Goal: Information Seeking & Learning: Learn about a topic

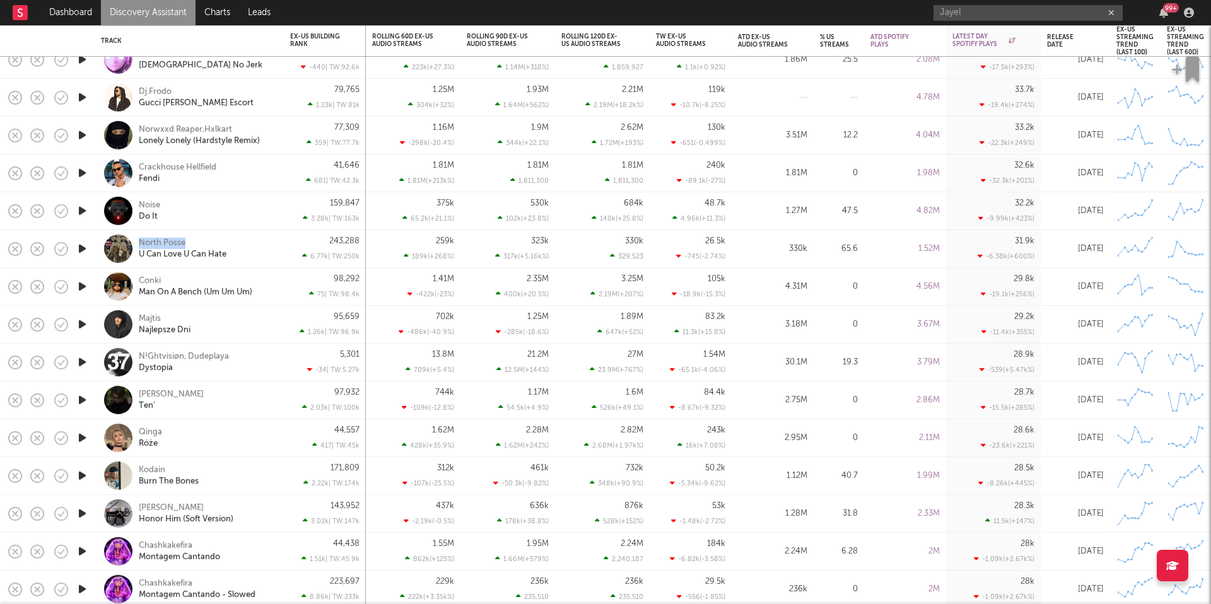
click at [82, 285] on icon "button" at bounding box center [82, 287] width 13 height 16
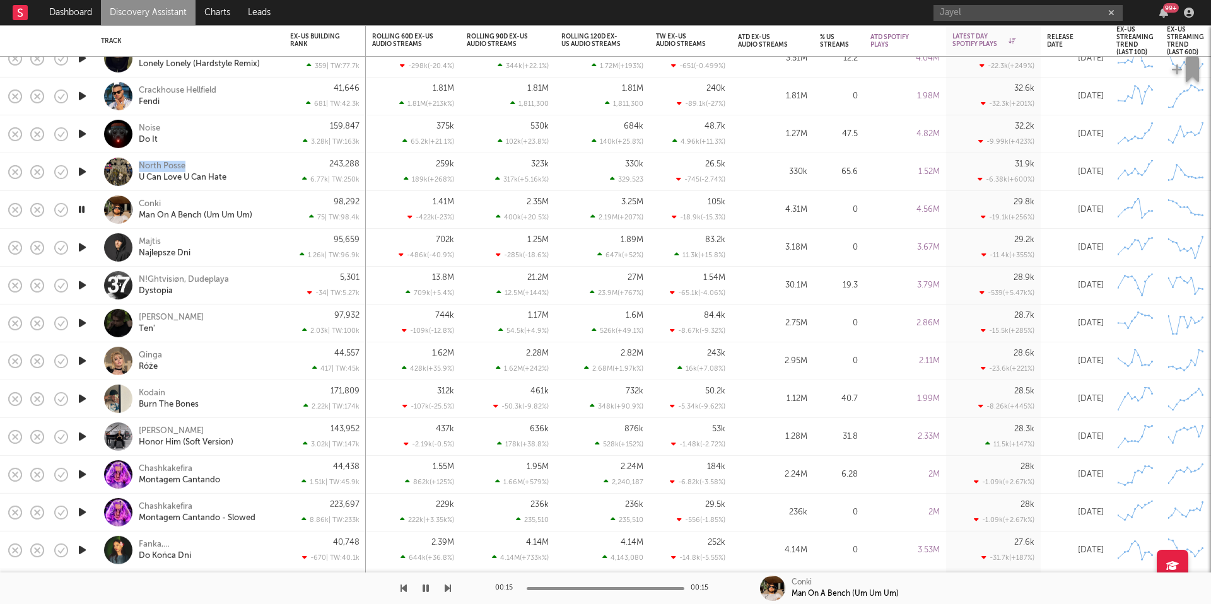
click at [85, 247] on icon "button" at bounding box center [82, 248] width 13 height 16
click at [86, 211] on icon "button" at bounding box center [82, 210] width 13 height 16
click at [83, 249] on icon "button" at bounding box center [82, 248] width 13 height 16
click at [84, 249] on icon "button" at bounding box center [82, 248] width 12 height 16
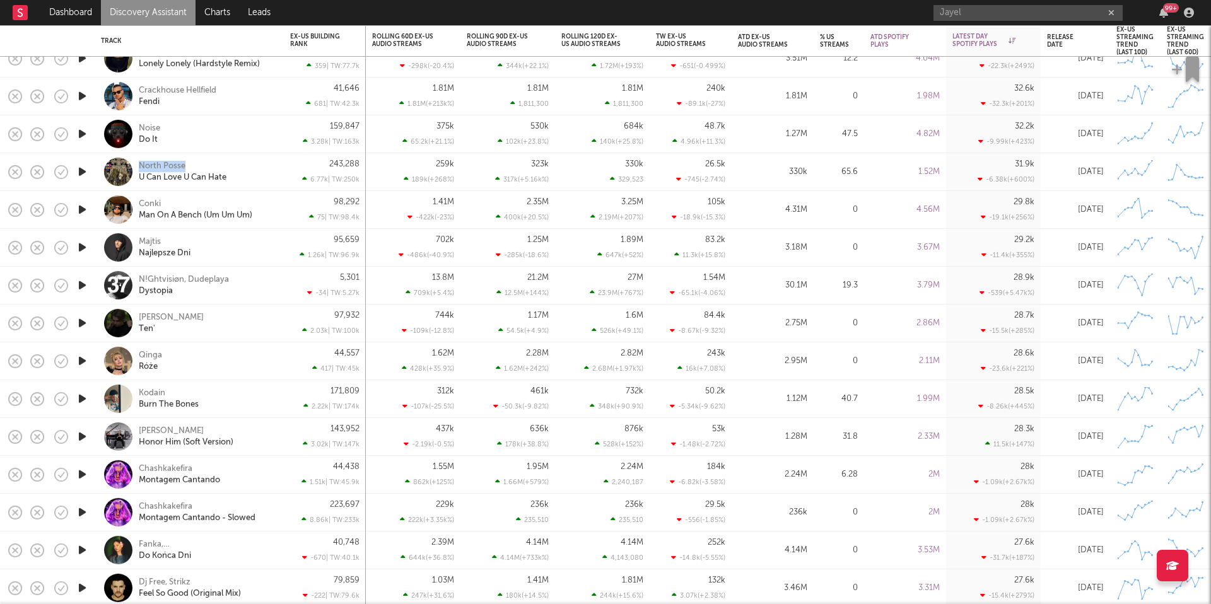
click at [85, 209] on icon "button" at bounding box center [82, 210] width 13 height 16
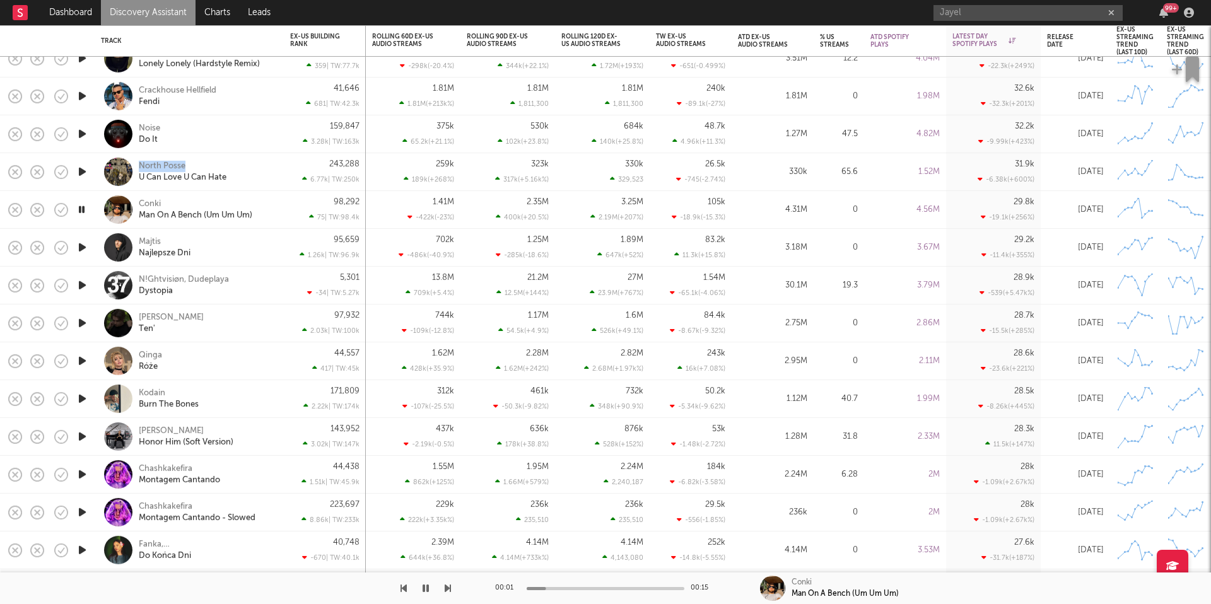
click at [85, 285] on icon "button" at bounding box center [82, 286] width 13 height 16
click at [81, 320] on icon "button" at bounding box center [82, 323] width 13 height 16
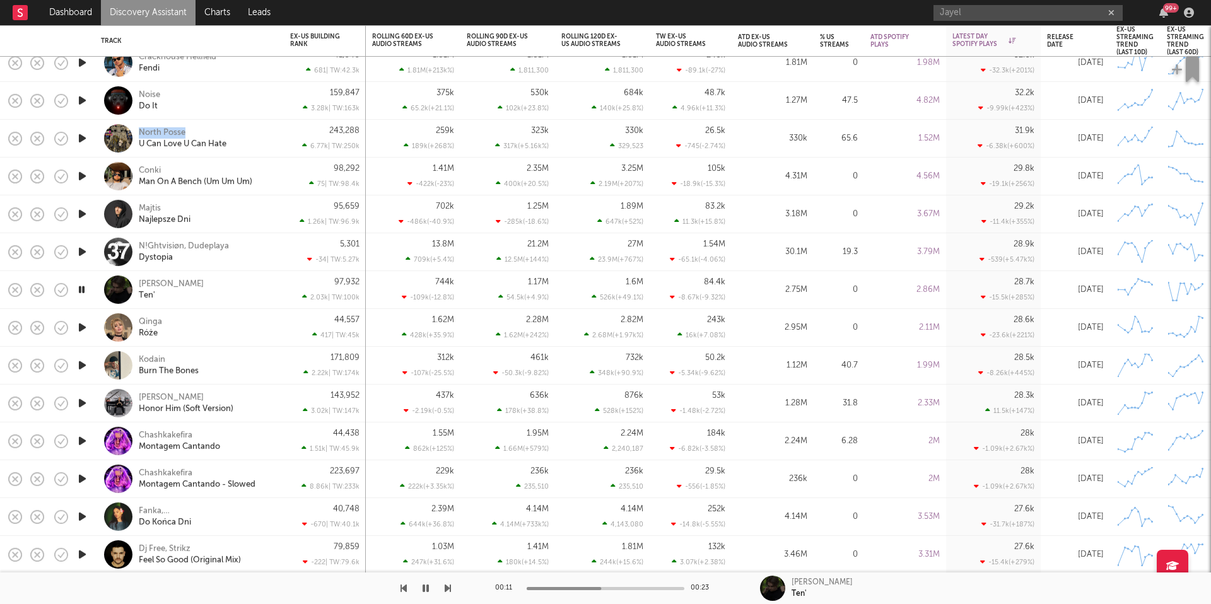
click at [445, 589] on icon "button" at bounding box center [448, 589] width 6 height 10
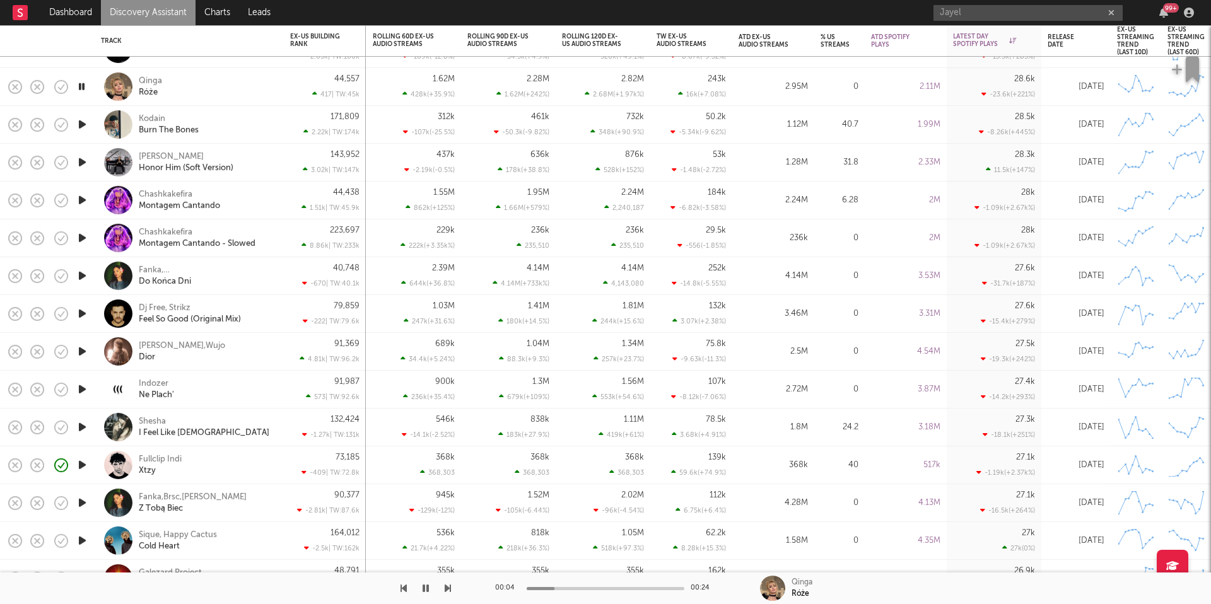
click at [213, 82] on div "Qinga Róże" at bounding box center [207, 86] width 136 height 23
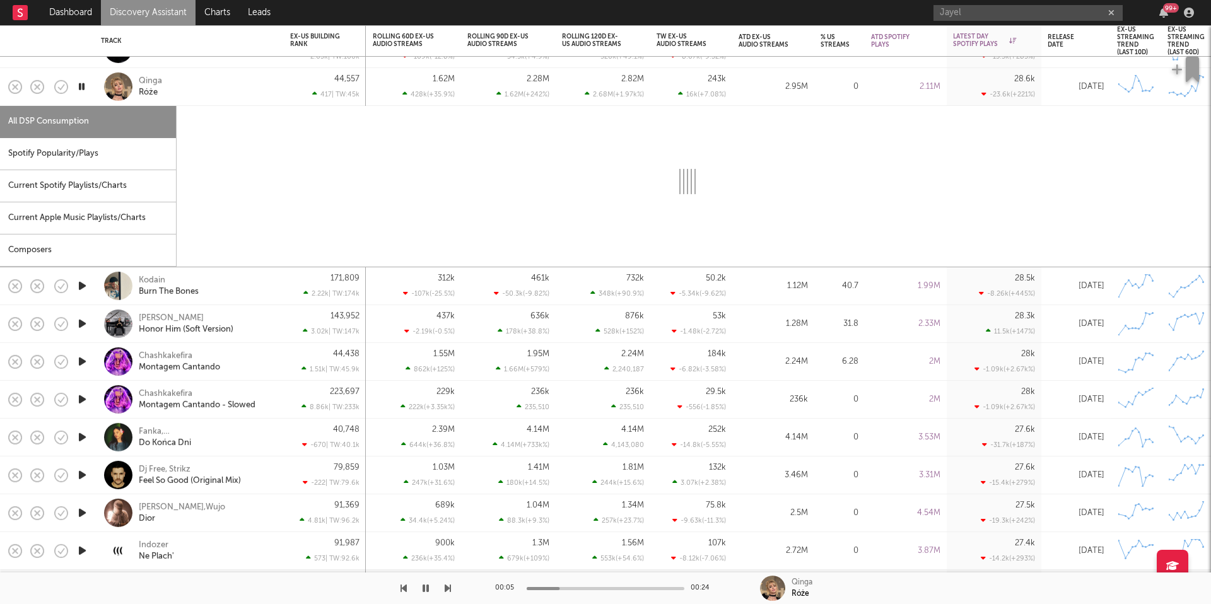
click at [94, 156] on div "Spotify Popularity/Plays" at bounding box center [88, 154] width 176 height 32
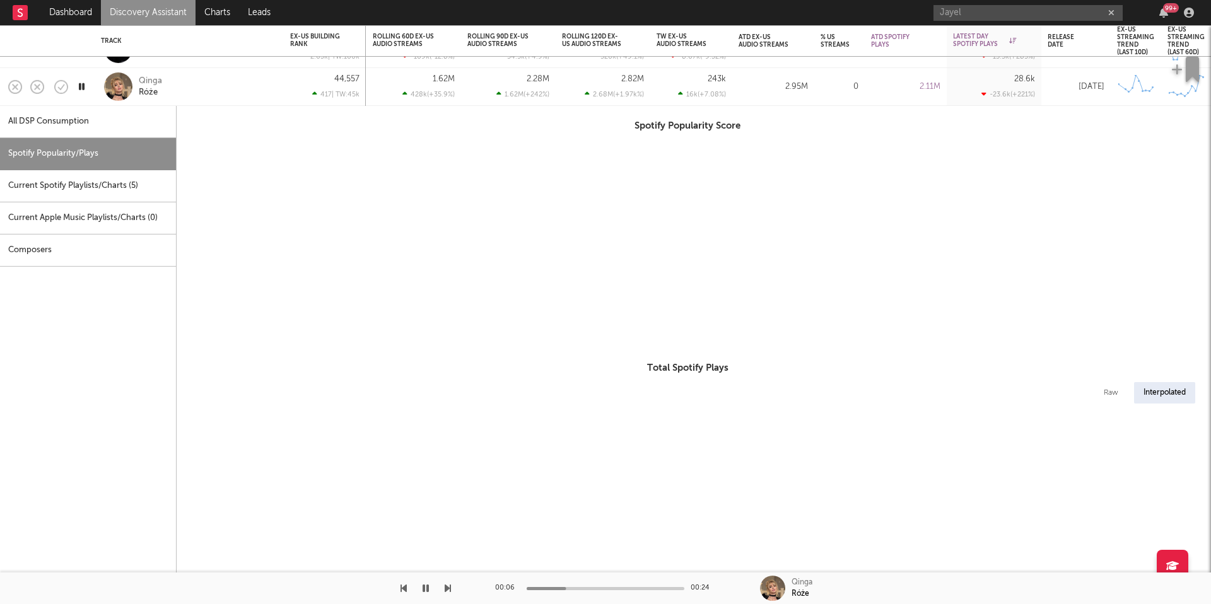
select select "1w"
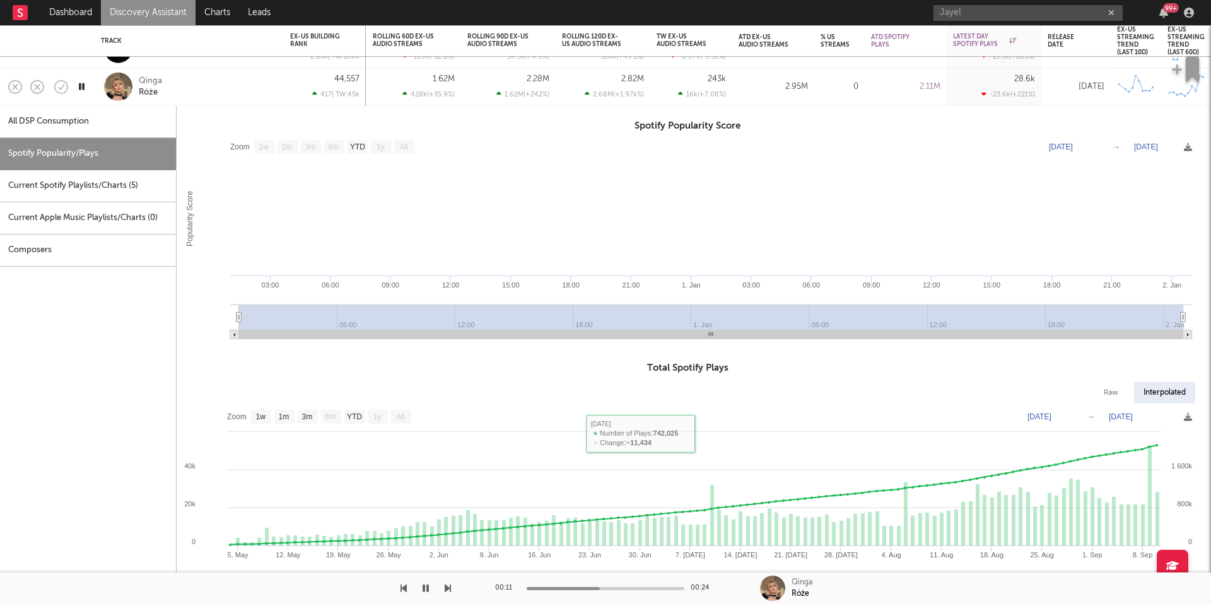
click at [226, 90] on div "Qinga Róże" at bounding box center [207, 86] width 136 height 23
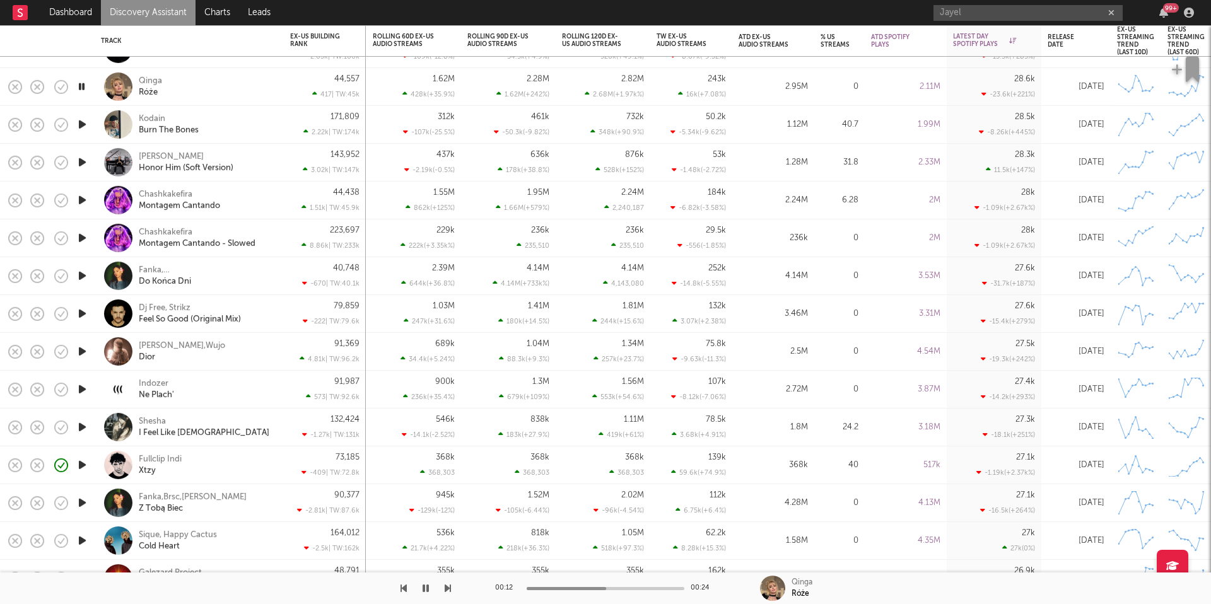
click at [83, 123] on icon "button" at bounding box center [82, 125] width 13 height 16
click at [237, 128] on div "Kodain Burn The Bones" at bounding box center [207, 124] width 136 height 23
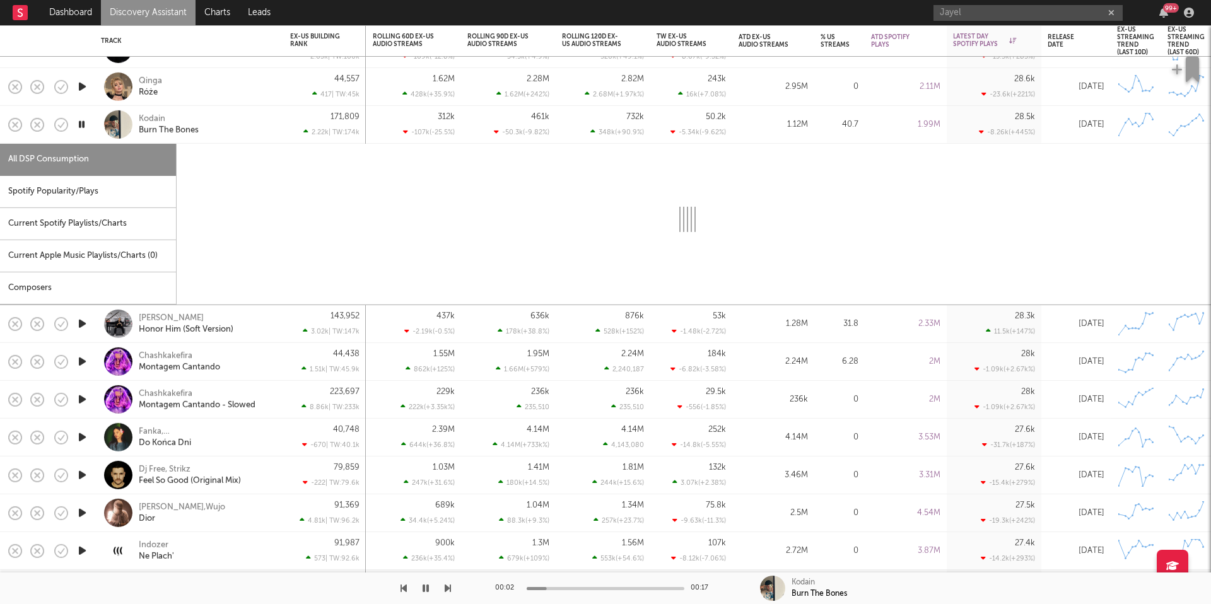
select select "6m"
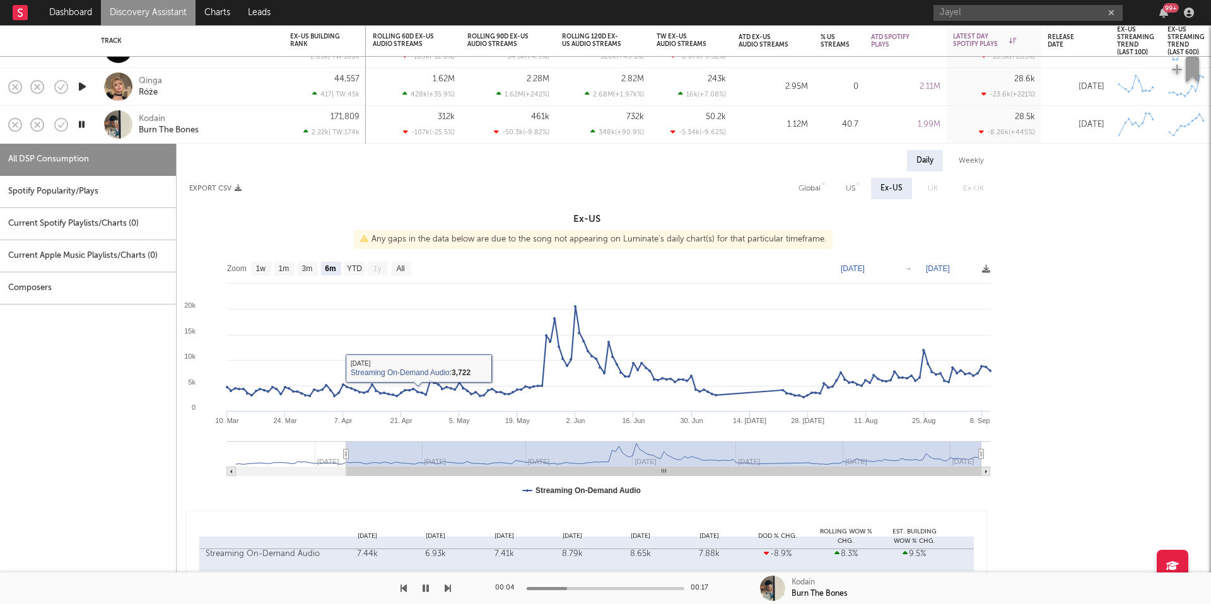
click at [139, 197] on div "Spotify Popularity/Plays" at bounding box center [88, 192] width 176 height 32
select select "1w"
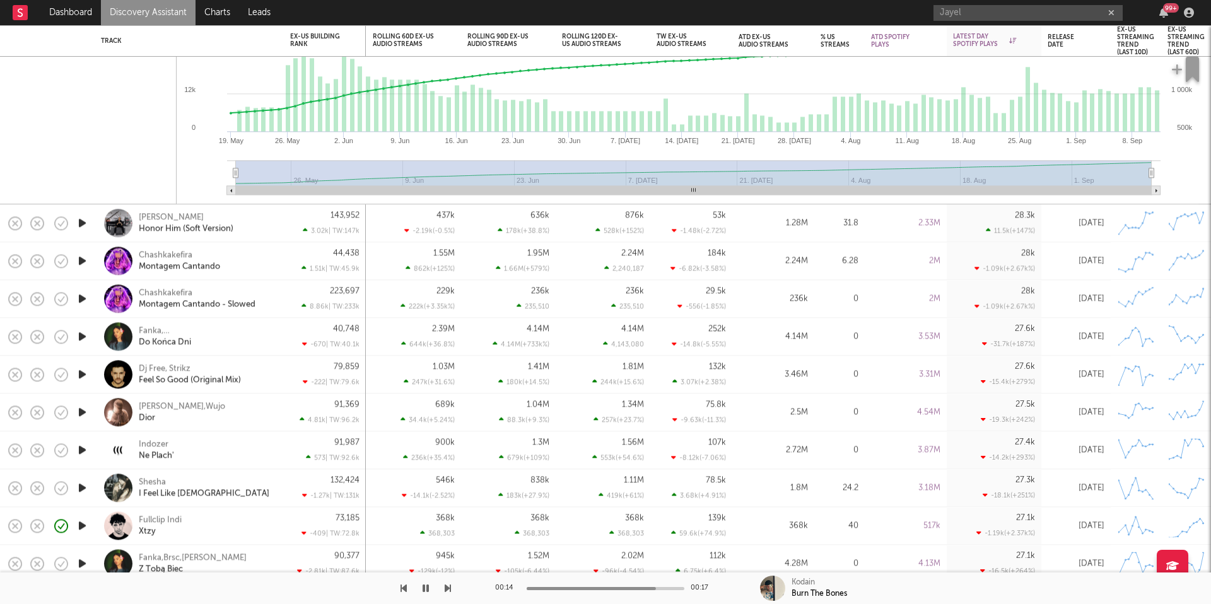
click at [259, 226] on div "Olexandr Ignatov Honor Him (Soft Version)" at bounding box center [207, 223] width 136 height 23
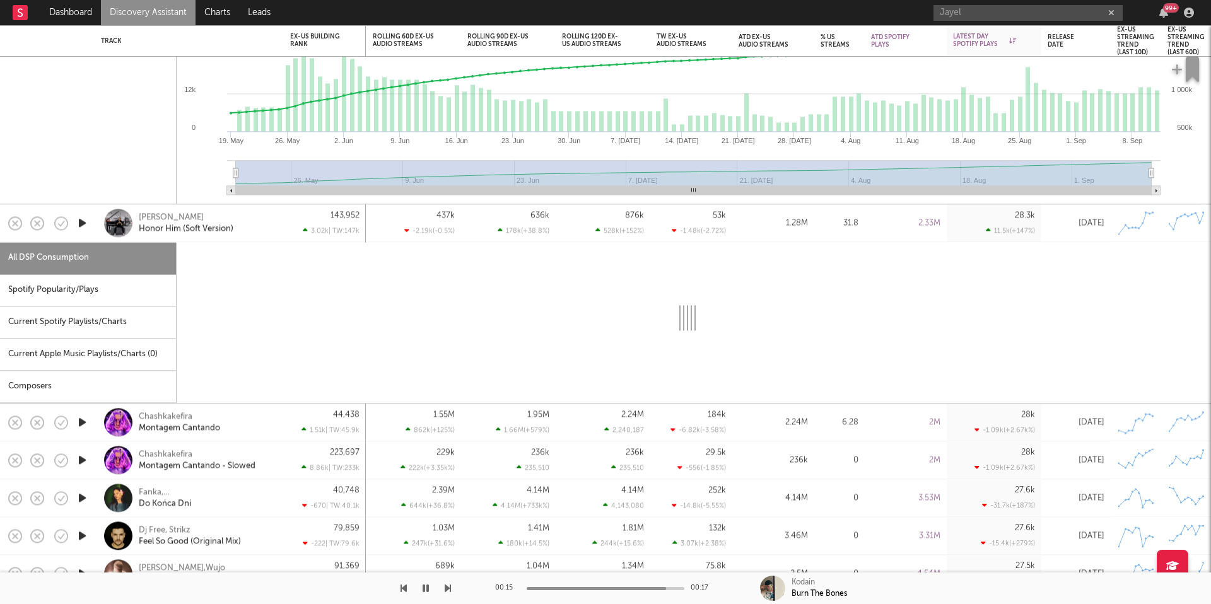
select select "6m"
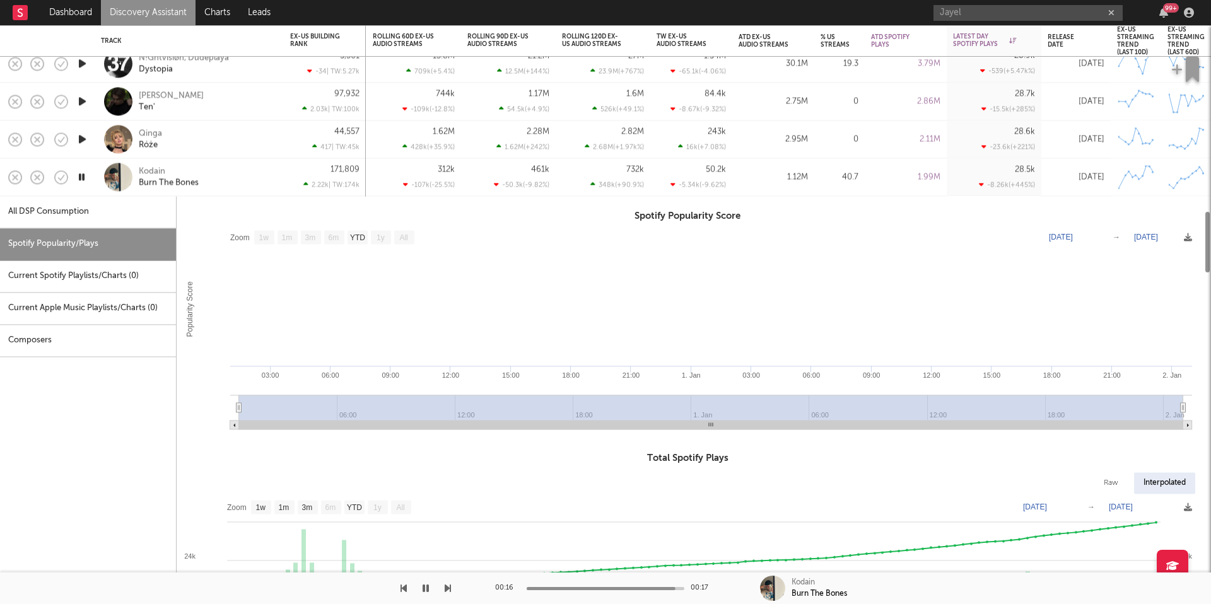
click at [234, 172] on div "Kodain Burn The Bones" at bounding box center [207, 177] width 136 height 23
select select "6m"
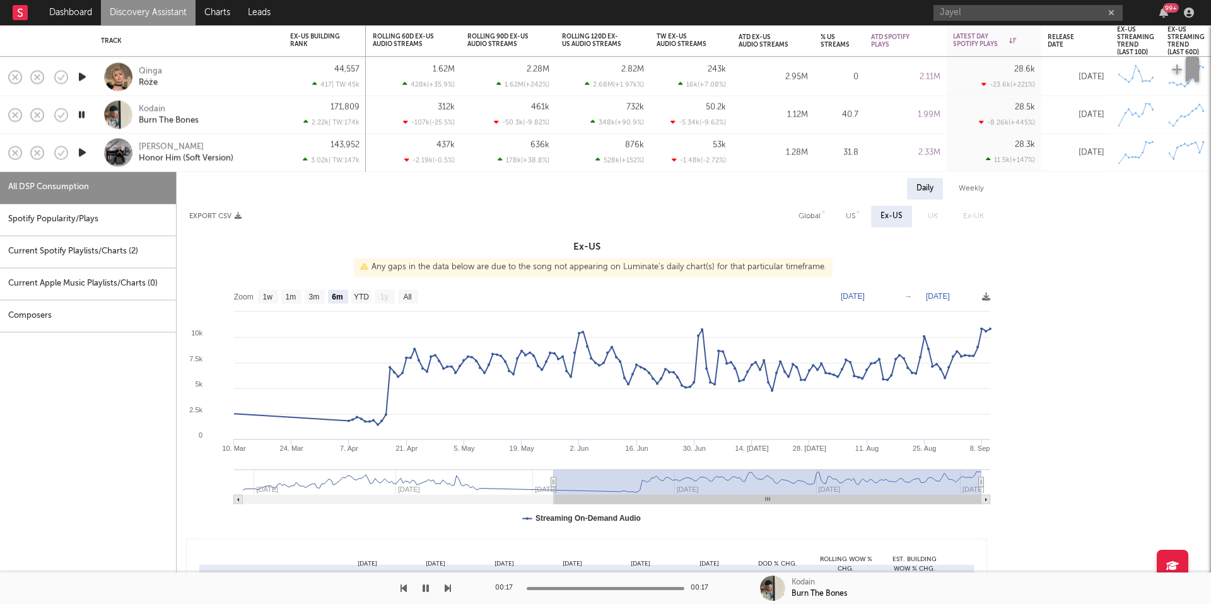
click at [120, 226] on div "Spotify Popularity/Plays" at bounding box center [88, 220] width 176 height 32
select select "1w"
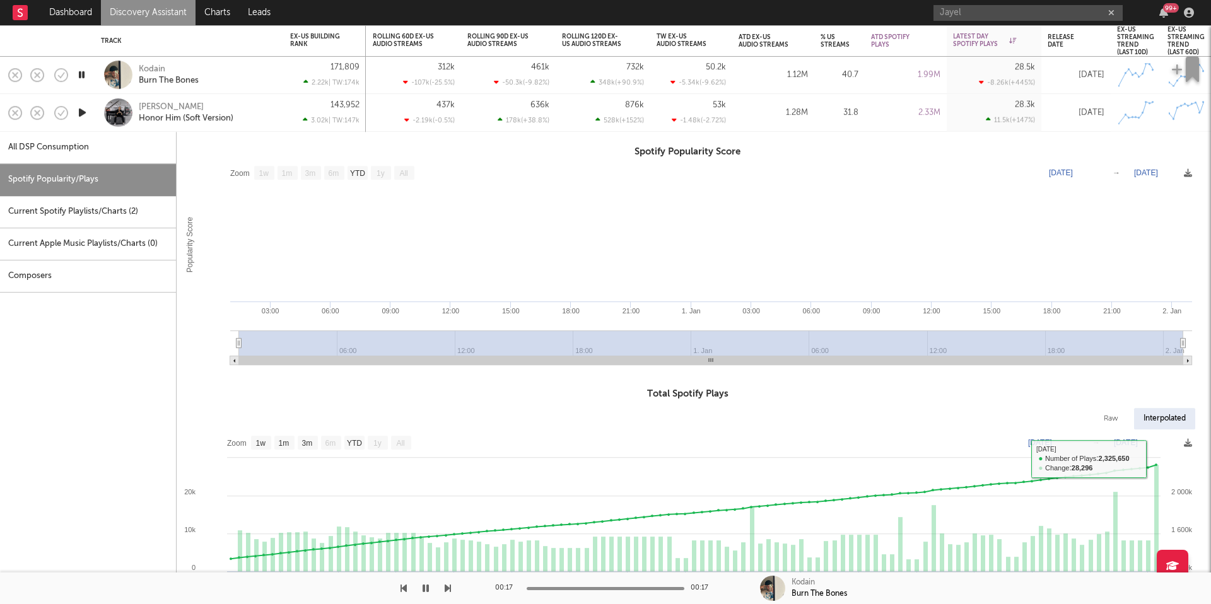
click at [255, 115] on div "Olexandr Ignatov Honor Him (Soft Version)" at bounding box center [207, 113] width 136 height 23
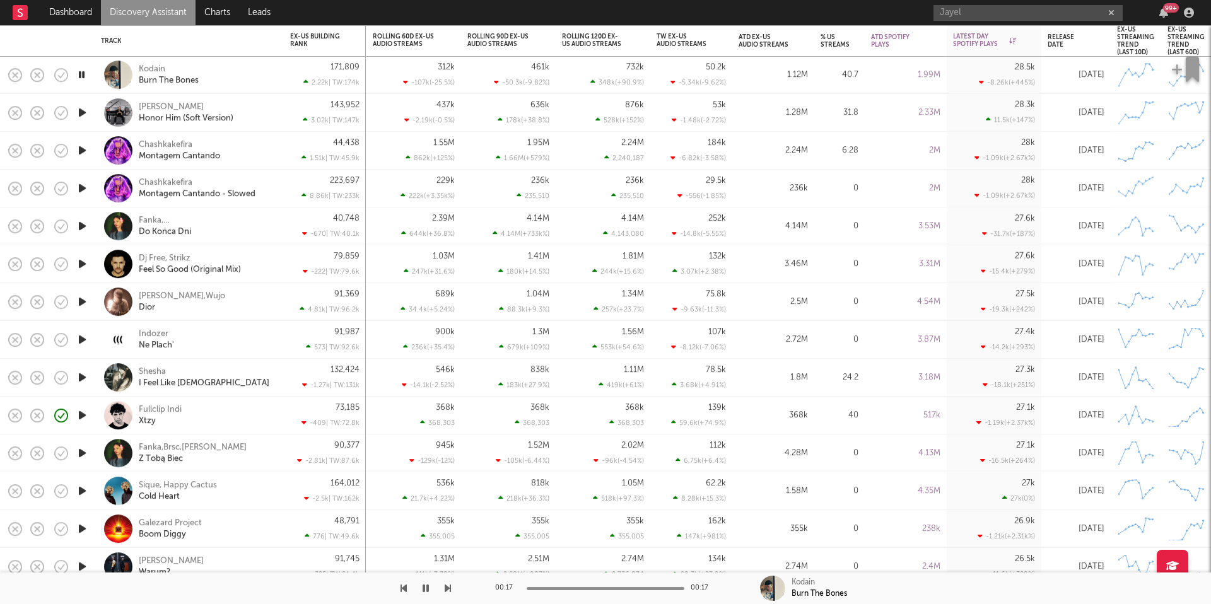
click at [84, 224] on icon "button" at bounding box center [82, 226] width 13 height 16
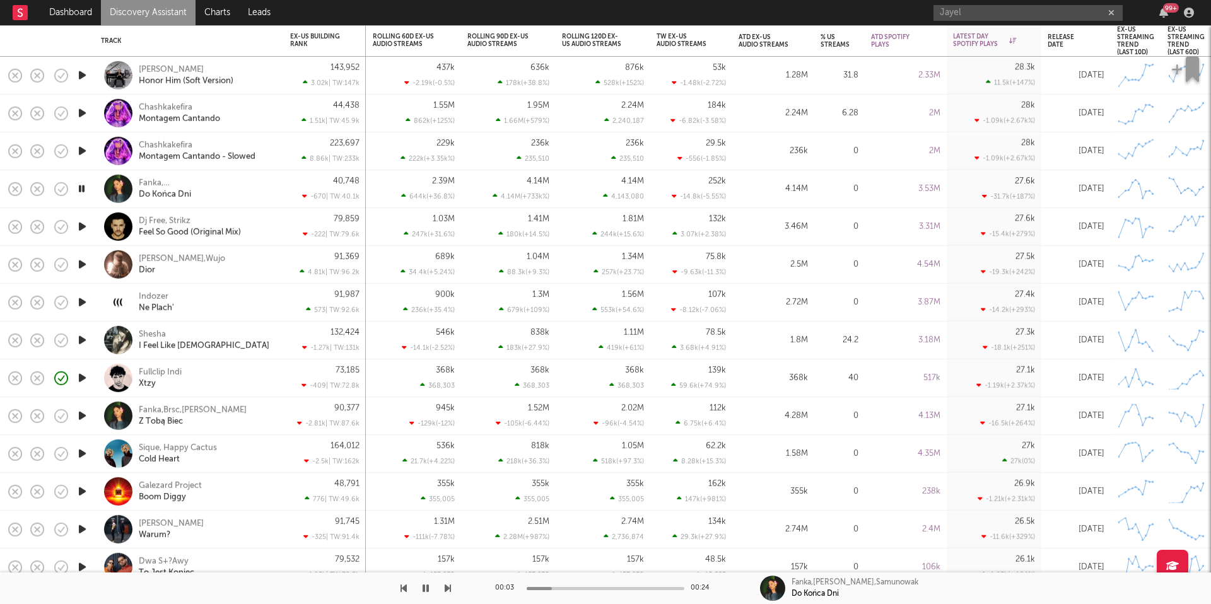
click at [78, 228] on icon "button" at bounding box center [82, 227] width 13 height 16
click at [83, 265] on icon "button" at bounding box center [82, 265] width 13 height 16
click at [244, 271] on div "Majki,Caro,Wujo Dior" at bounding box center [207, 264] width 136 height 23
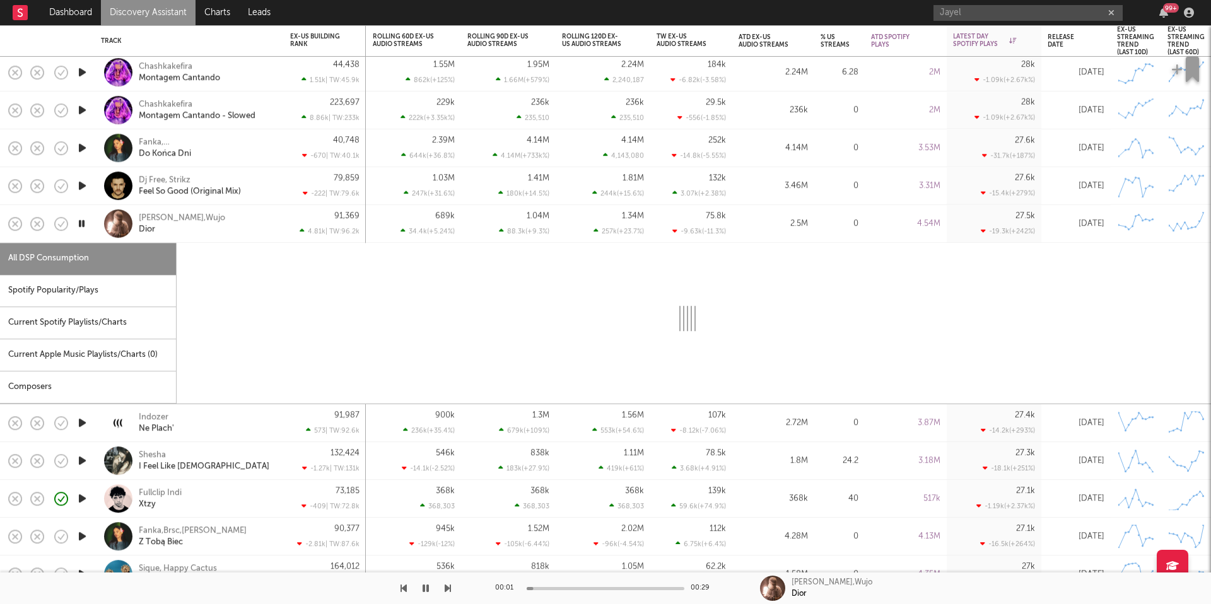
select select "6m"
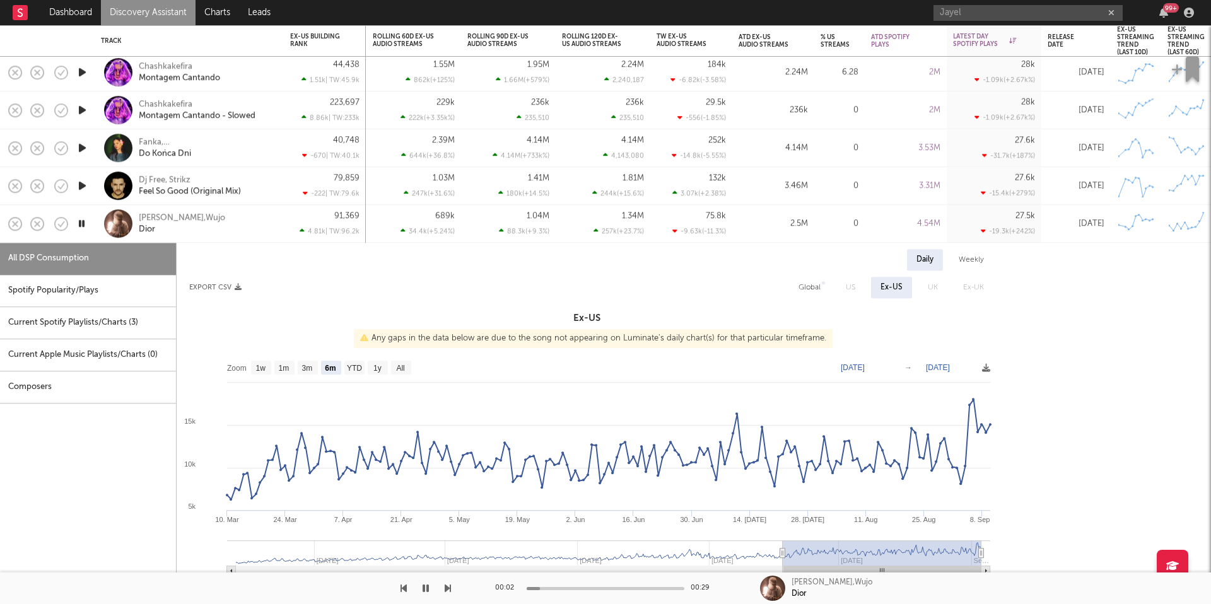
click at [81, 227] on icon "button" at bounding box center [82, 224] width 12 height 16
click at [234, 221] on div "Majki,Caro,Wujo Dior" at bounding box center [207, 224] width 136 height 23
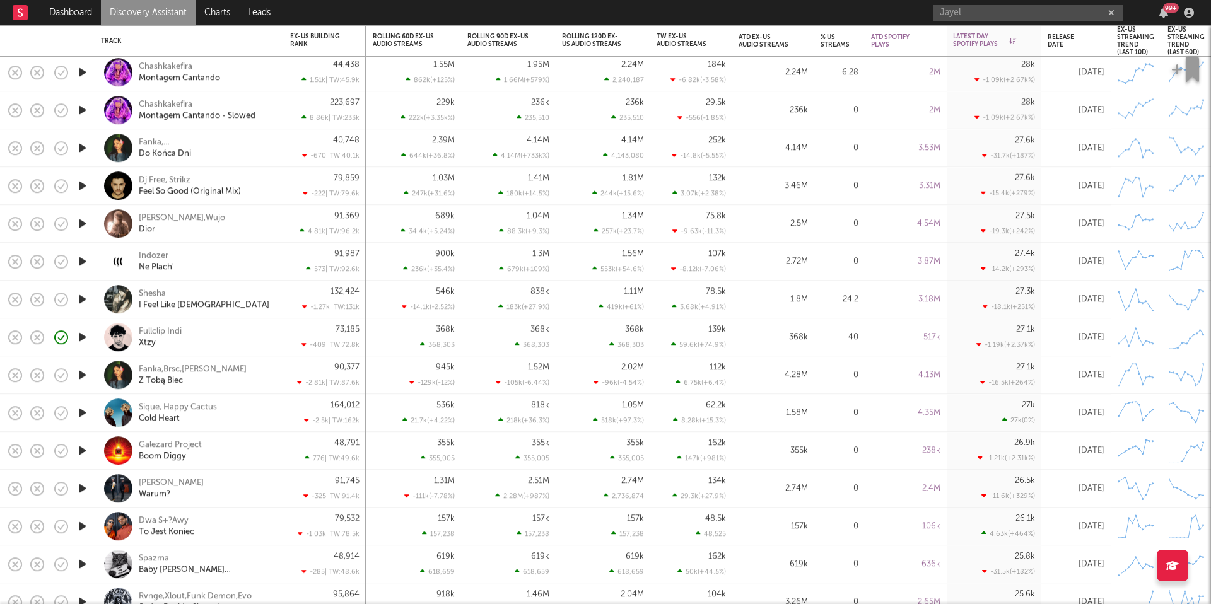
click at [83, 261] on icon "button" at bounding box center [82, 262] width 13 height 16
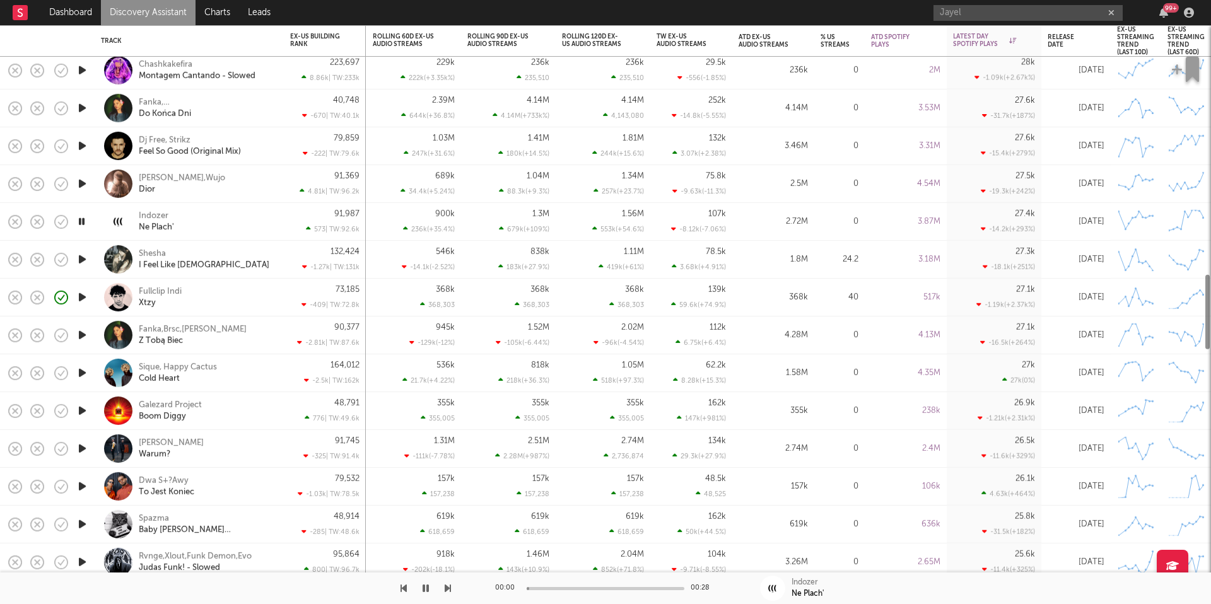
click at [228, 216] on div "Indozer Ne Plach'" at bounding box center [207, 221] width 136 height 23
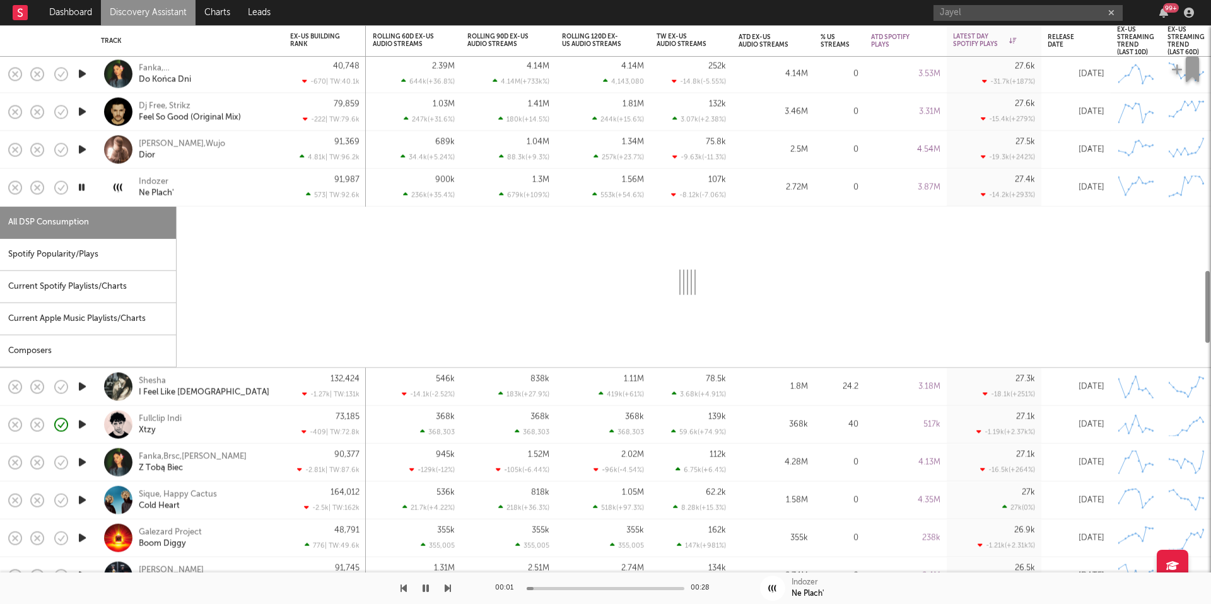
select select "6m"
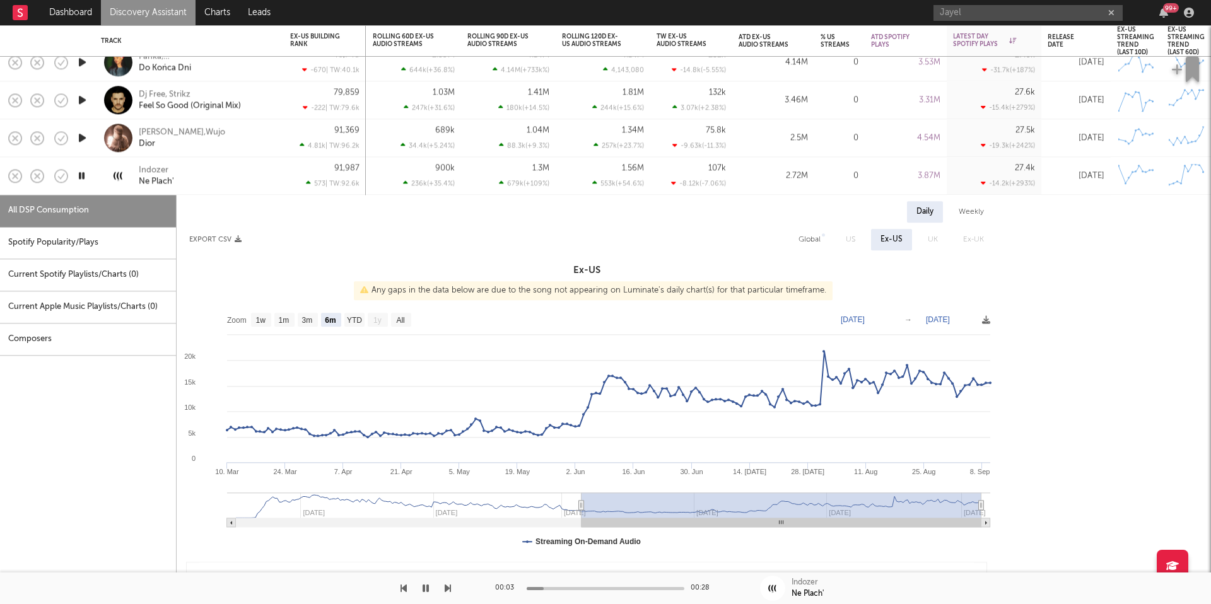
click at [143, 245] on div "Spotify Popularity/Plays" at bounding box center [88, 243] width 176 height 32
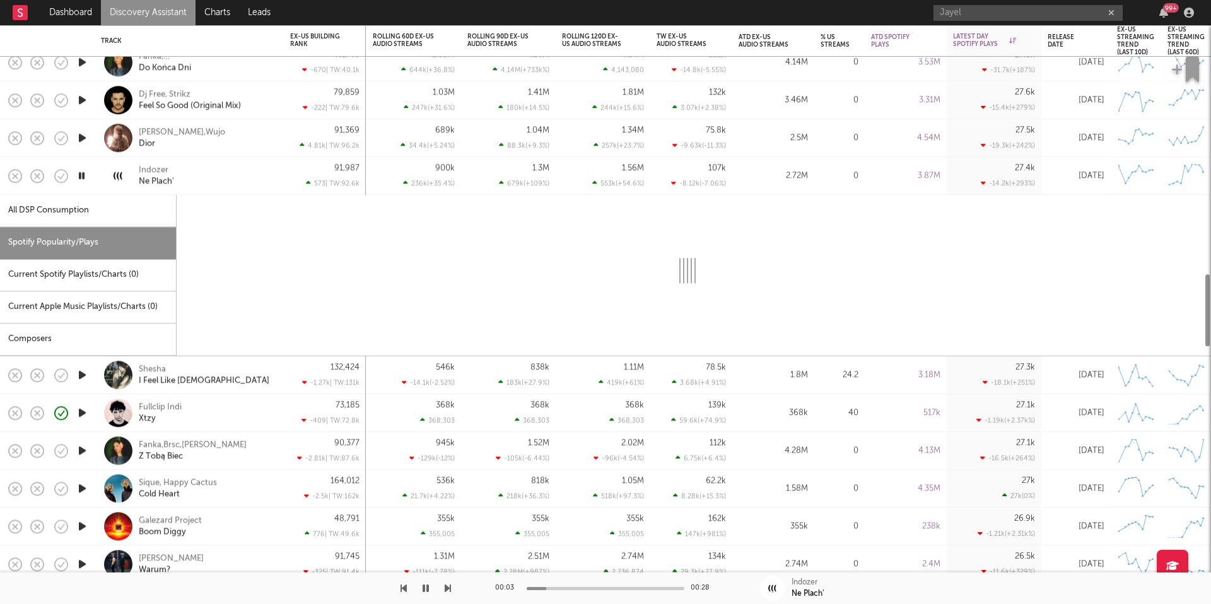
select select "1w"
select select "6m"
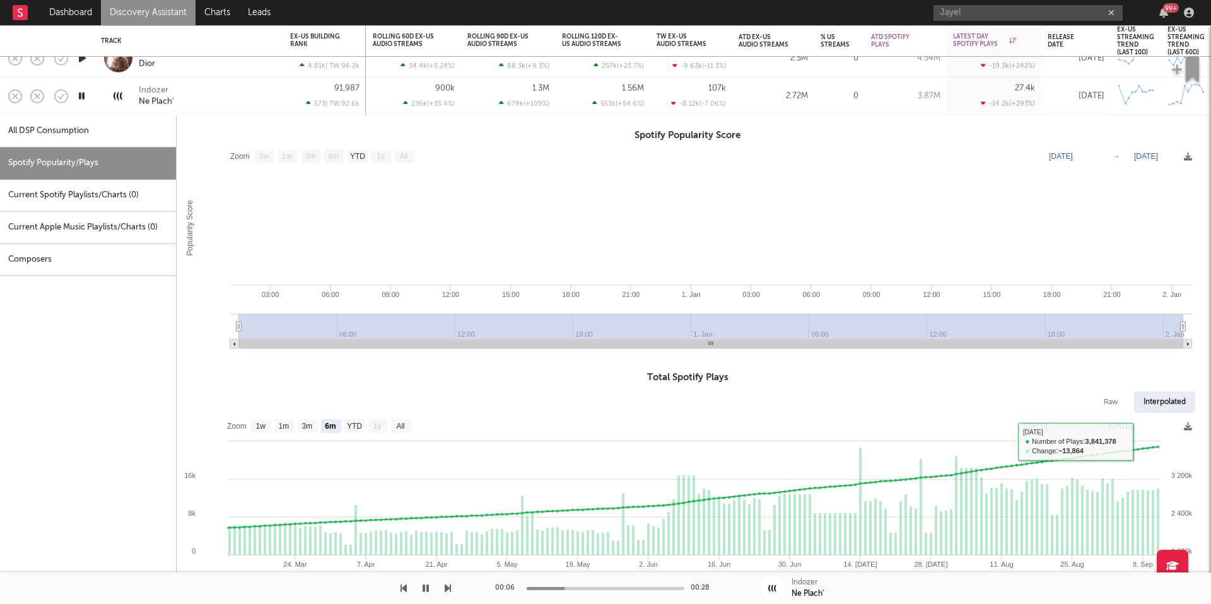
click at [214, 90] on div "Indozer Ne Plach'" at bounding box center [207, 96] width 136 height 23
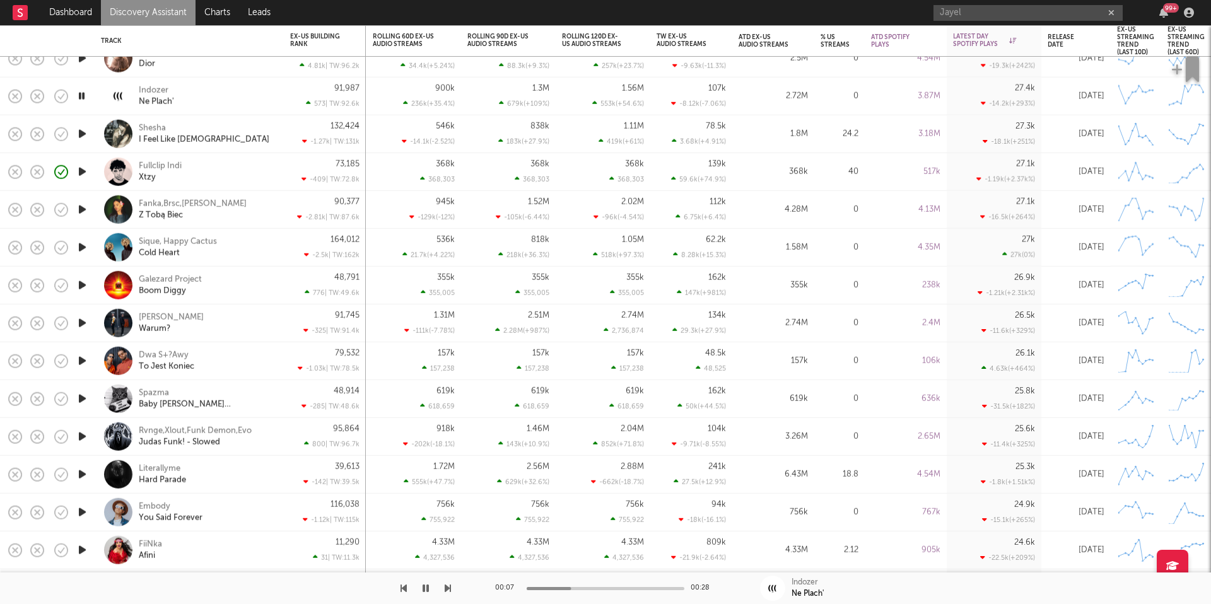
click at [81, 136] on icon "button" at bounding box center [82, 134] width 13 height 16
click at [253, 138] on div "Shesha I Feel Like God" at bounding box center [207, 133] width 136 height 23
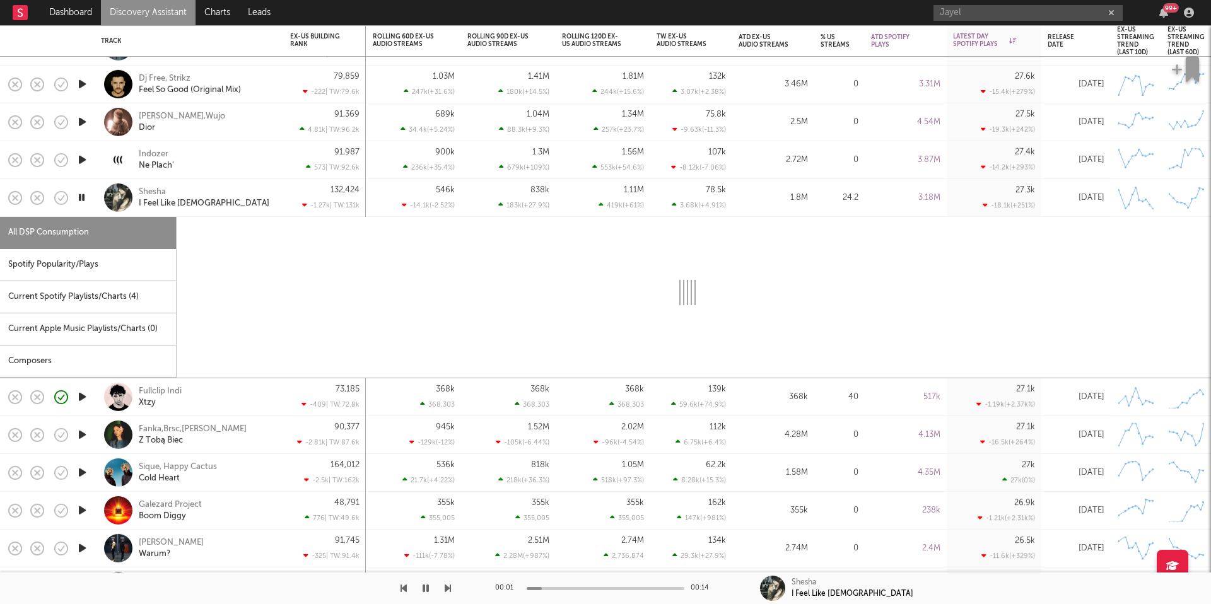
select select "6m"
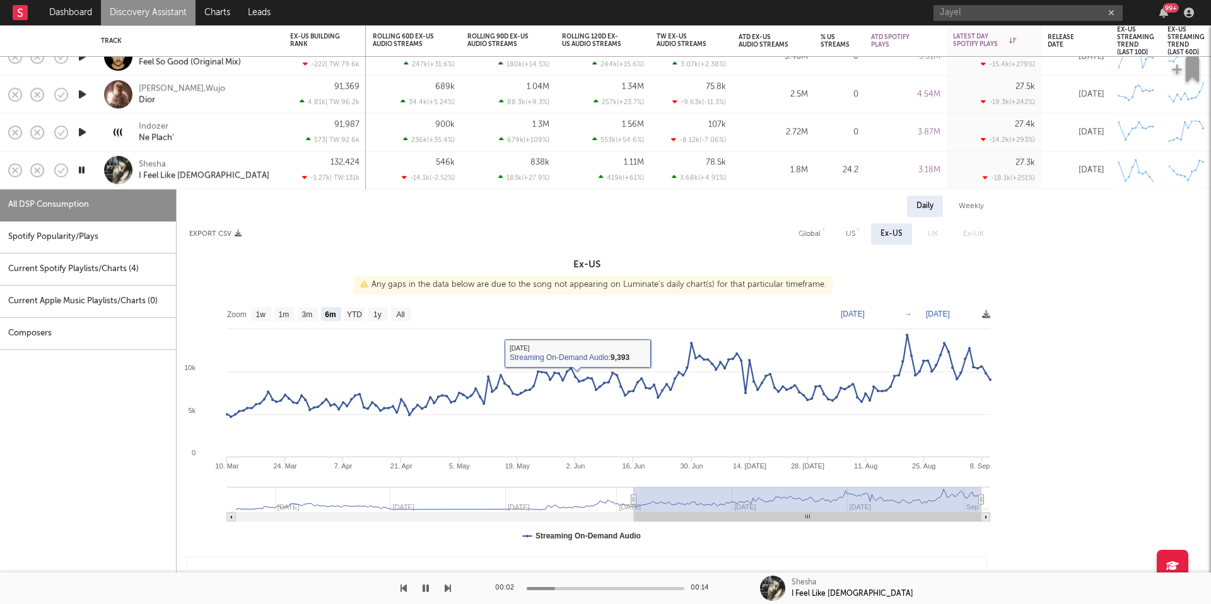
click at [114, 239] on div "Spotify Popularity/Plays" at bounding box center [88, 237] width 176 height 32
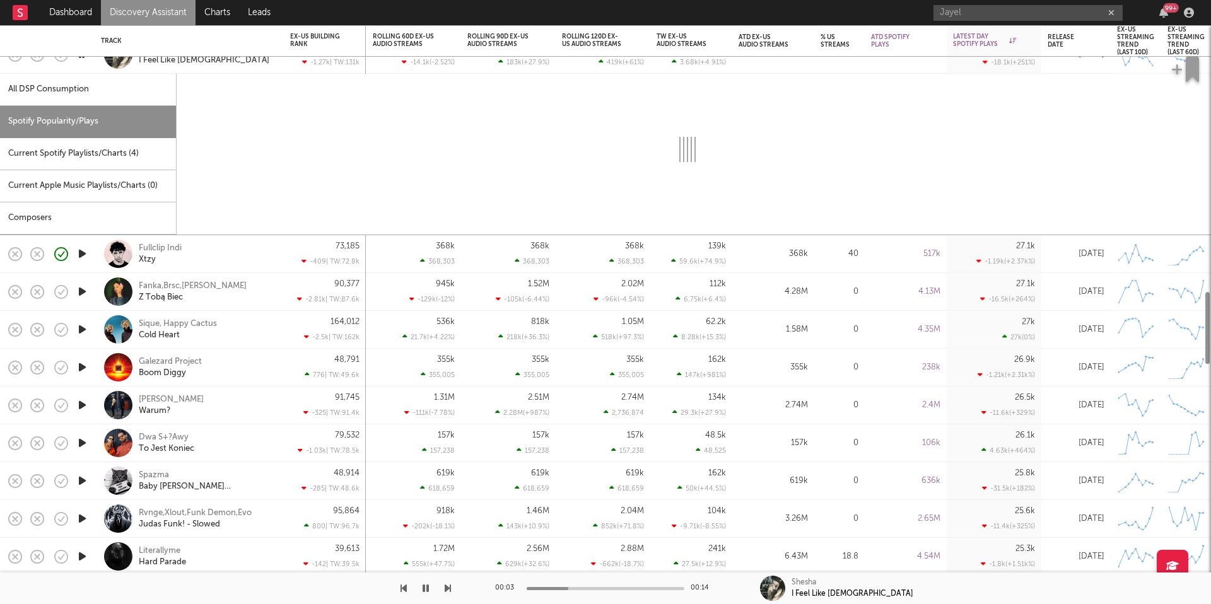
select select "1w"
select select "6m"
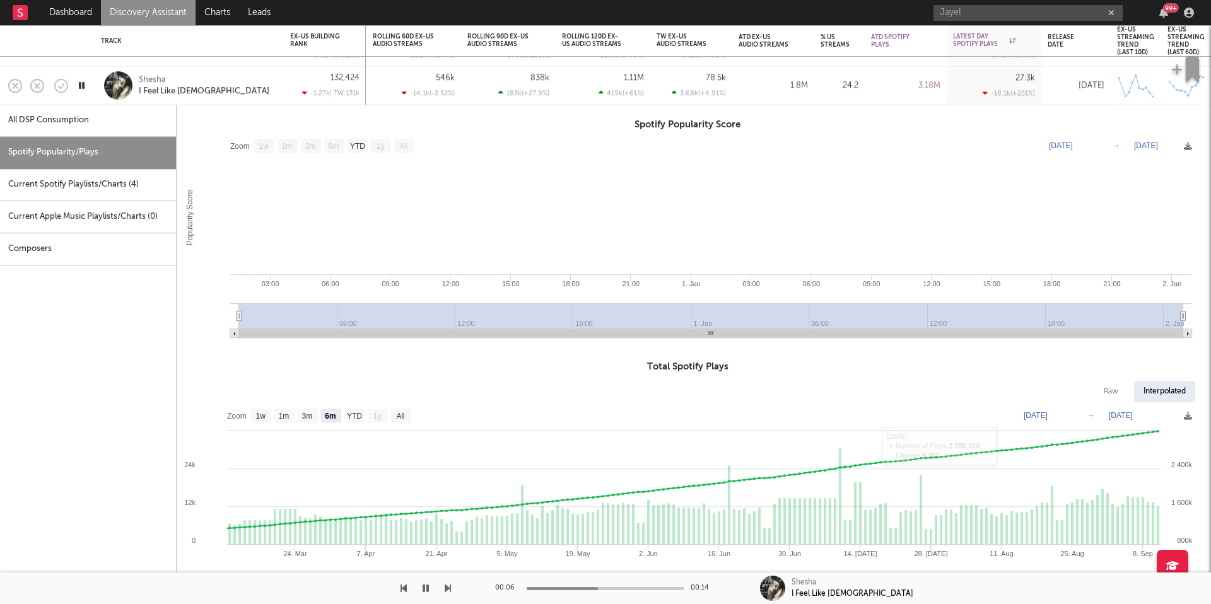
click at [222, 80] on div "Shesha I Feel Like God" at bounding box center [207, 85] width 136 height 23
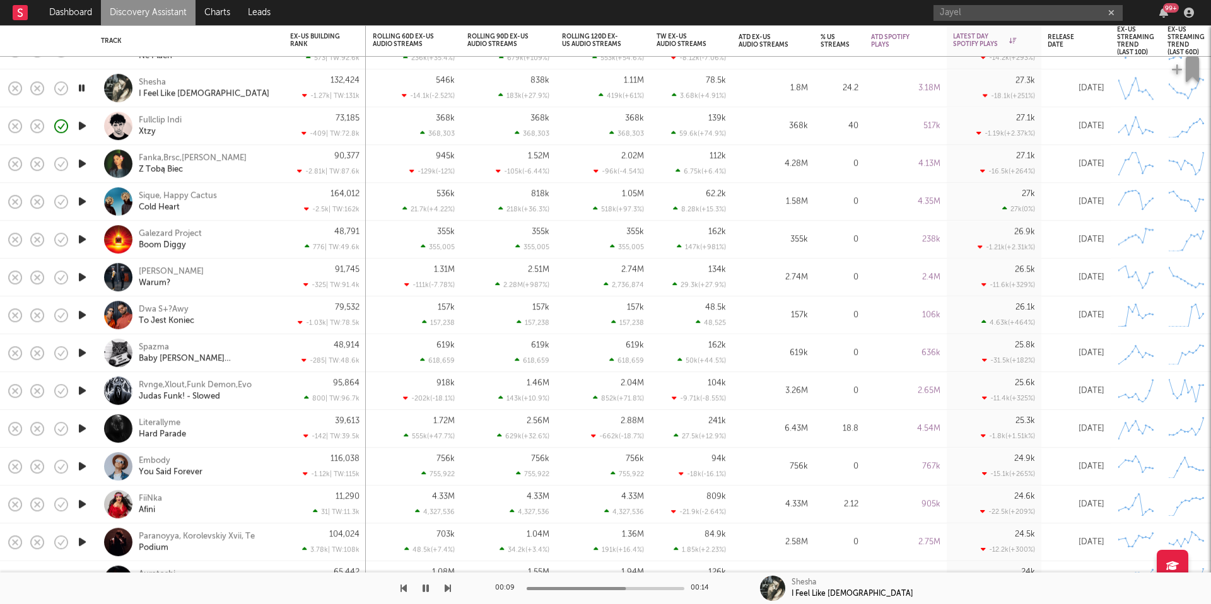
click at [210, 90] on div "Shesha I Feel Like God" at bounding box center [207, 88] width 136 height 23
select select "6m"
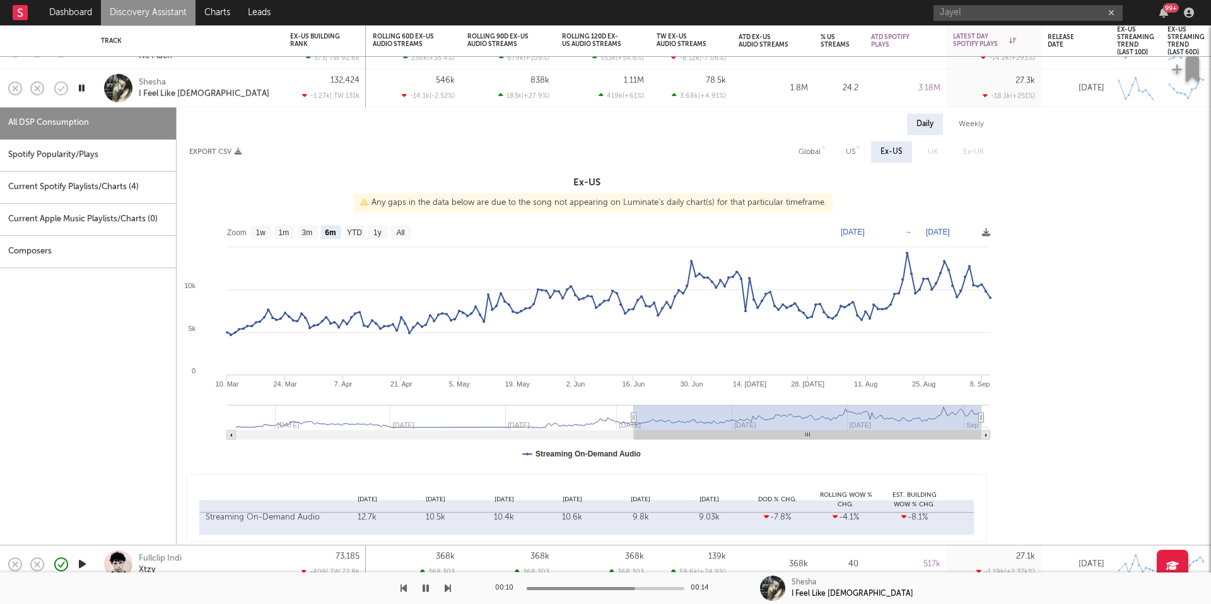
click at [63, 167] on div "Spotify Popularity/Plays" at bounding box center [88, 155] width 176 height 32
select select "1w"
select select "6m"
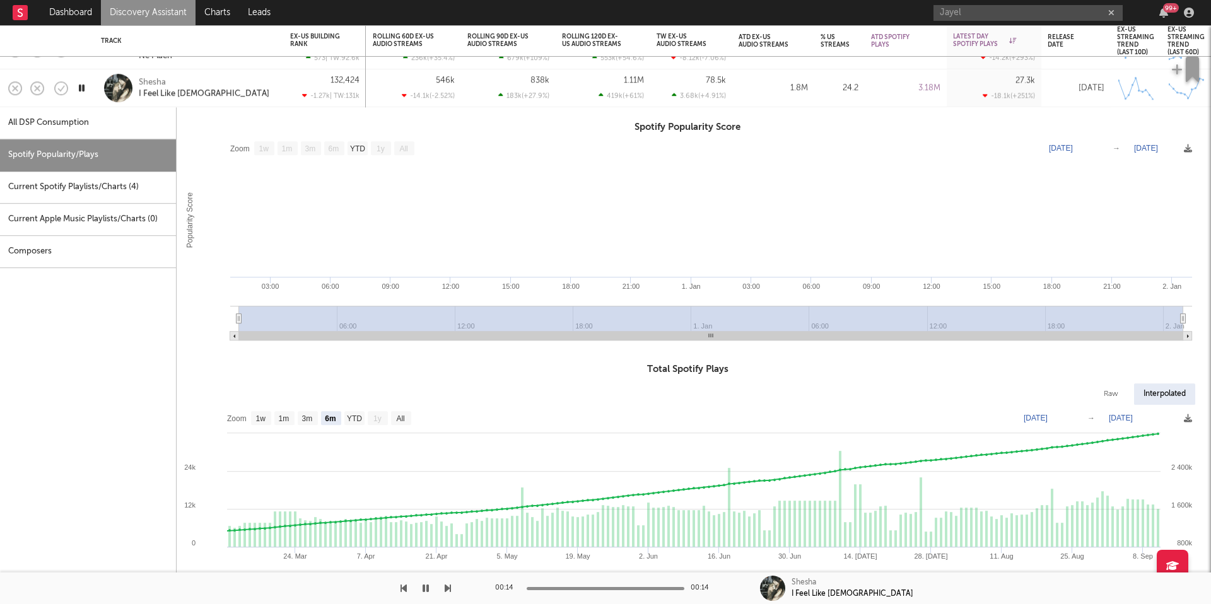
drag, startPoint x: 271, startPoint y: 84, endPoint x: 221, endPoint y: 228, distance: 152.0
click at [270, 84] on div "Shesha I Feel Like God" at bounding box center [207, 88] width 136 height 23
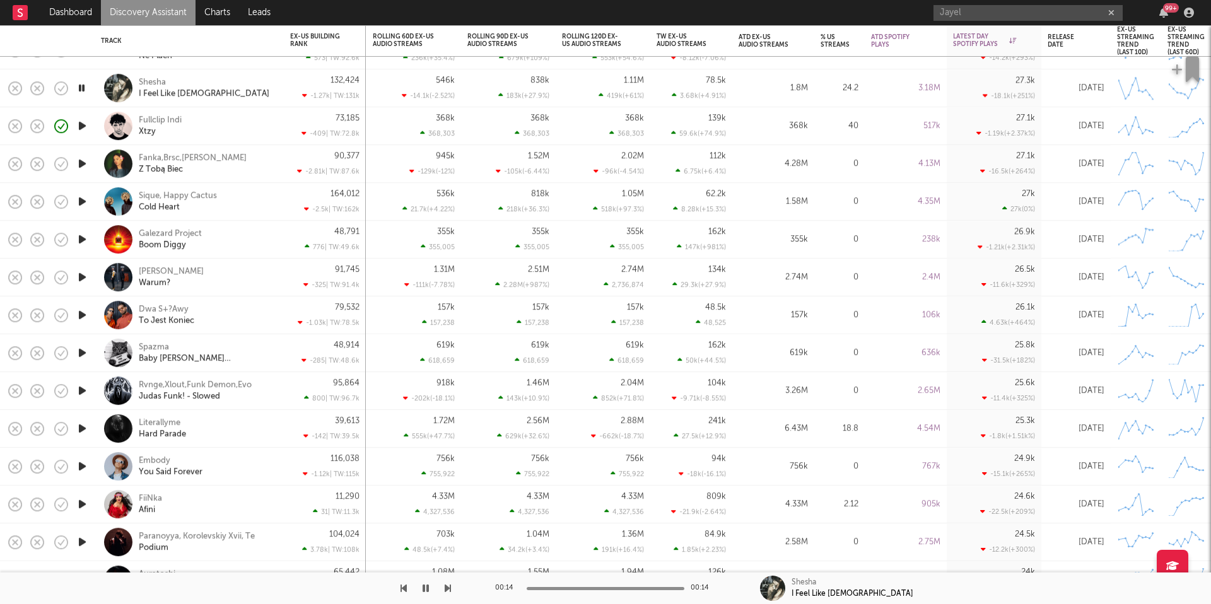
click at [80, 164] on icon "button" at bounding box center [82, 164] width 13 height 16
click at [81, 202] on icon "button" at bounding box center [82, 202] width 13 height 16
click at [86, 241] on icon "button" at bounding box center [82, 240] width 13 height 16
click at [82, 278] on icon "button" at bounding box center [82, 277] width 13 height 16
click at [450, 591] on icon "button" at bounding box center [448, 589] width 6 height 10
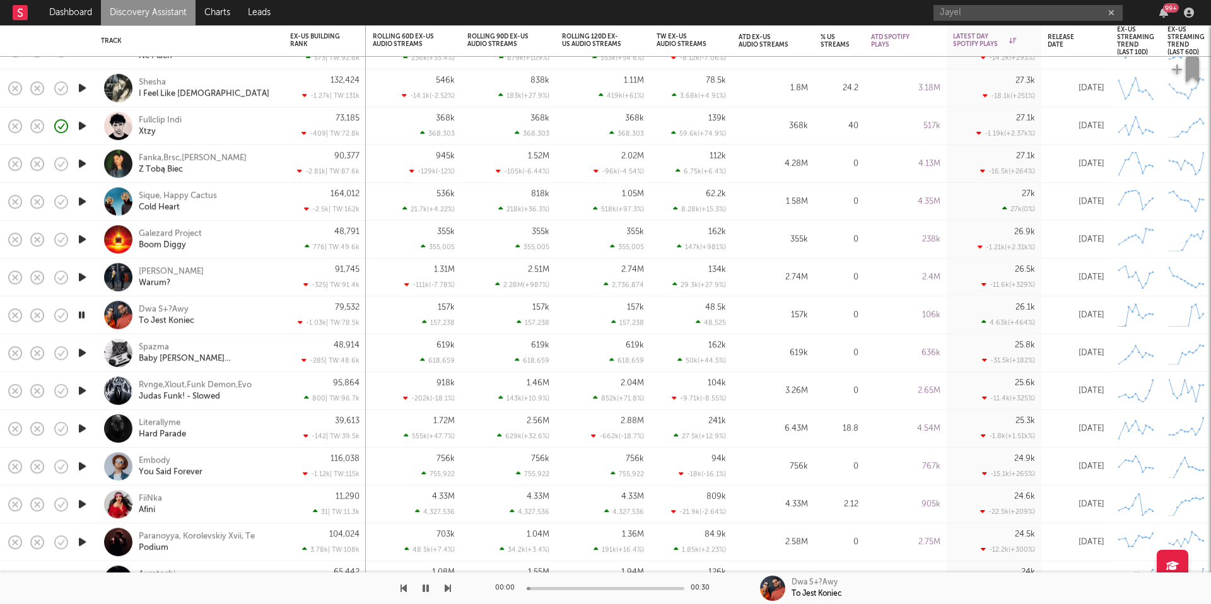
click at [250, 314] on div "Dwa S+?Awy To Jest Koniec" at bounding box center [207, 315] width 136 height 23
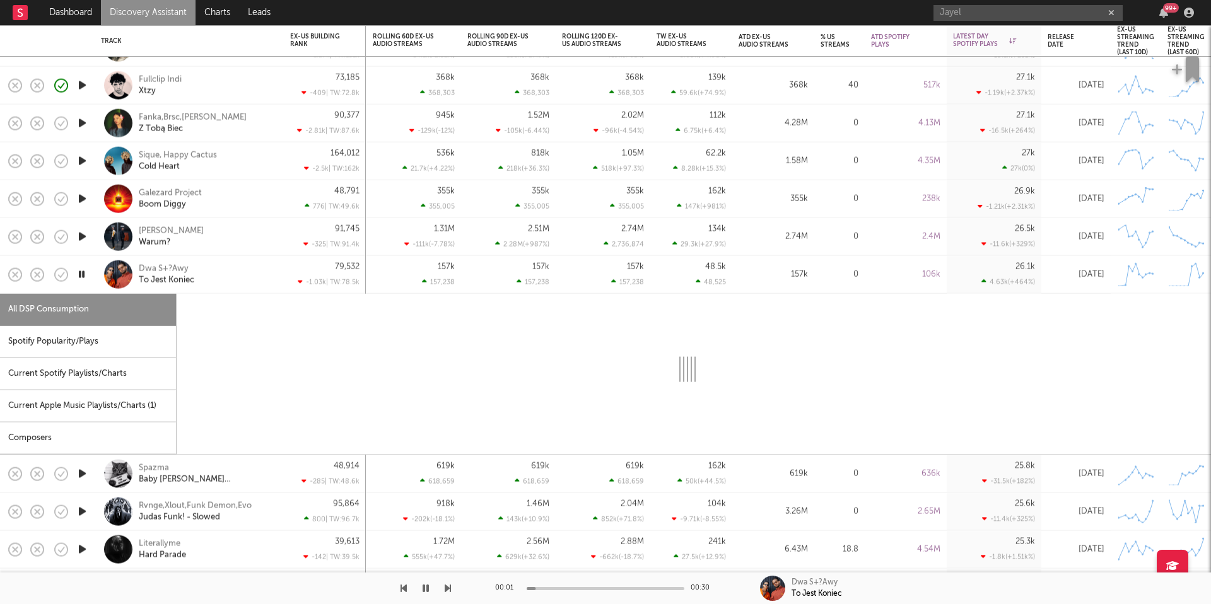
select select "1w"
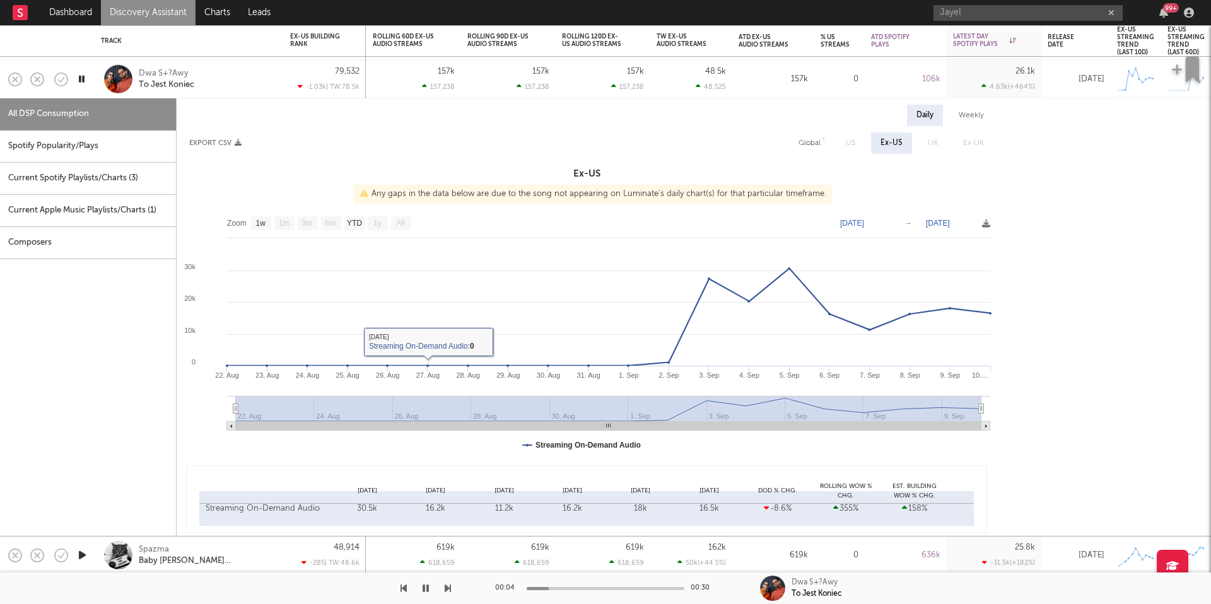
click at [148, 136] on div "Spotify Popularity/Plays" at bounding box center [88, 147] width 176 height 32
select select "1w"
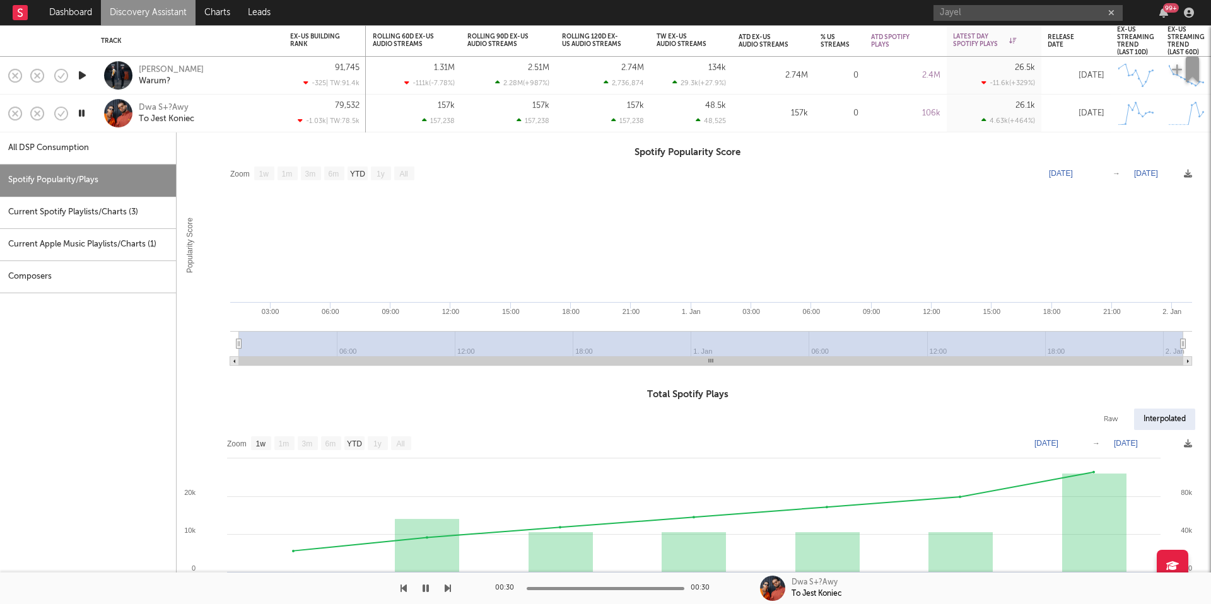
click at [240, 116] on div "Dwa S+?Awy To Jest Koniec" at bounding box center [207, 113] width 136 height 23
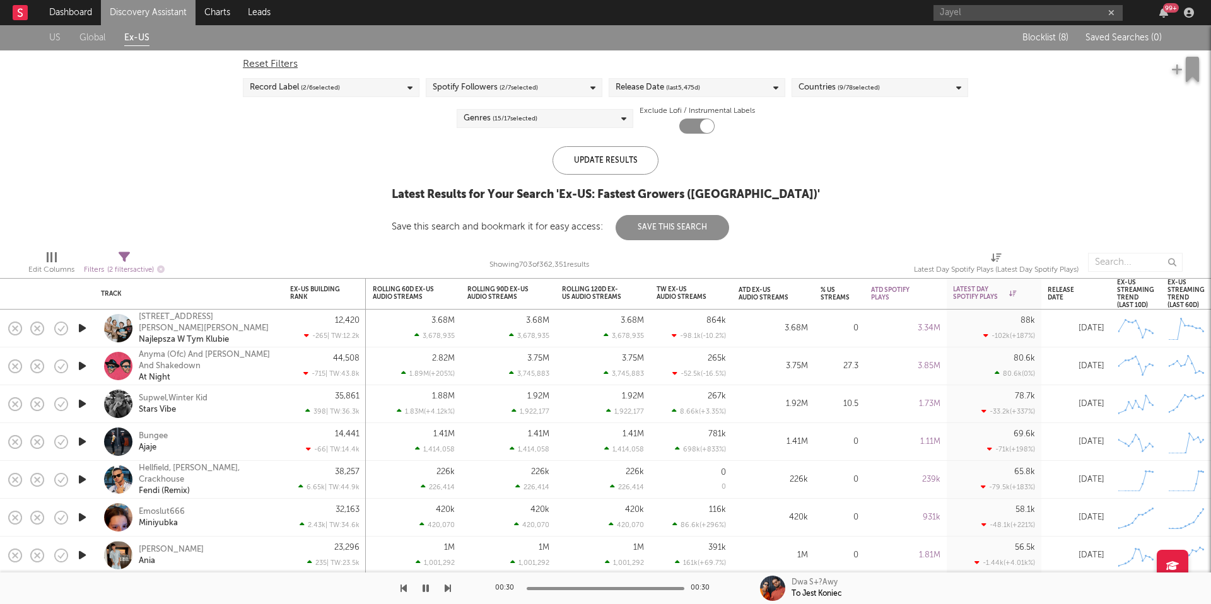
click at [132, 262] on div "Filters ( 2 filters active)" at bounding box center [124, 270] width 81 height 16
select select "between"
select select "max"
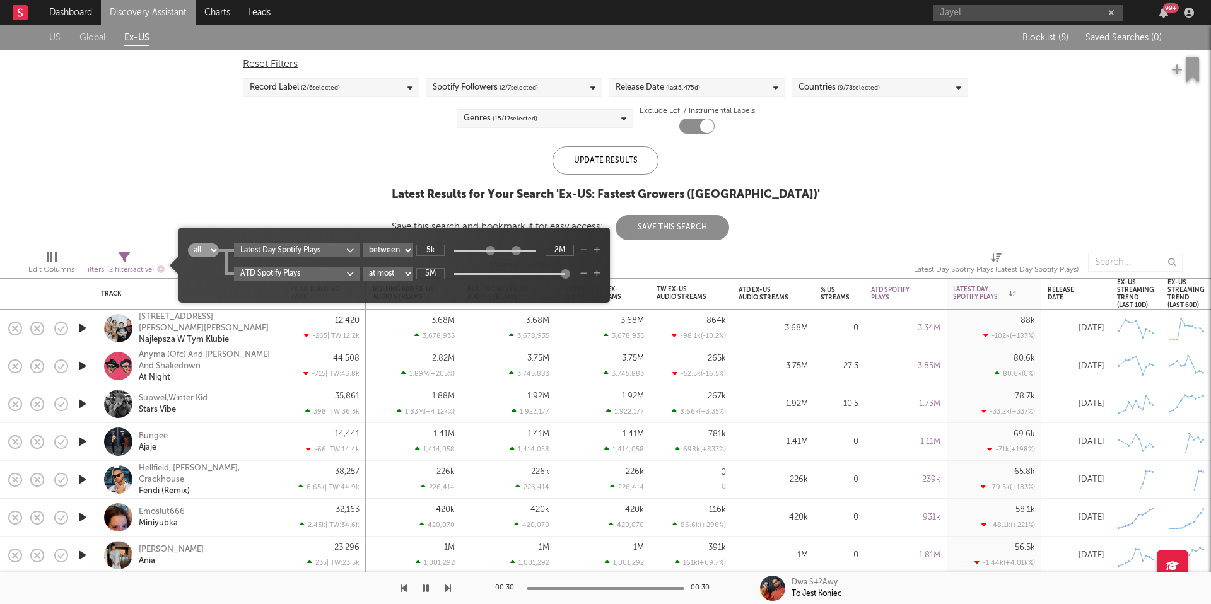
click at [428, 273] on input "5M" at bounding box center [430, 273] width 28 height 11
type input "1M"
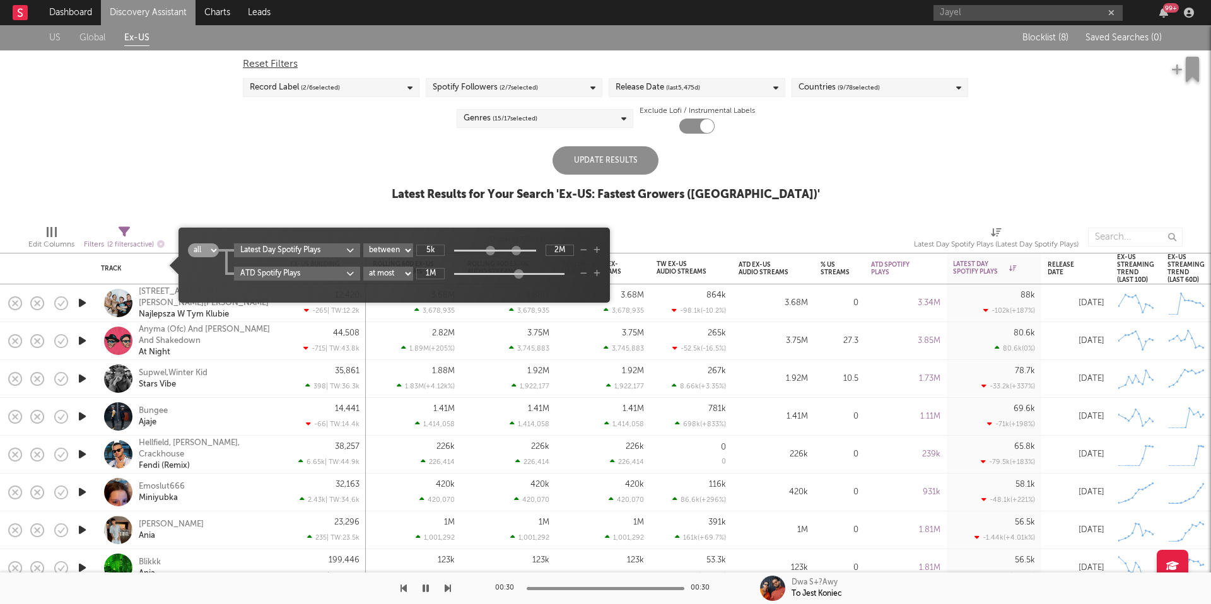
click at [454, 155] on div "Update Results Latest Results for Your Search ' Ex-US: Fastest Growers (Eastern…" at bounding box center [606, 180] width 428 height 69
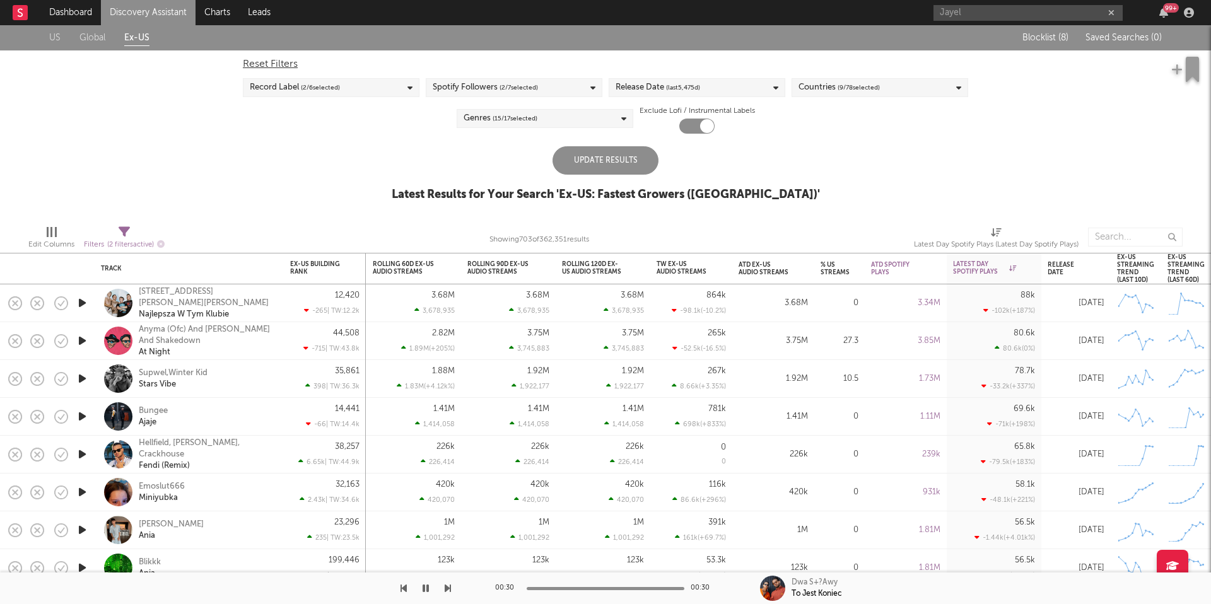
click at [602, 158] on div "Update Results" at bounding box center [606, 160] width 106 height 28
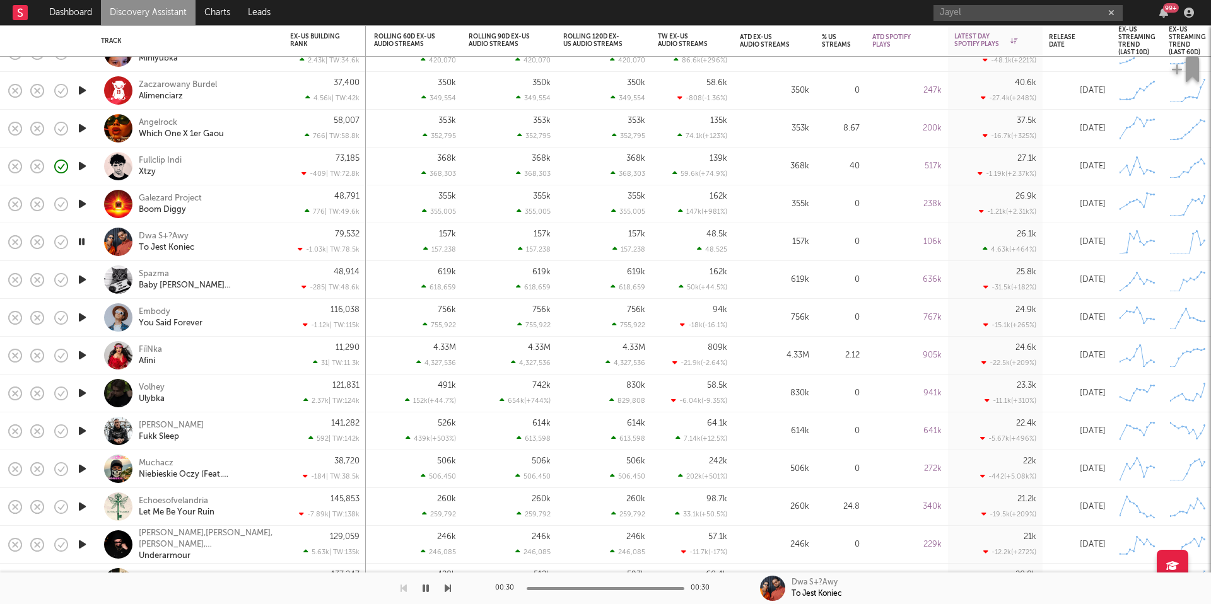
click at [450, 587] on icon "button" at bounding box center [448, 589] width 6 height 10
click at [448, 587] on icon "button" at bounding box center [448, 589] width 6 height 10
click at [82, 282] on icon "button" at bounding box center [82, 280] width 13 height 16
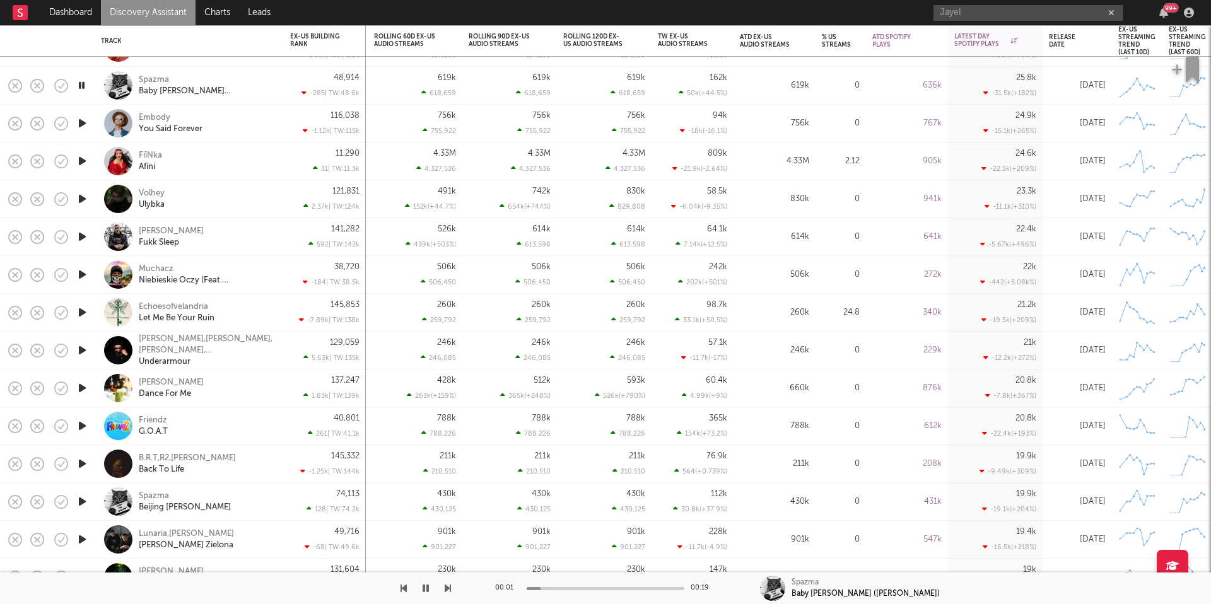
click at [295, 83] on div "48,914 -285 | TW: 48.6k" at bounding box center [324, 85] width 69 height 37
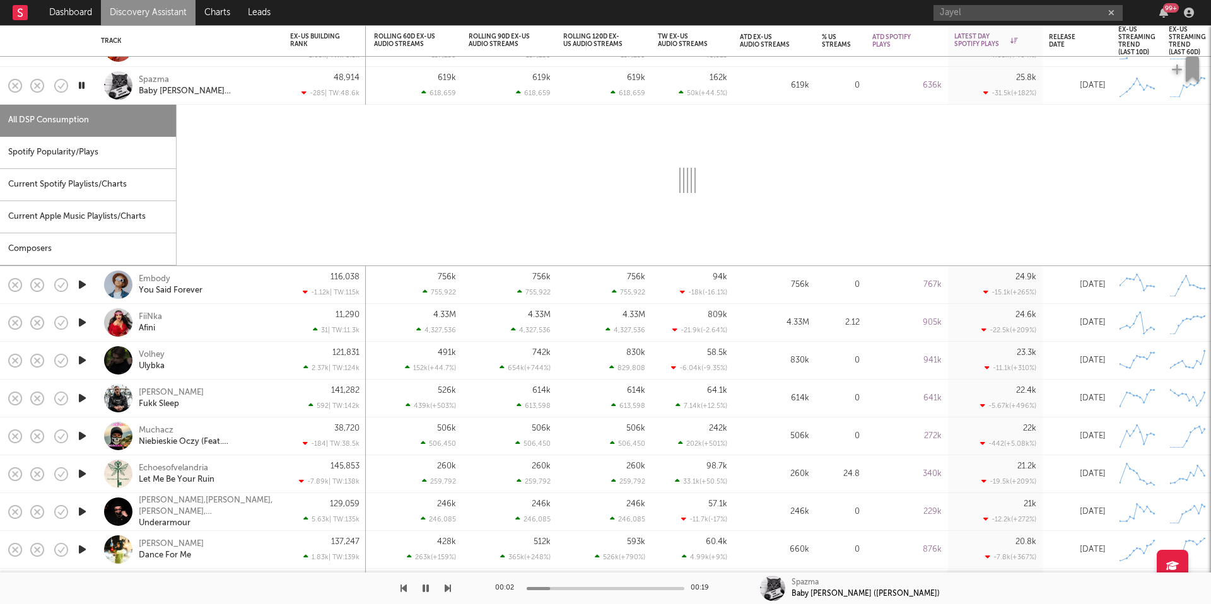
select select "1w"
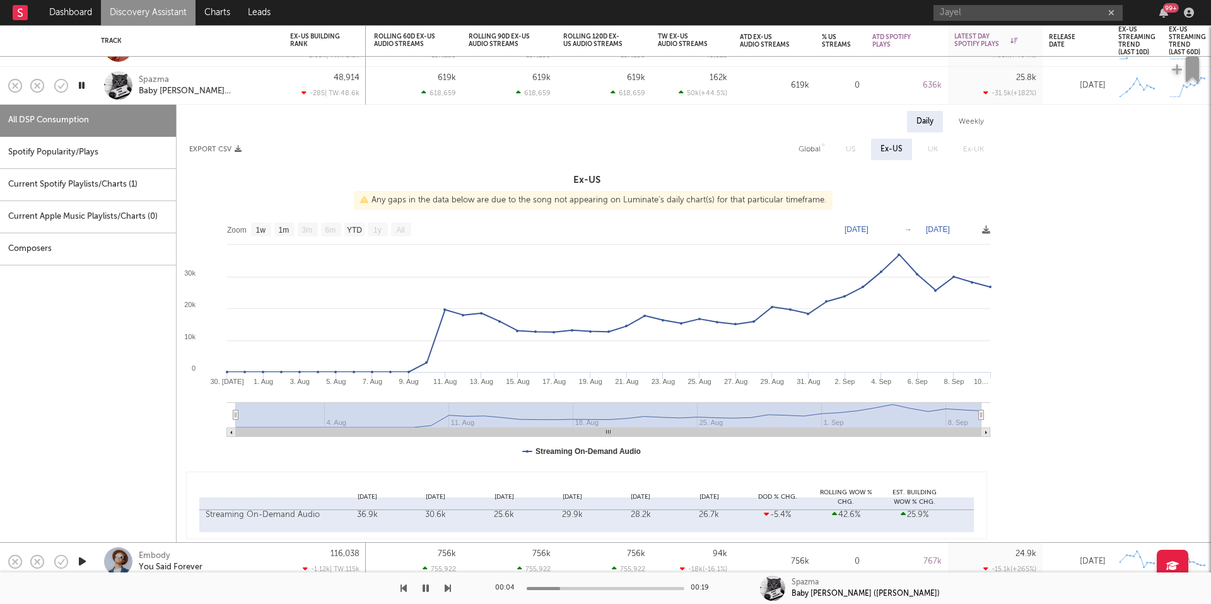
click at [124, 150] on div "Spotify Popularity/Plays" at bounding box center [88, 153] width 176 height 32
select select "1w"
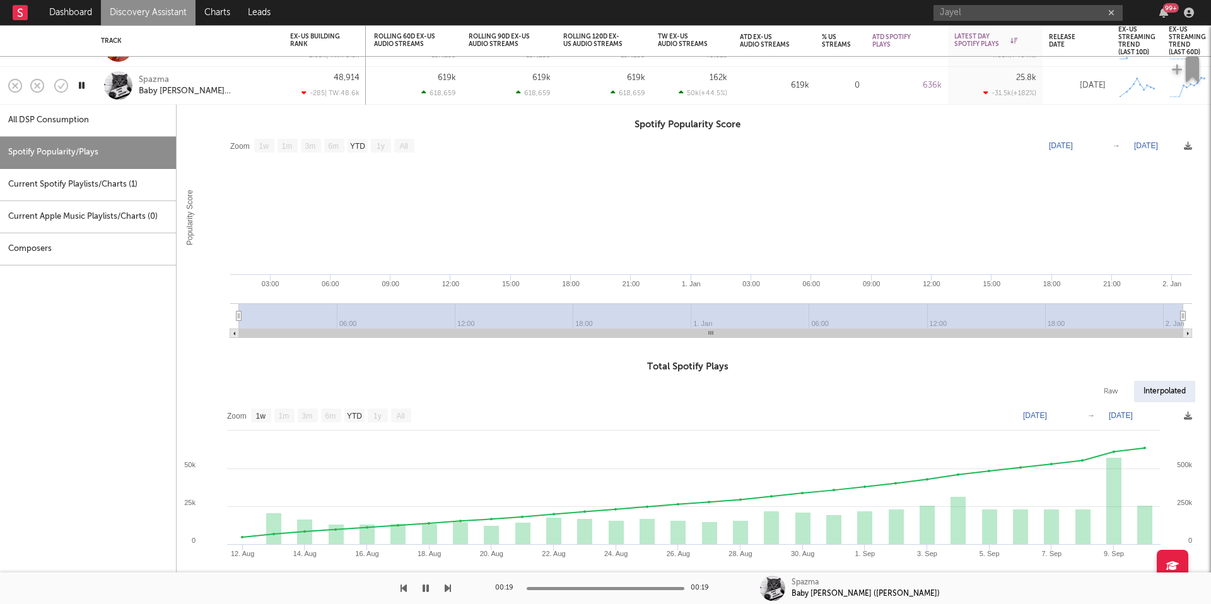
click at [261, 79] on div "Spazma Baby Lola (Ceskie Divki)" at bounding box center [207, 85] width 136 height 23
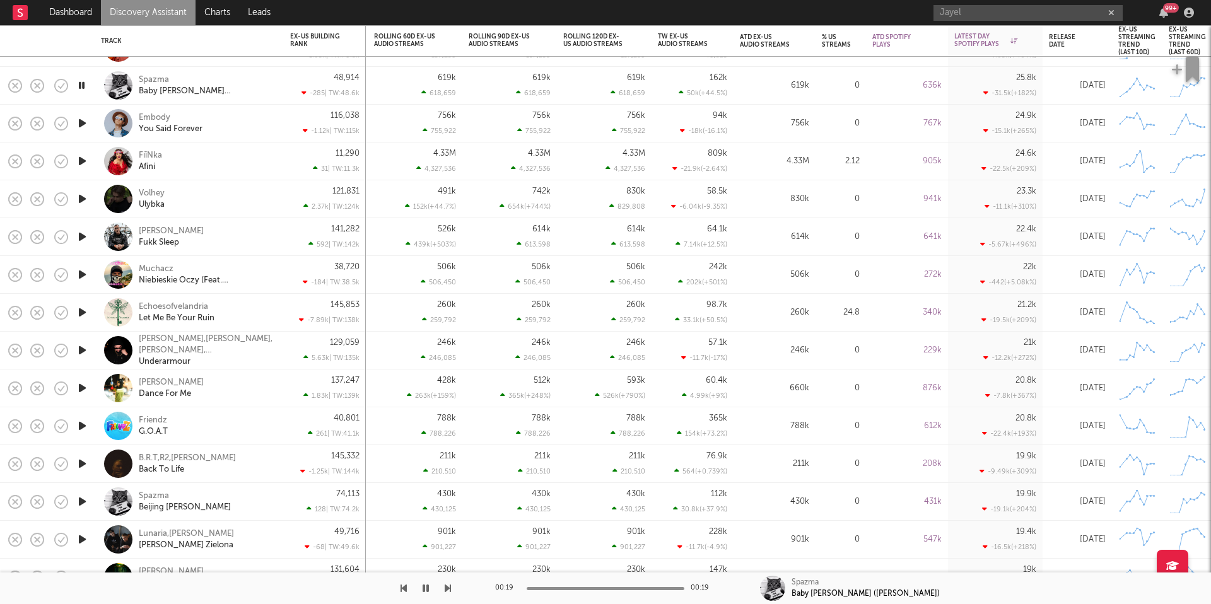
click at [247, 156] on div "FiїNka Afini" at bounding box center [207, 161] width 136 height 23
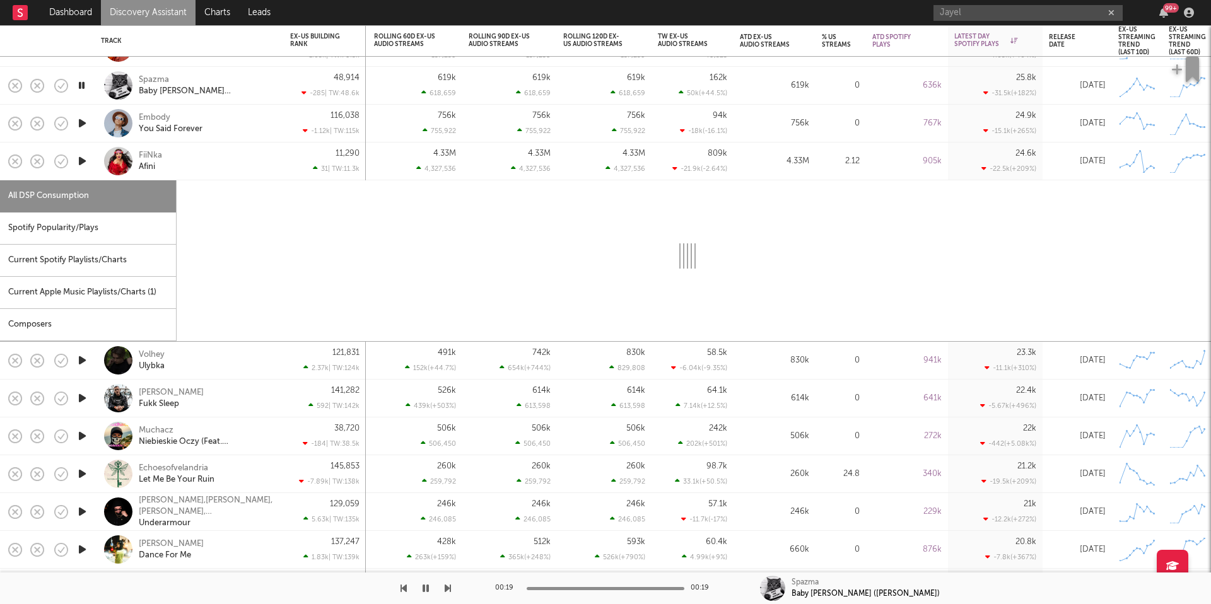
select select "1w"
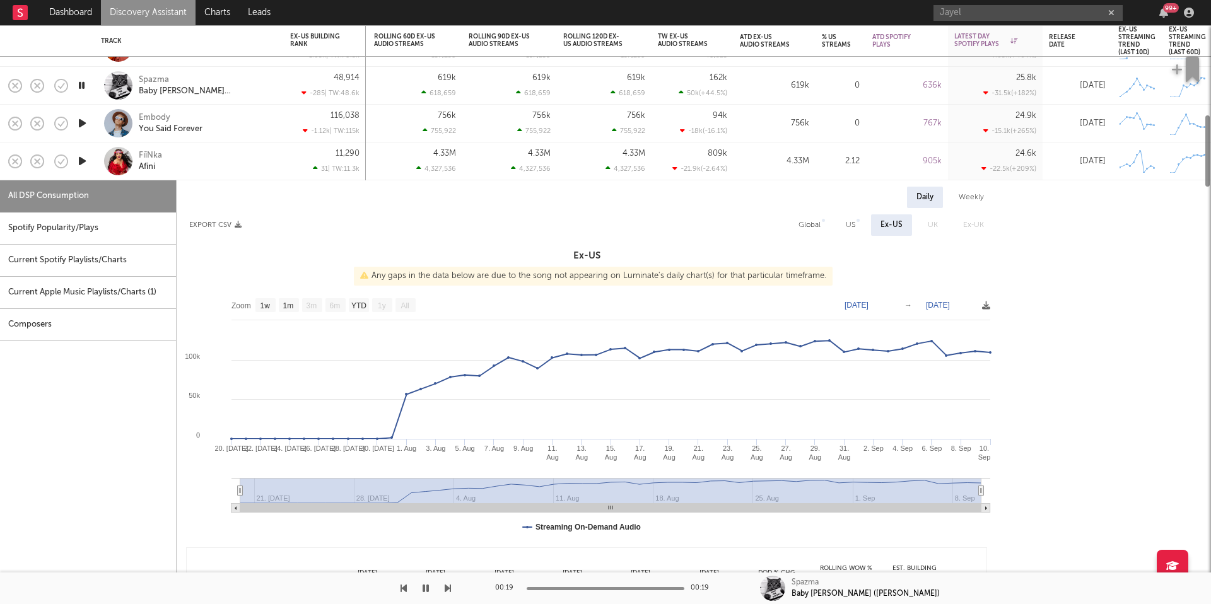
click at [124, 218] on div "Spotify Popularity/Plays" at bounding box center [88, 229] width 176 height 32
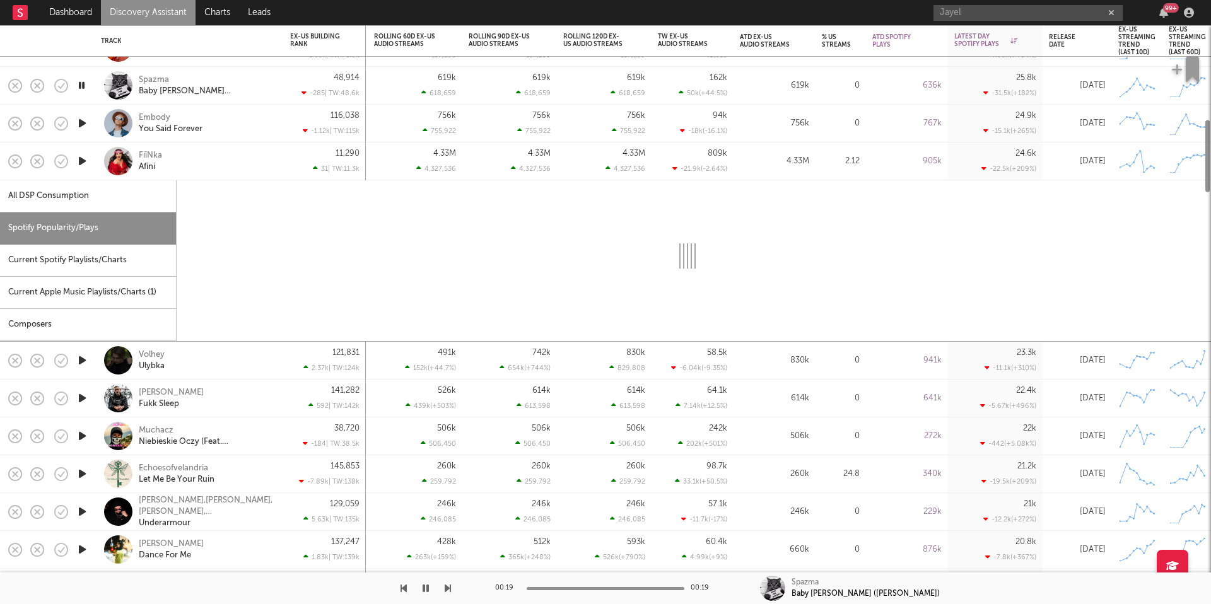
select select "1w"
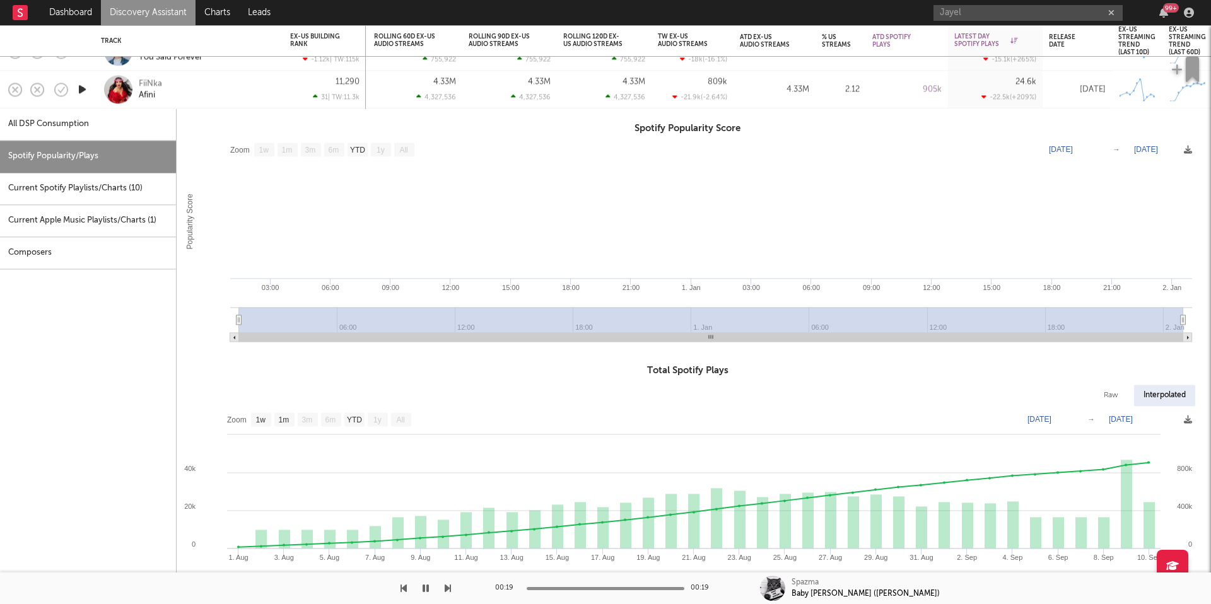
click at [254, 98] on div "FiїNka Afini" at bounding box center [207, 89] width 136 height 23
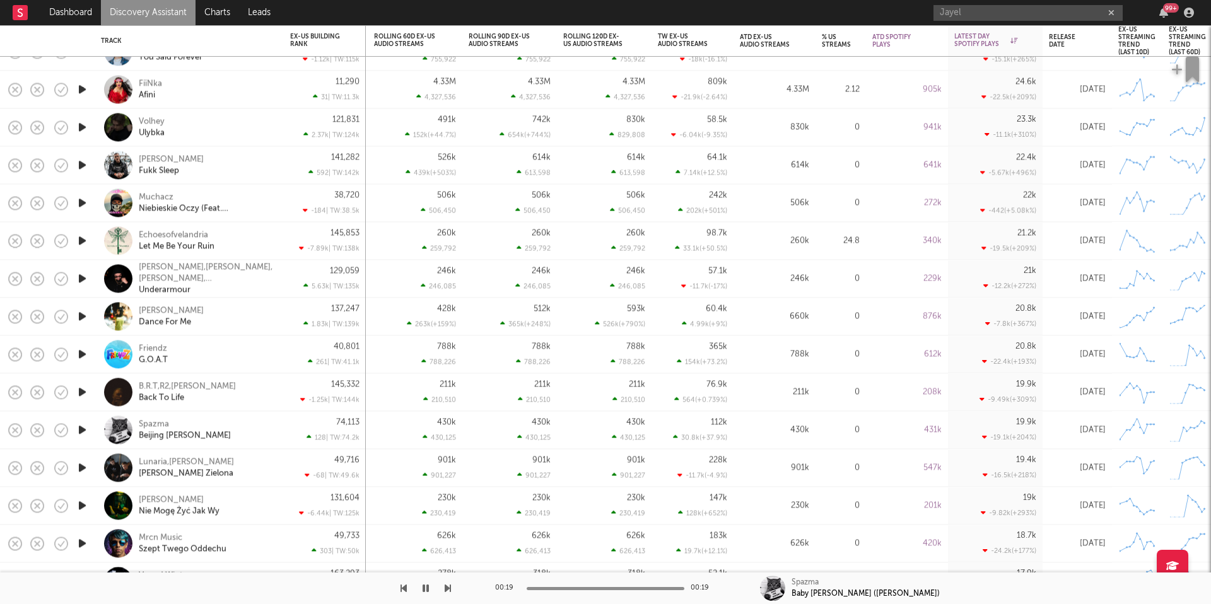
click at [250, 131] on div "Volhey Ulybka" at bounding box center [207, 127] width 136 height 23
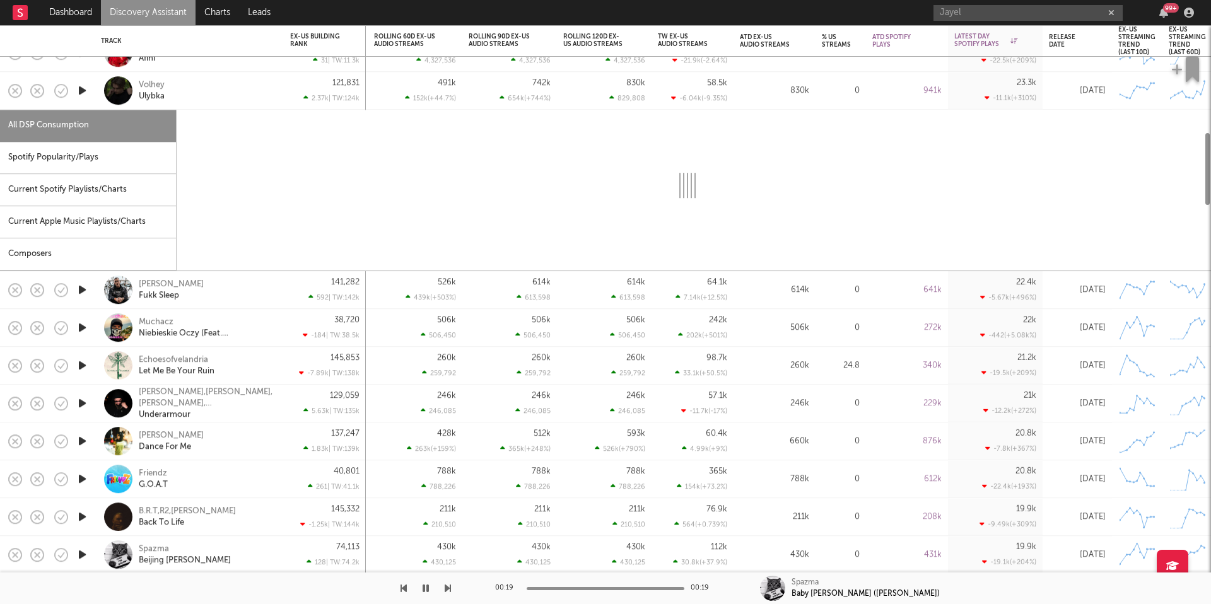
click at [81, 163] on div "Spotify Popularity/Plays" at bounding box center [88, 158] width 176 height 32
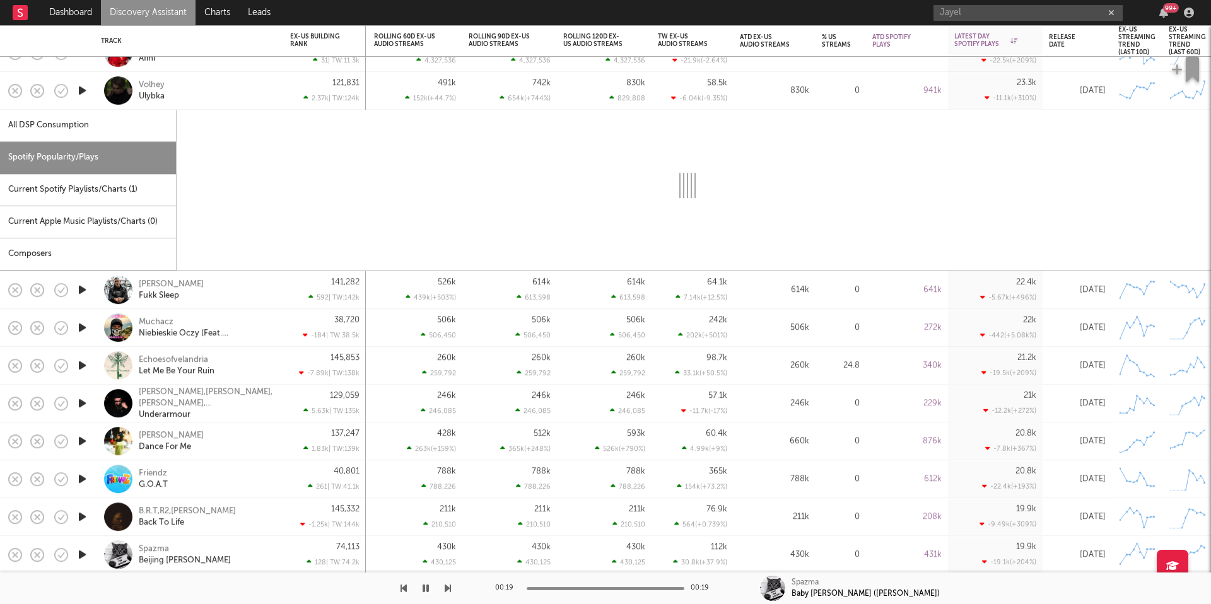
select select "1w"
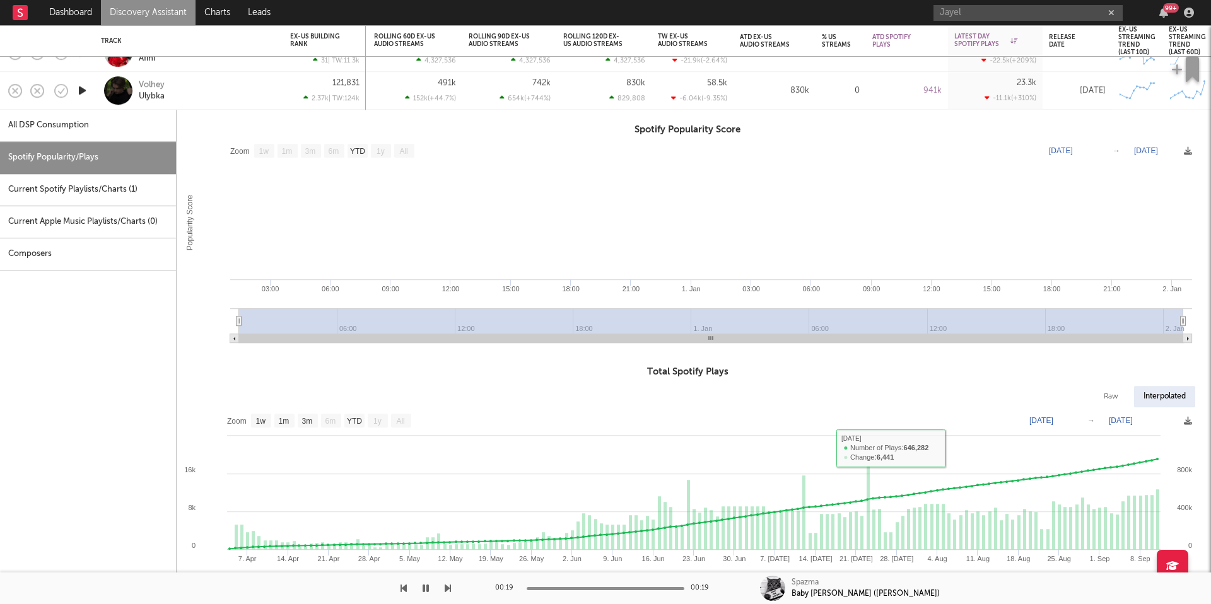
click at [211, 97] on div "Volhey Ulybka" at bounding box center [207, 90] width 136 height 23
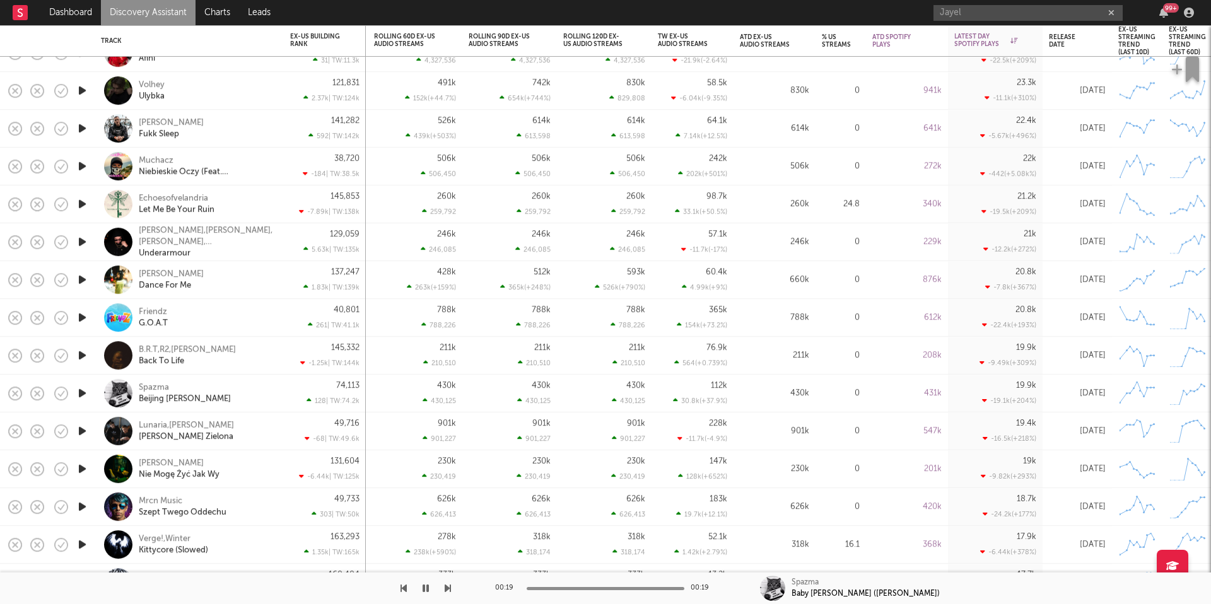
click at [278, 168] on div "Muchacz Niebieskie Oczy (Feat. Siostra)" at bounding box center [189, 167] width 189 height 38
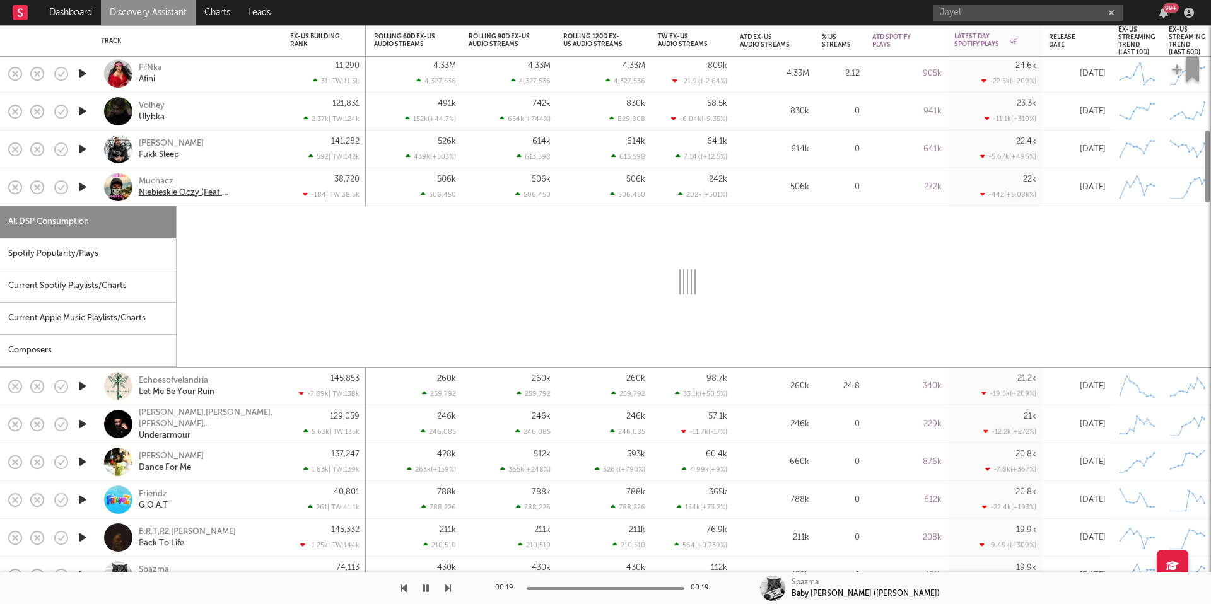
select select "1w"
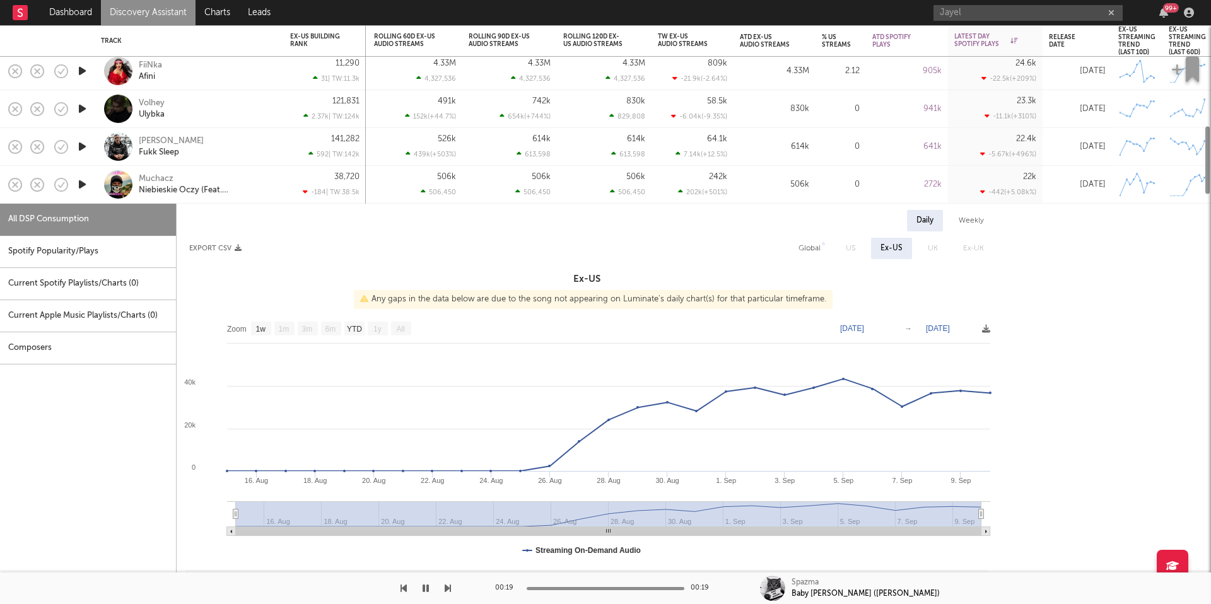
click at [104, 257] on div "Spotify Popularity/Plays" at bounding box center [88, 252] width 176 height 32
select select "1w"
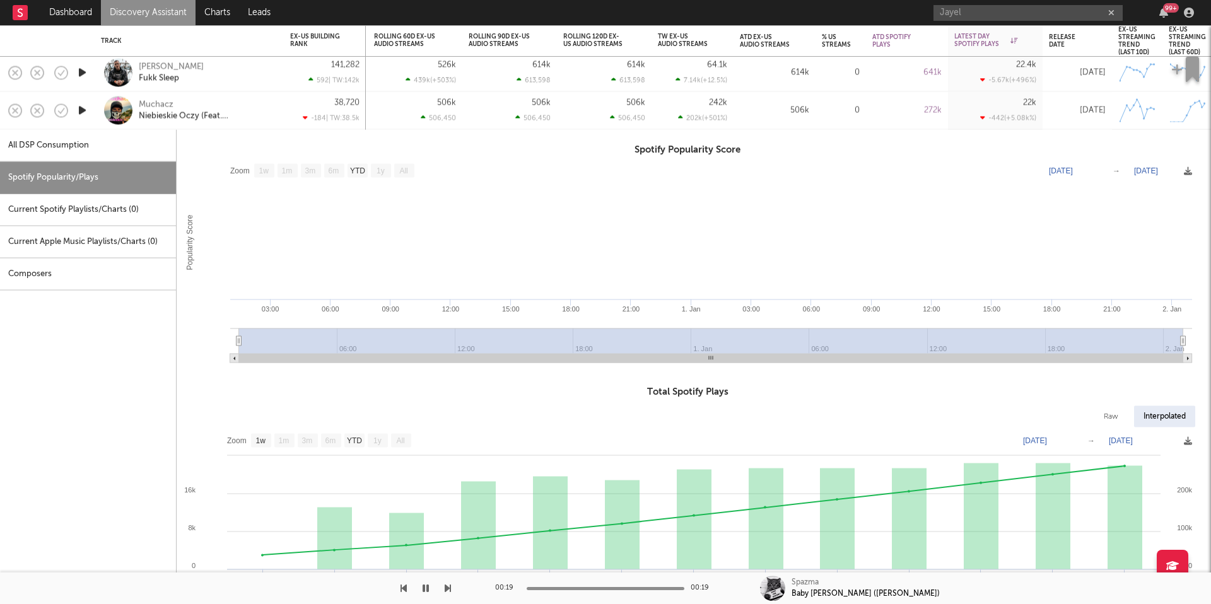
click at [266, 102] on div "Muchacz Niebieskie Oczy (Feat. Siostra)" at bounding box center [207, 110] width 136 height 23
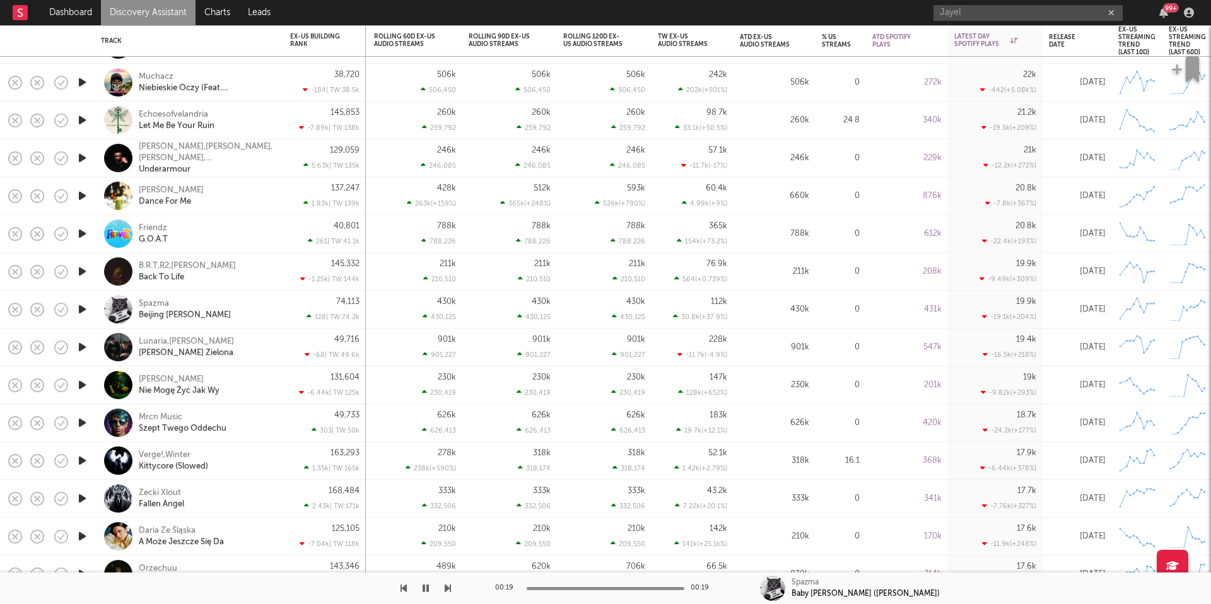
click at [256, 123] on div "Echoesofvelandria Let Me Be Your Ruin" at bounding box center [207, 120] width 136 height 23
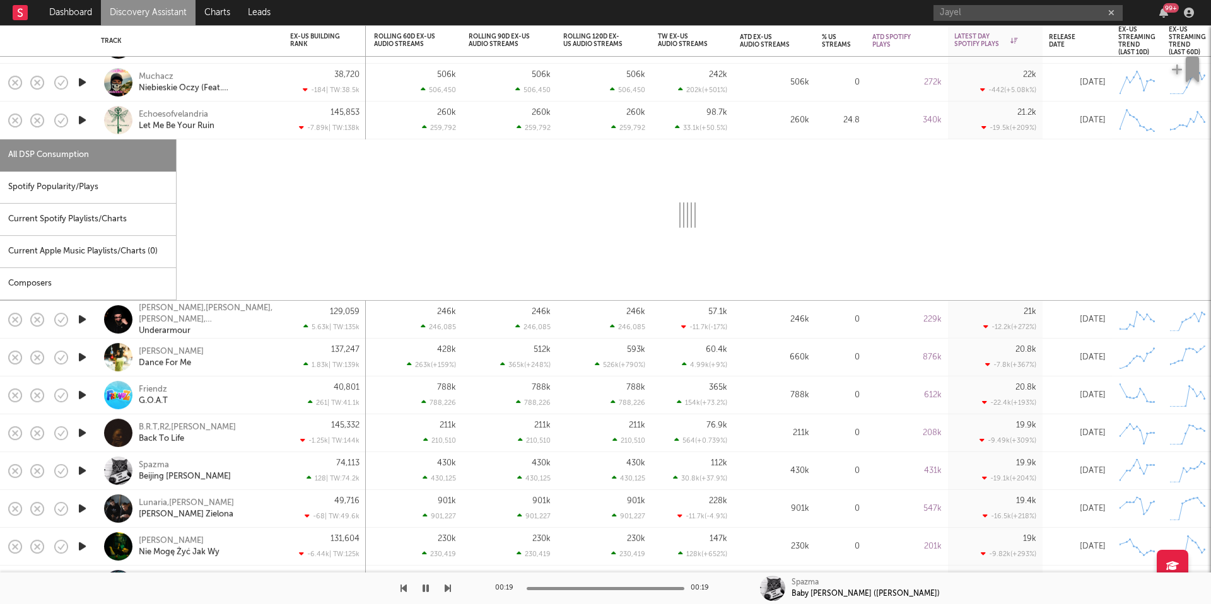
select select "1w"
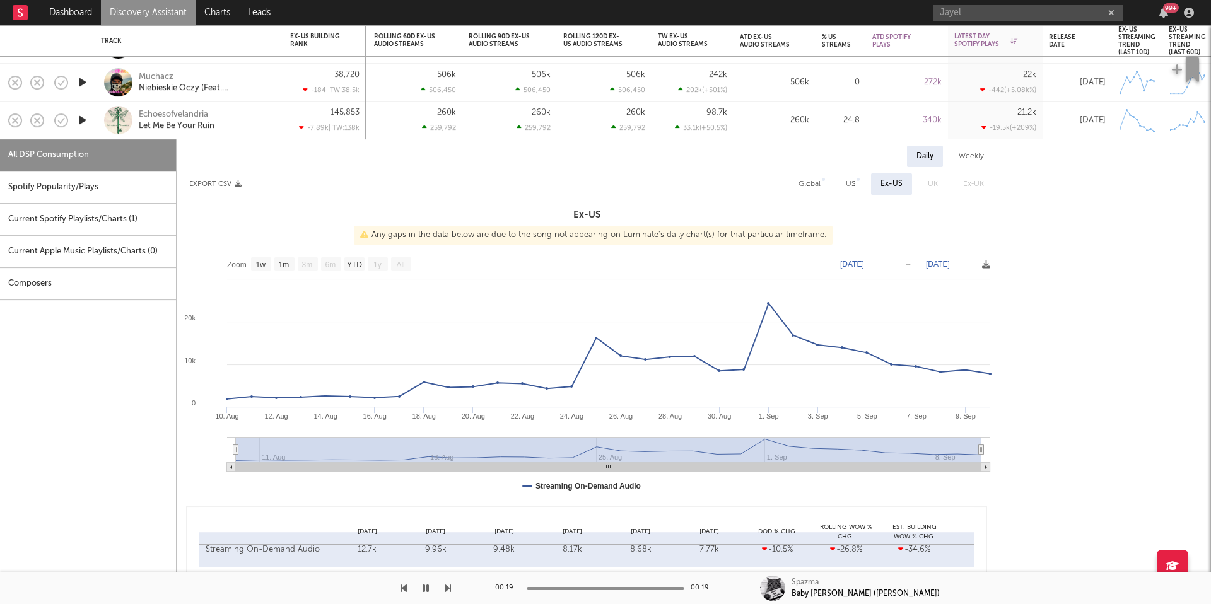
click at [114, 188] on div "Spotify Popularity/Plays" at bounding box center [88, 188] width 176 height 32
select select "1w"
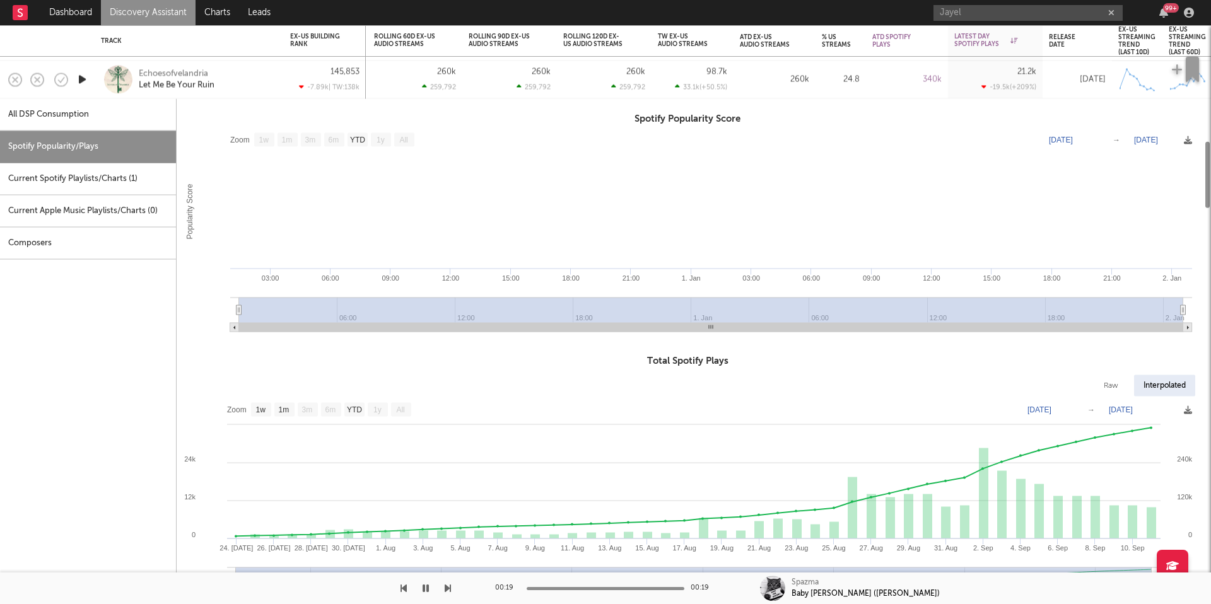
click at [230, 90] on div "Echoesofvelandria Let Me Be Your Ruin" at bounding box center [207, 79] width 136 height 23
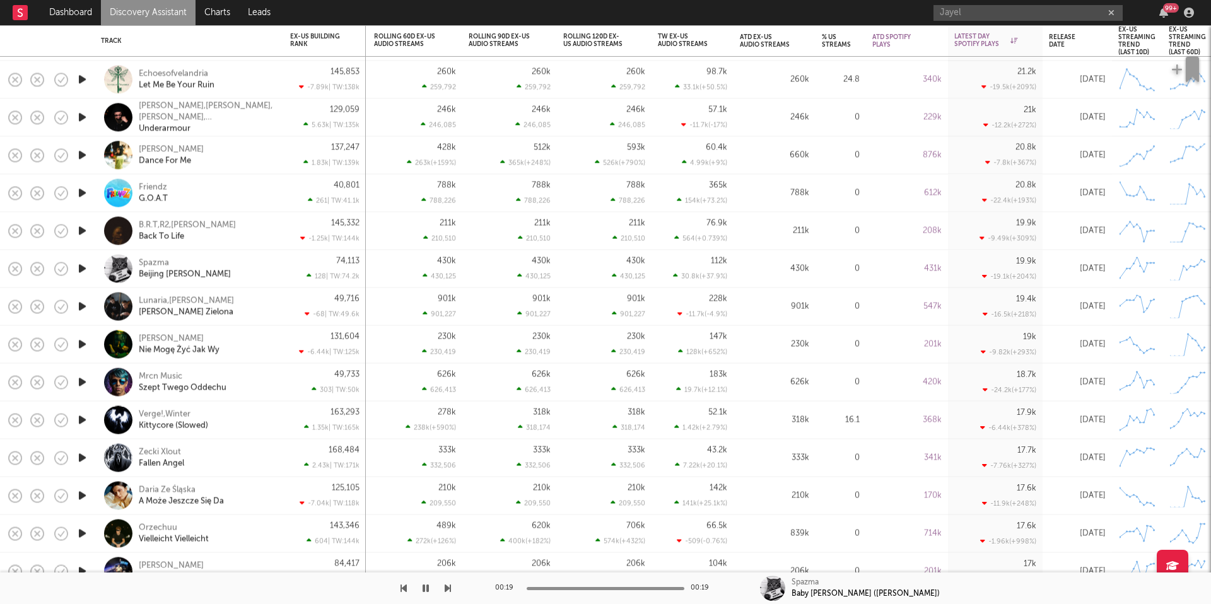
click at [79, 154] on icon "button" at bounding box center [82, 156] width 13 height 16
click at [267, 155] on div "Kamil Dance For Me" at bounding box center [207, 155] width 136 height 23
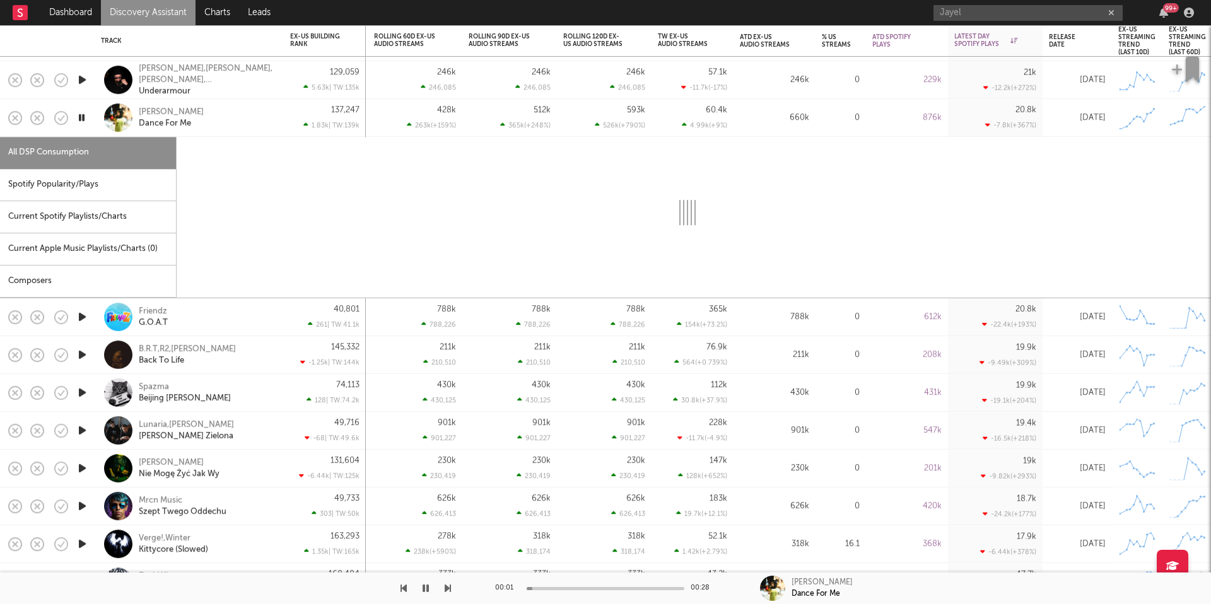
click at [91, 180] on div "Spotify Popularity/Plays" at bounding box center [88, 185] width 176 height 32
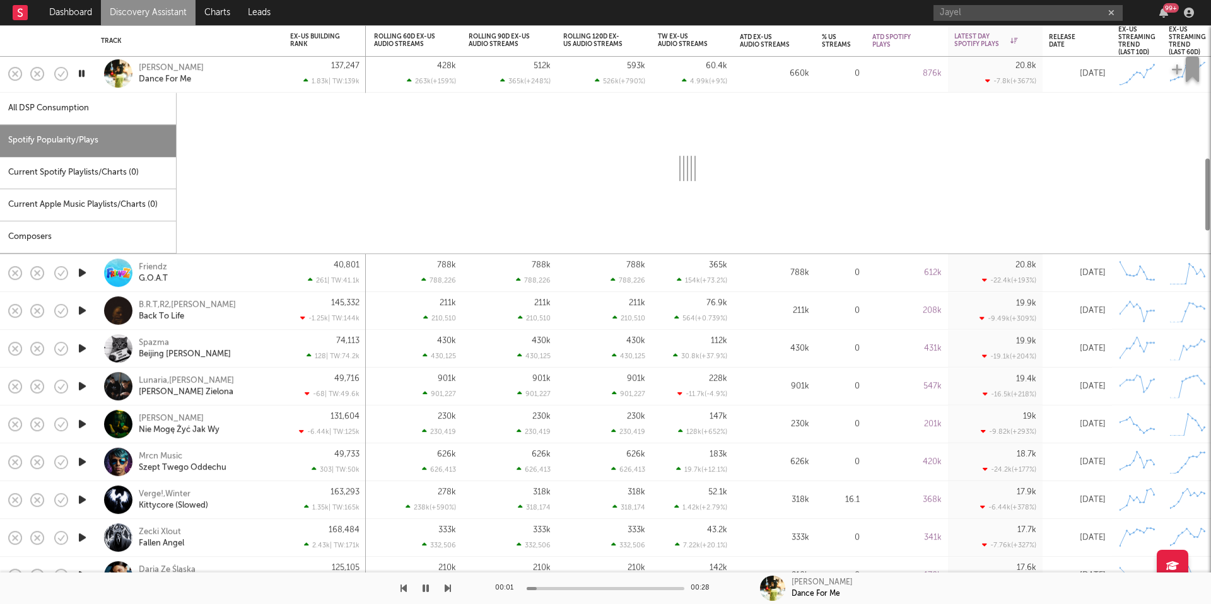
select select "1w"
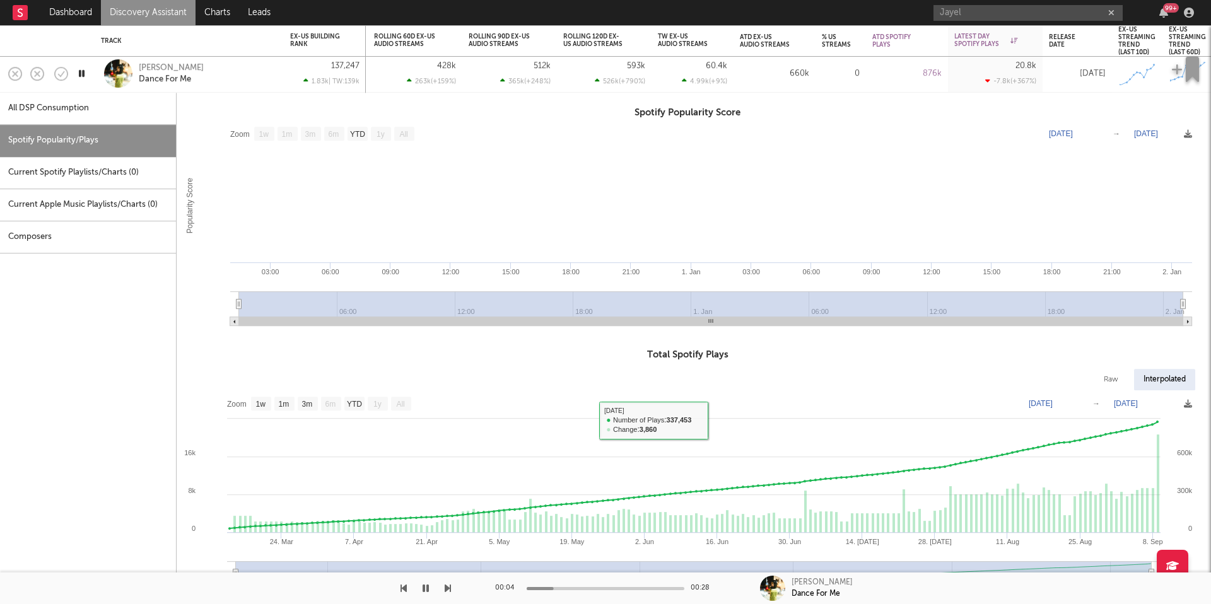
drag, startPoint x: 204, startPoint y: 78, endPoint x: 240, endPoint y: 139, distance: 70.4
click at [204, 79] on div "Kamil Dance For Me" at bounding box center [207, 73] width 136 height 23
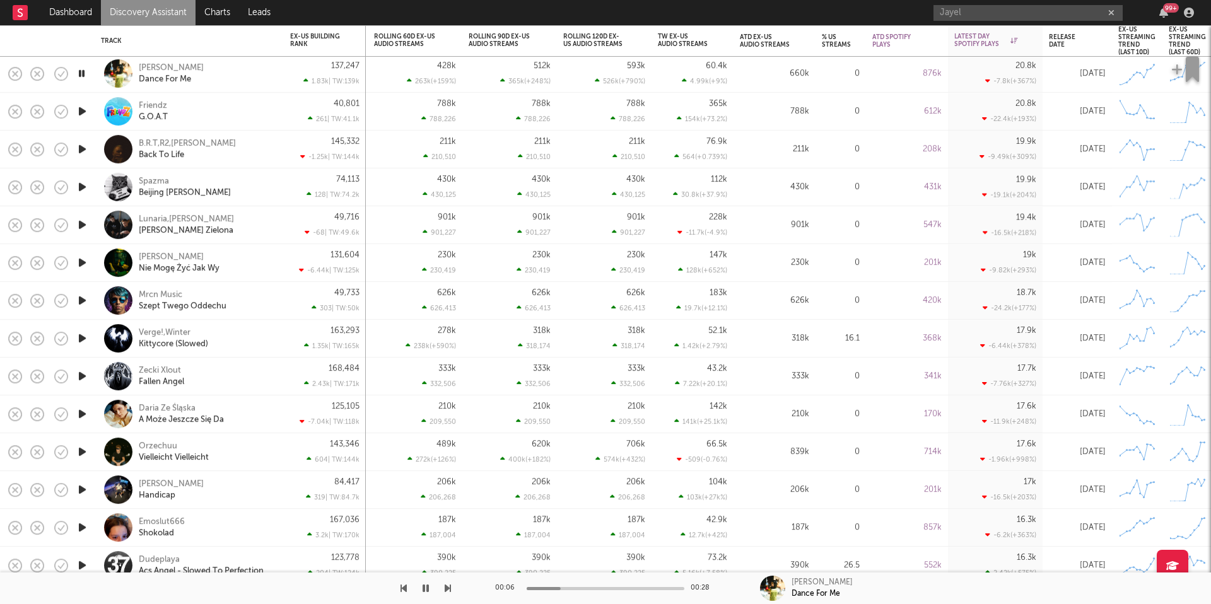
drag, startPoint x: 81, startPoint y: 72, endPoint x: 121, endPoint y: 83, distance: 41.2
click at [81, 73] on icon "button" at bounding box center [82, 74] width 12 height 16
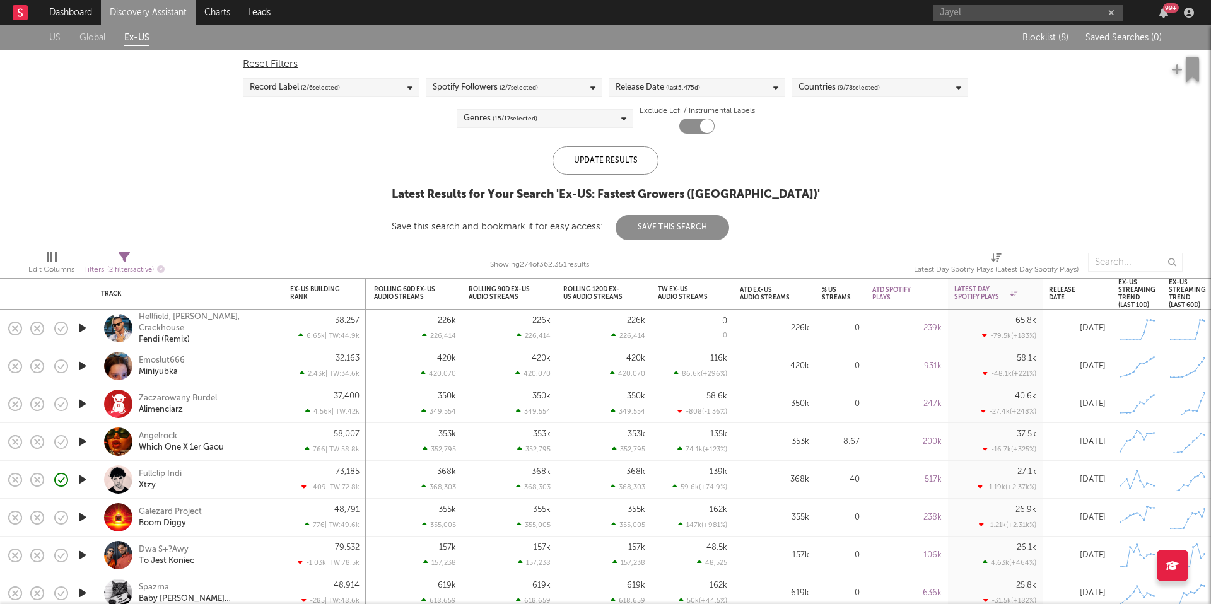
select select "between"
select select "max"
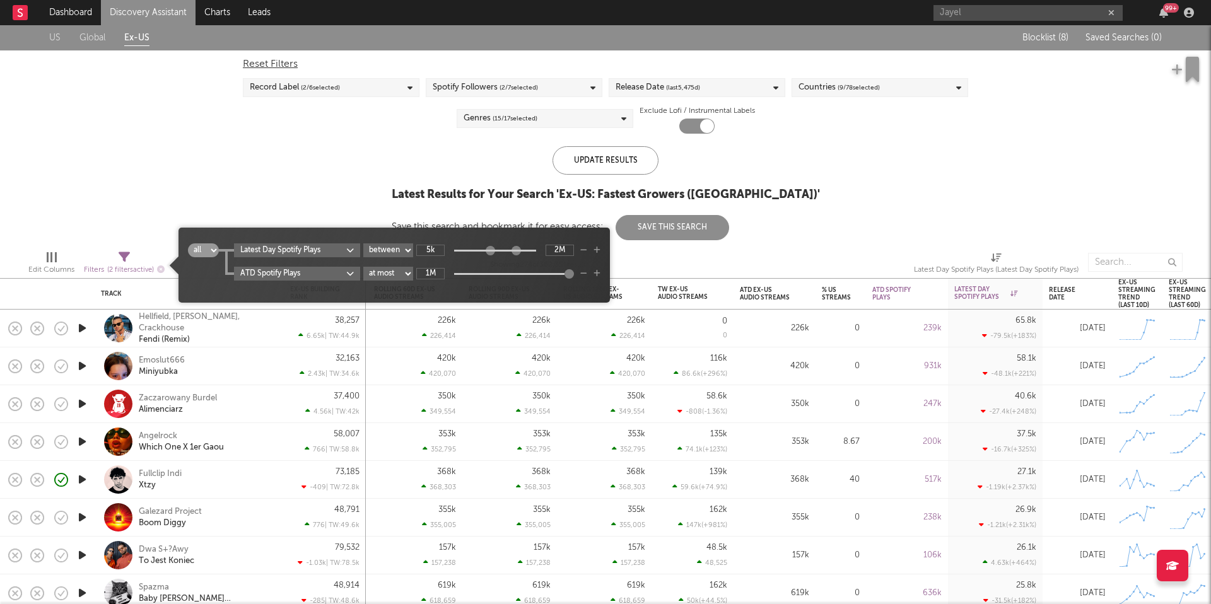
click at [122, 252] on icon at bounding box center [124, 257] width 11 height 11
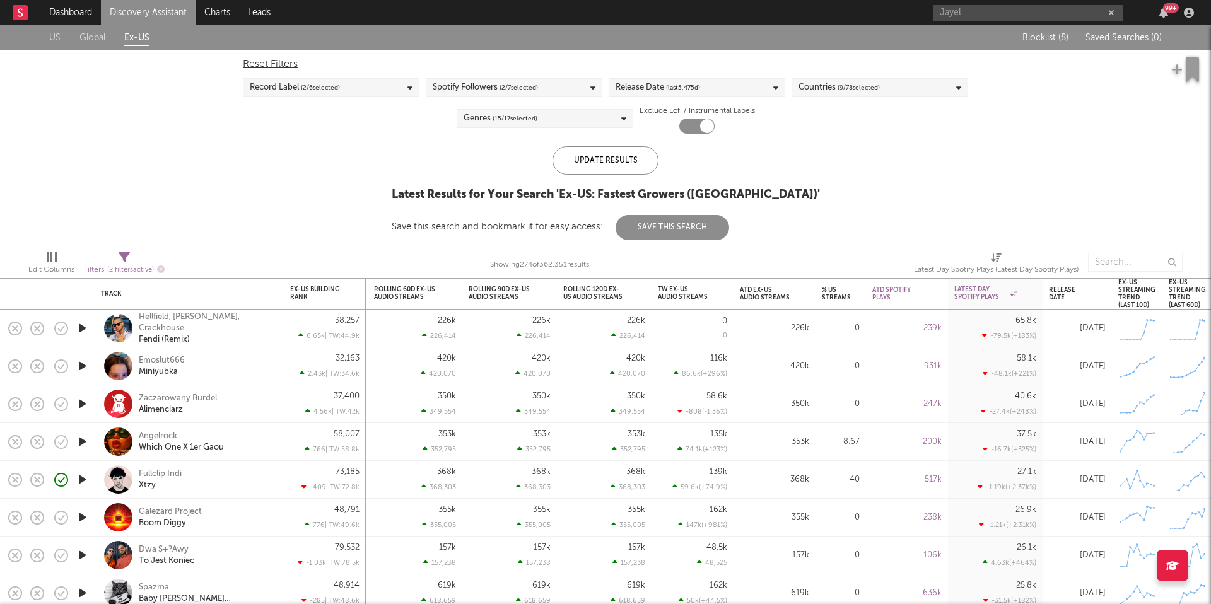
click at [259, 181] on div "US Global Ex-US Blocklist ( 8 ) Saved Searches ( 0 ) Reset Filters Record Label…" at bounding box center [605, 132] width 1211 height 215
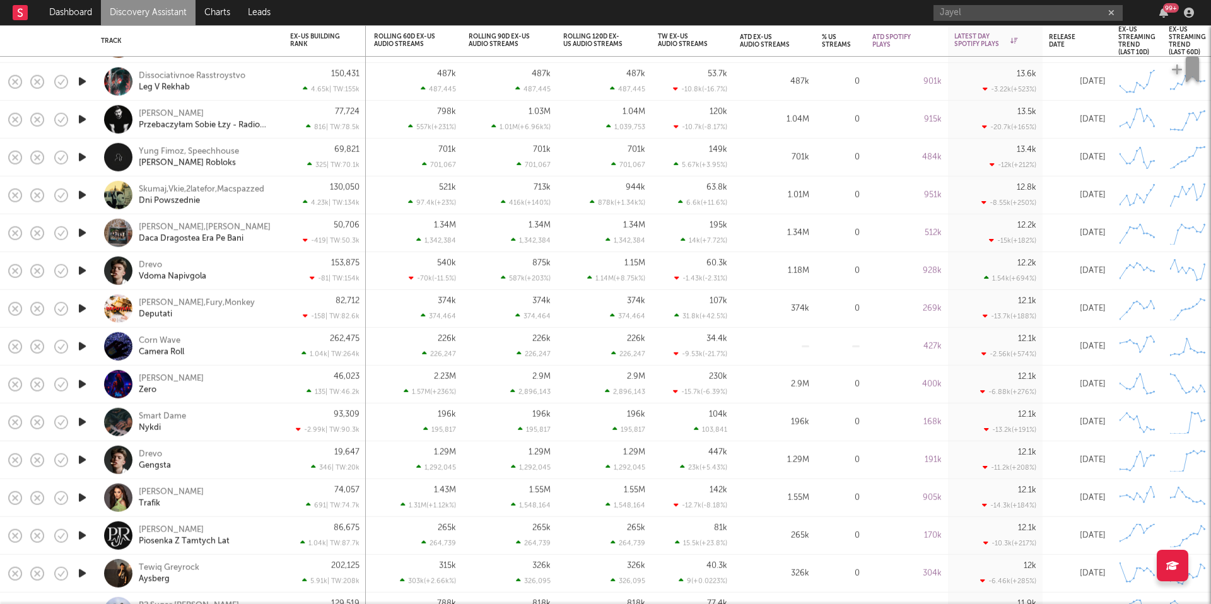
click at [242, 450] on div "Drevo Gengsta" at bounding box center [207, 460] width 136 height 23
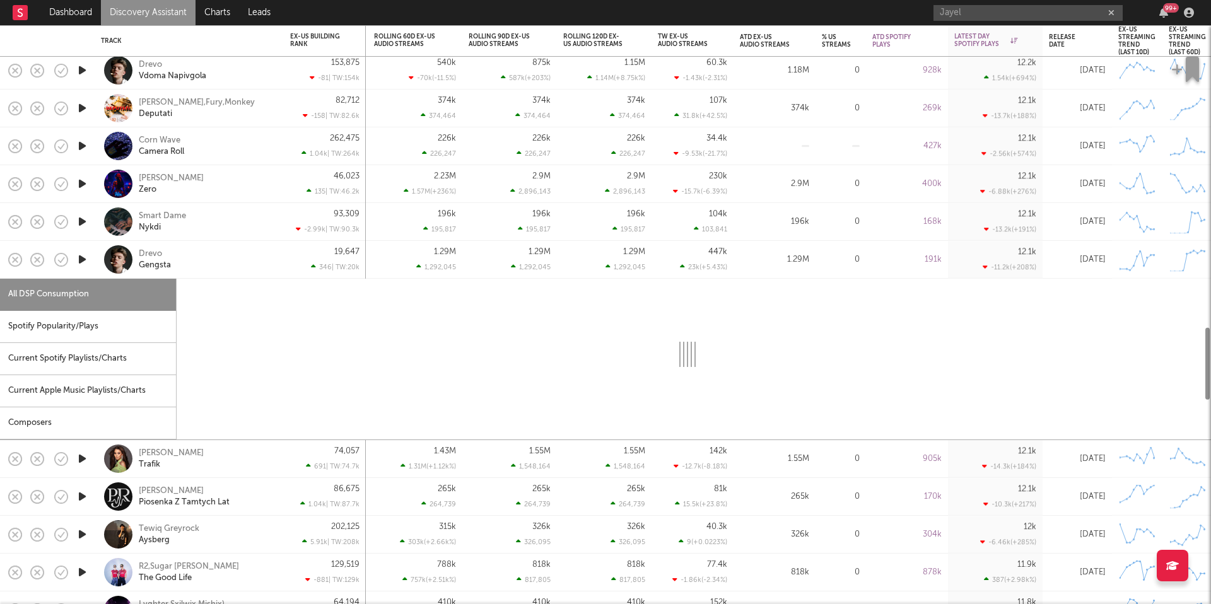
select select "1w"
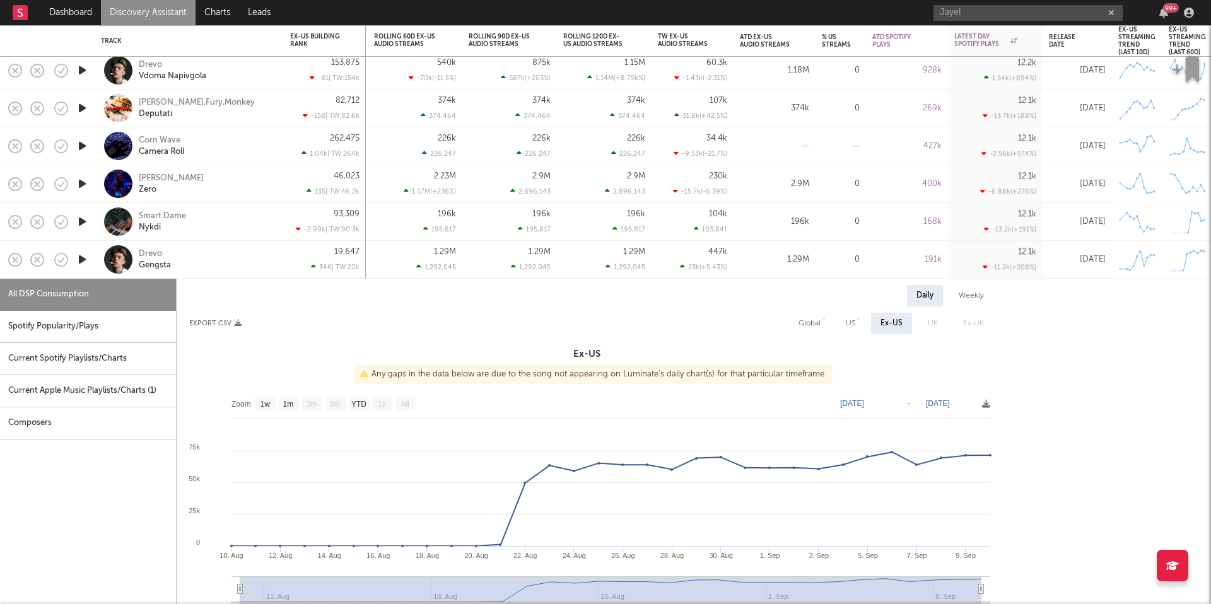
click at [102, 334] on div "Spotify Popularity/Plays" at bounding box center [88, 327] width 176 height 32
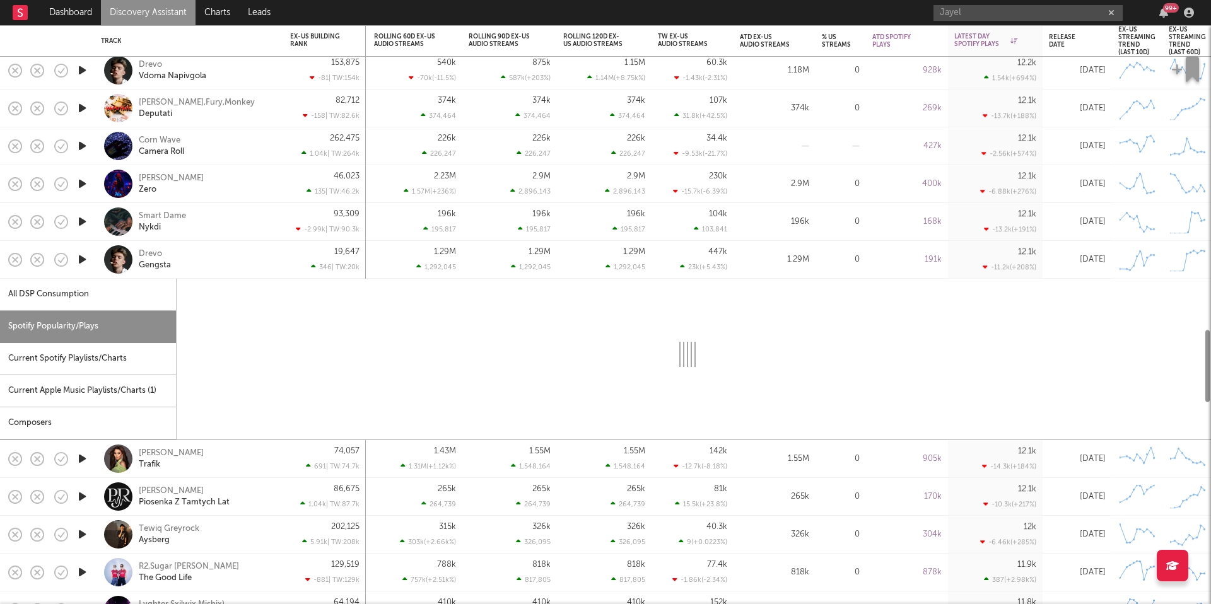
select select "1w"
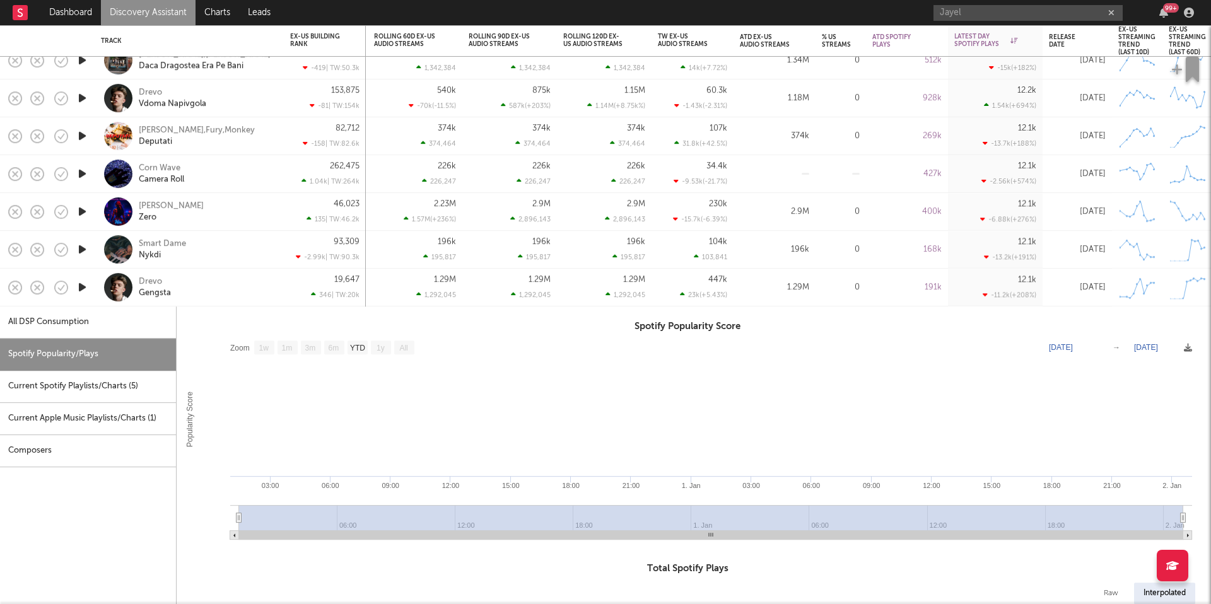
click at [245, 283] on div "Drevo Gengsta" at bounding box center [207, 287] width 136 height 23
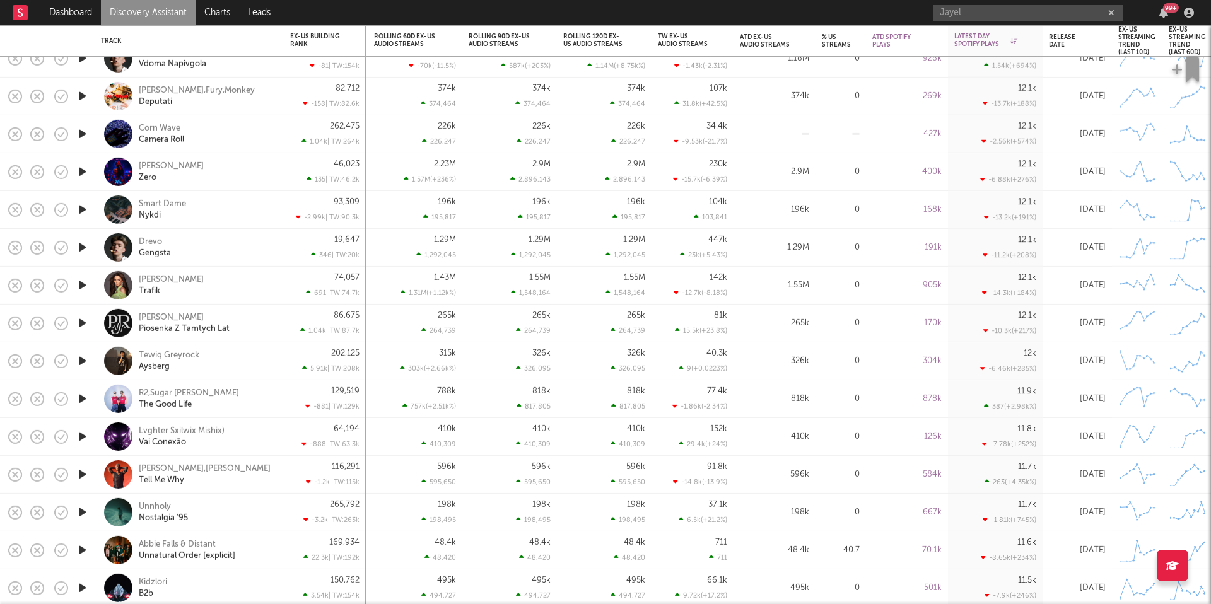
click at [170, 18] on link "Discovery Assistant" at bounding box center [148, 12] width 95 height 25
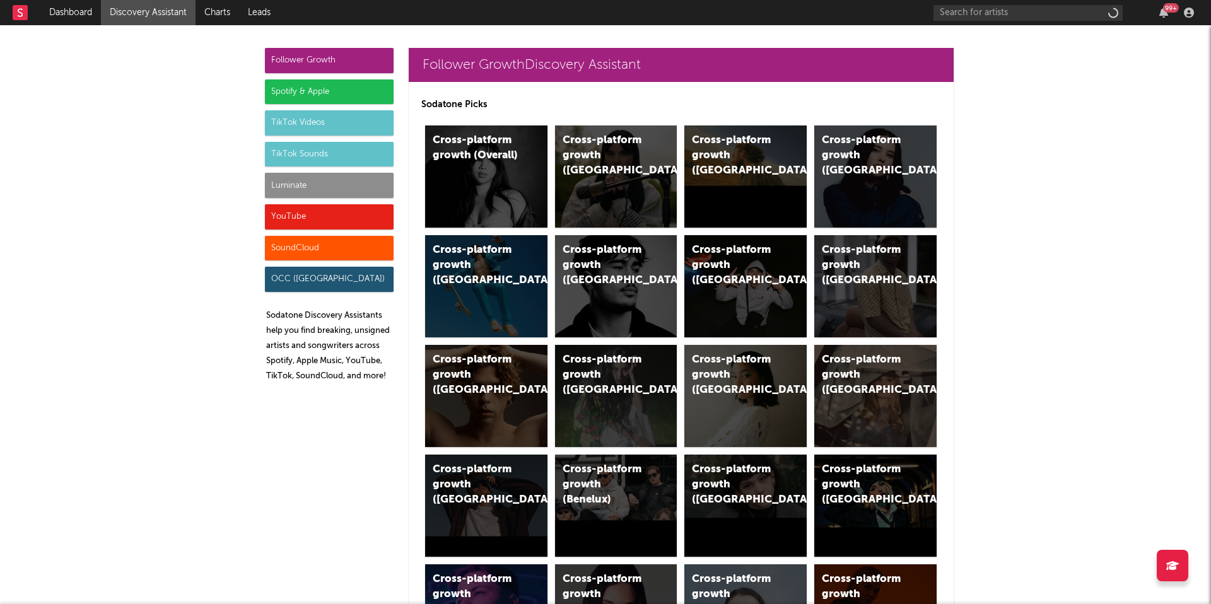
click at [305, 170] on div "Follower Growth Spotify & Apple TikTok Videos TikTok Sounds Luminate YouTube So…" at bounding box center [329, 220] width 129 height 344
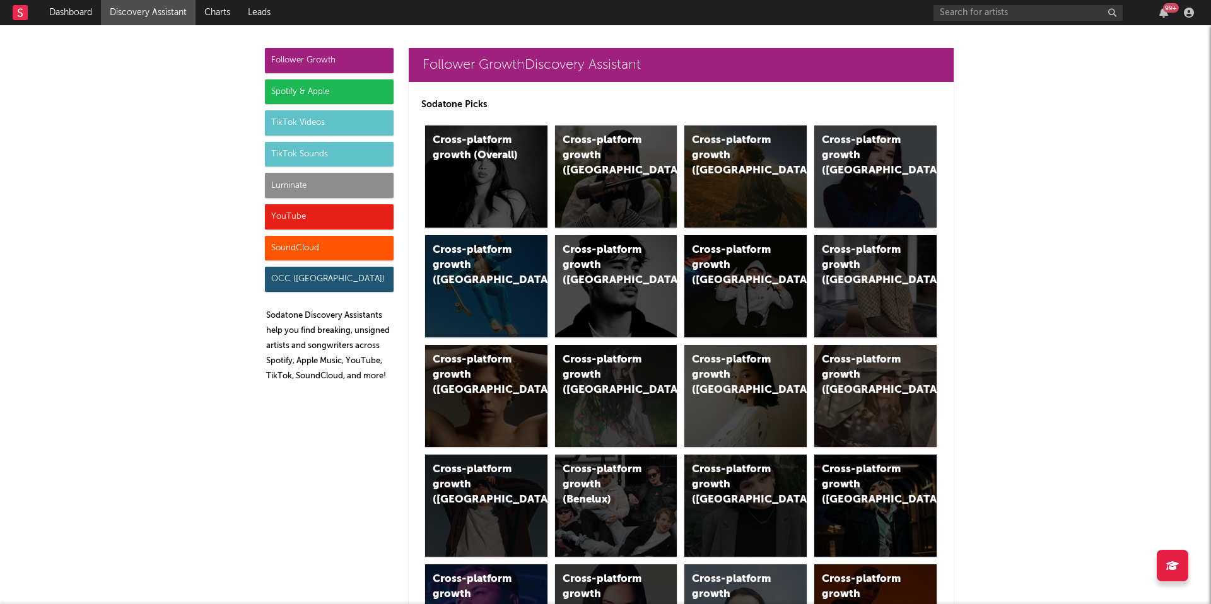
click at [309, 177] on div "Luminate" at bounding box center [329, 185] width 129 height 25
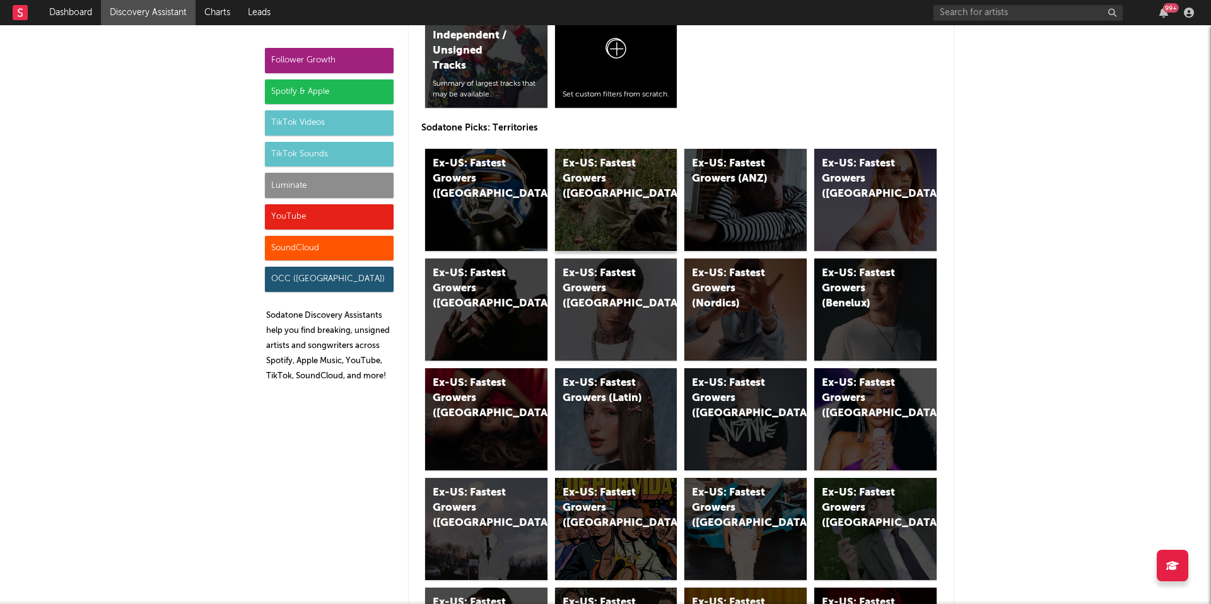
scroll to position [6352, 0]
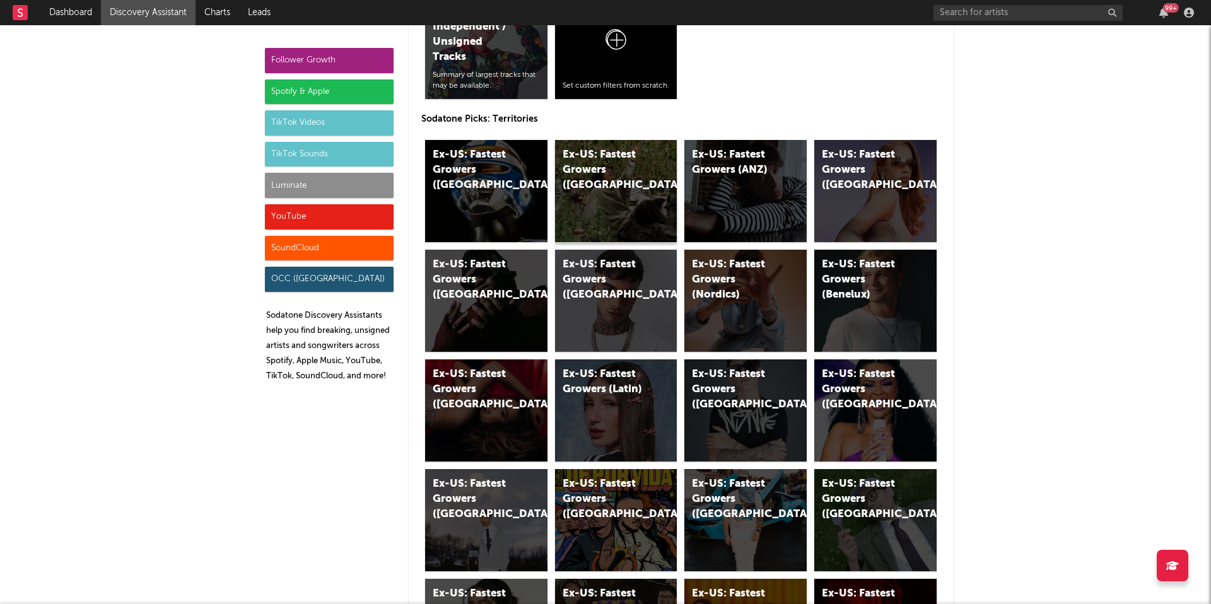
click at [648, 214] on div "Ex-US: Fastest Growers (Canada)" at bounding box center [616, 191] width 122 height 102
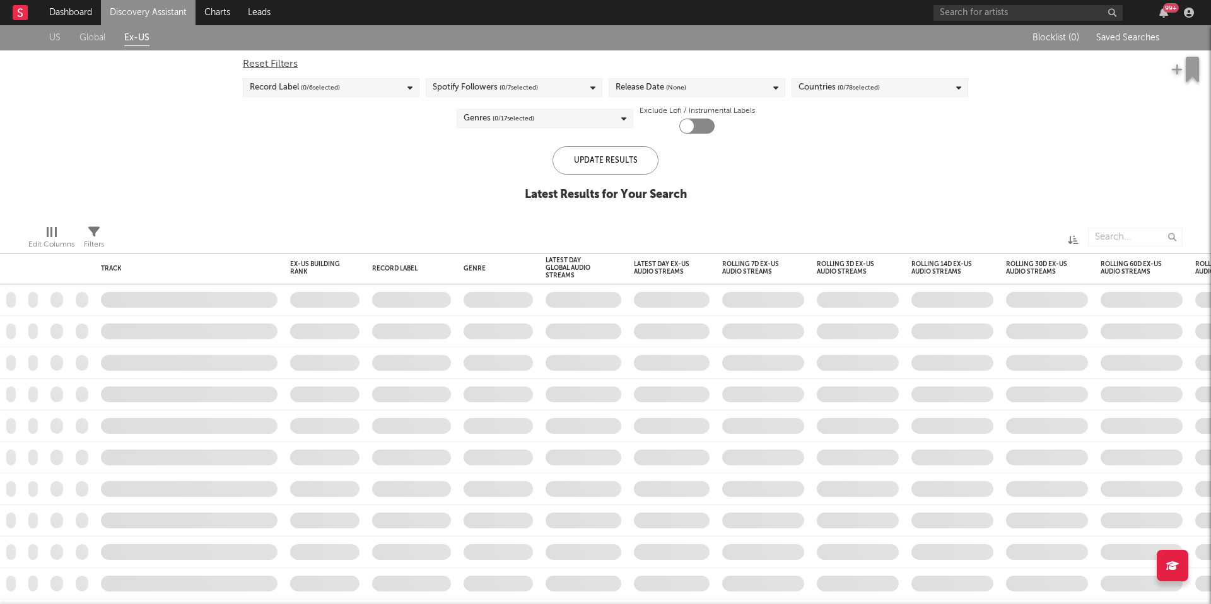
checkbox input "true"
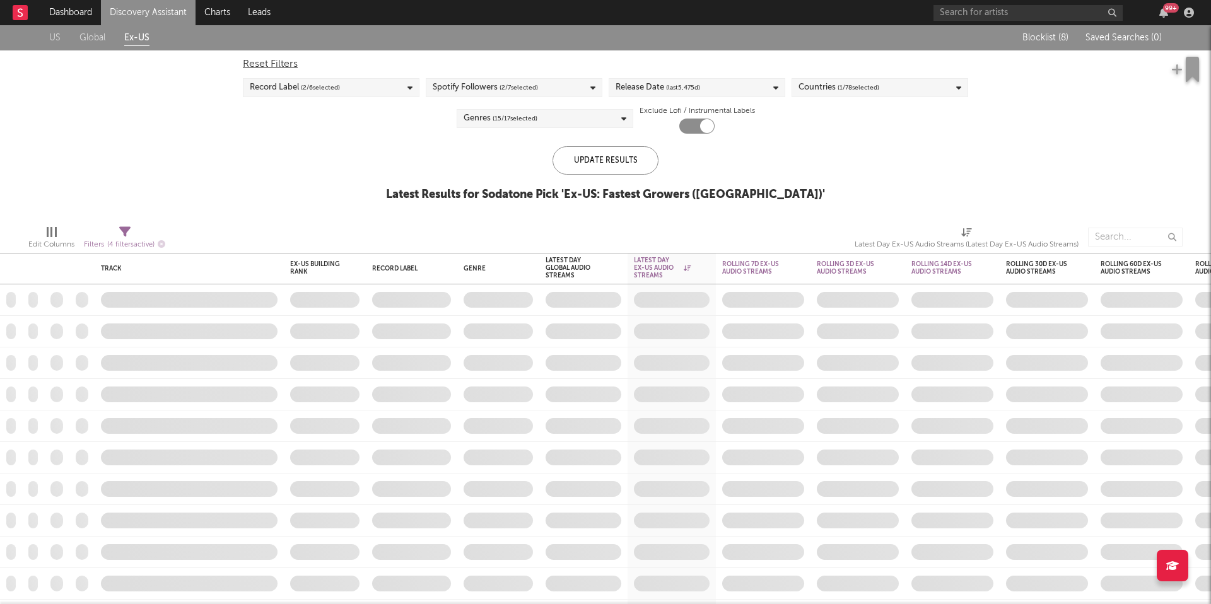
select select "or"
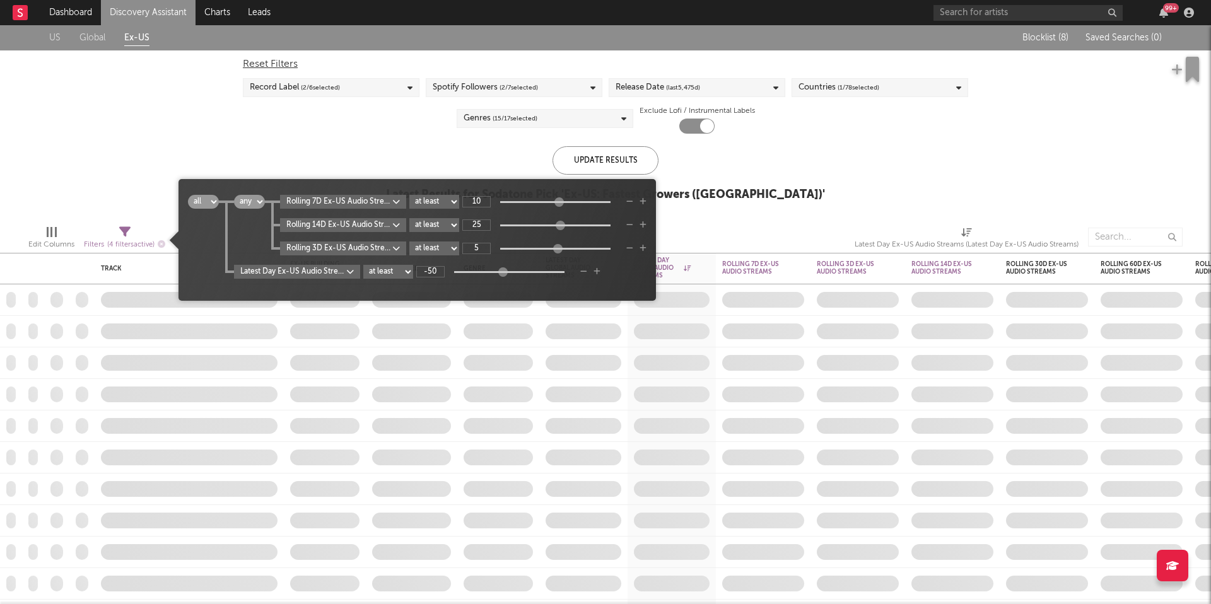
click at [131, 231] on icon at bounding box center [124, 231] width 11 height 11
click at [632, 202] on icon "button" at bounding box center [629, 202] width 7 height 8
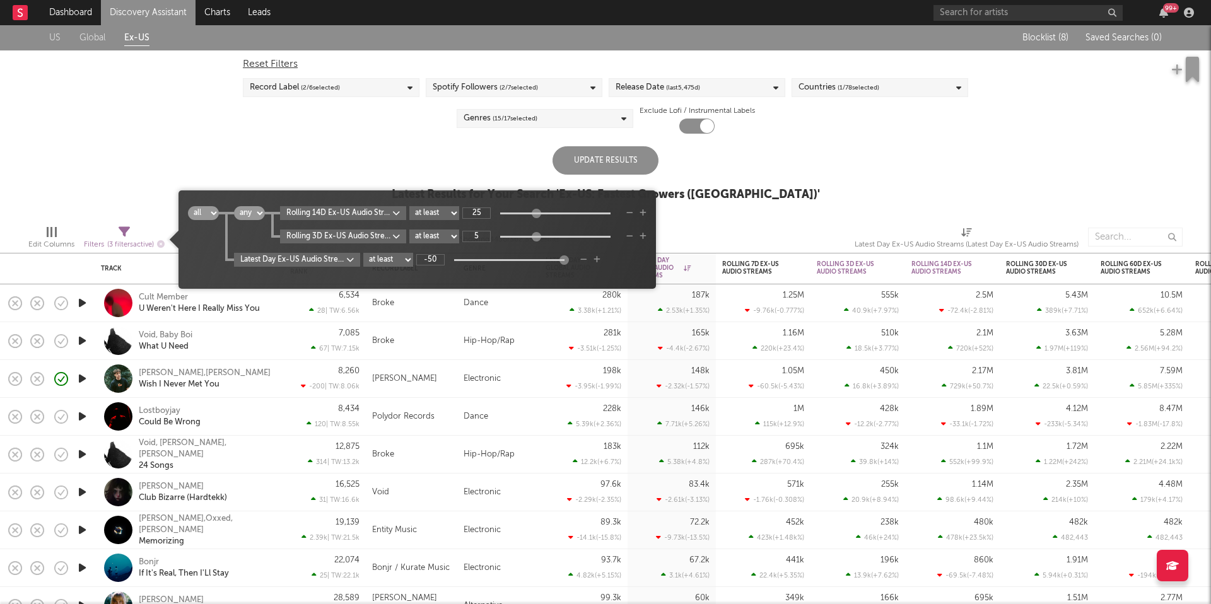
click at [632, 202] on span "all any all any Rolling 14D Ex-US Audio Streams Rolling 14 Day % Change at leas…" at bounding box center [418, 240] width 478 height 86
click at [631, 210] on icon "button" at bounding box center [629, 213] width 7 height 8
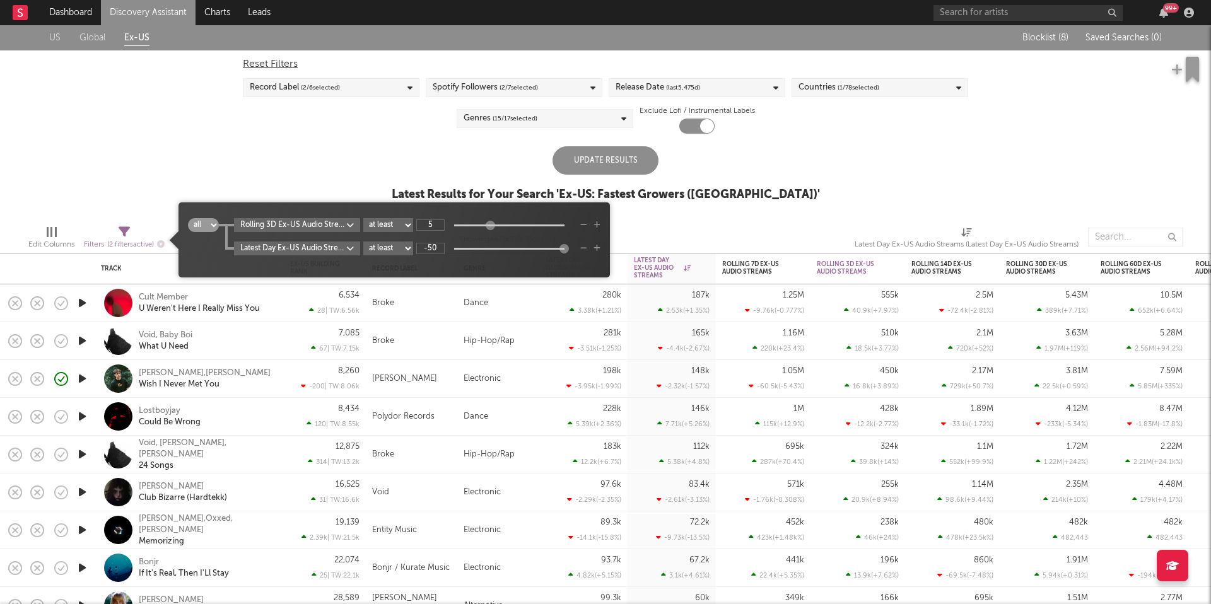
click at [298, 225] on body "Dashboard Discovery Assistant Charts Leads 99 + Notifications Settings Mark all…" at bounding box center [605, 302] width 1211 height 604
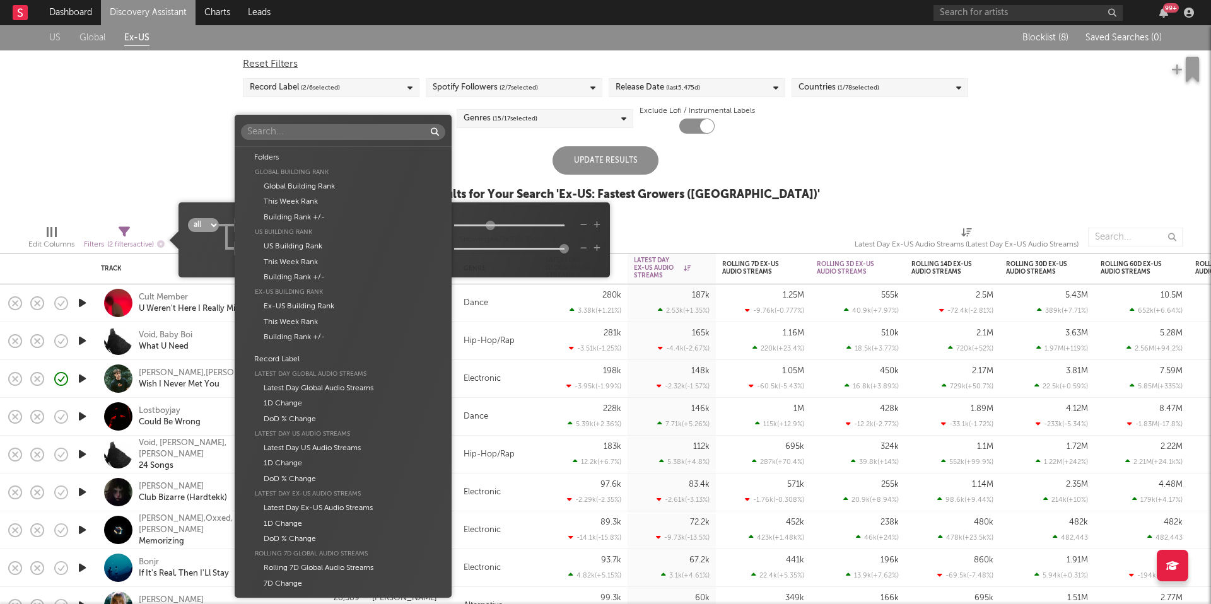
scroll to position [698, 0]
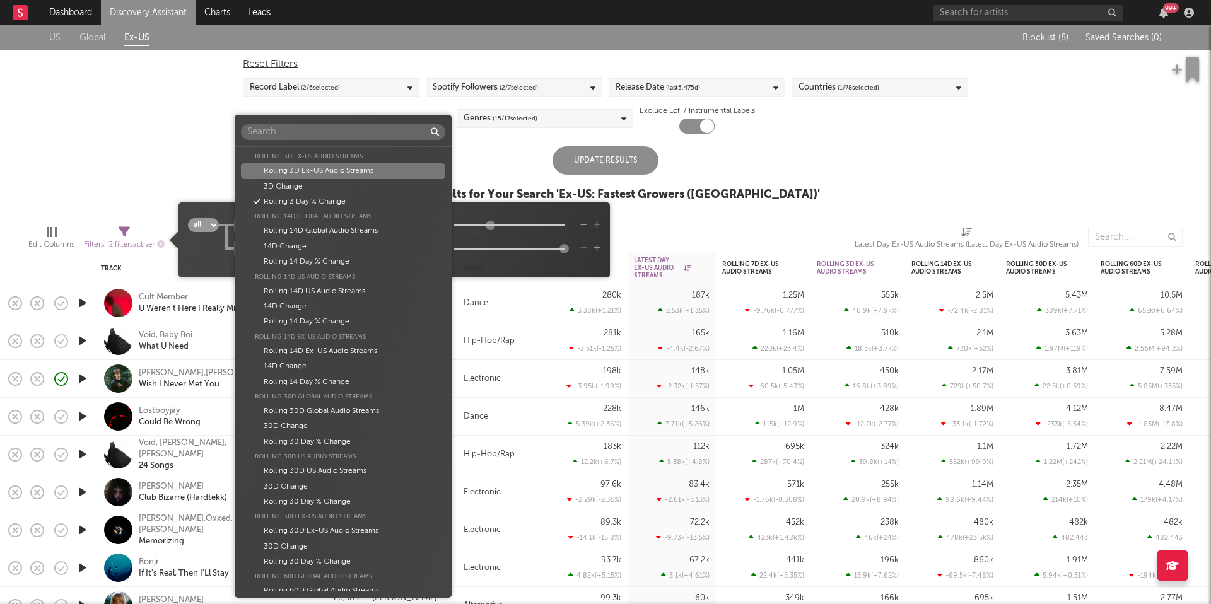
click at [310, 134] on input "text" at bounding box center [343, 132] width 204 height 16
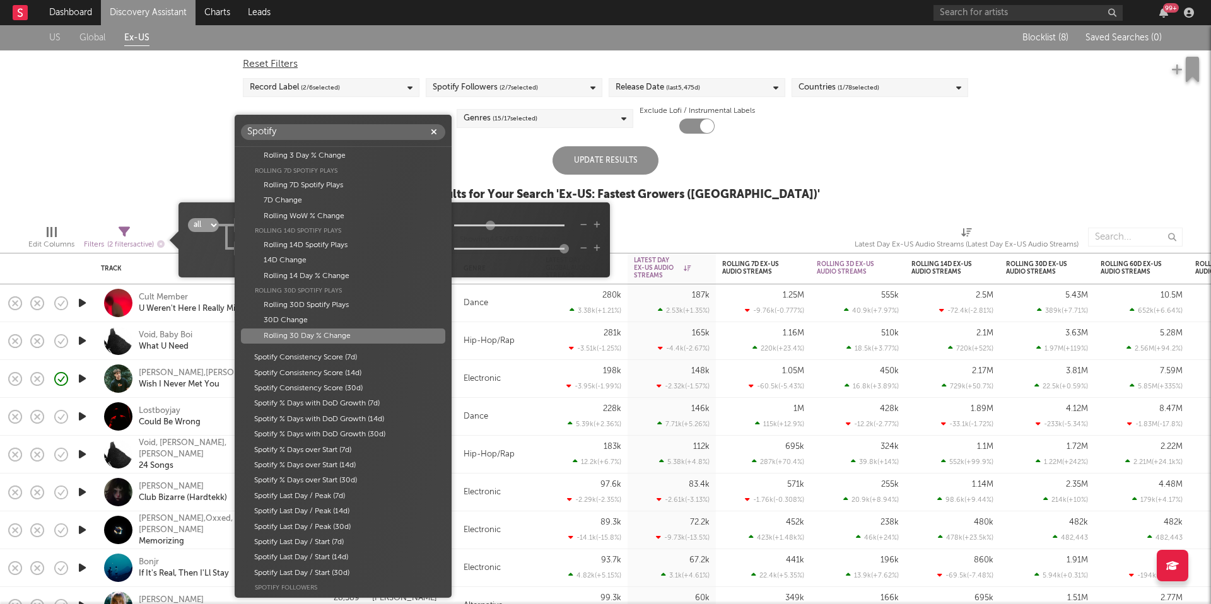
scroll to position [0, 0]
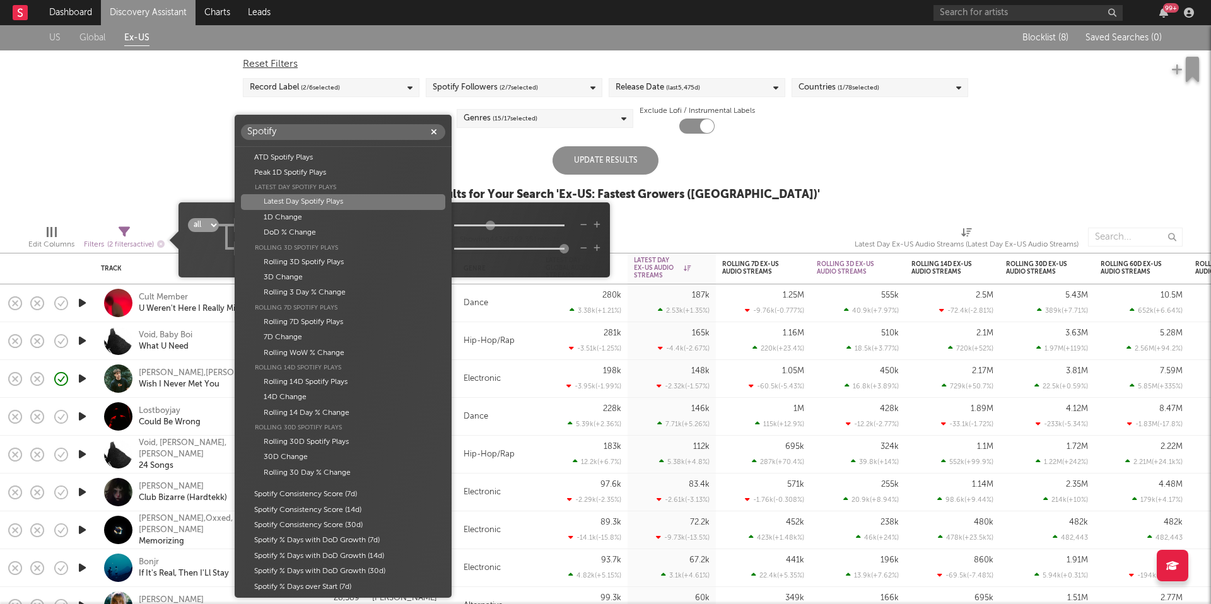
type input "Spotify"
click at [349, 204] on div "Latest Day Spotify Plays" at bounding box center [343, 201] width 204 height 15
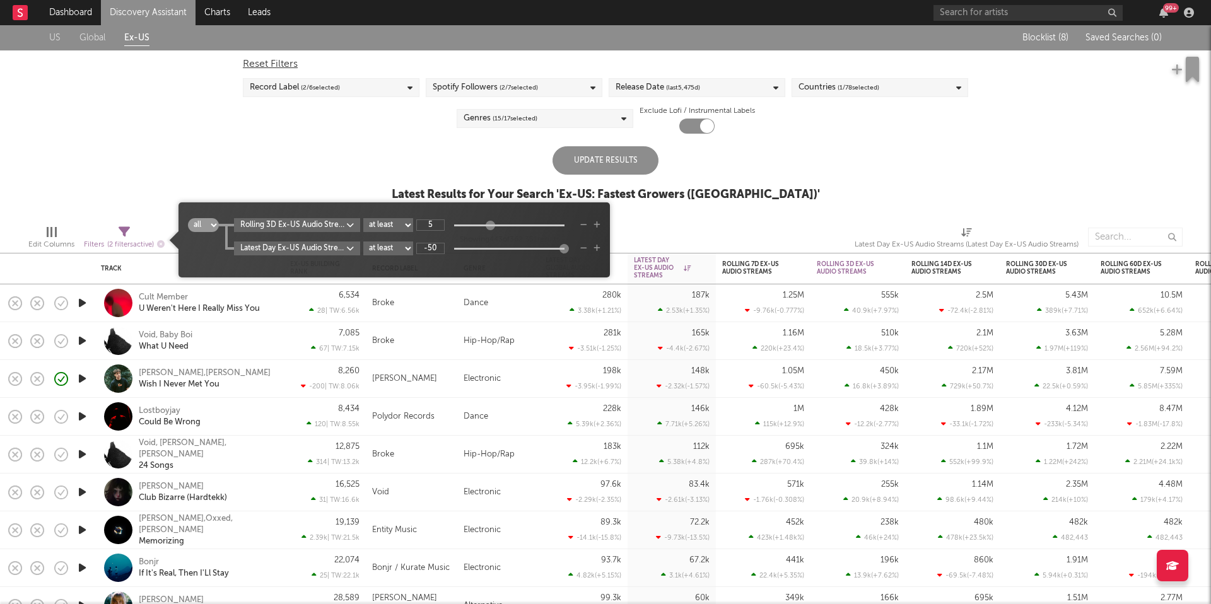
type input "-91"
click at [407, 227] on select "at least at most between" at bounding box center [388, 225] width 50 height 14
click at [364, 218] on select "at least at most between" at bounding box center [388, 225] width 50 height 14
select select "between"
click at [431, 223] on input "0" at bounding box center [430, 225] width 28 height 11
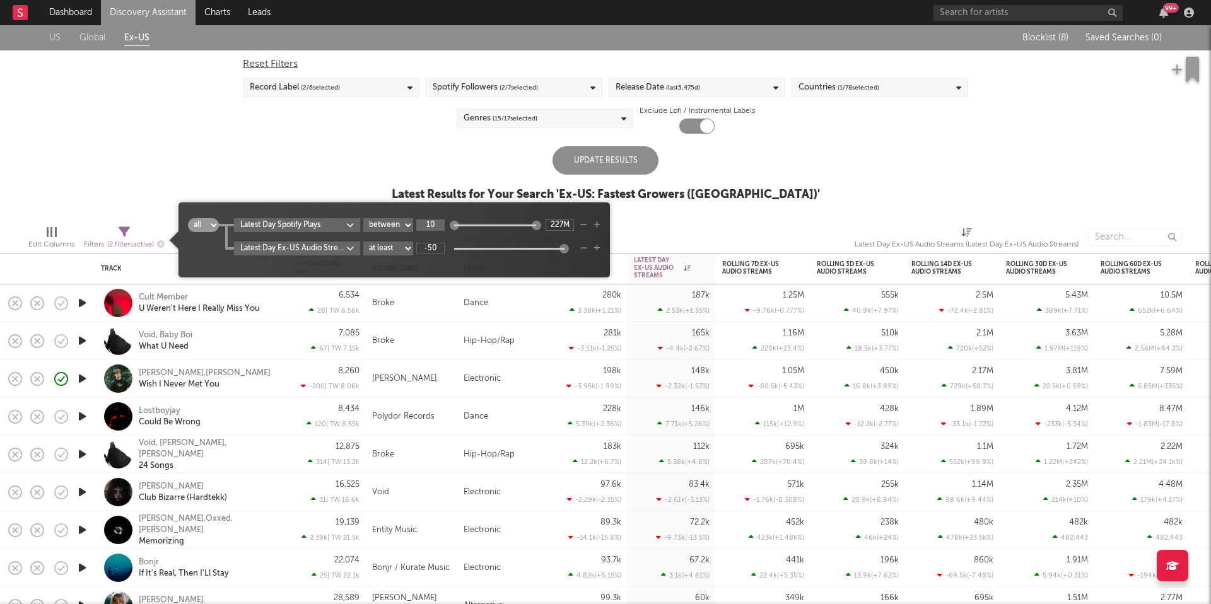
type input "1"
type input "5k"
click at [554, 226] on input "227M" at bounding box center [560, 225] width 28 height 11
click at [561, 221] on input "500k" at bounding box center [560, 225] width 28 height 11
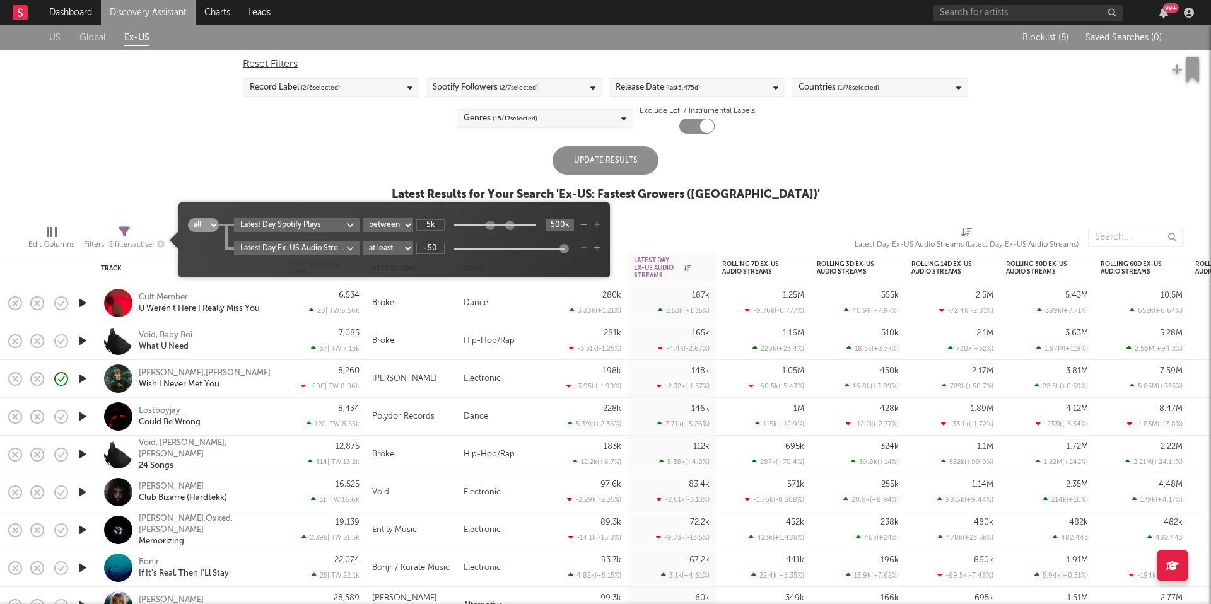
click at [561, 221] on input "500k" at bounding box center [560, 225] width 28 height 11
type input "1M"
click at [314, 250] on body "Dashboard Discovery Assistant Charts Leads 99 + Notifications Settings Mark all…" at bounding box center [605, 302] width 1211 height 604
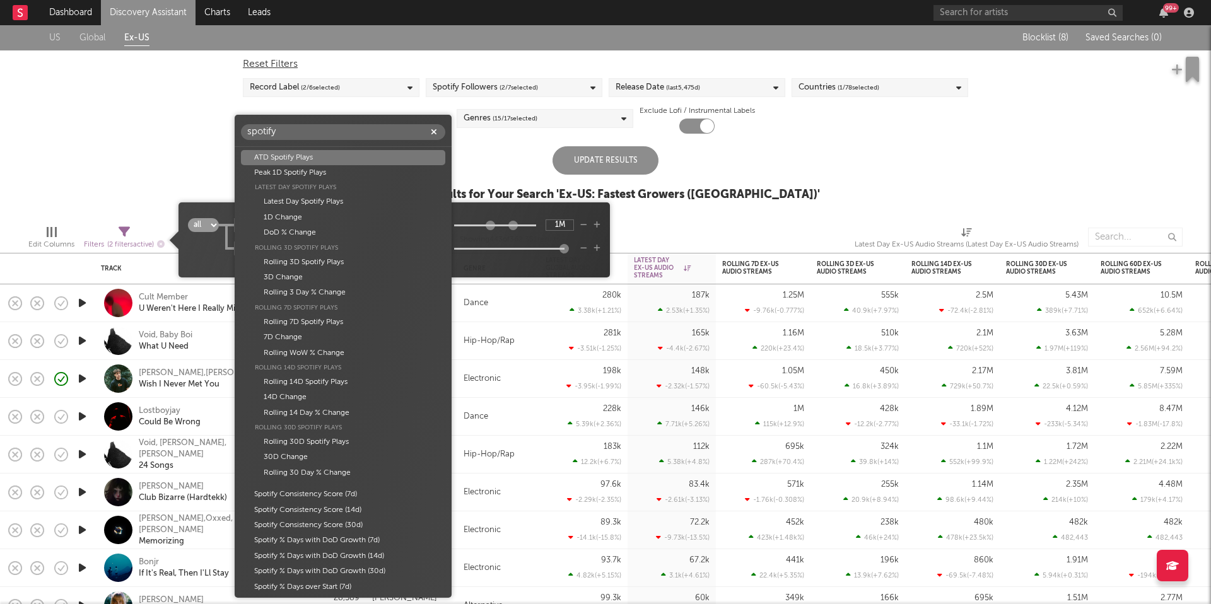
type input "spotify"
click at [294, 159] on div "ATD Spotify Plays" at bounding box center [343, 157] width 204 height 15
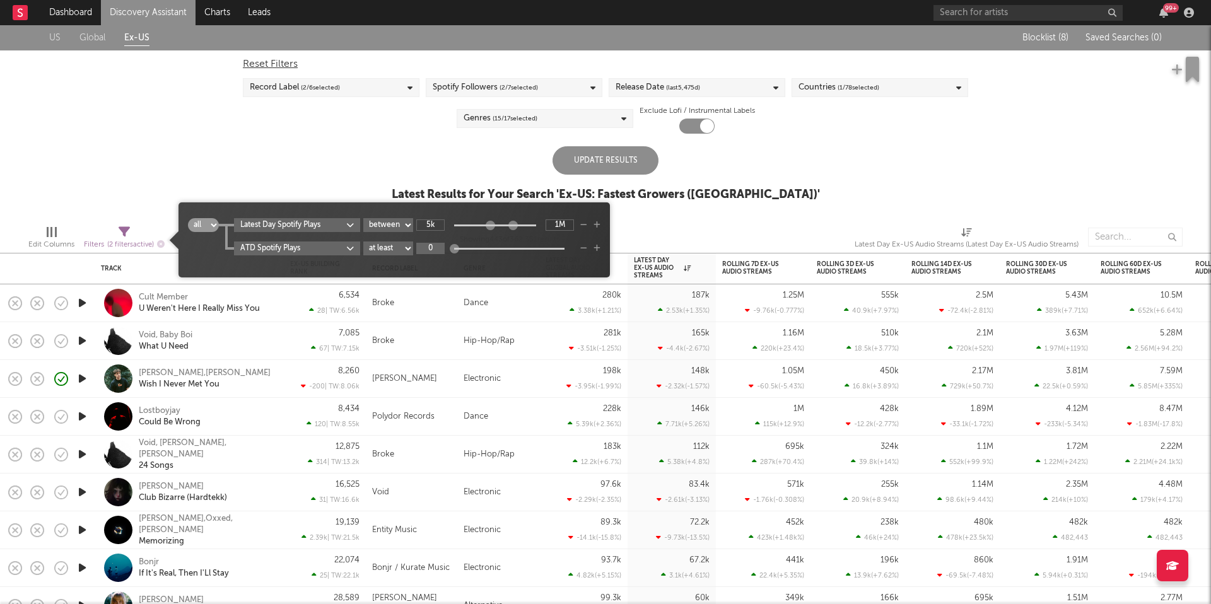
click at [435, 247] on input "0" at bounding box center [430, 248] width 28 height 11
type input "20M"
click at [393, 249] on select "at least at most between" at bounding box center [388, 249] width 50 height 14
click at [364, 242] on select "at least at most between" at bounding box center [388, 249] width 50 height 14
select select "max"
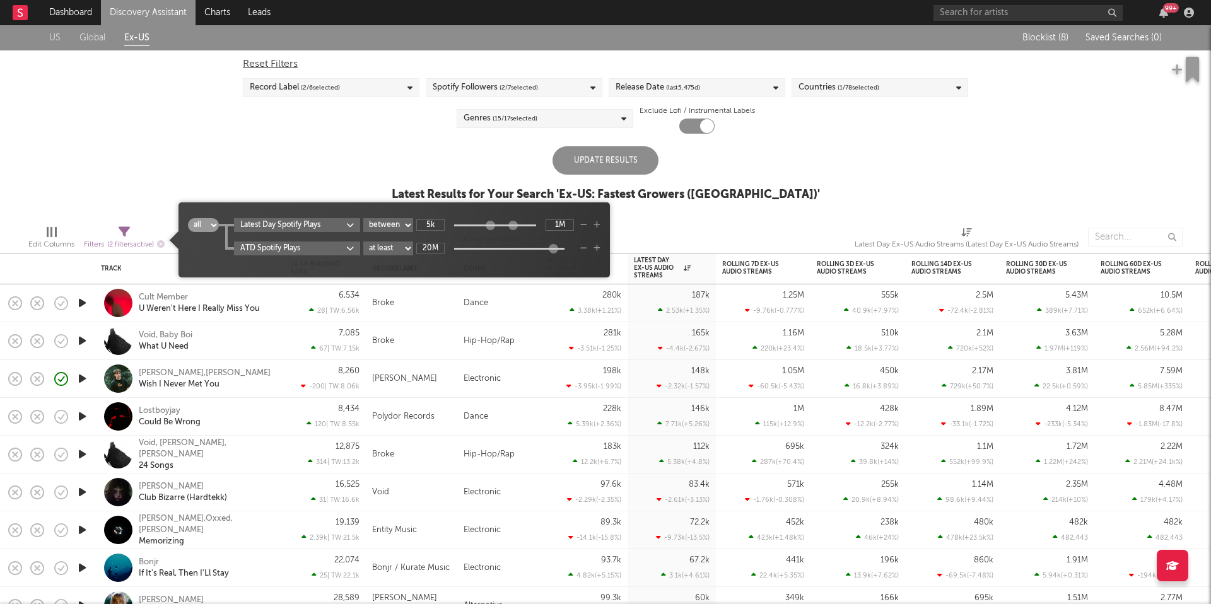
type input "0"
click at [629, 148] on div "Update Results" at bounding box center [606, 160] width 106 height 28
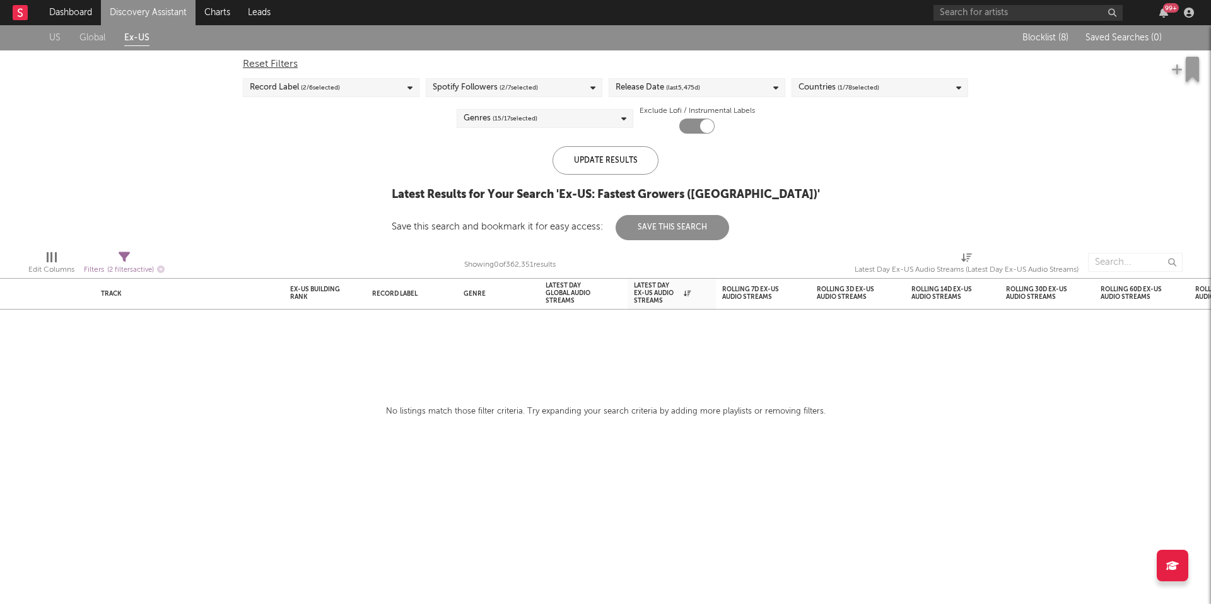
click at [126, 254] on icon at bounding box center [124, 257] width 11 height 11
select select "between"
select select "max"
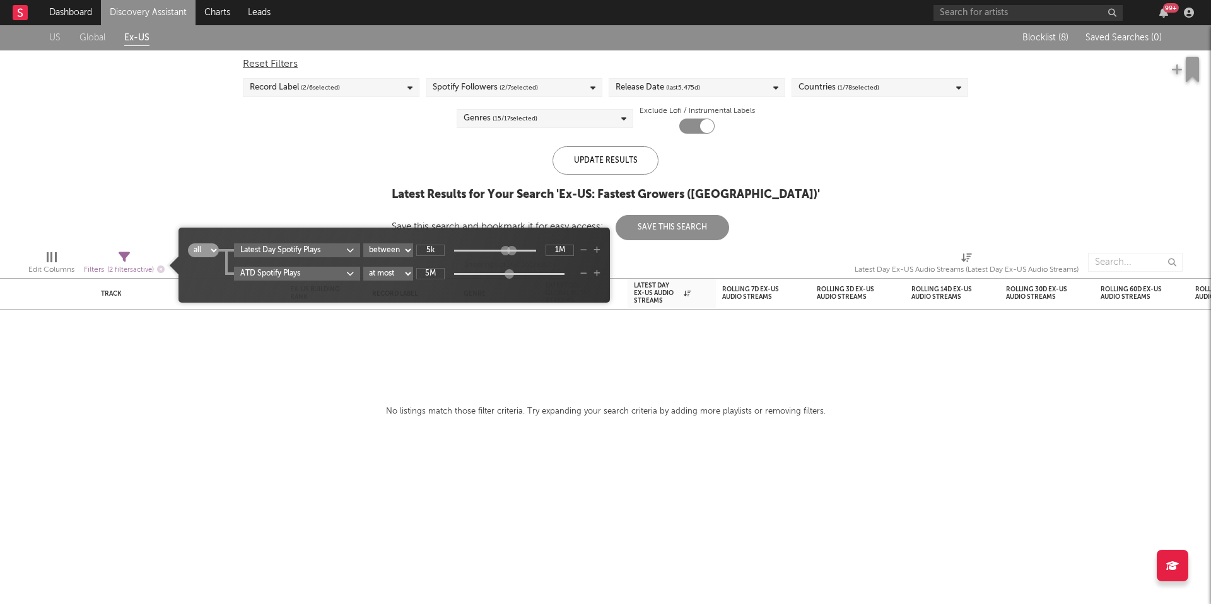
type input "5M"
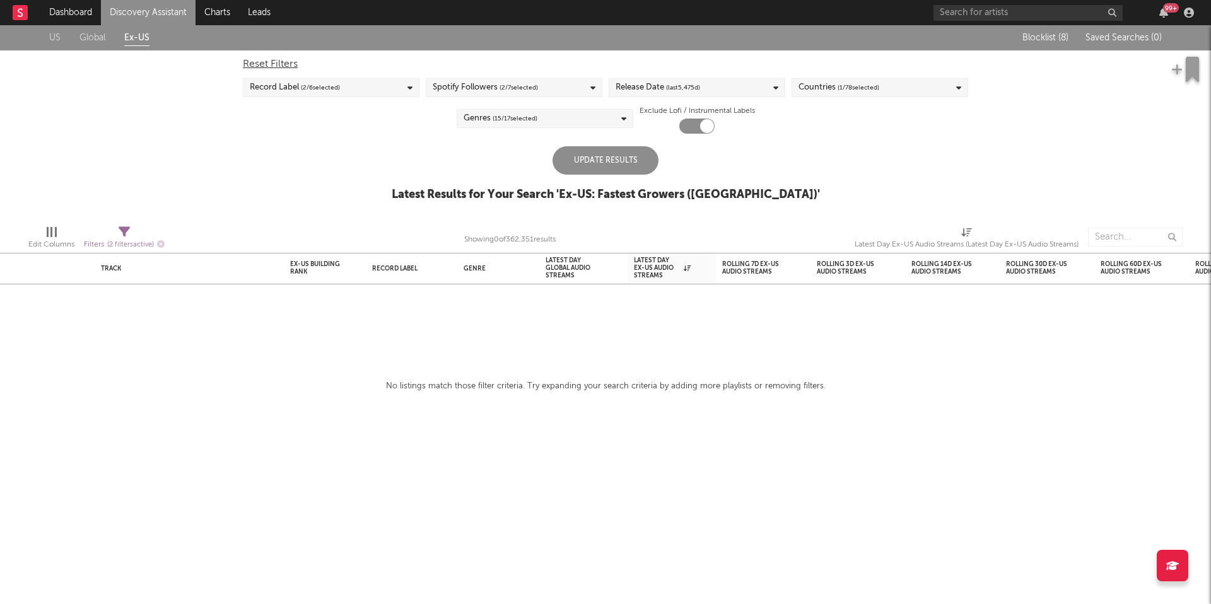
click at [596, 159] on div "Update Results" at bounding box center [606, 160] width 106 height 28
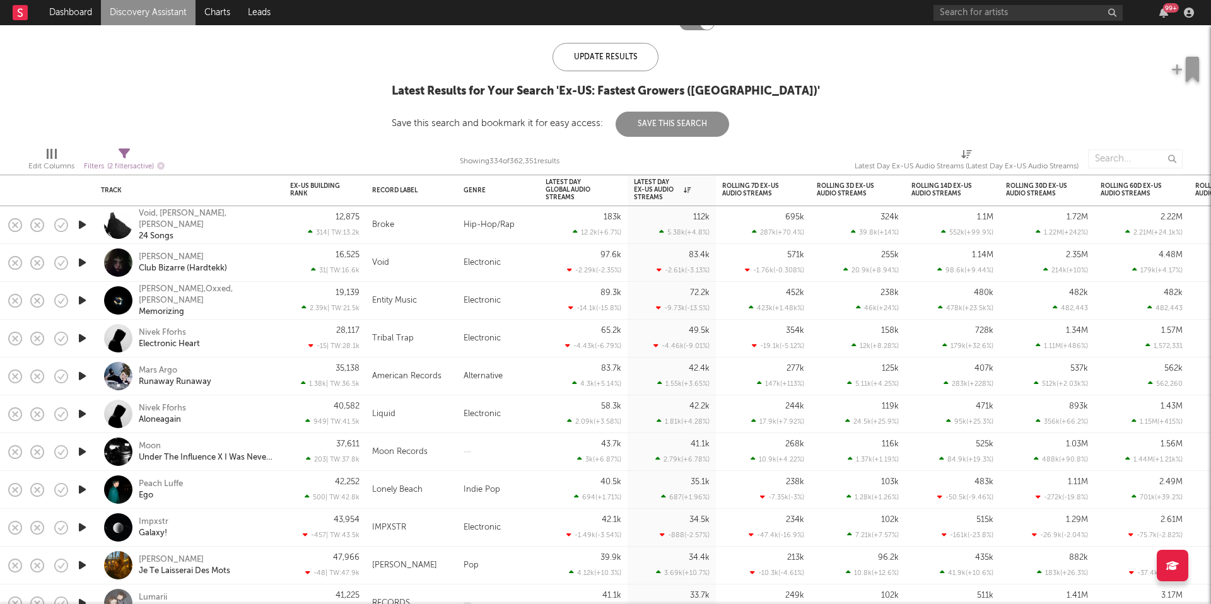
click at [86, 261] on icon "button" at bounding box center [82, 263] width 13 height 16
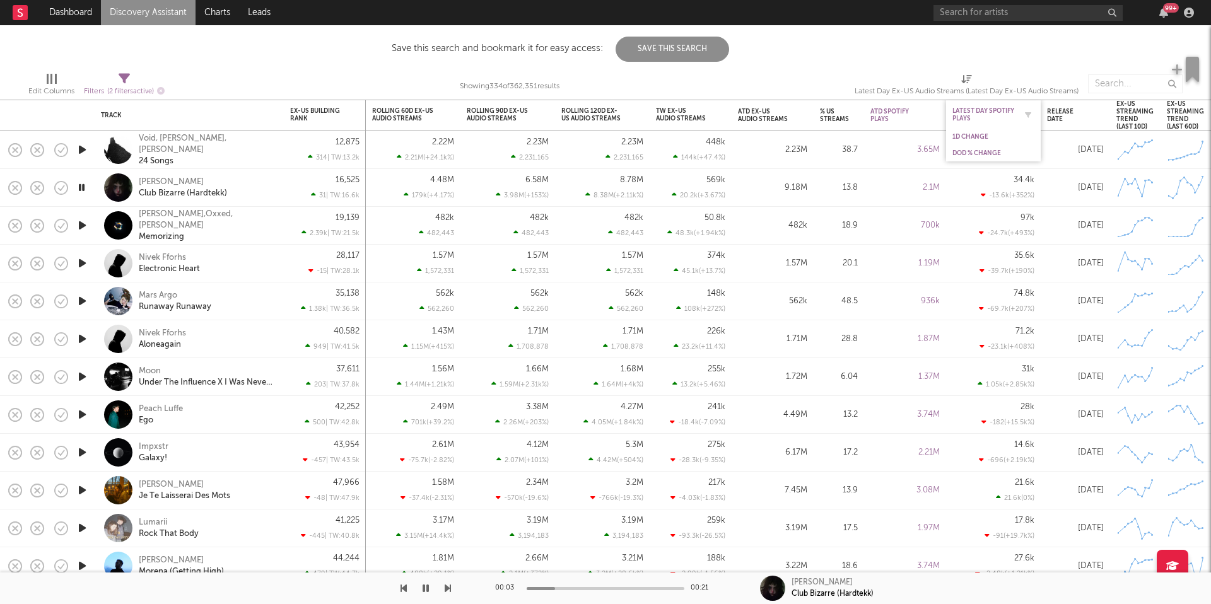
click at [1016, 109] on div at bounding box center [1025, 115] width 19 height 13
click at [990, 114] on div "Latest Day Spotify Plays" at bounding box center [984, 114] width 63 height 15
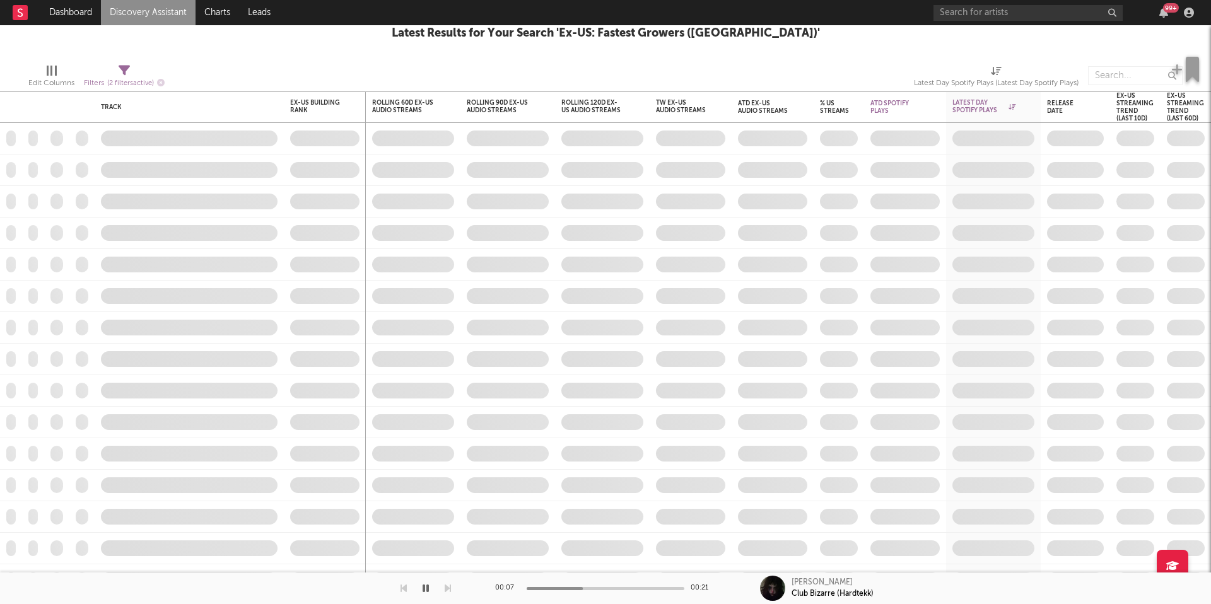
click at [428, 587] on icon "button" at bounding box center [426, 589] width 6 height 10
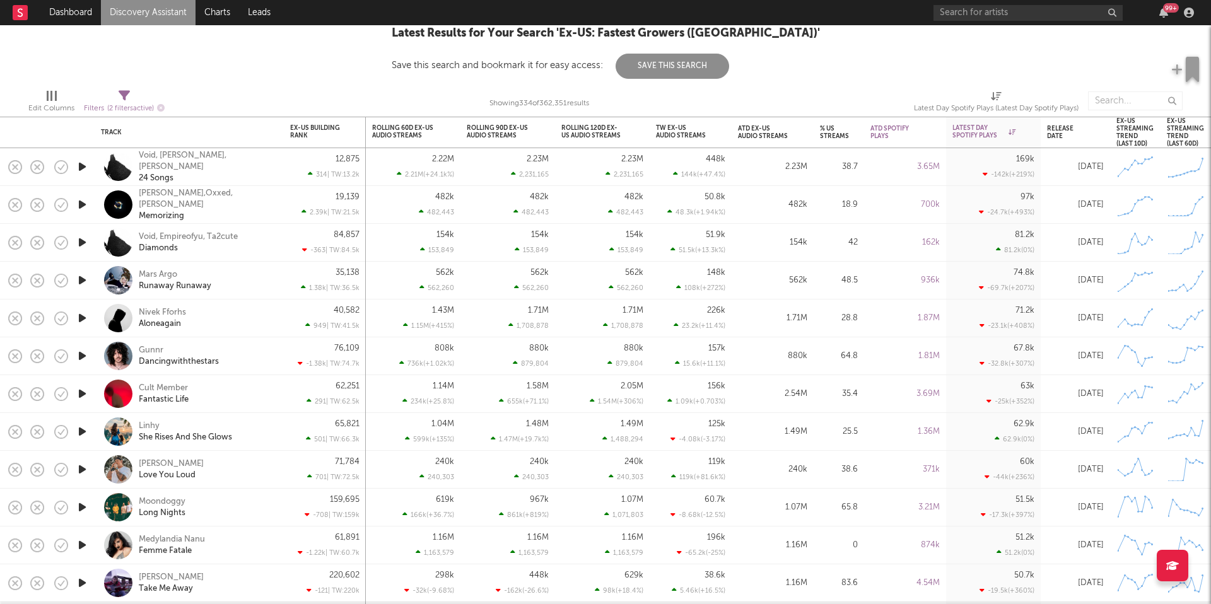
click at [85, 282] on icon "button" at bounding box center [82, 281] width 13 height 16
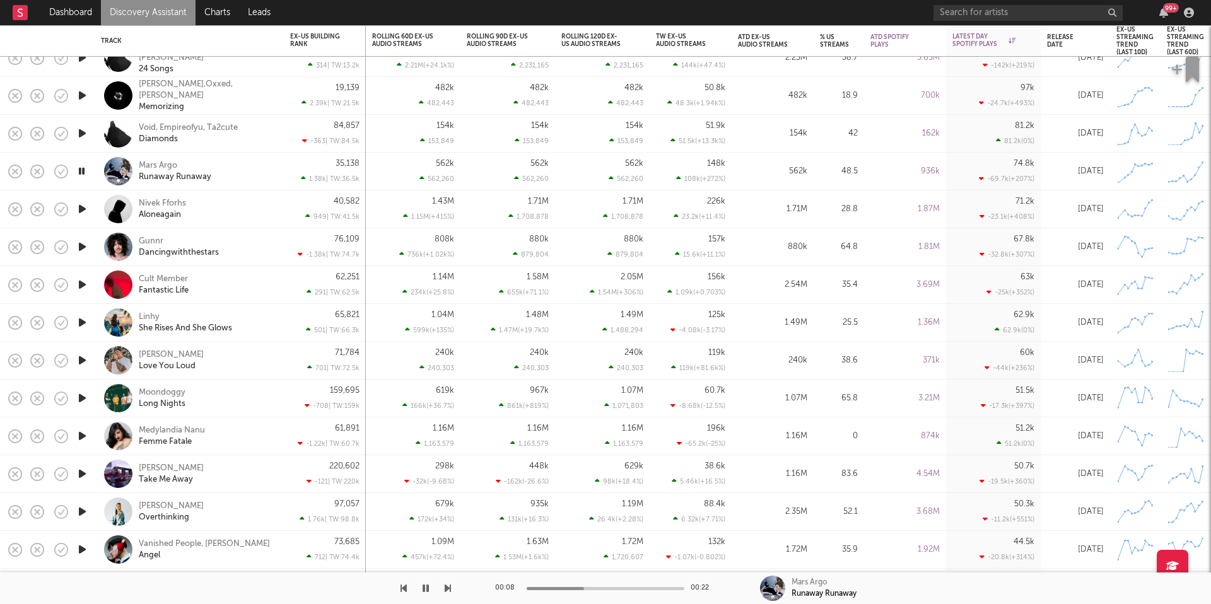
click at [449, 589] on icon "button" at bounding box center [448, 589] width 6 height 10
click at [85, 207] on icon "button" at bounding box center [82, 209] width 12 height 16
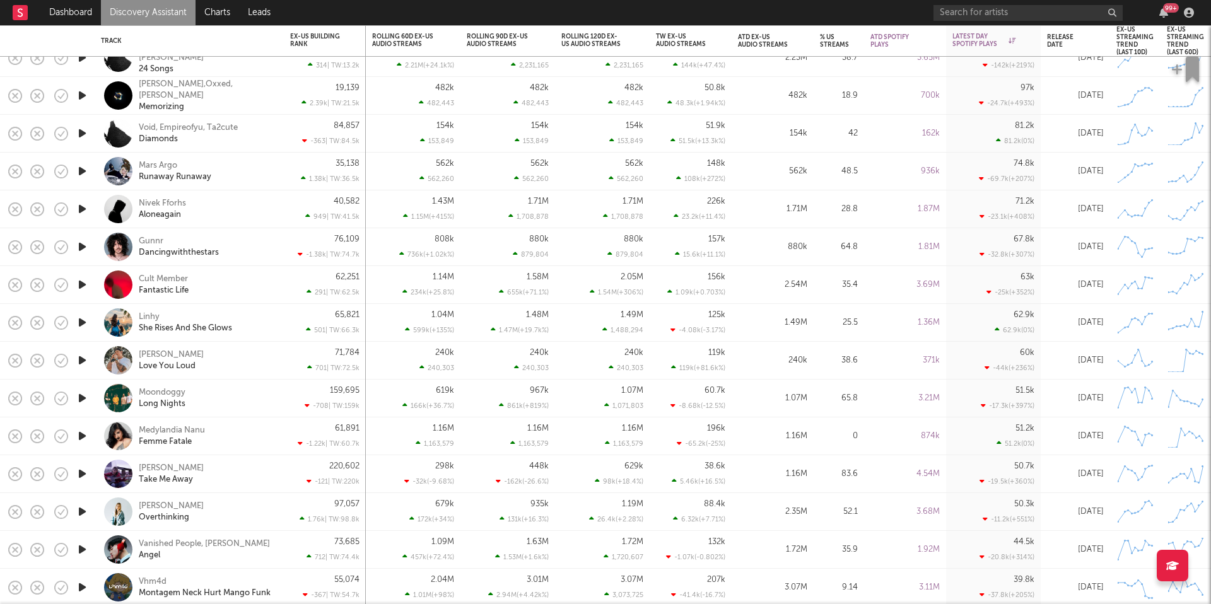
click at [238, 201] on div "Nivek Fforhs Aloneagain" at bounding box center [207, 209] width 136 height 23
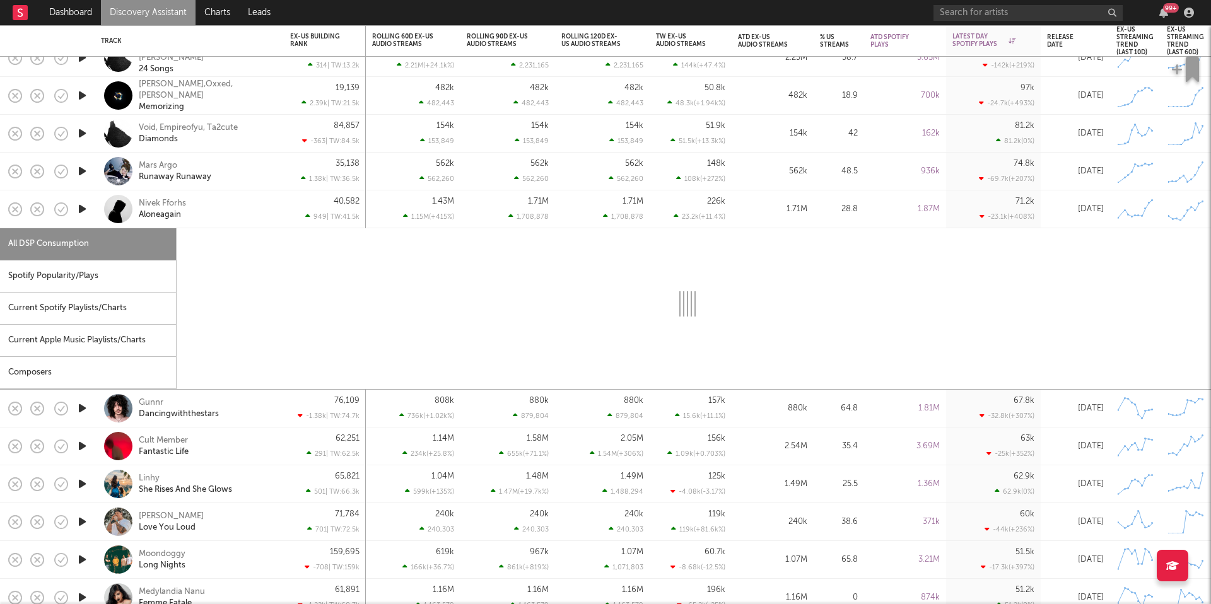
click at [80, 268] on div "Spotify Popularity/Plays" at bounding box center [88, 277] width 176 height 32
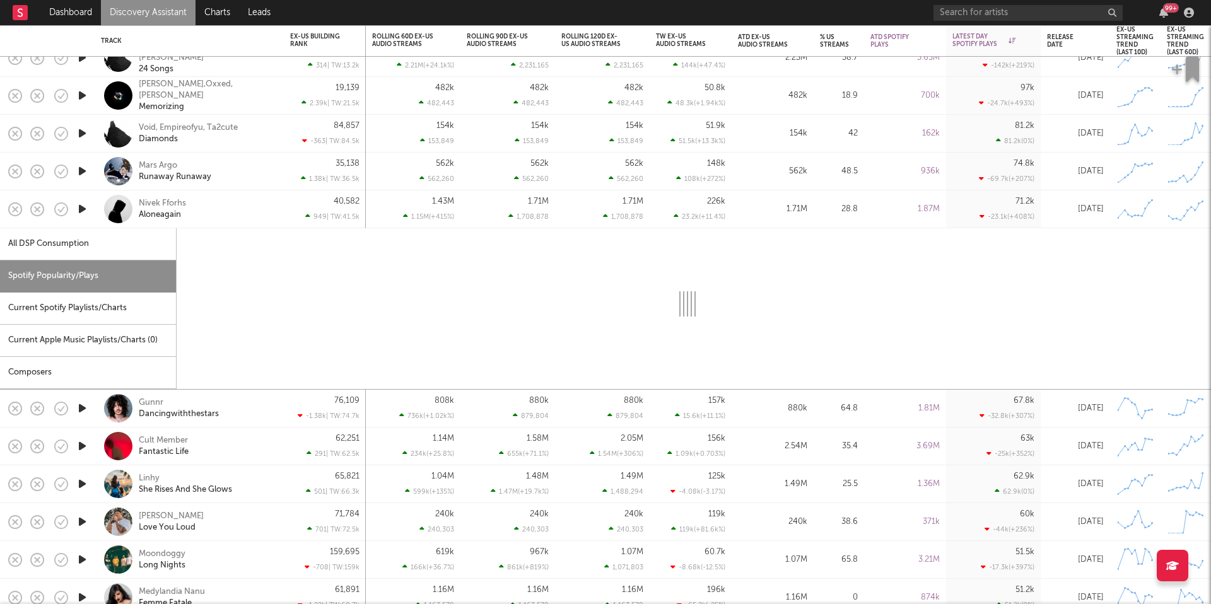
select select "1w"
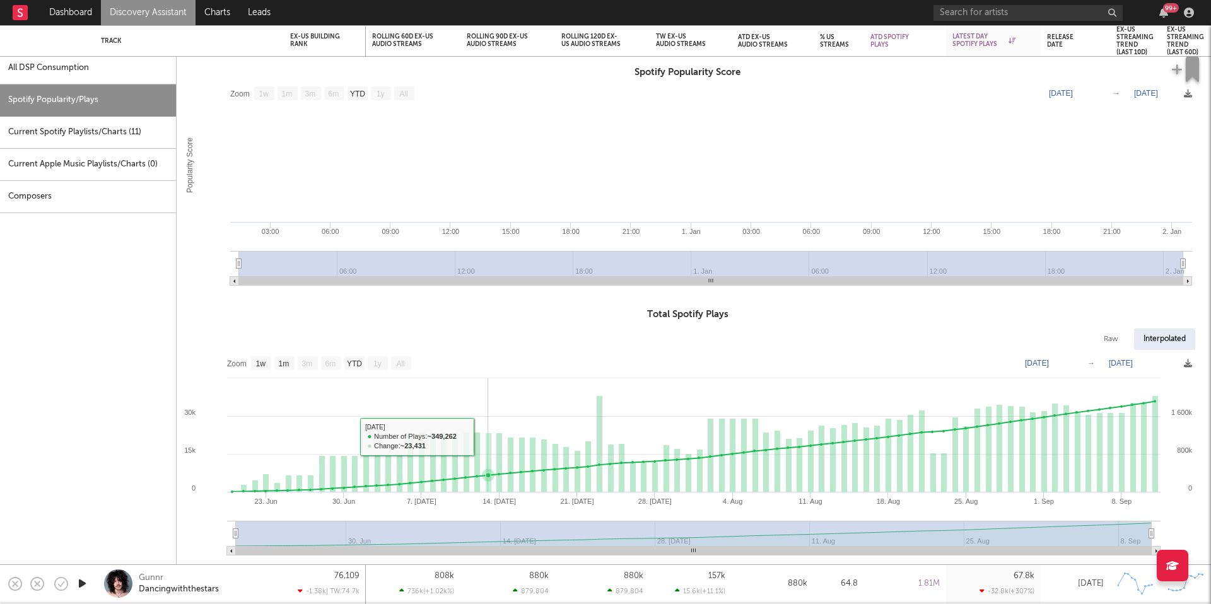
select select "1w"
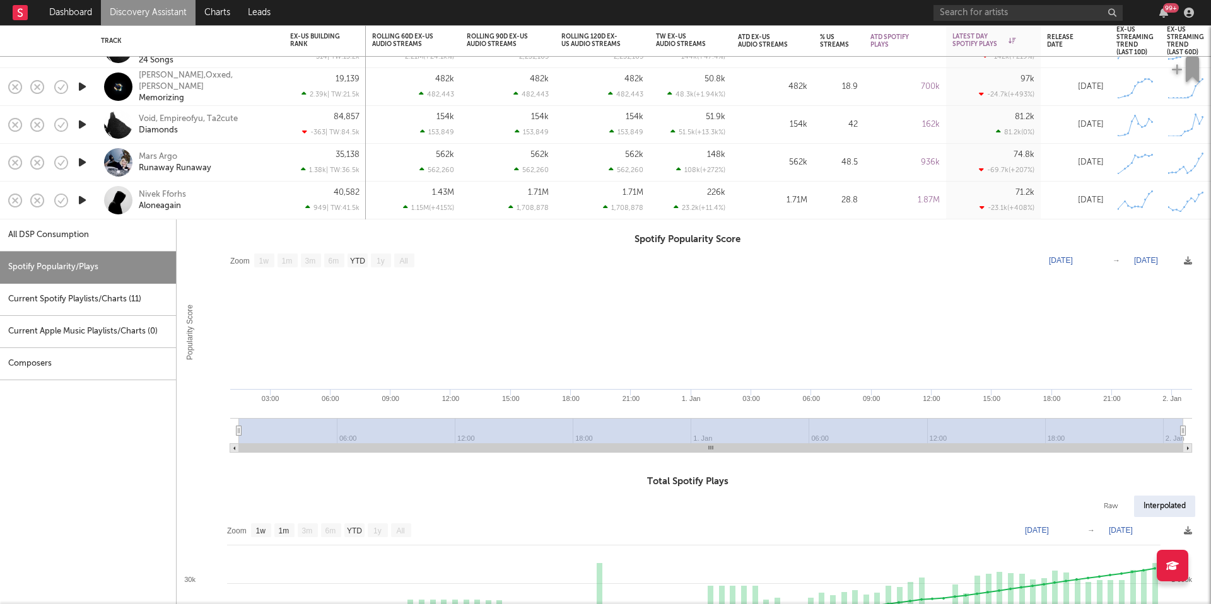
click at [237, 209] on div "Nivek Fforhs Aloneagain" at bounding box center [207, 200] width 136 height 23
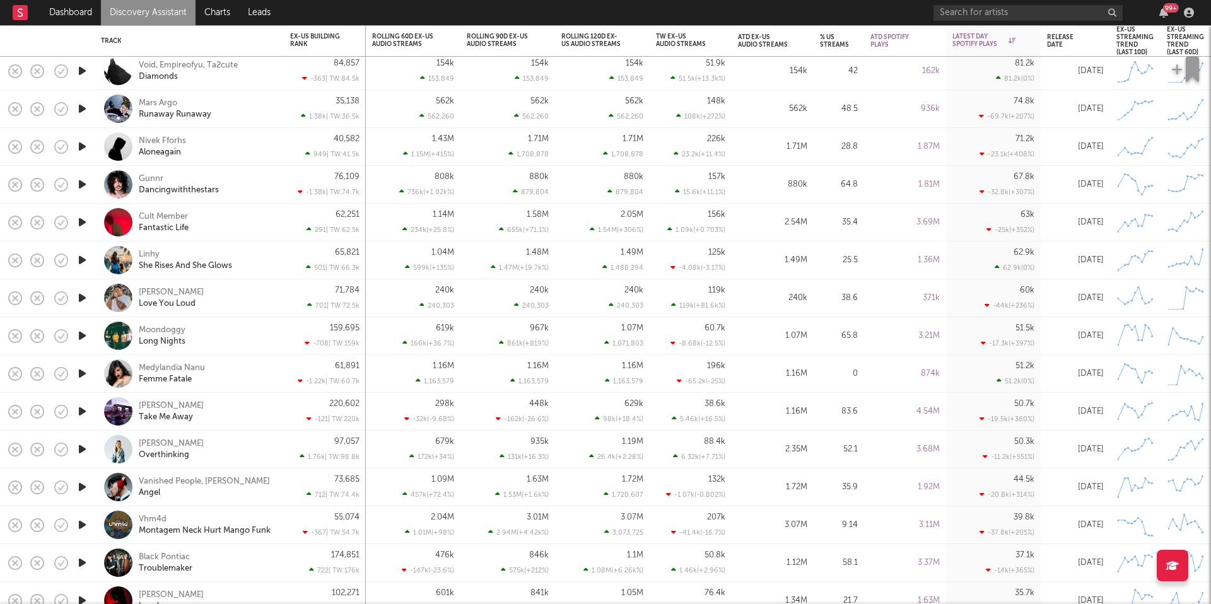
click at [88, 183] on icon "button" at bounding box center [82, 185] width 13 height 16
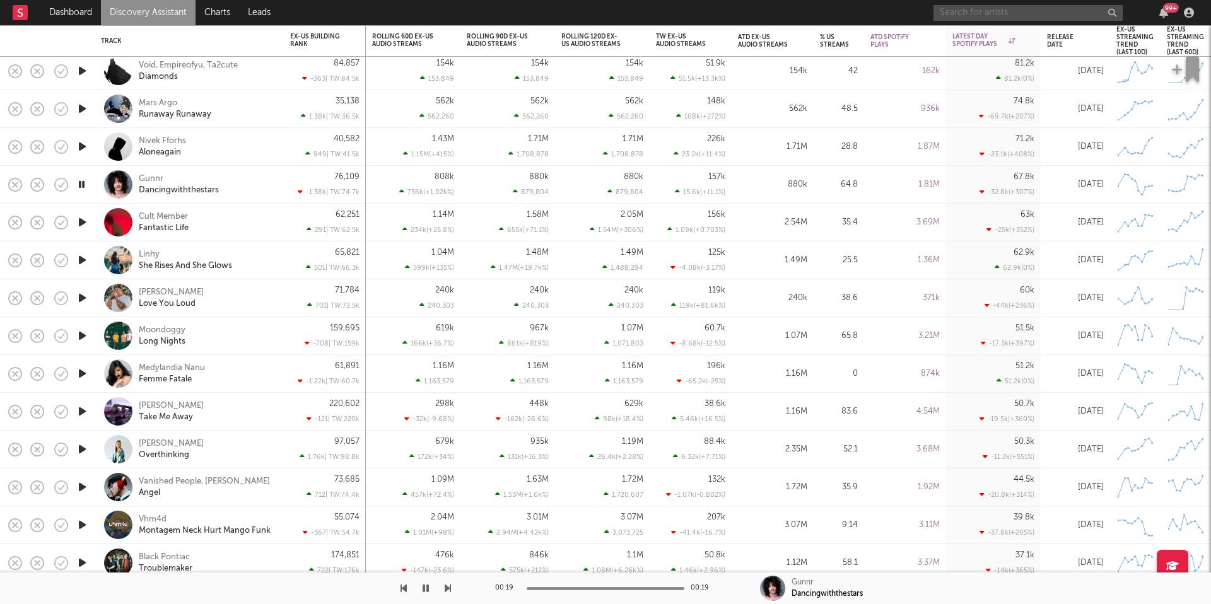
click at [958, 7] on input "text" at bounding box center [1028, 13] width 189 height 16
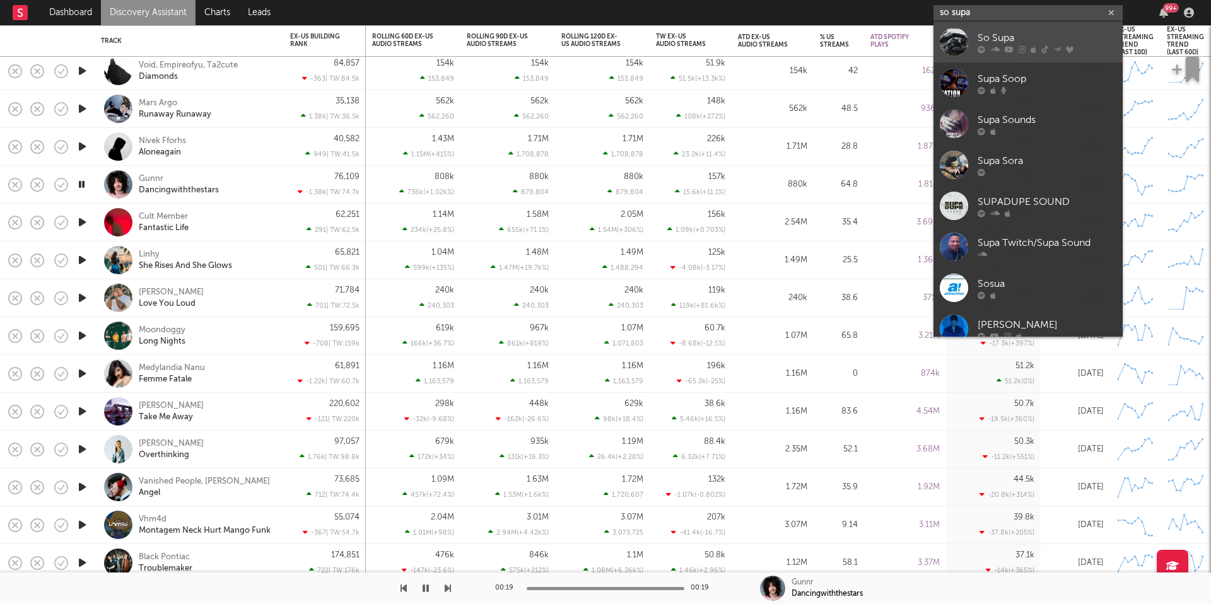
type input "so supa"
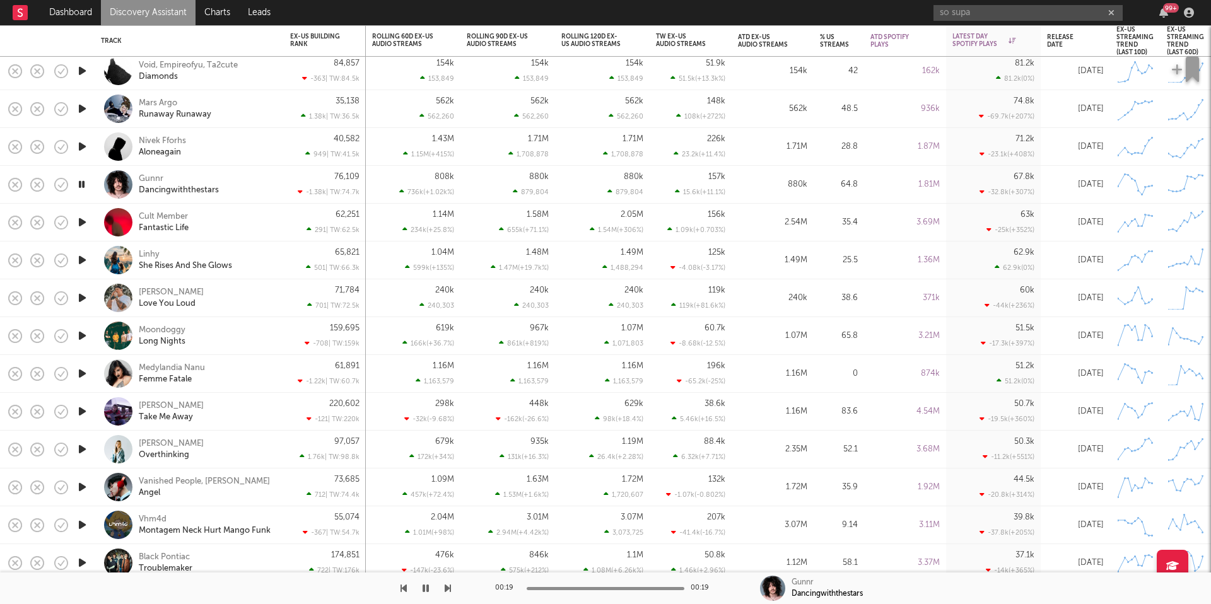
click at [447, 587] on icon "button" at bounding box center [448, 589] width 6 height 10
click at [448, 587] on icon "button" at bounding box center [448, 589] width 6 height 10
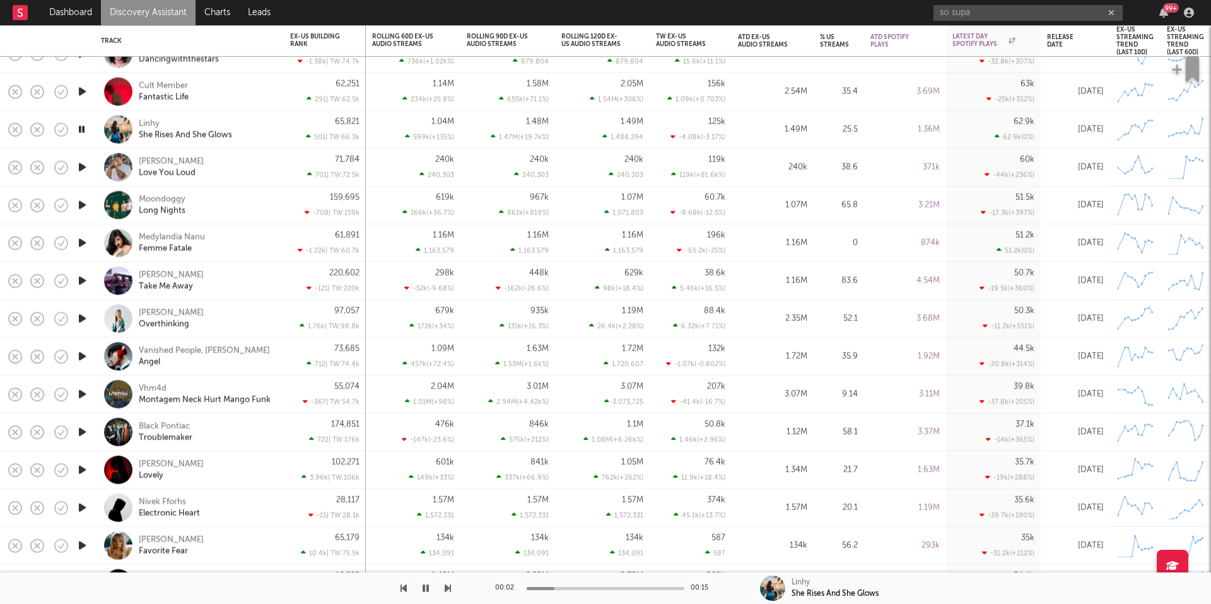
click at [265, 131] on div "Linhy She Rises And She Glows" at bounding box center [207, 129] width 136 height 23
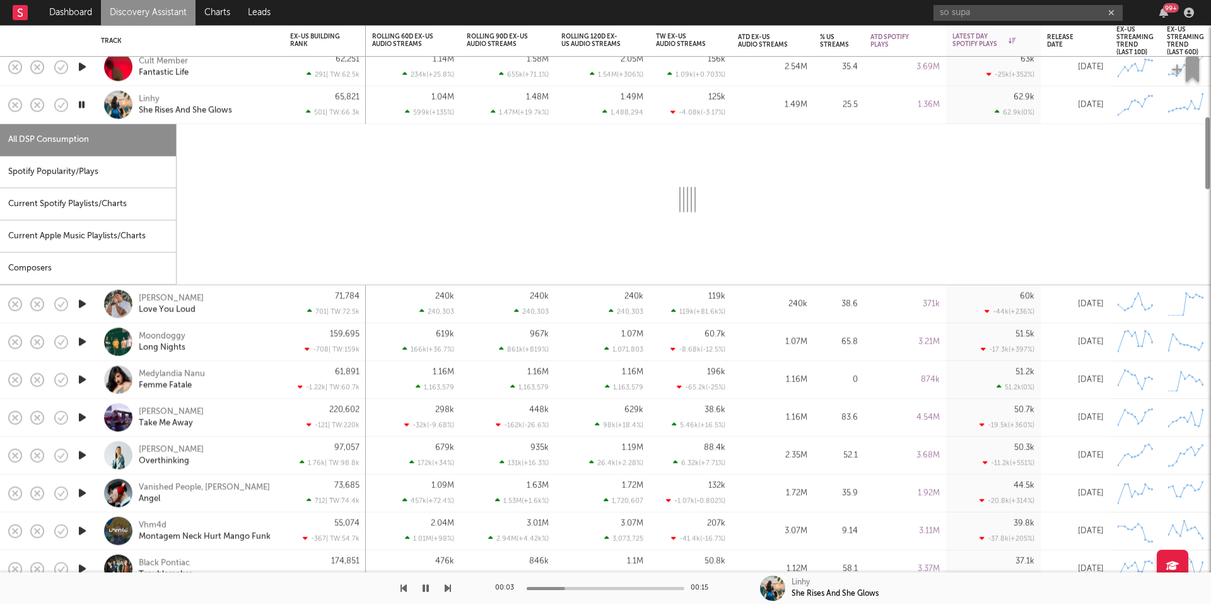
select select "1w"
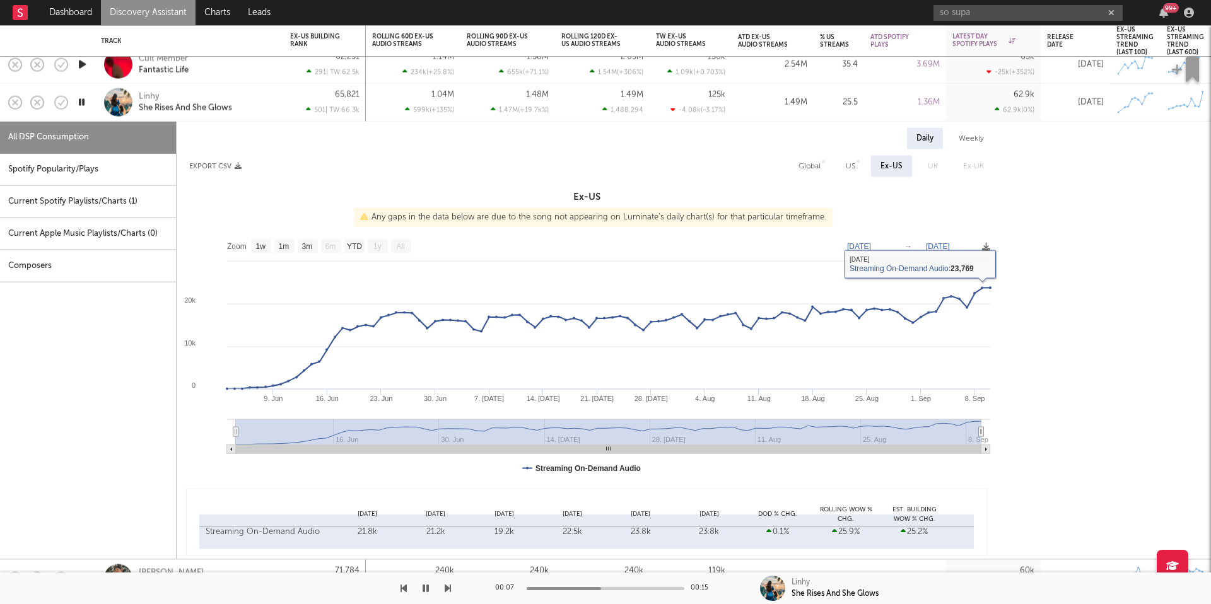
click at [820, 167] on div "Global" at bounding box center [810, 166] width 22 height 15
select select "1w"
click at [129, 165] on div "Spotify Popularity/Plays" at bounding box center [88, 170] width 176 height 32
select select "1w"
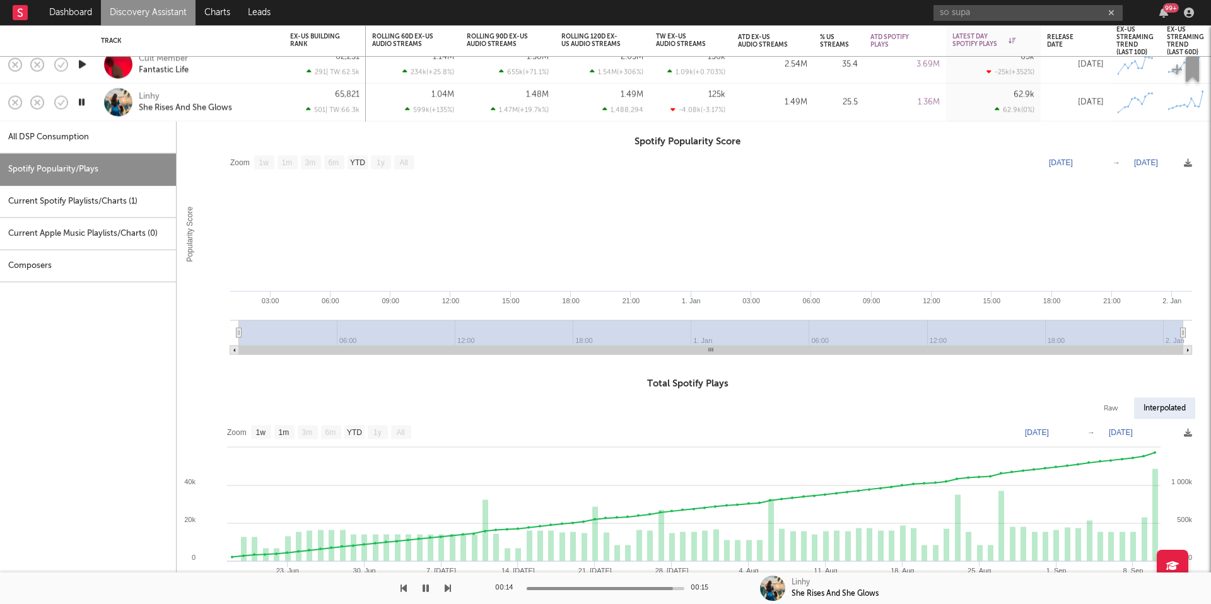
click at [258, 100] on div "Linhy She Rises And She Glows" at bounding box center [207, 102] width 136 height 23
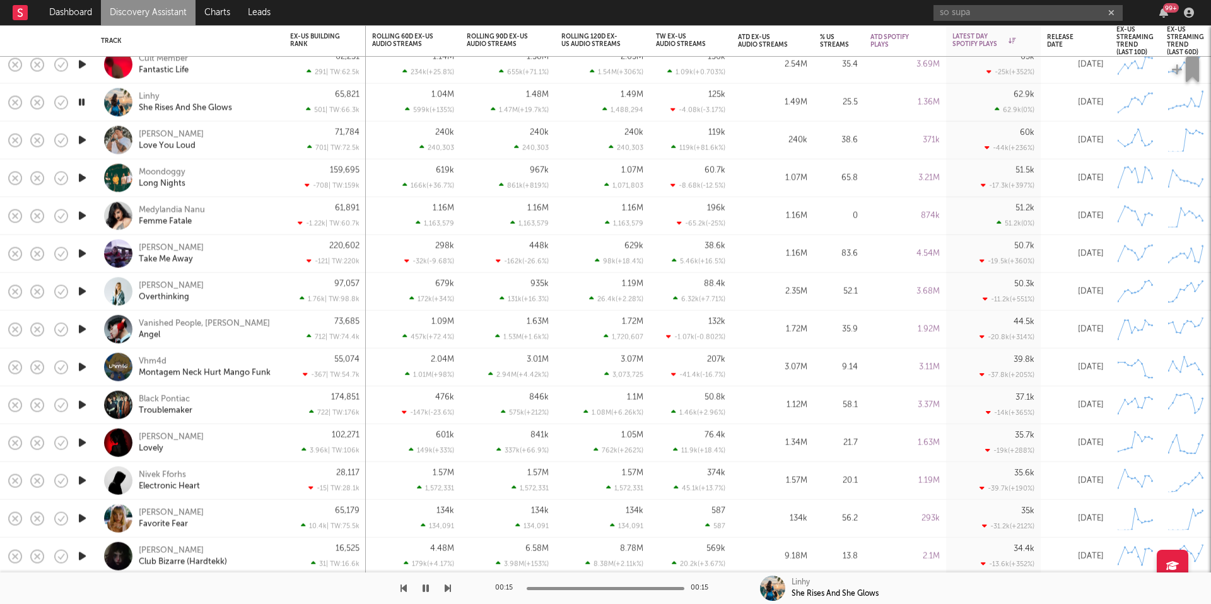
click at [86, 143] on icon "button" at bounding box center [82, 140] width 13 height 16
click at [449, 585] on icon "button" at bounding box center [448, 589] width 6 height 10
click at [449, 587] on icon "button" at bounding box center [448, 589] width 6 height 10
click at [449, 588] on icon "button" at bounding box center [448, 589] width 6 height 10
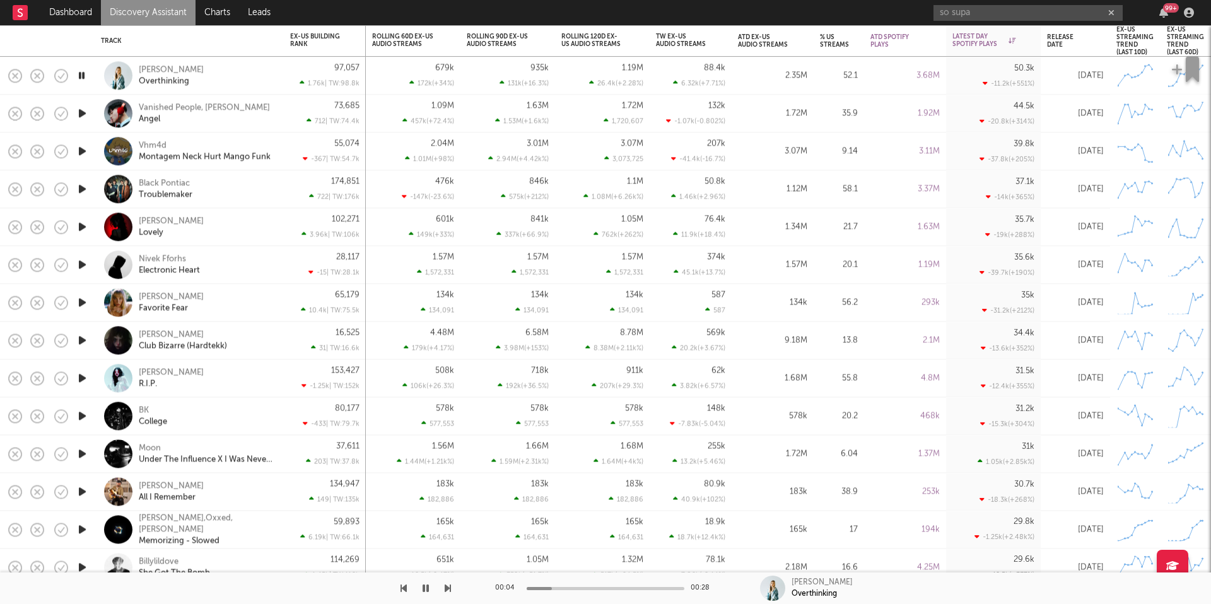
click at [447, 585] on icon "button" at bounding box center [448, 589] width 6 height 10
click at [448, 588] on icon "button" at bounding box center [448, 589] width 6 height 10
click at [448, 587] on icon "button" at bounding box center [448, 589] width 6 height 10
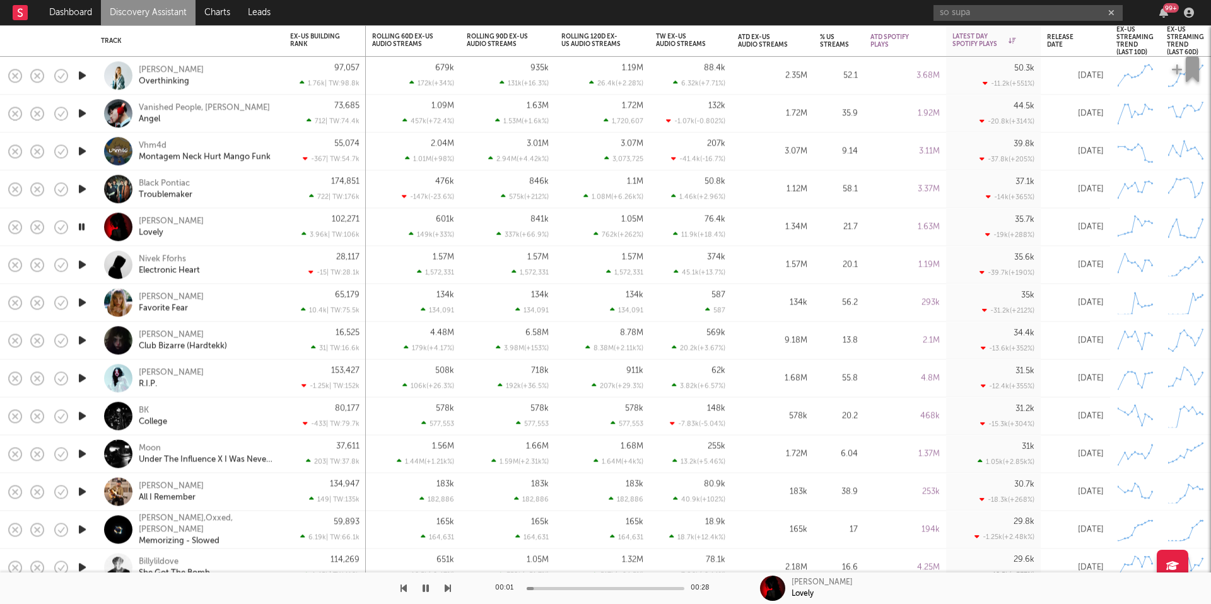
click at [448, 587] on icon "button" at bounding box center [448, 589] width 6 height 10
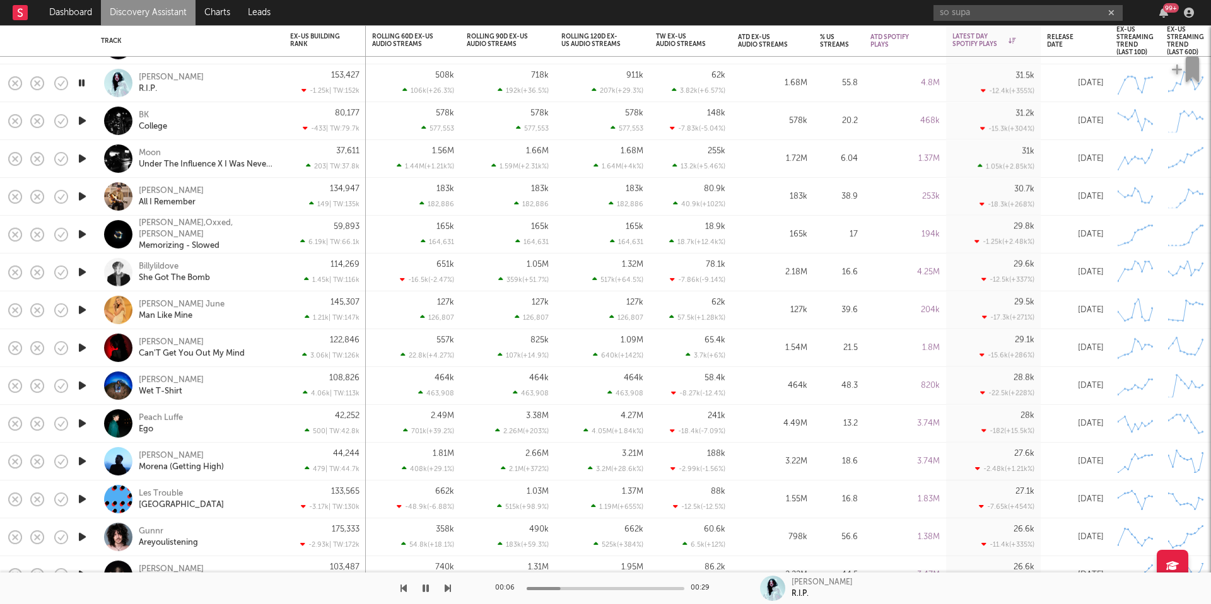
click at [448, 586] on icon "button" at bounding box center [448, 589] width 6 height 10
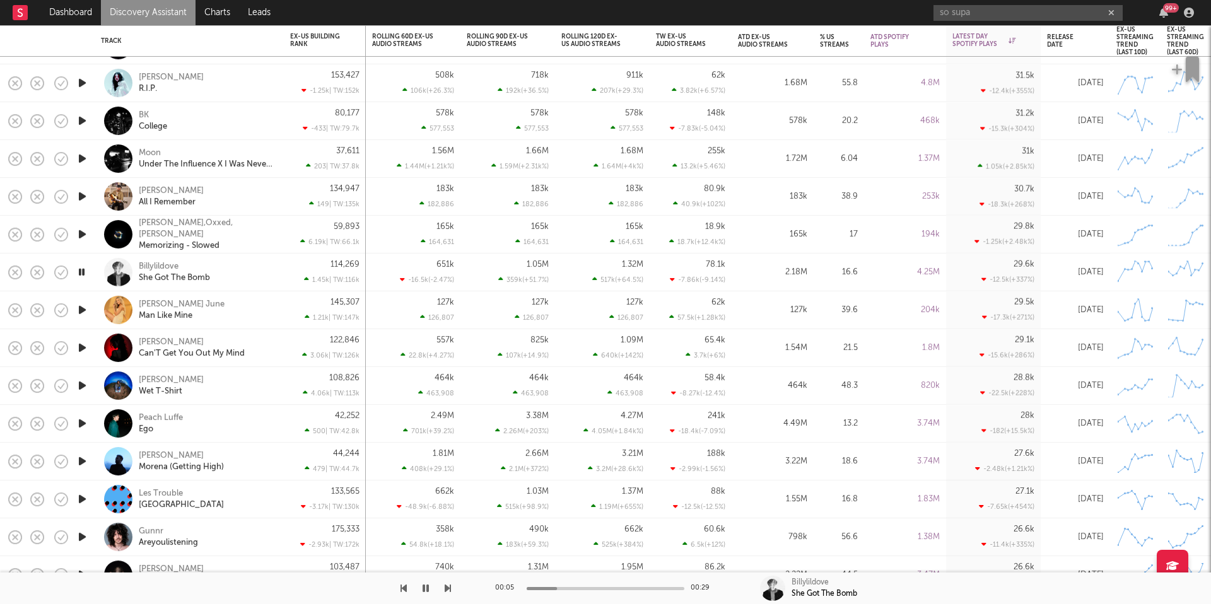
click at [253, 264] on div "Billylildove She Got The Bomb" at bounding box center [207, 272] width 136 height 23
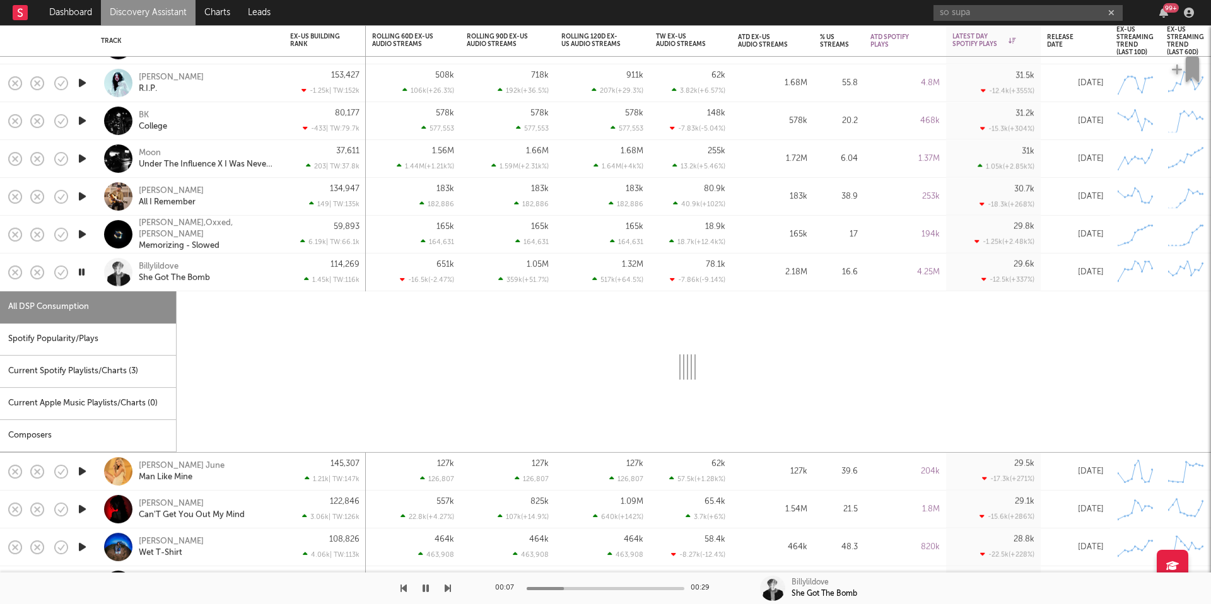
click at [97, 348] on div "Spotify Popularity/Plays" at bounding box center [88, 340] width 176 height 32
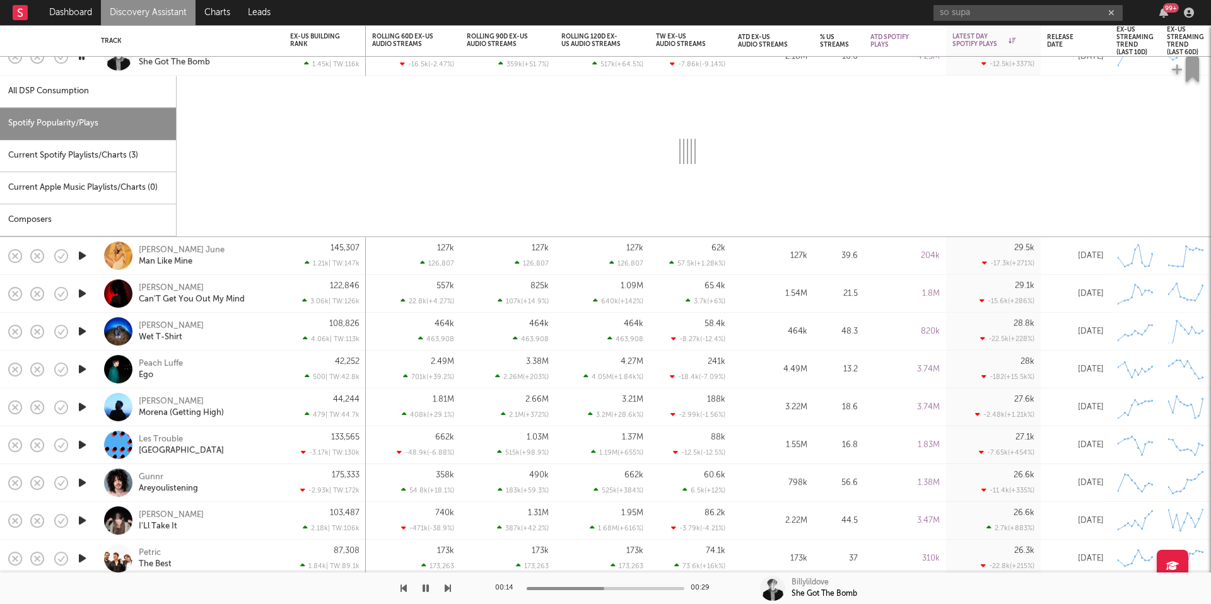
select select "1w"
select select "6m"
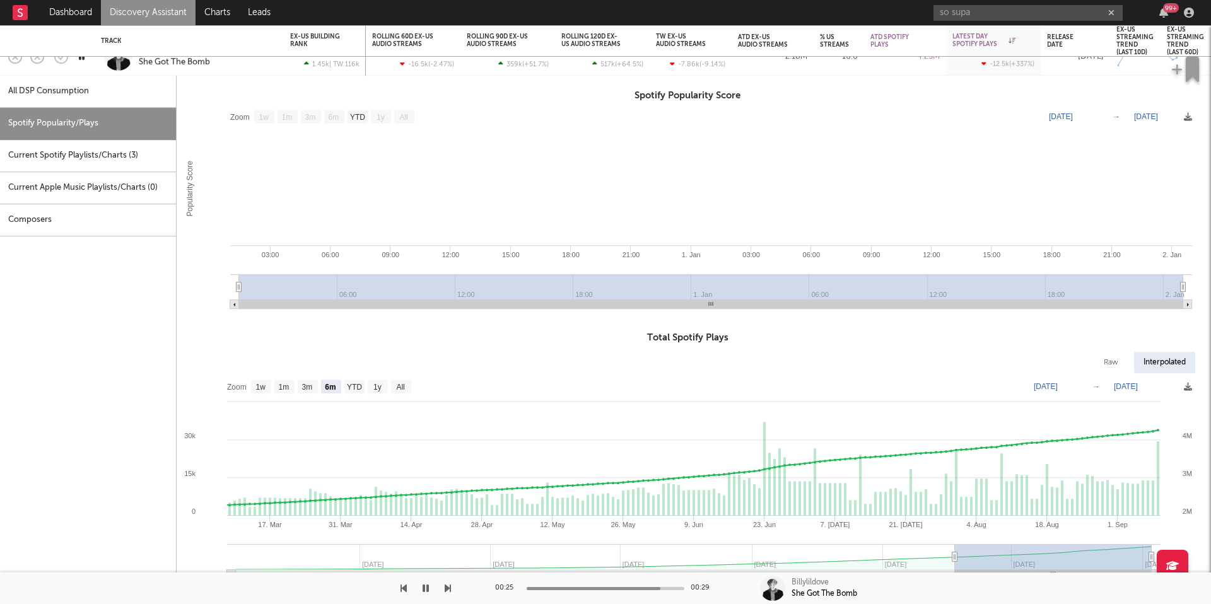
click at [253, 61] on div "Billylildove She Got The Bomb" at bounding box center [207, 56] width 136 height 23
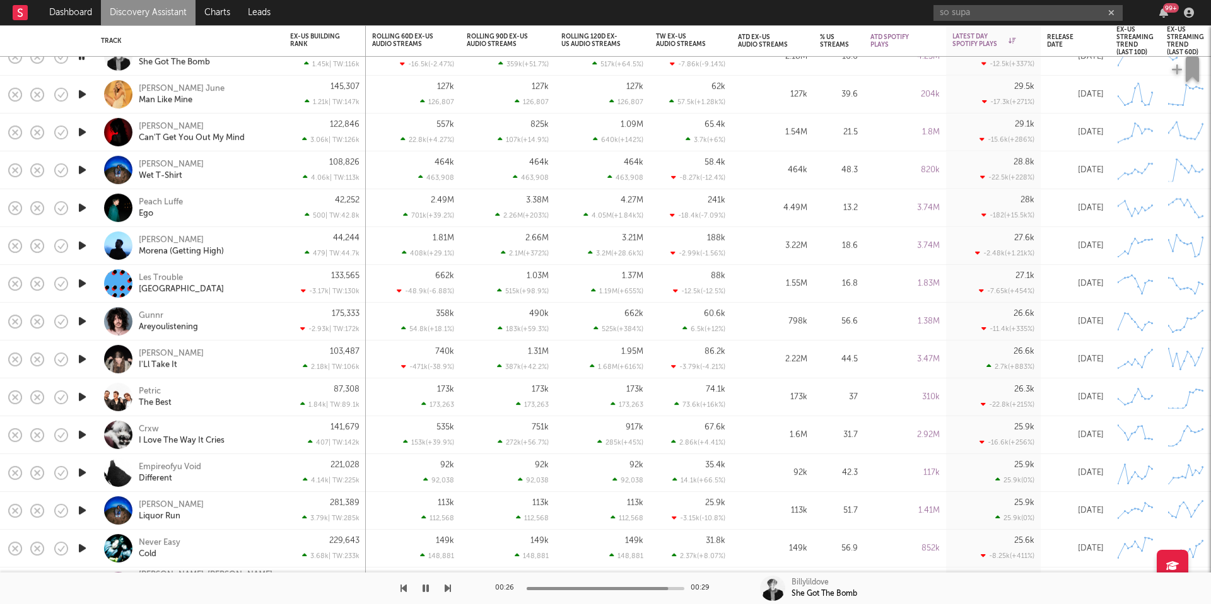
click at [447, 586] on icon "button" at bounding box center [448, 589] width 6 height 10
click at [446, 590] on icon "button" at bounding box center [448, 589] width 6 height 10
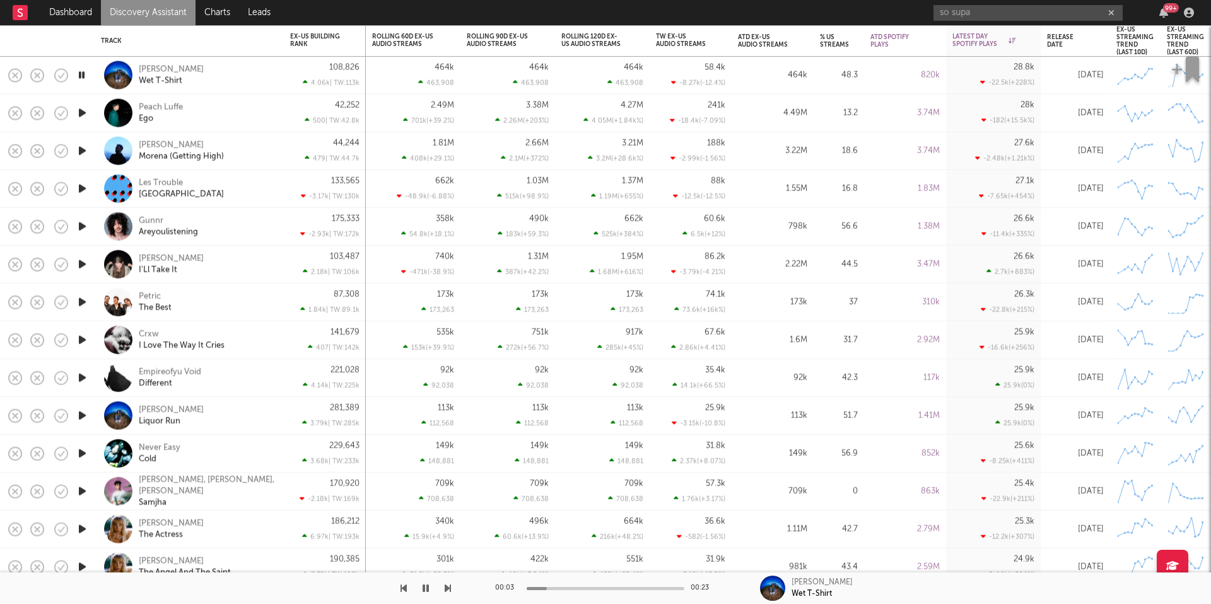
click at [449, 585] on icon "button" at bounding box center [448, 589] width 6 height 10
click at [446, 587] on icon "button" at bounding box center [448, 589] width 6 height 10
click at [449, 586] on icon "button" at bounding box center [448, 589] width 6 height 10
click at [447, 585] on icon "button" at bounding box center [448, 589] width 6 height 10
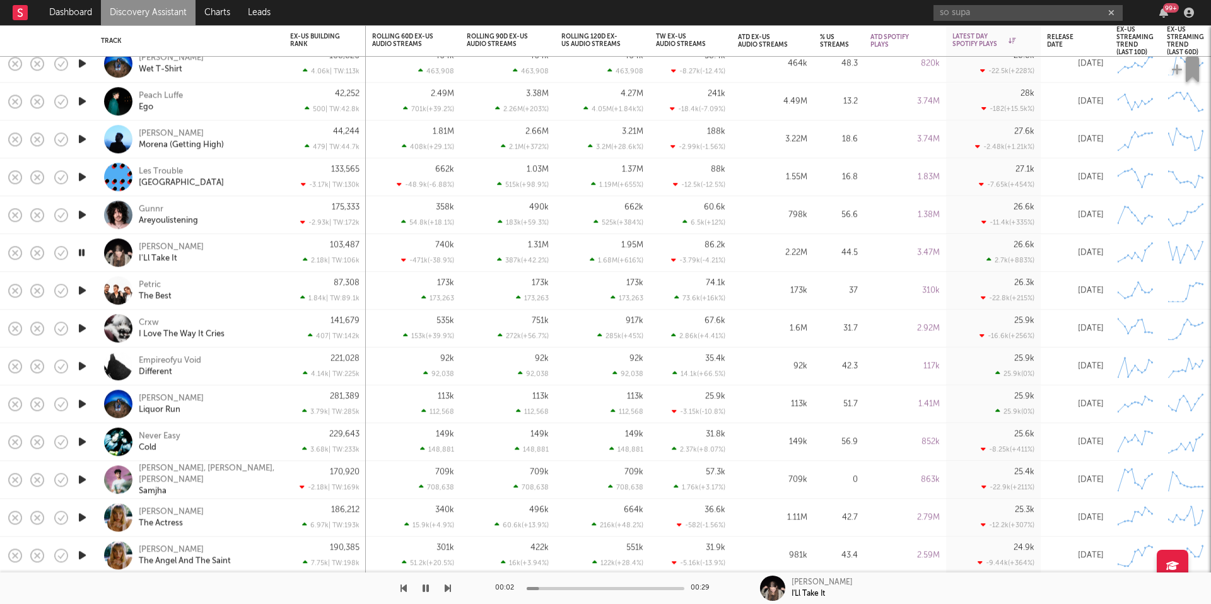
click at [263, 249] on div "Sophia Stel I'Ll Take It" at bounding box center [207, 253] width 136 height 23
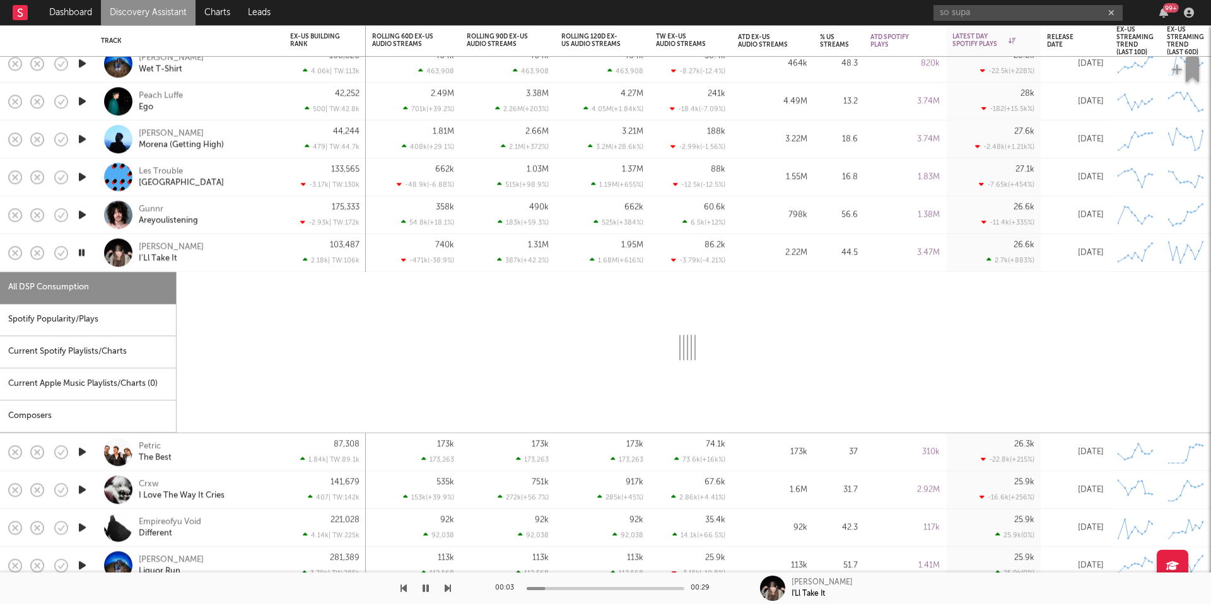
select select "1w"
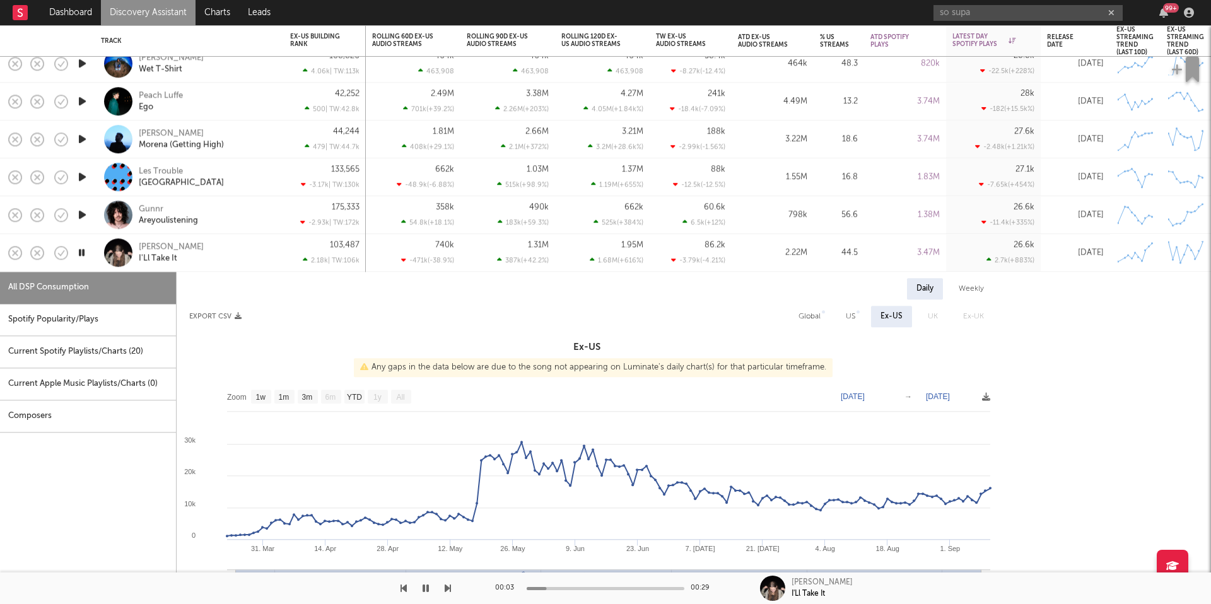
click at [100, 331] on div "Spotify Popularity/Plays" at bounding box center [88, 320] width 176 height 32
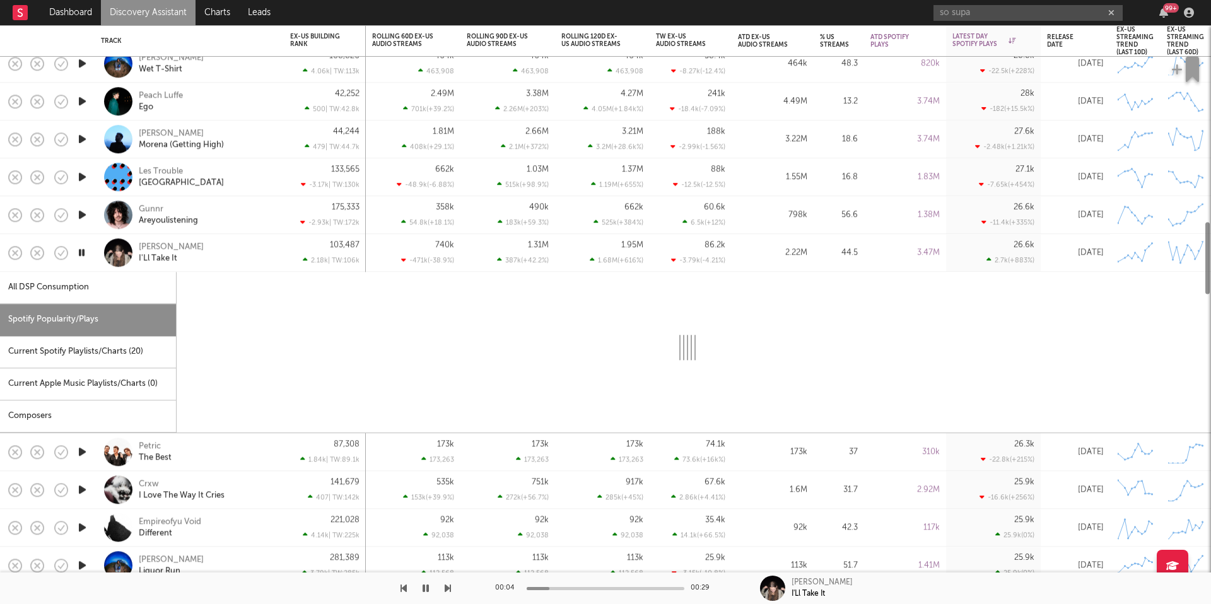
select select "1w"
select select "6m"
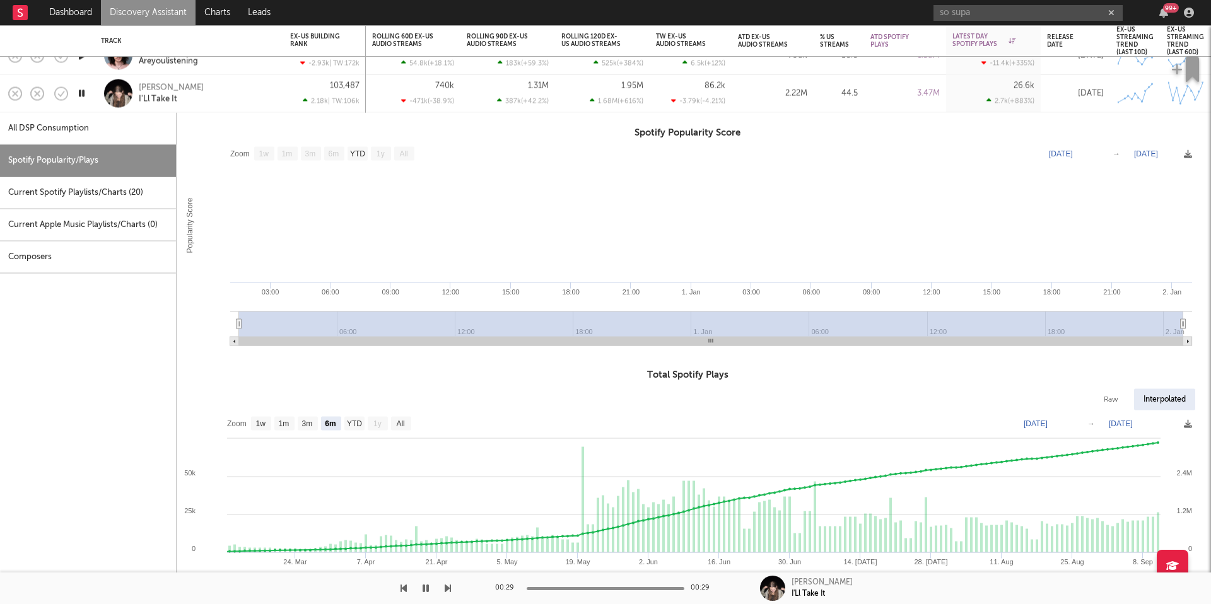
click at [250, 90] on div "Sophia Stel I'Ll Take It" at bounding box center [207, 93] width 136 height 23
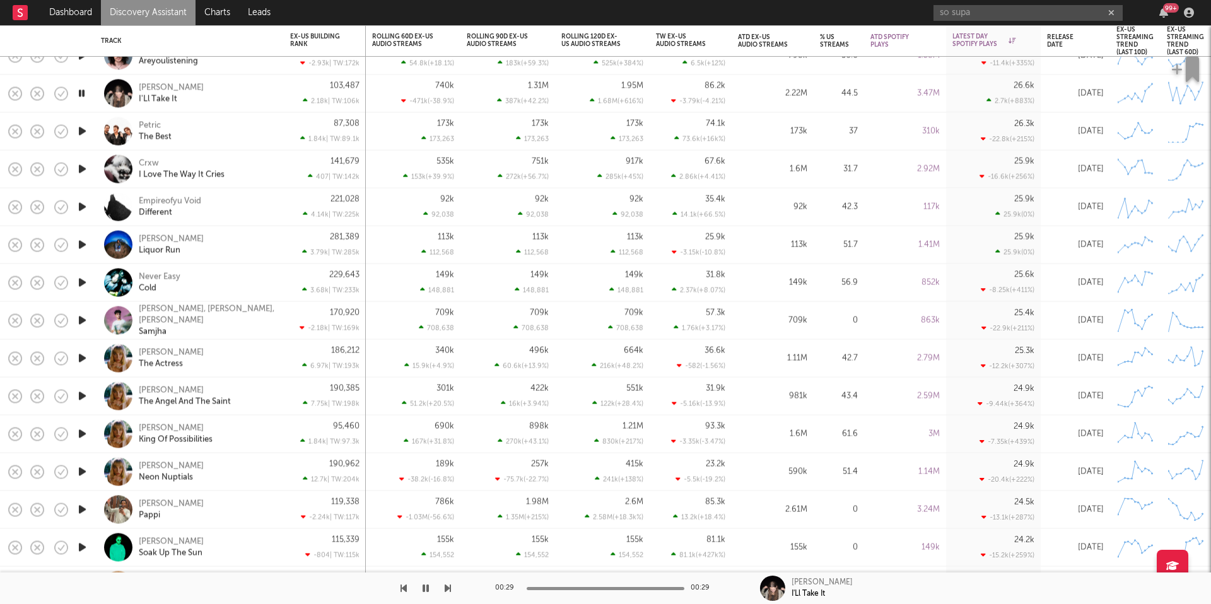
click at [82, 132] on icon "button" at bounding box center [82, 132] width 13 height 16
click at [81, 125] on icon "button" at bounding box center [82, 132] width 12 height 16
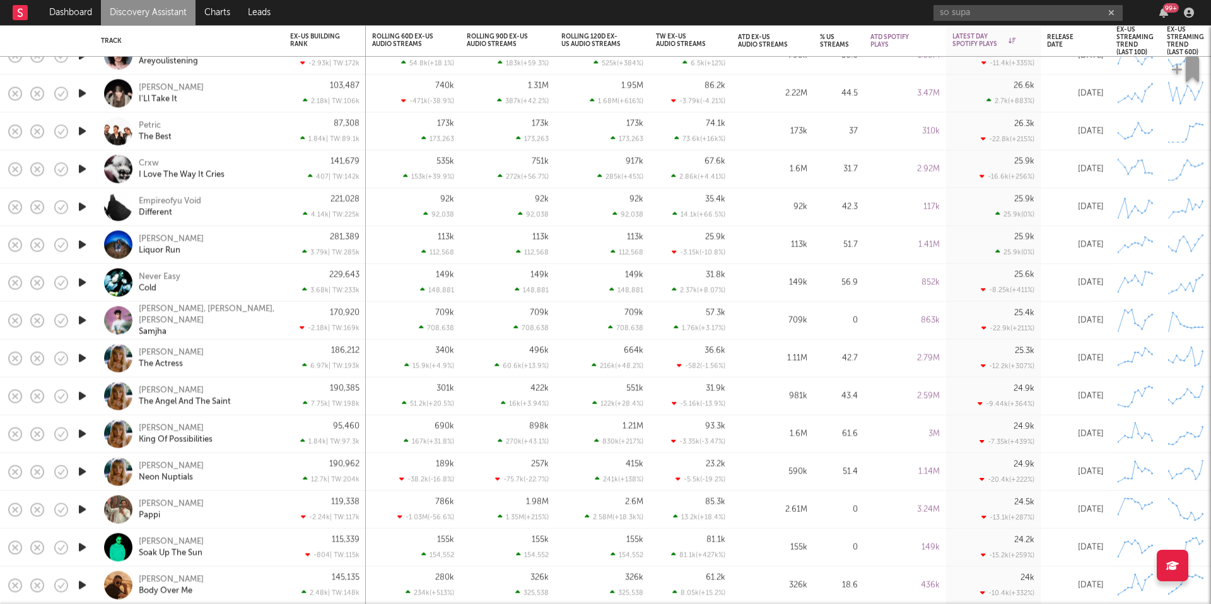
click at [81, 167] on icon "button" at bounding box center [82, 170] width 13 height 16
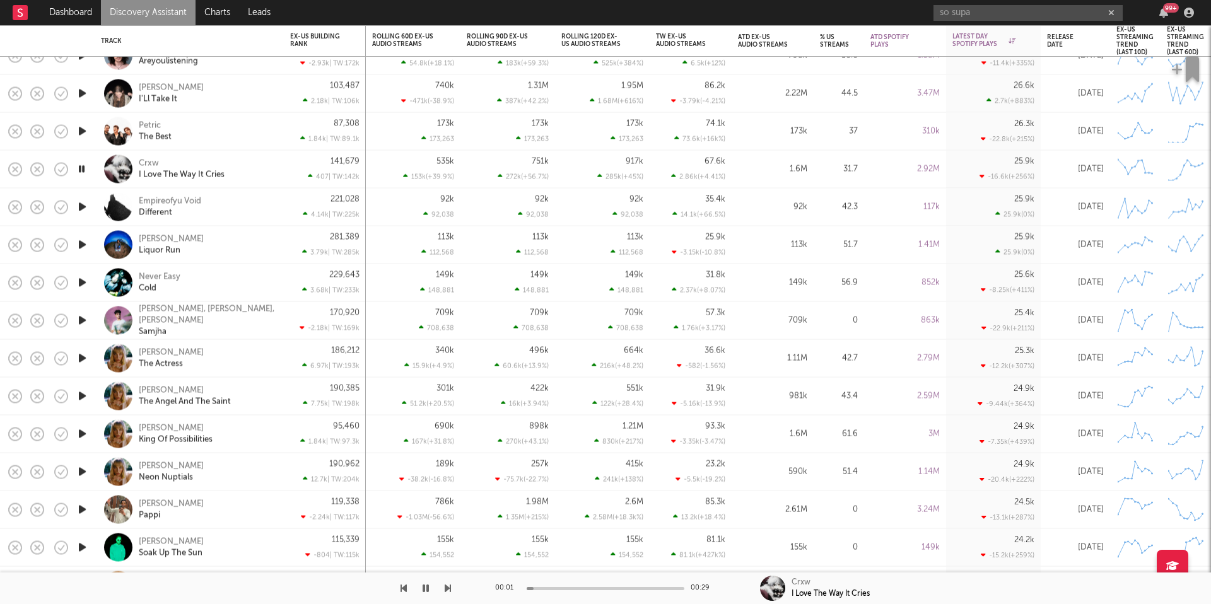
click at [258, 170] on div "Crxw I Love The Way It Cries" at bounding box center [207, 169] width 136 height 23
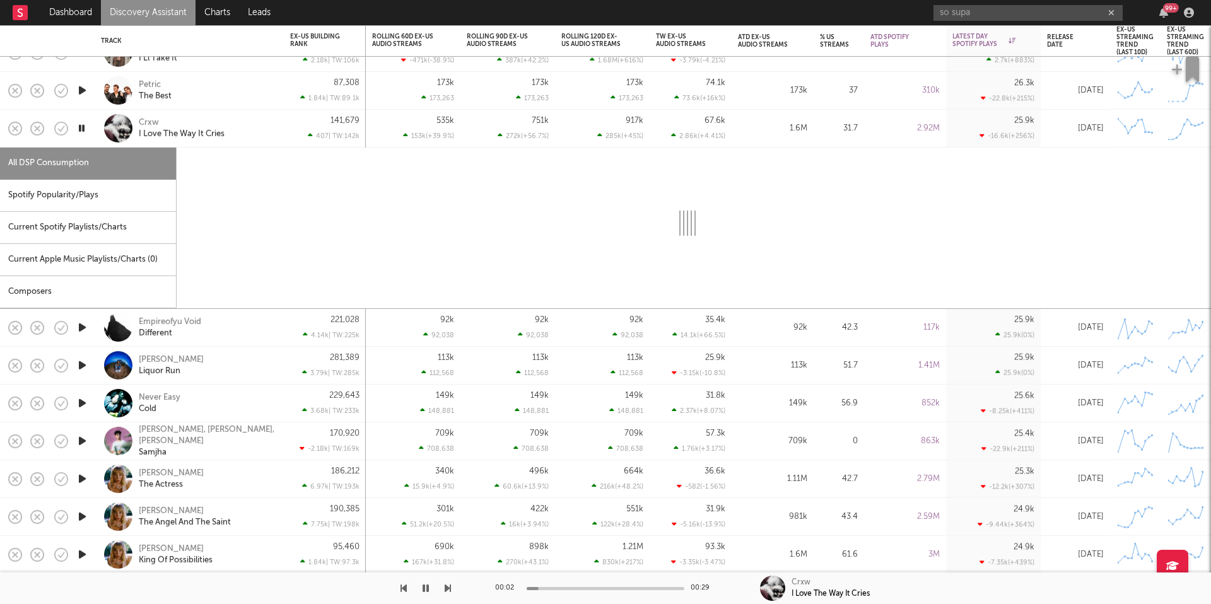
select select "6m"
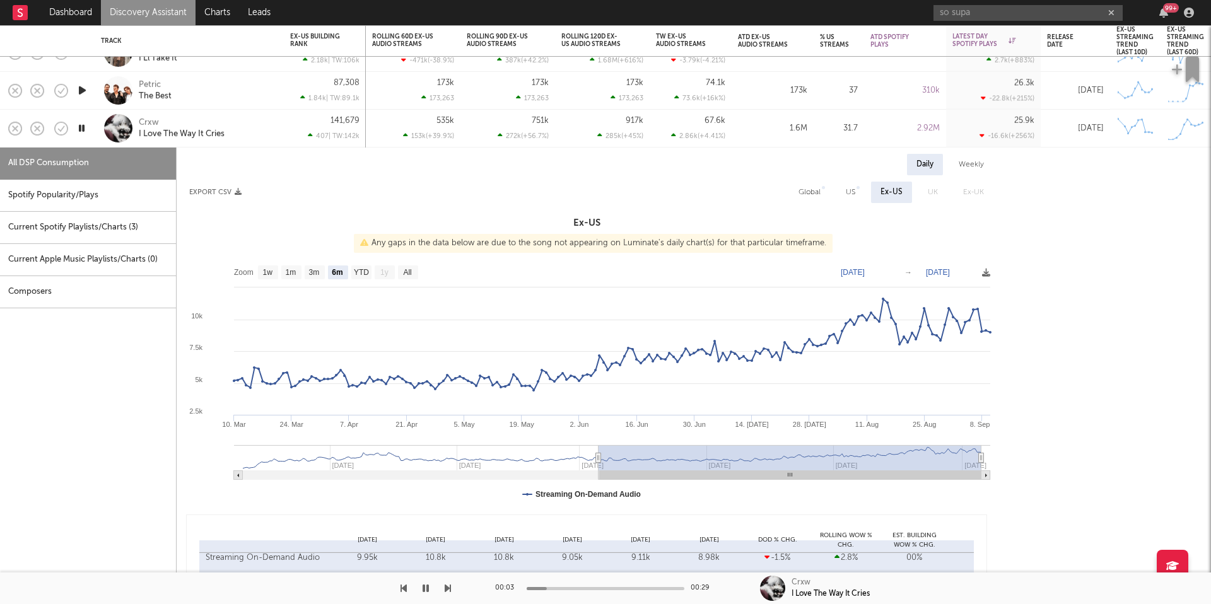
click at [167, 196] on div "Spotify Popularity/Plays" at bounding box center [88, 196] width 176 height 32
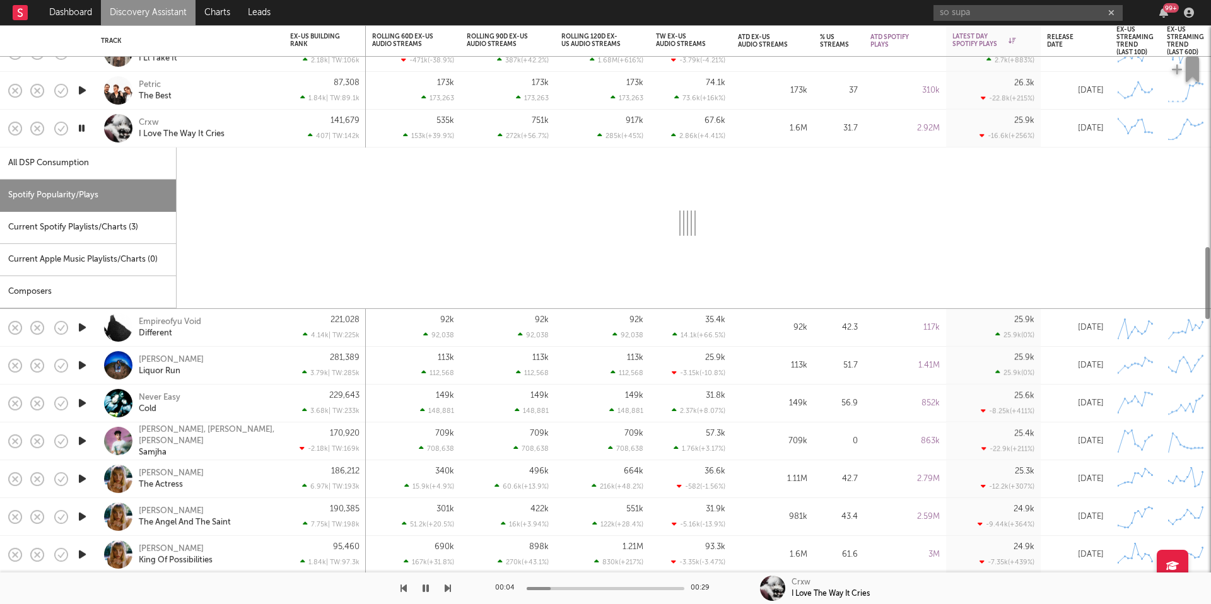
select select "1w"
select select "6m"
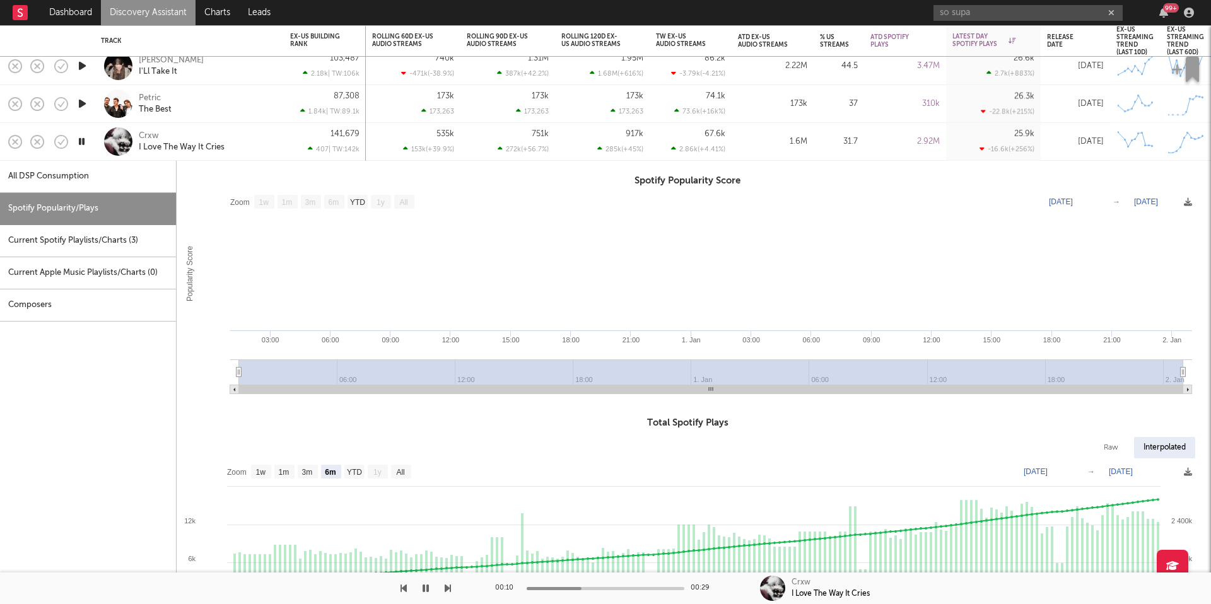
click at [254, 144] on div "Crxw I Love The Way It Cries" at bounding box center [207, 142] width 136 height 23
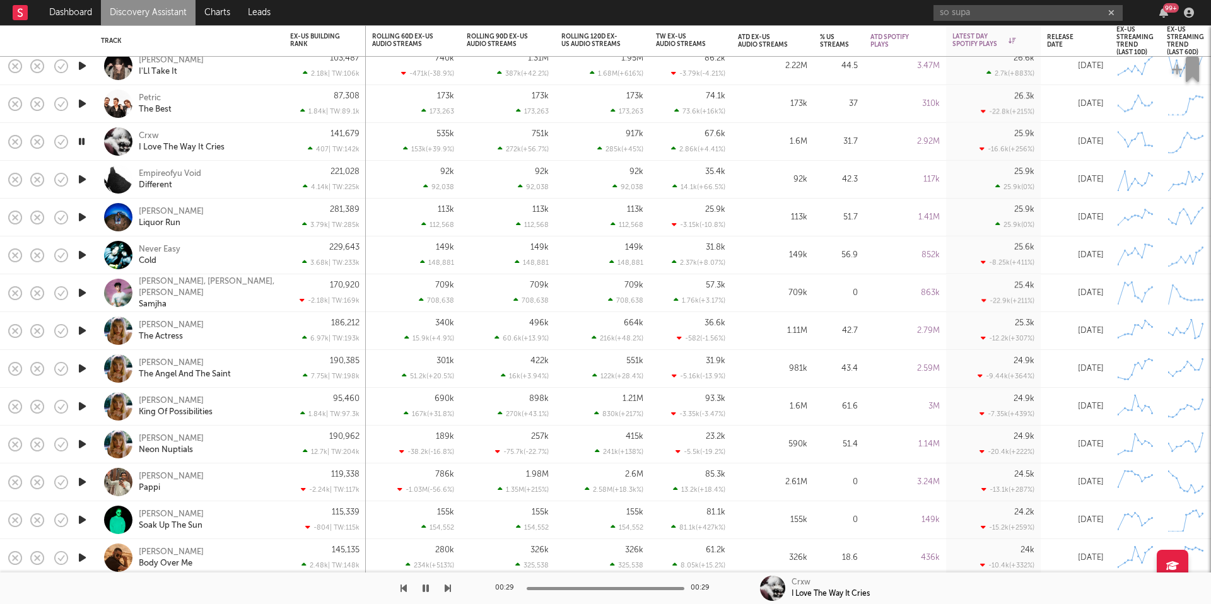
click at [444, 589] on div at bounding box center [225, 589] width 451 height 32
click at [449, 589] on icon "button" at bounding box center [448, 589] width 6 height 10
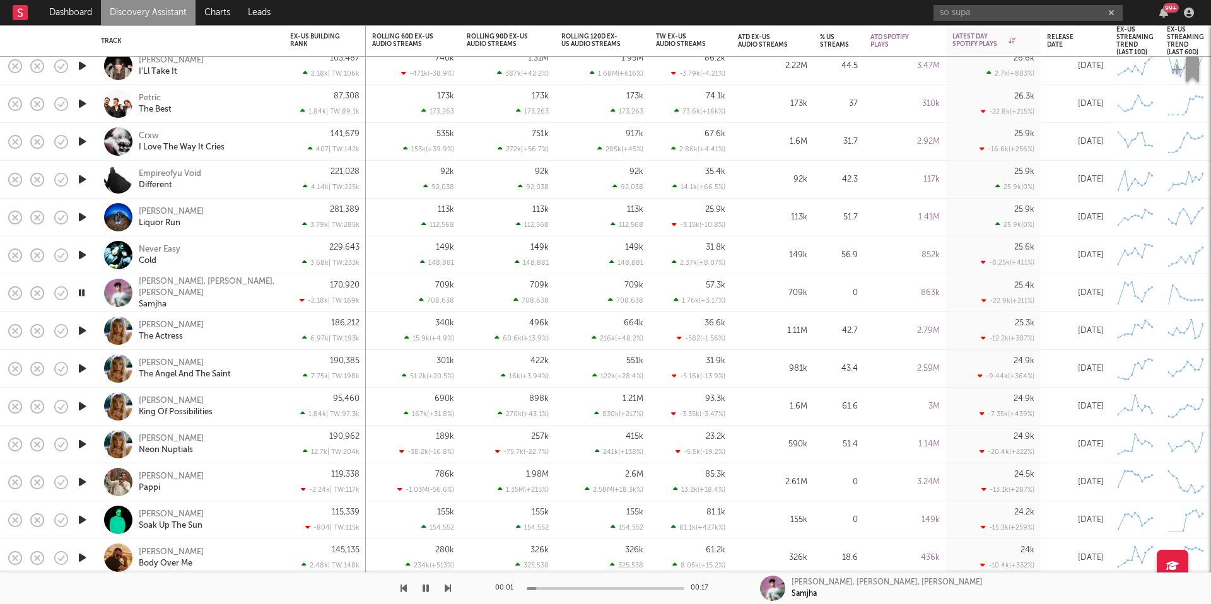
click at [449, 589] on icon "button" at bounding box center [448, 589] width 6 height 10
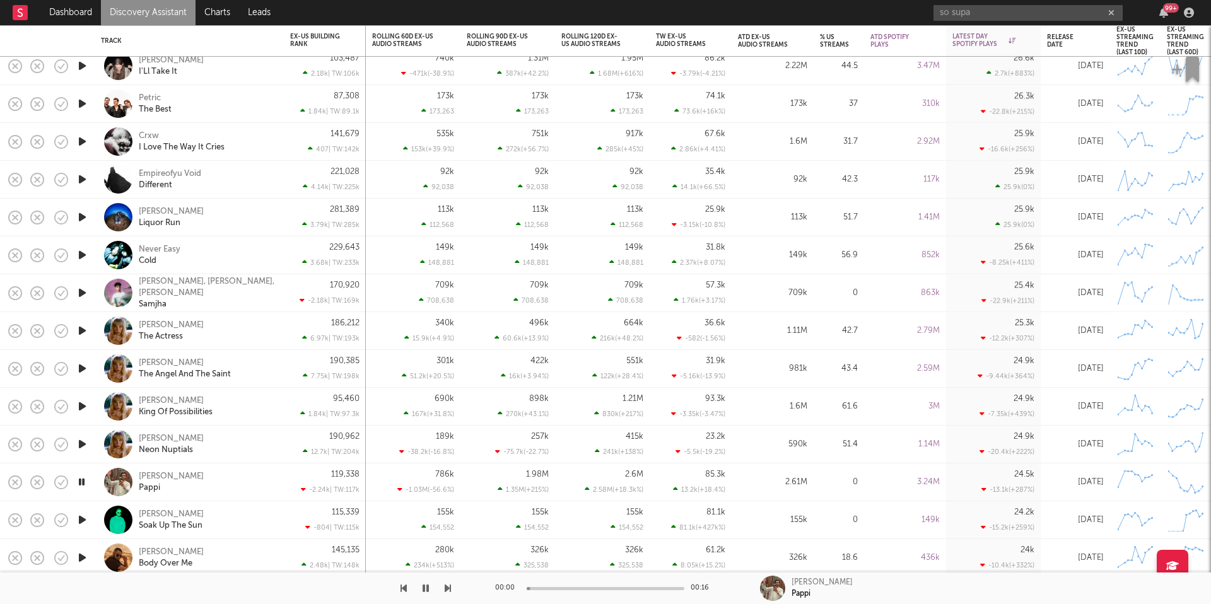
click at [449, 589] on icon "button" at bounding box center [448, 589] width 6 height 10
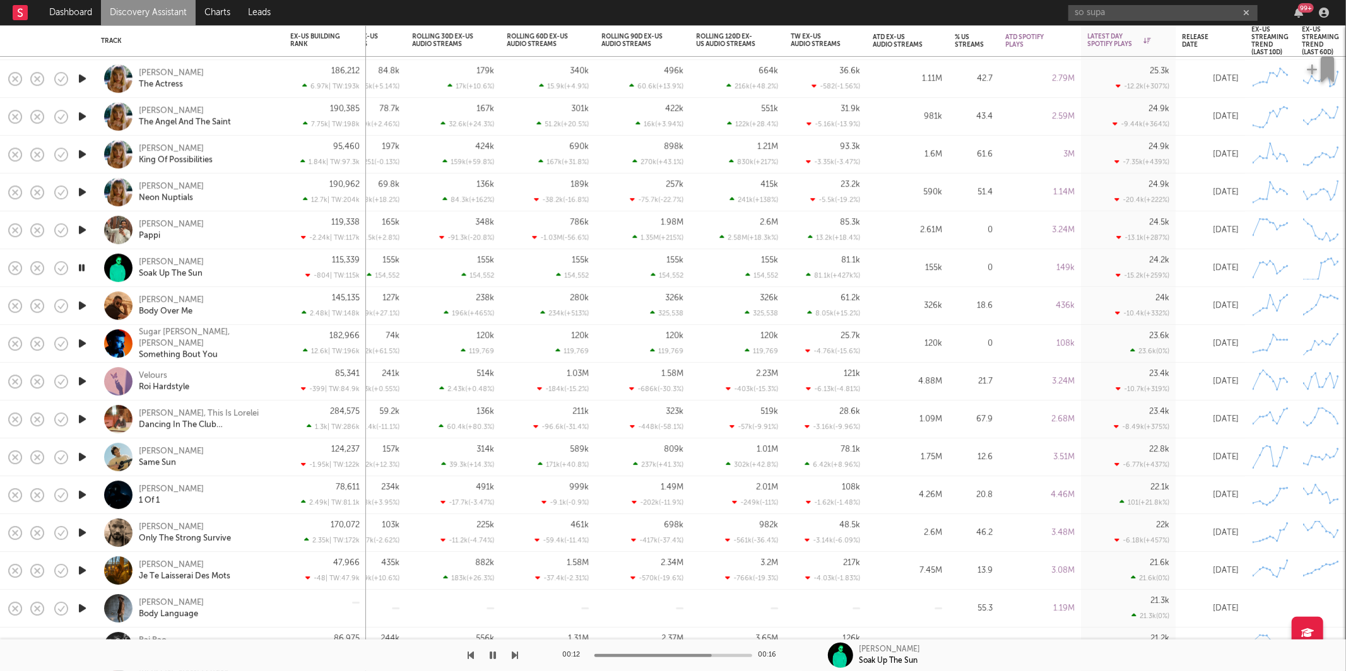
click at [508, 604] on div at bounding box center [259, 656] width 519 height 32
click at [512, 604] on icon "button" at bounding box center [515, 655] width 6 height 10
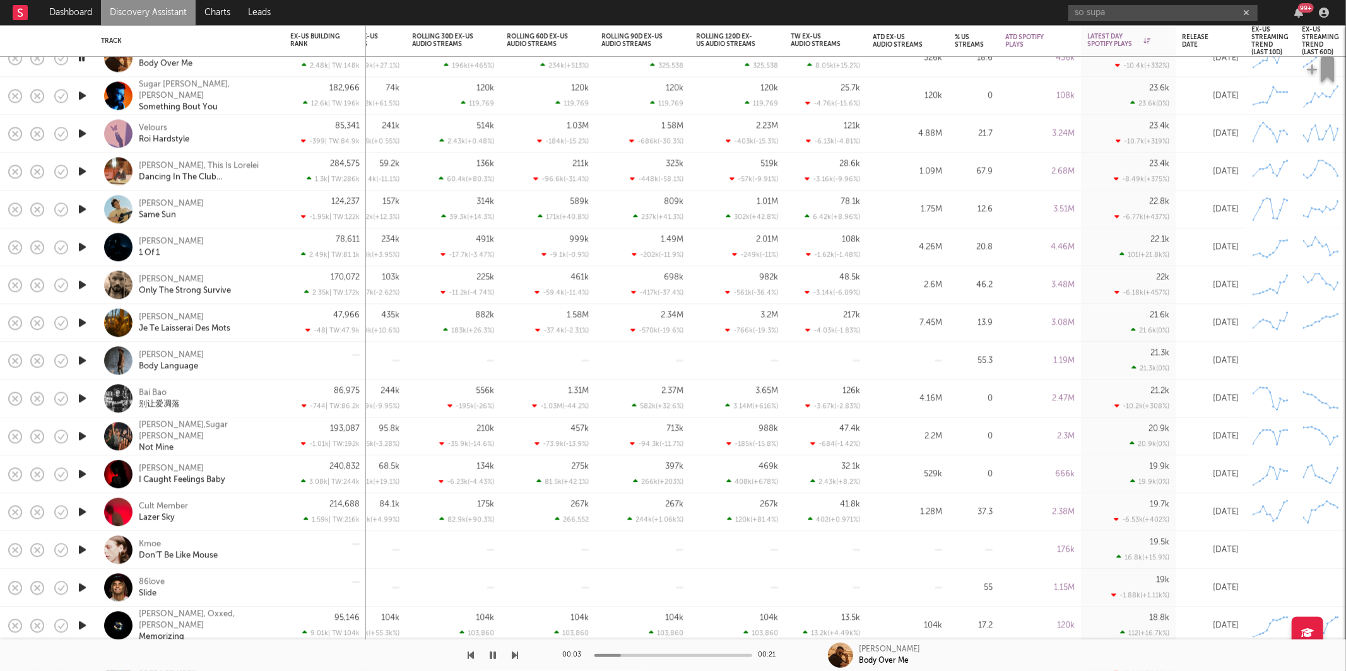
click at [518, 604] on div "00:03 00:21 Abtin,Chris Jarbee Body Over Me" at bounding box center [673, 656] width 1346 height 32
click at [518, 604] on div "00:04 00:21 Abtin,Chris Jarbee Body Over Me" at bounding box center [673, 656] width 1346 height 32
click at [516, 604] on icon "button" at bounding box center [515, 655] width 6 height 10
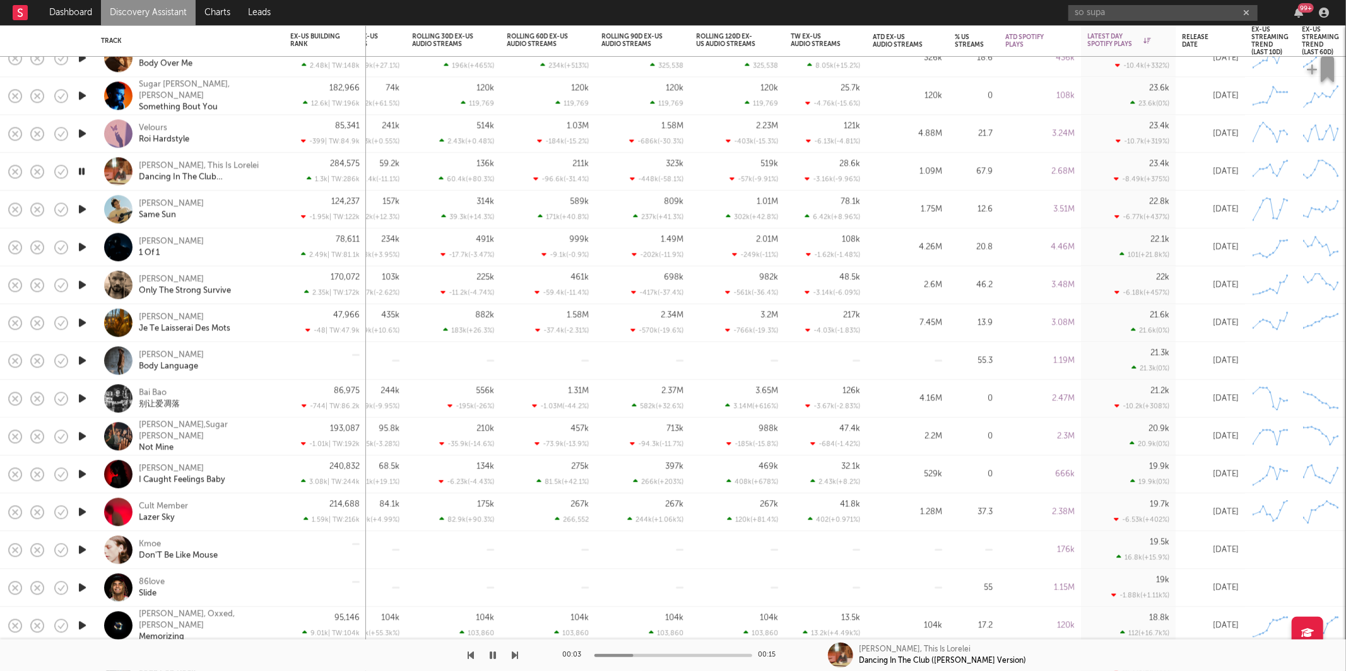
click at [516, 604] on icon "button" at bounding box center [515, 655] width 6 height 10
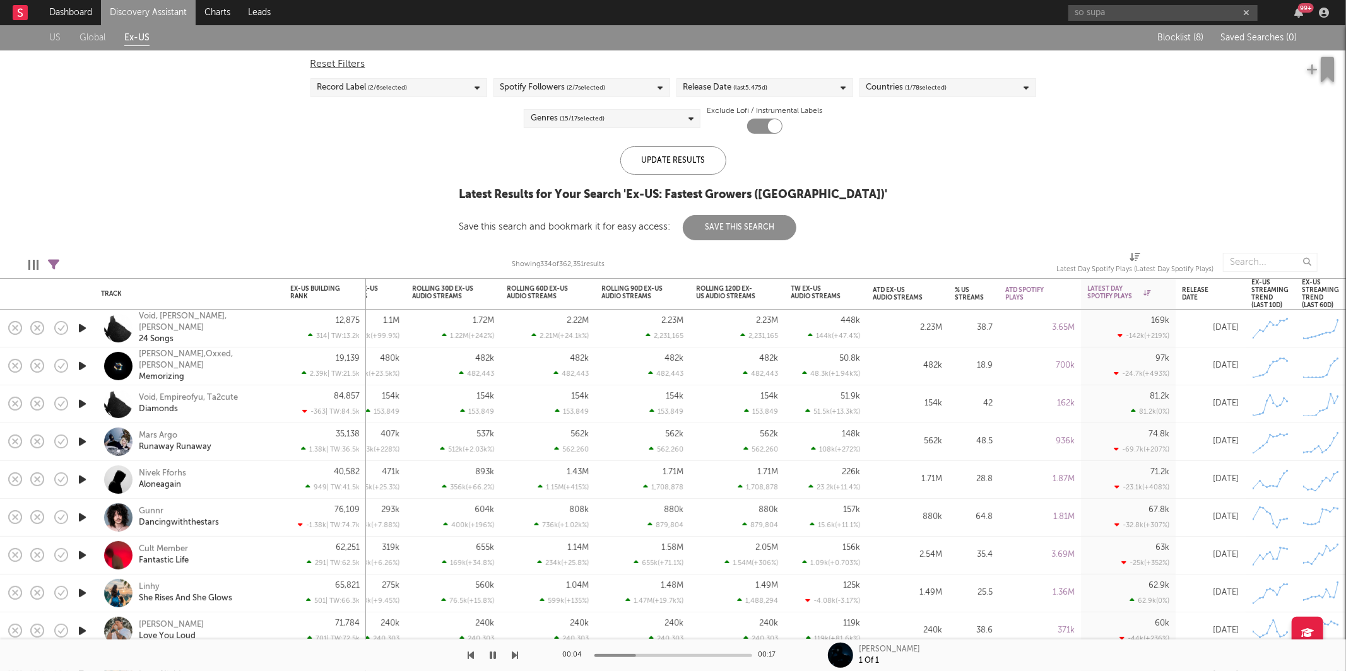
click at [54, 262] on icon at bounding box center [53, 264] width 11 height 11
select select "between"
select select "max"
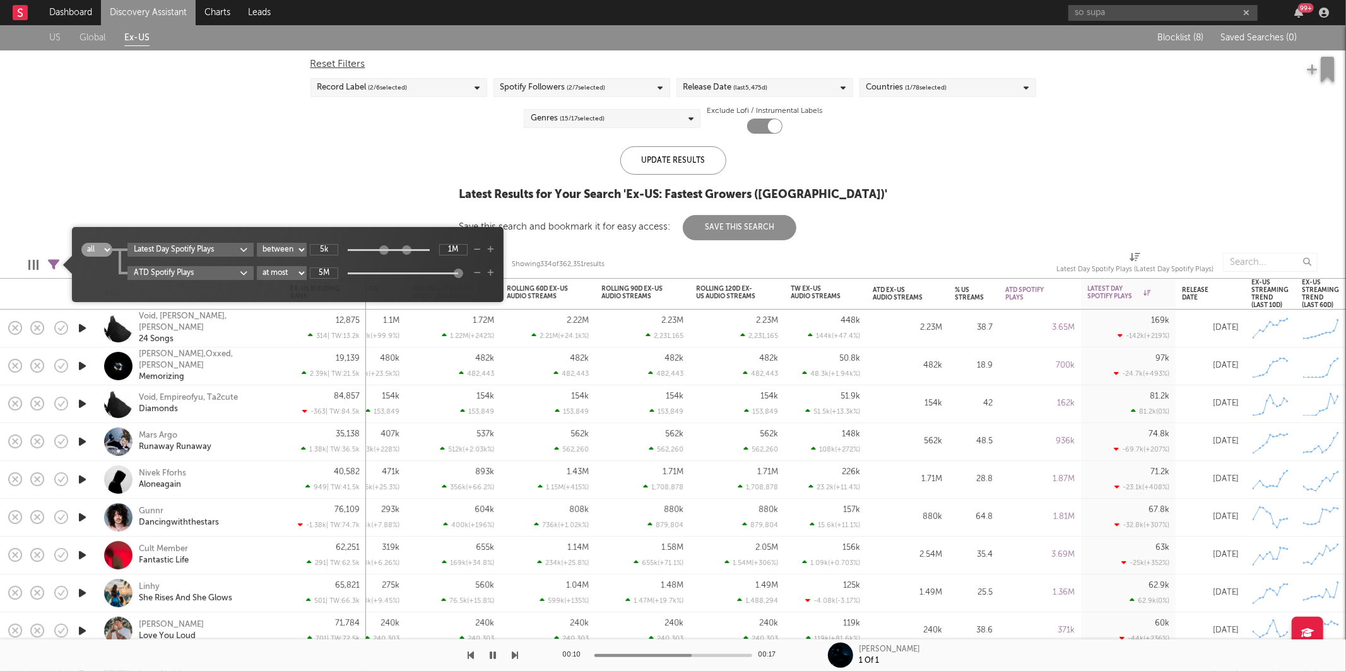
click at [327, 275] on input "5M" at bounding box center [324, 272] width 28 height 11
type input "50M"
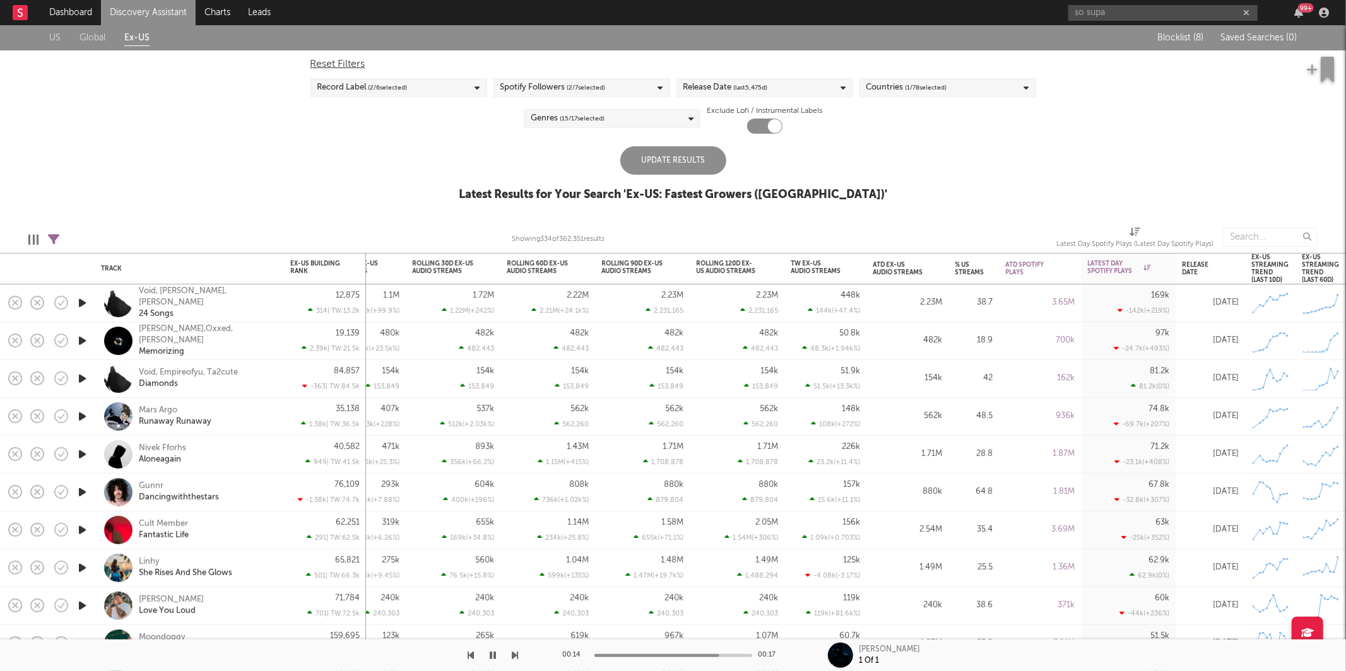
click at [624, 168] on div "Update Results" at bounding box center [673, 160] width 106 height 28
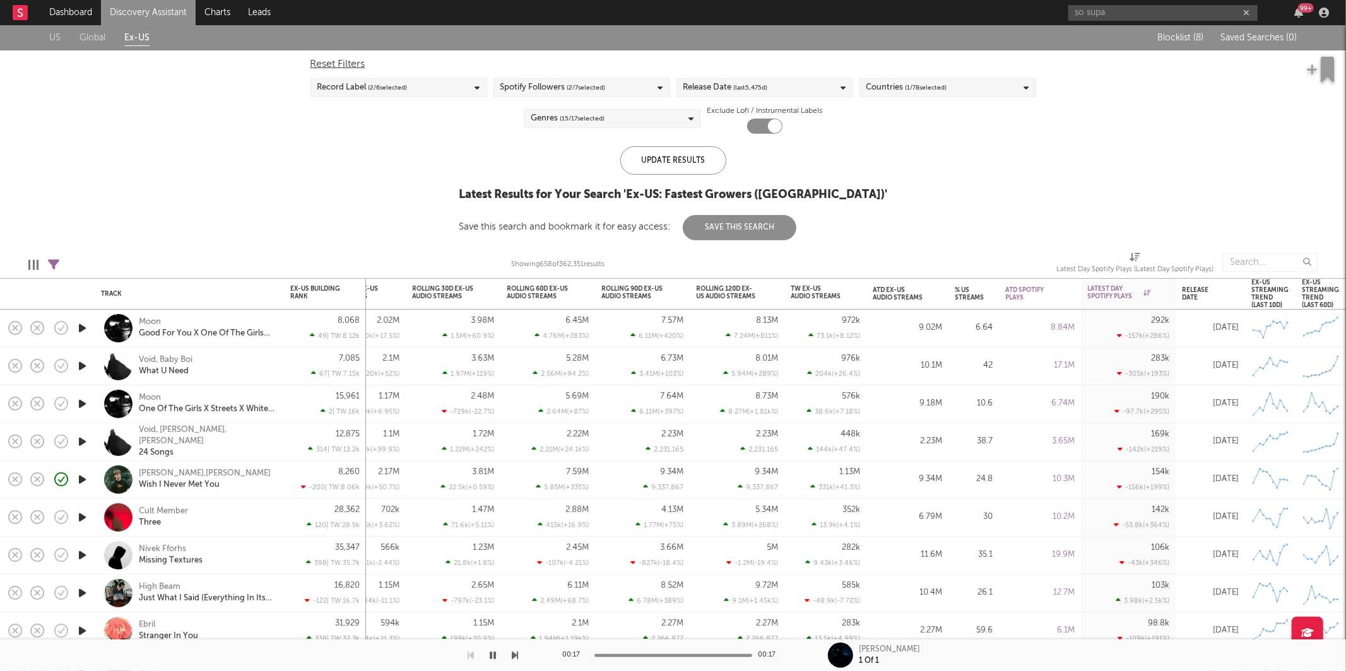
click at [120, 16] on link "Discovery Assistant" at bounding box center [148, 12] width 95 height 25
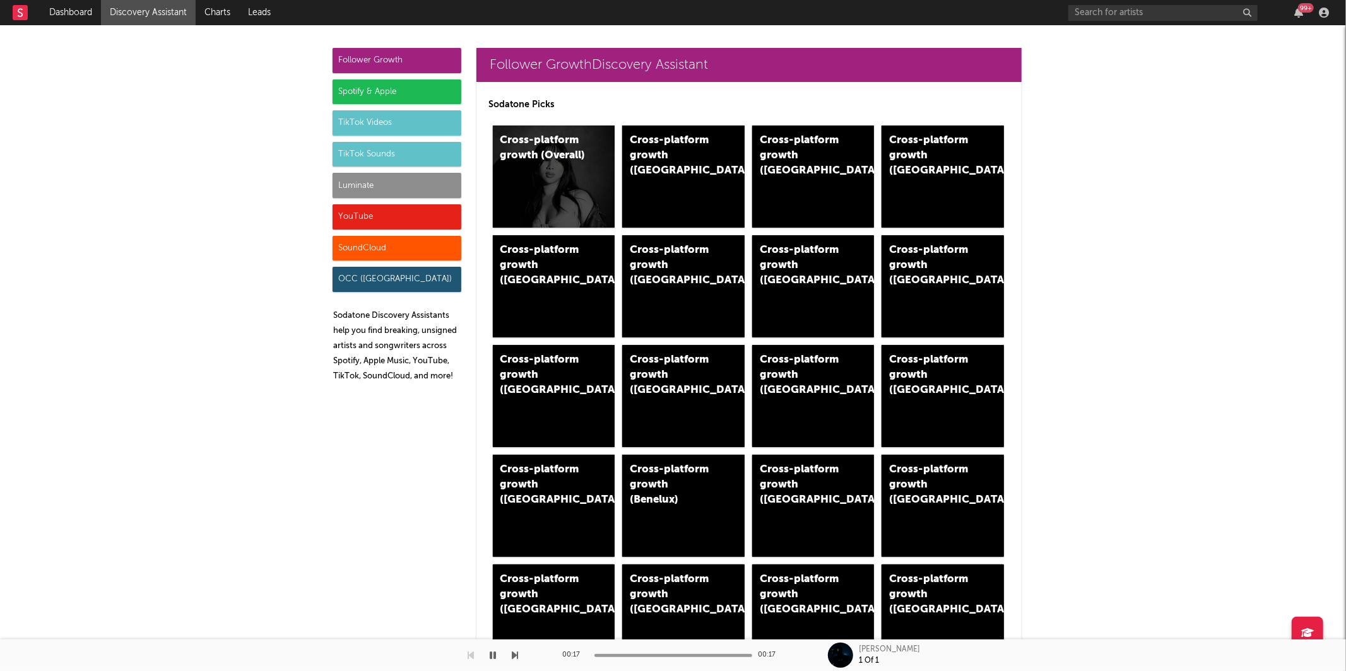
click at [403, 182] on div "Luminate" at bounding box center [396, 185] width 129 height 25
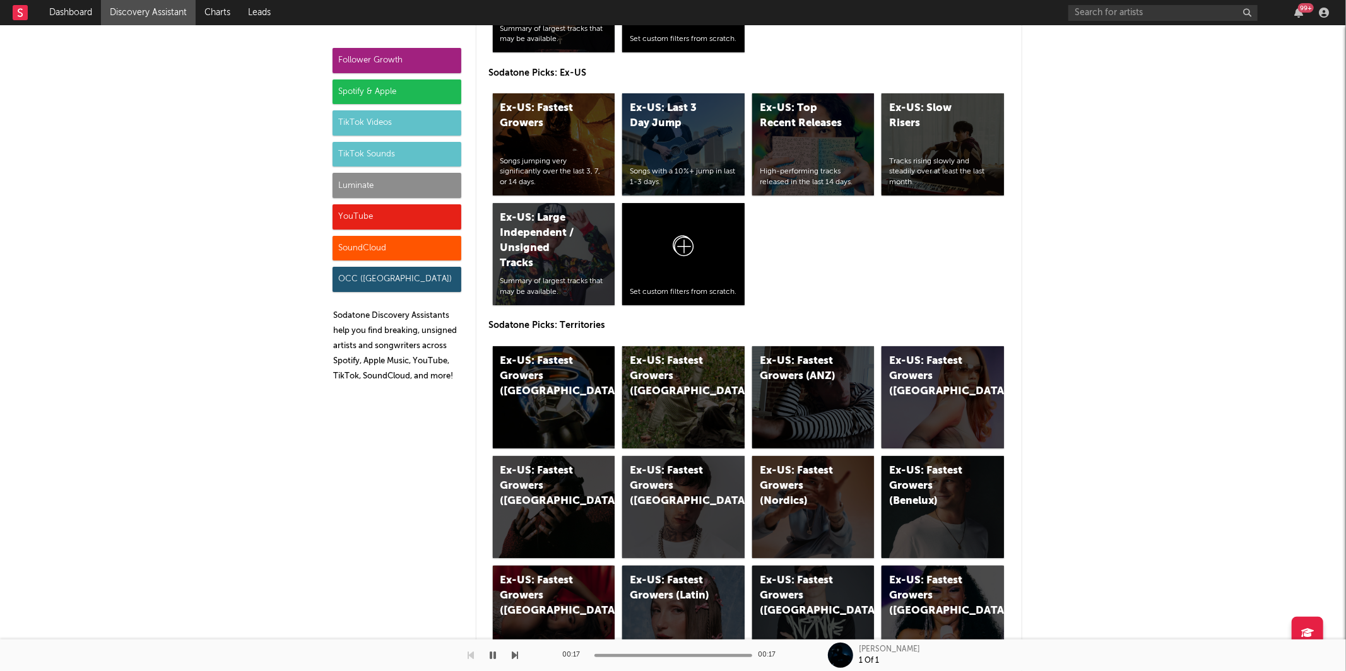
scroll to position [6146, 0]
click at [443, 186] on div "Luminate" at bounding box center [396, 185] width 129 height 25
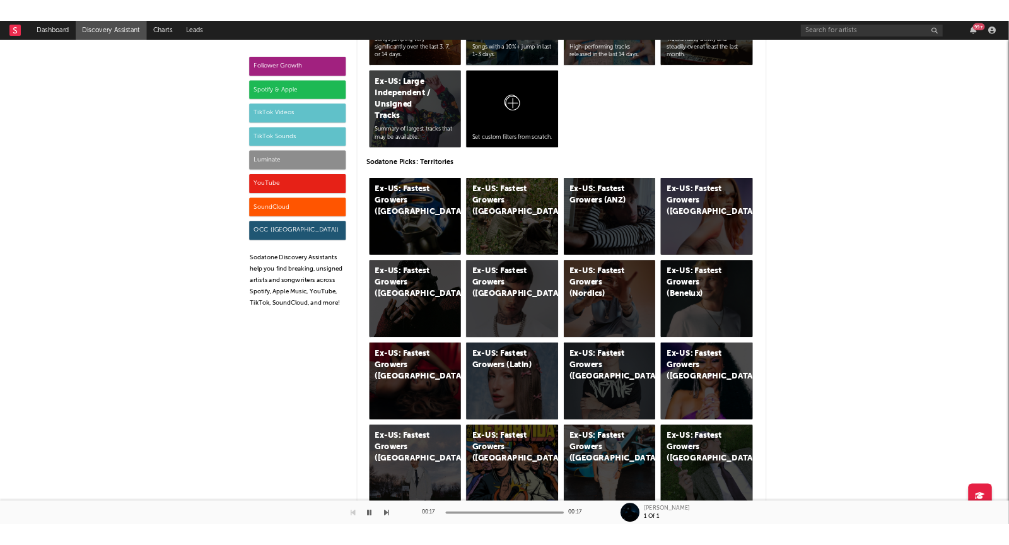
scroll to position [6388, 0]
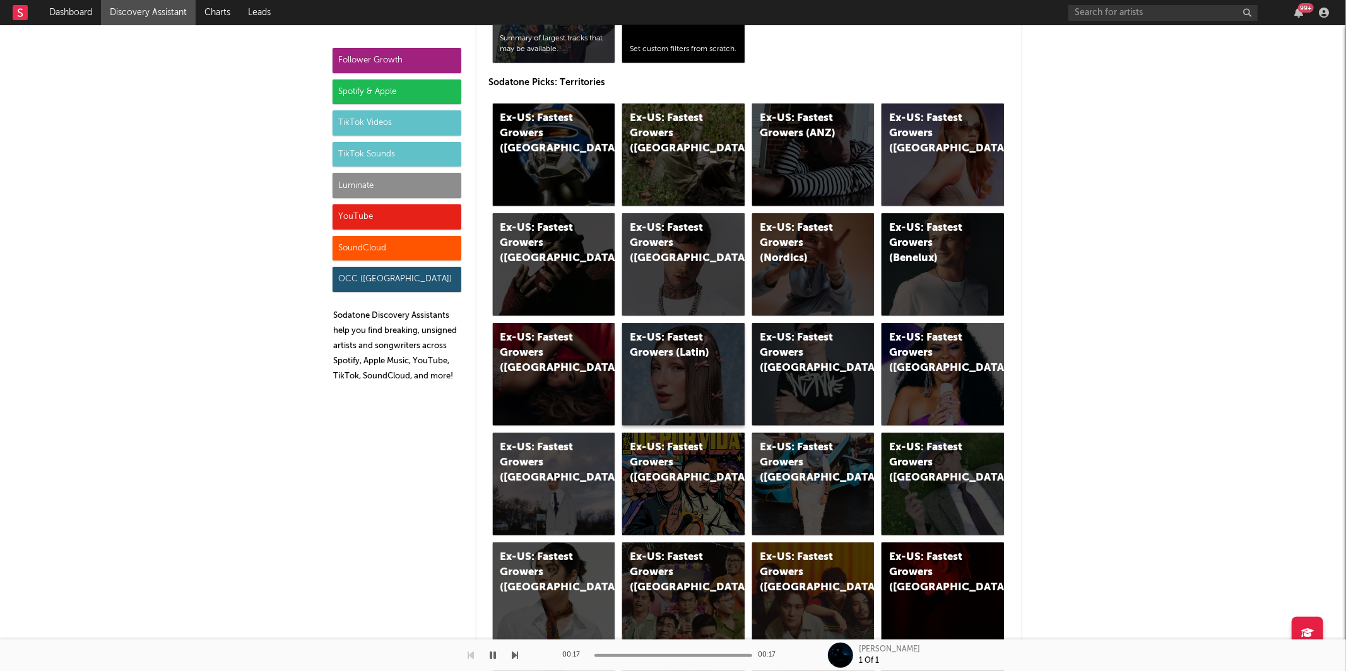
click at [673, 364] on div "Ex-US: Fastest Growers (Latin)" at bounding box center [683, 374] width 122 height 102
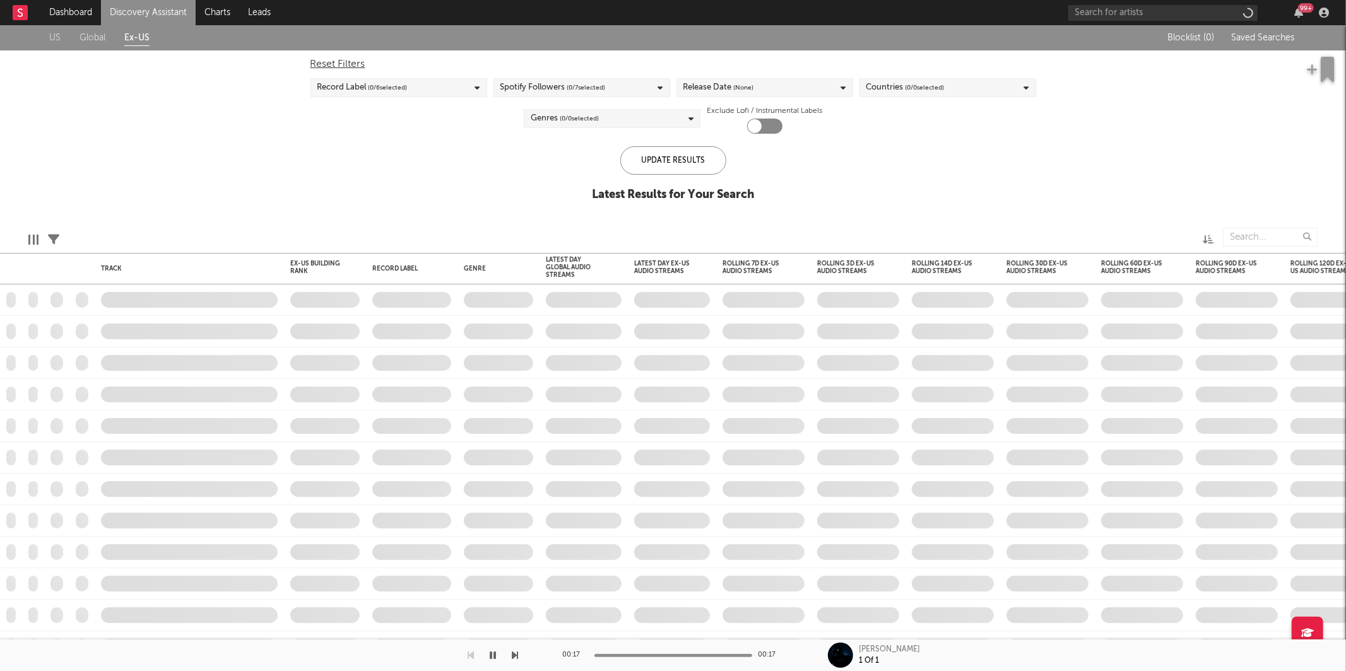
checkbox input "true"
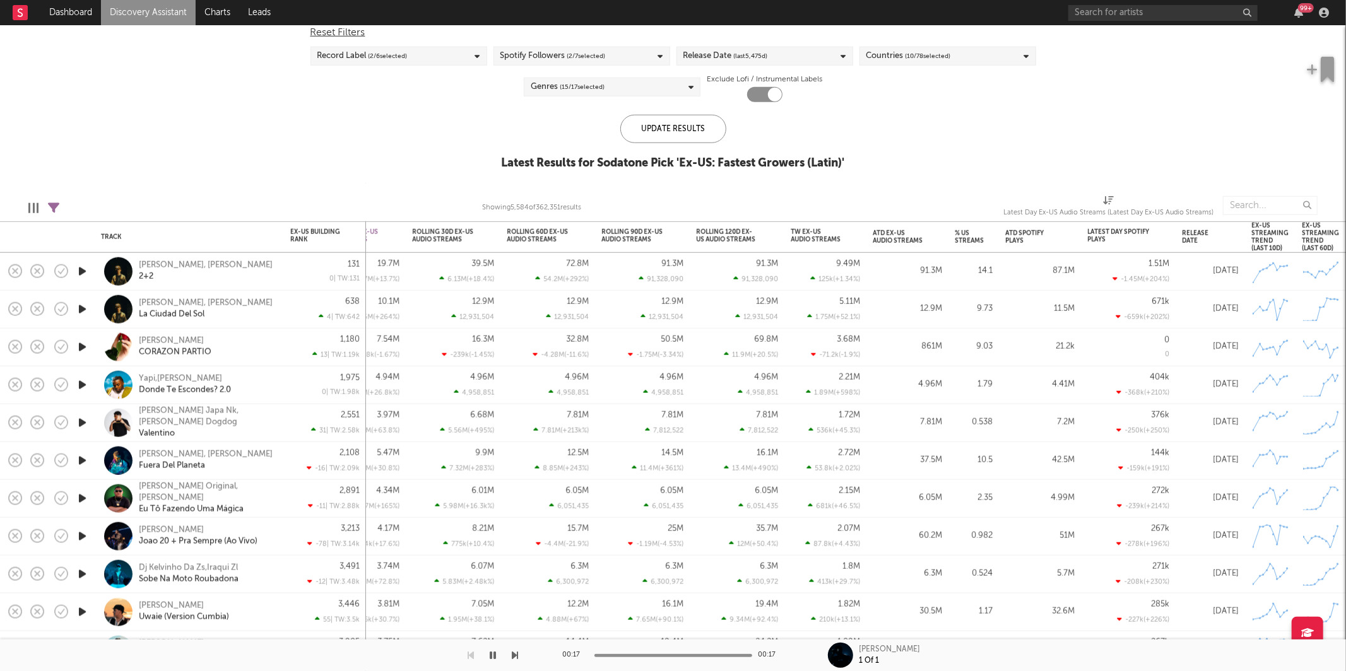
click at [1143, 232] on div "Latest Day Spotify Plays" at bounding box center [1118, 235] width 63 height 15
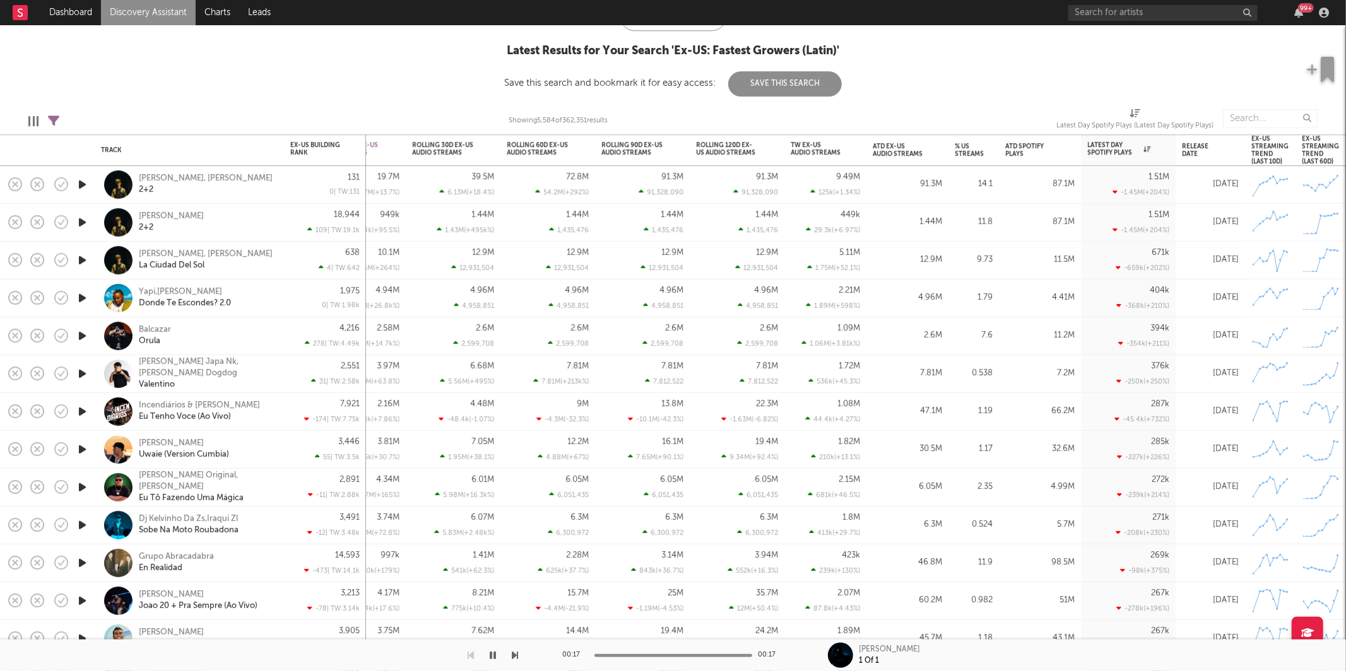
select select "or"
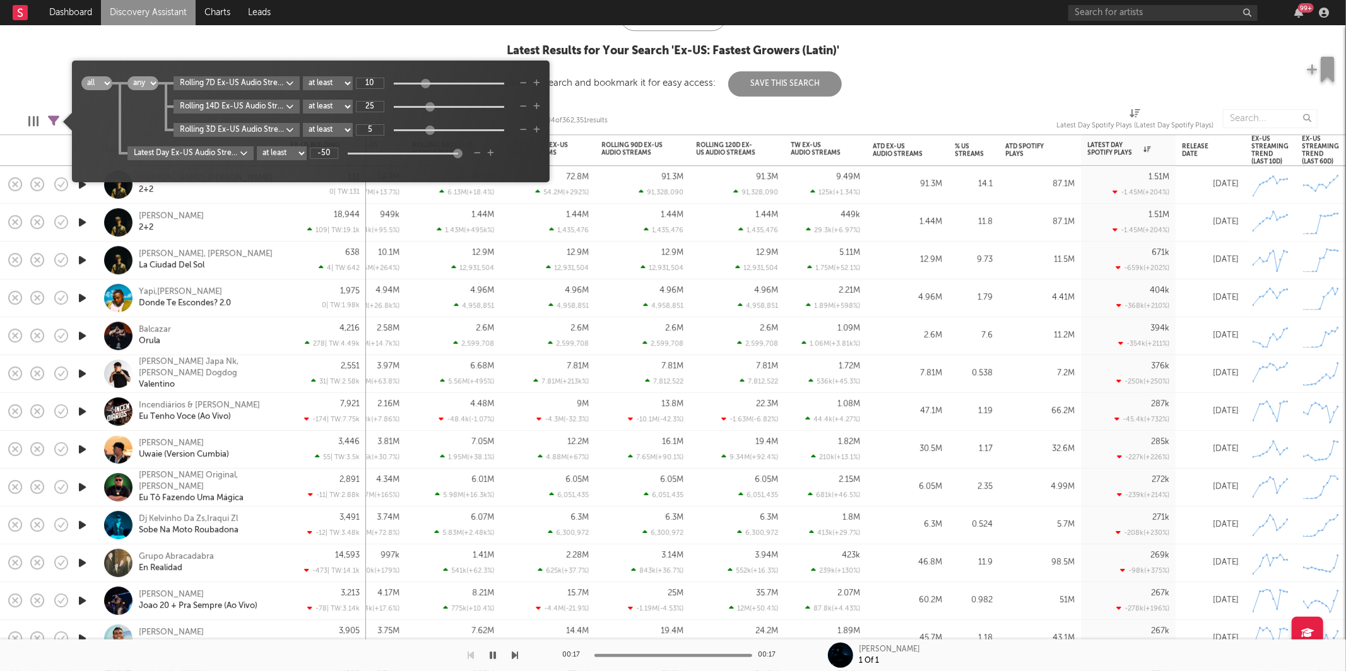
click at [52, 120] on icon at bounding box center [53, 120] width 11 height 11
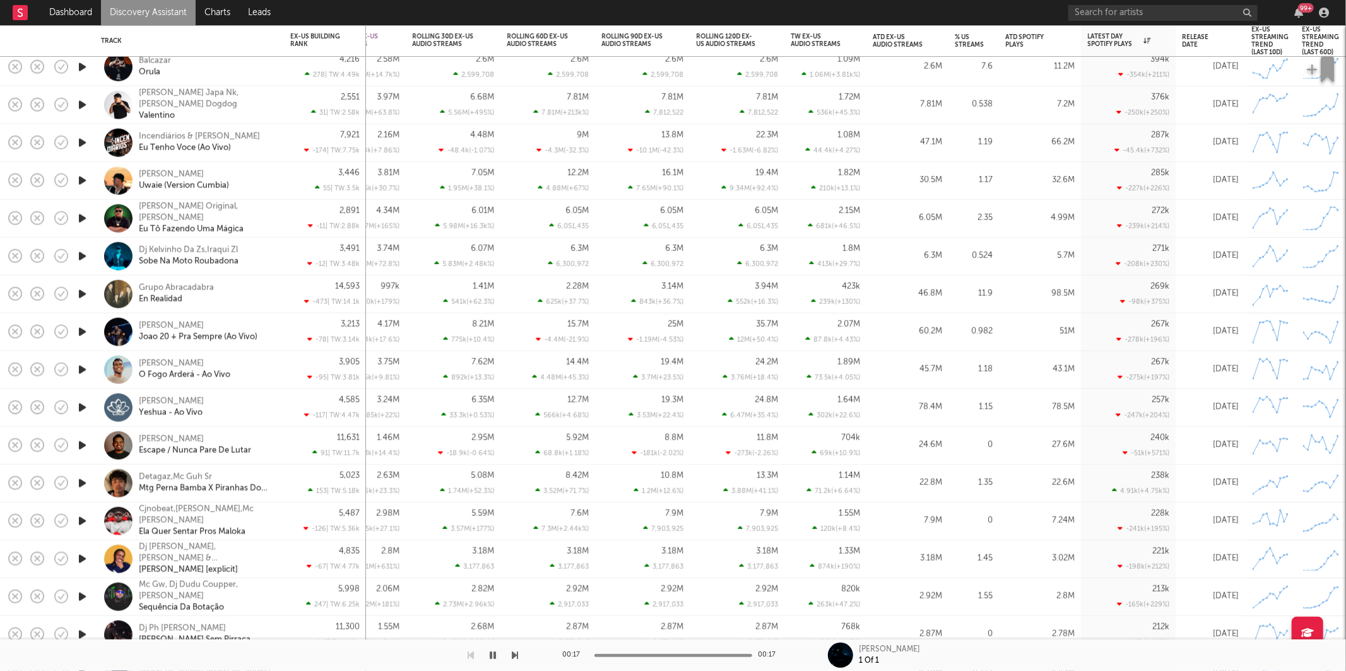
click at [83, 293] on icon "button" at bounding box center [82, 294] width 13 height 16
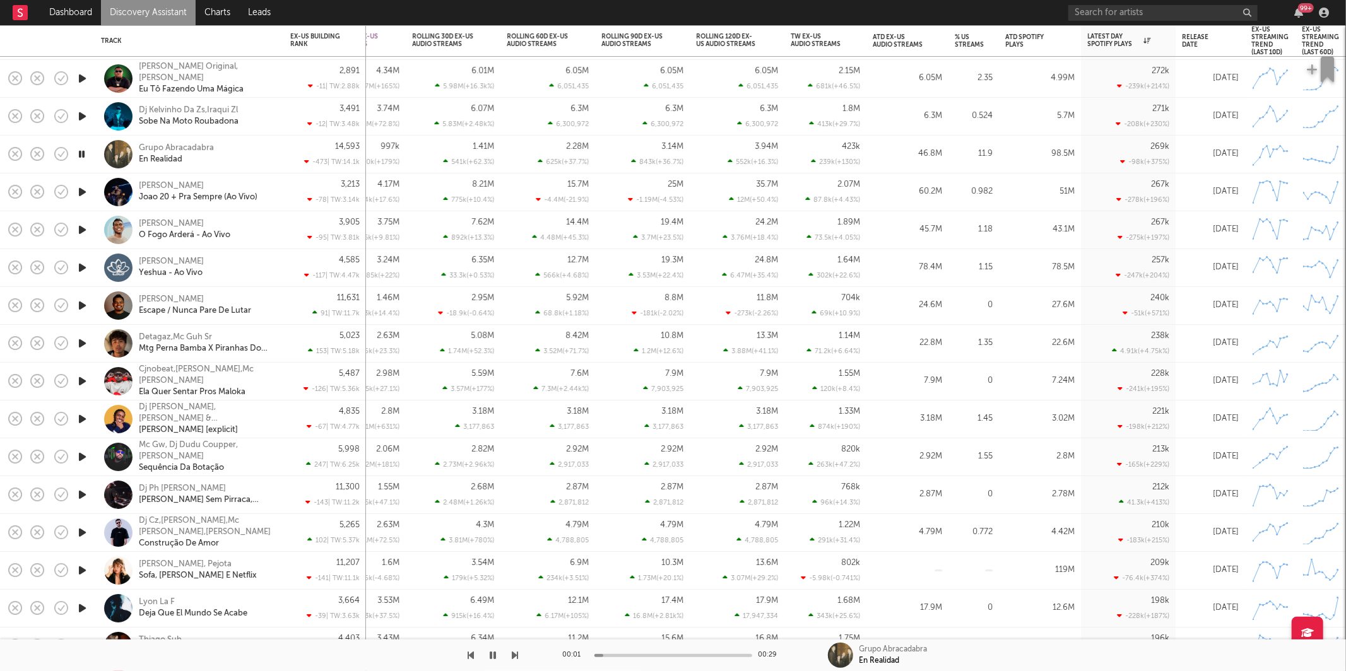
click at [517, 604] on icon "button" at bounding box center [515, 655] width 6 height 10
click at [516, 604] on icon "button" at bounding box center [515, 655] width 6 height 10
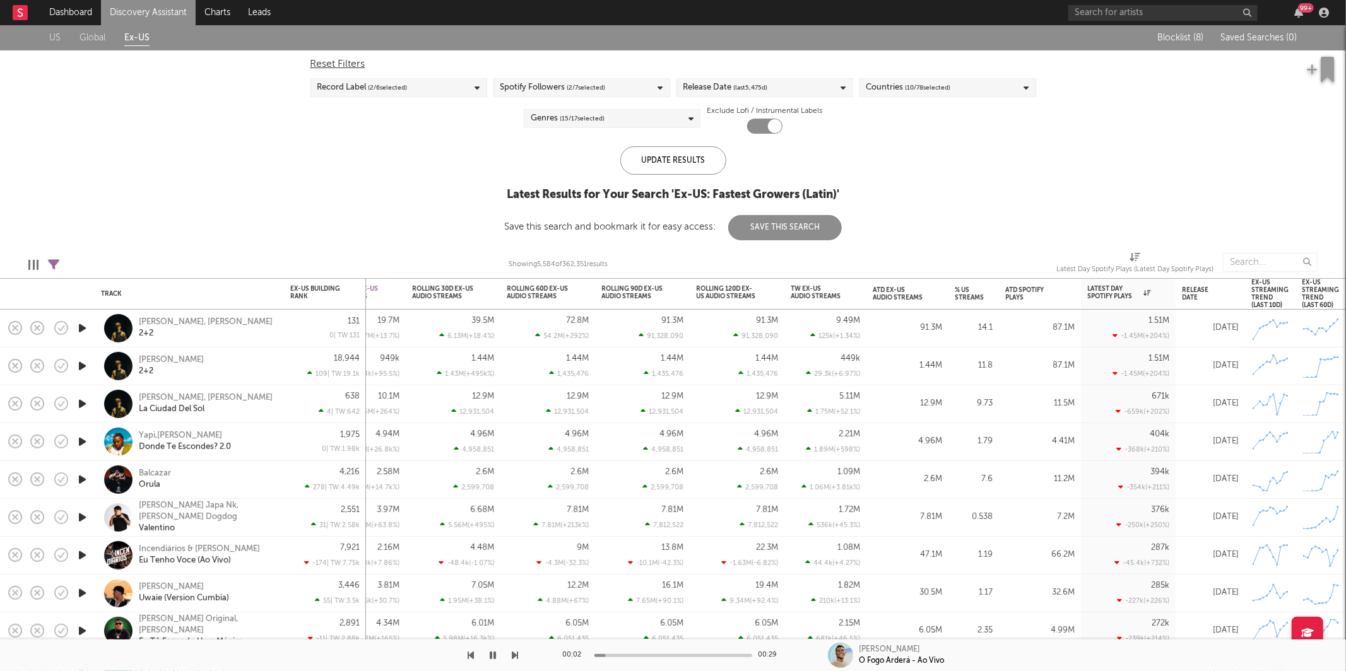
click at [920, 87] on span "( 10 / 78 selected)" at bounding box center [927, 87] width 45 height 15
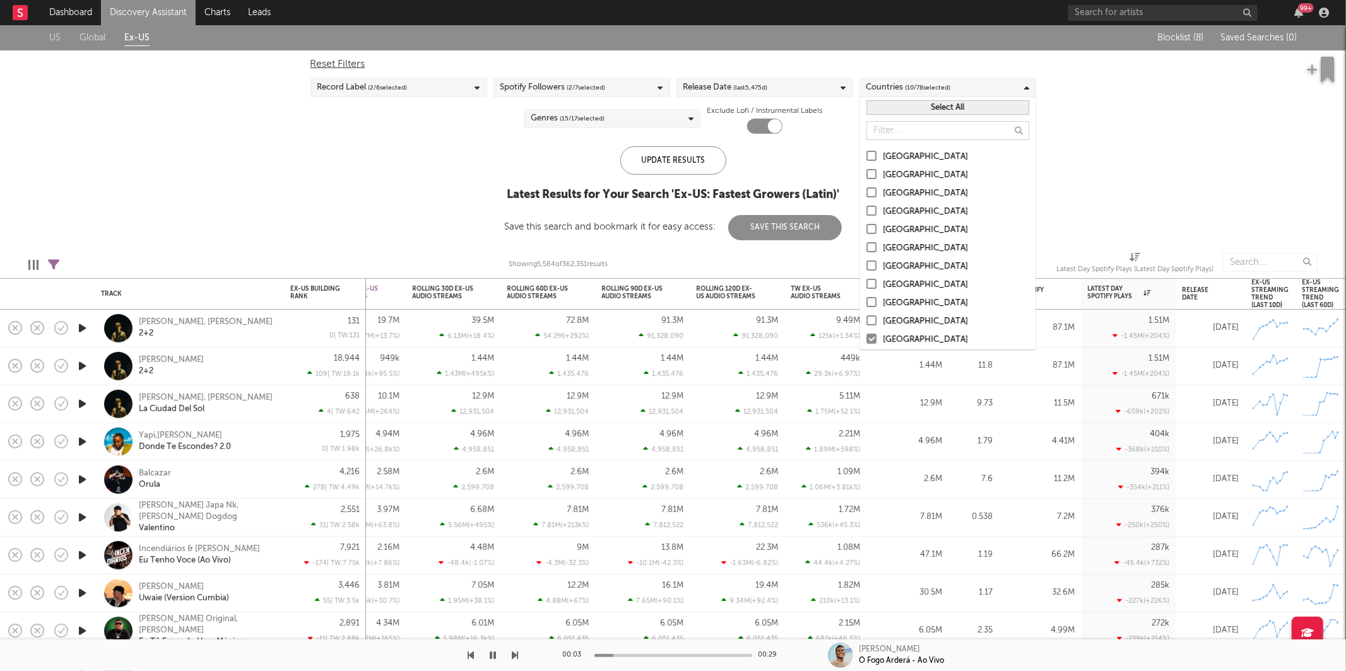
click at [867, 336] on div at bounding box center [871, 339] width 10 height 10
click at [866, 336] on input "Brazil" at bounding box center [866, 339] width 0 height 15
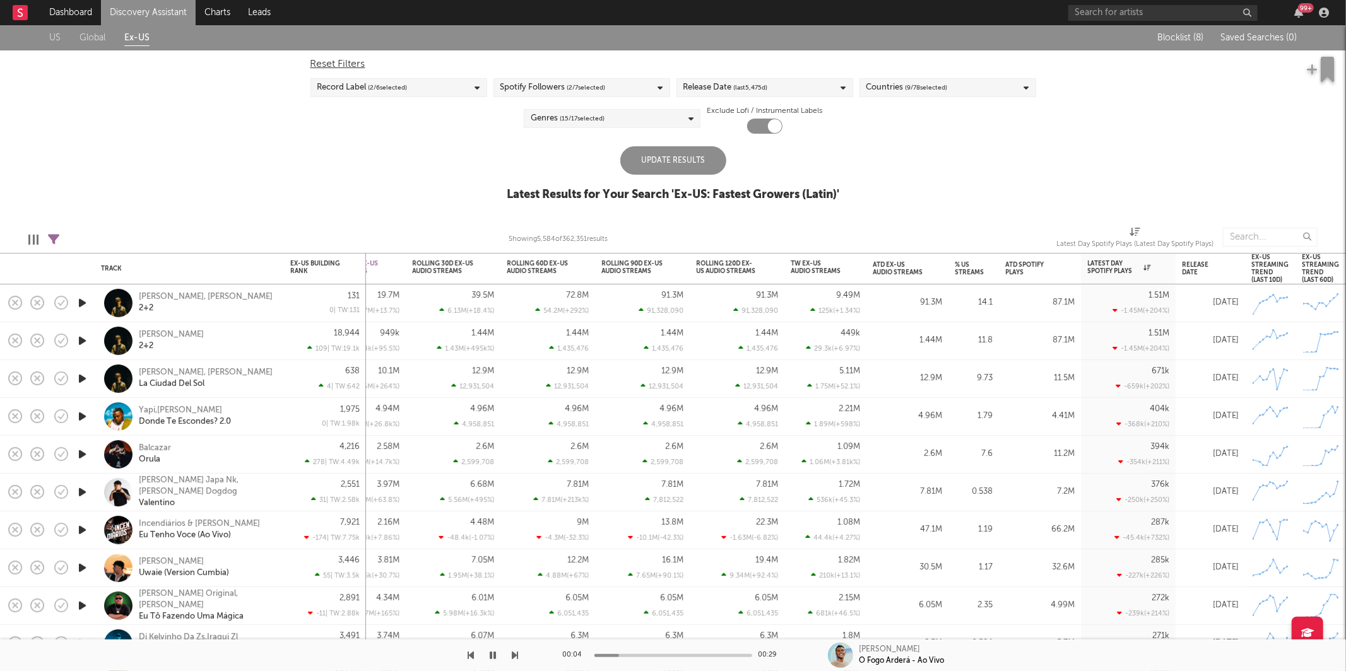
click at [646, 151] on div "Update Results" at bounding box center [673, 160] width 106 height 28
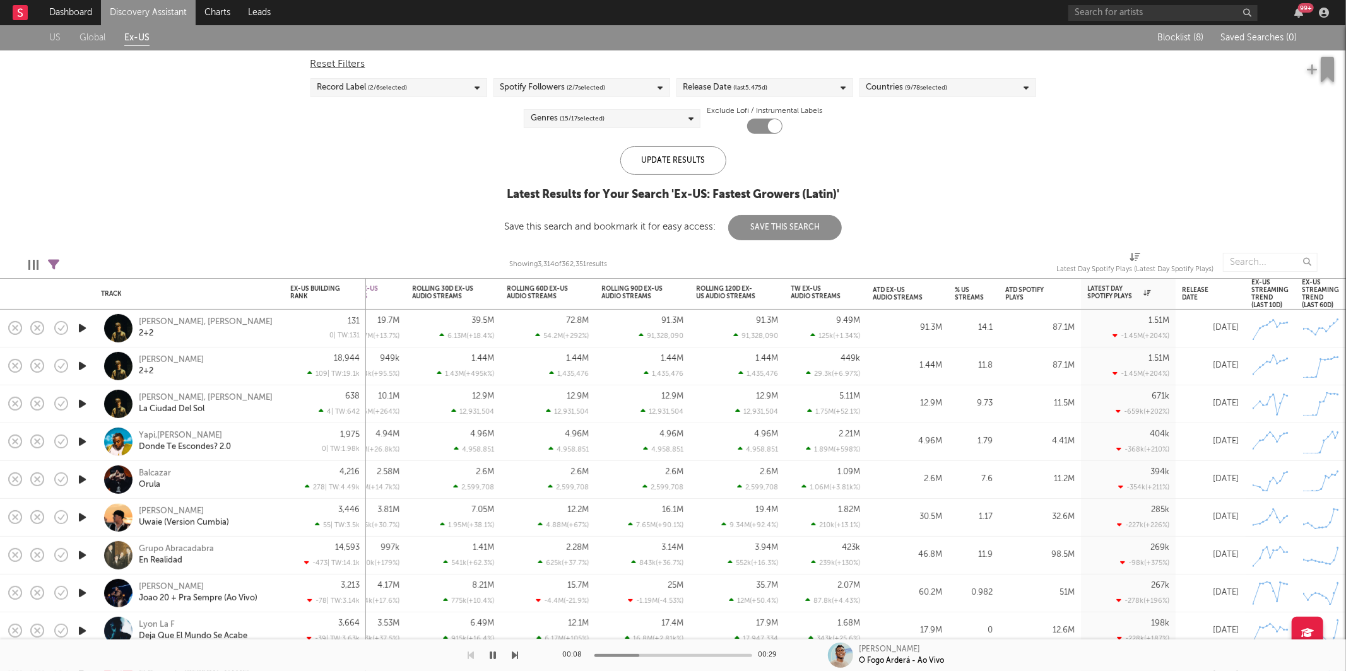
click at [515, 604] on icon "button" at bounding box center [515, 655] width 6 height 10
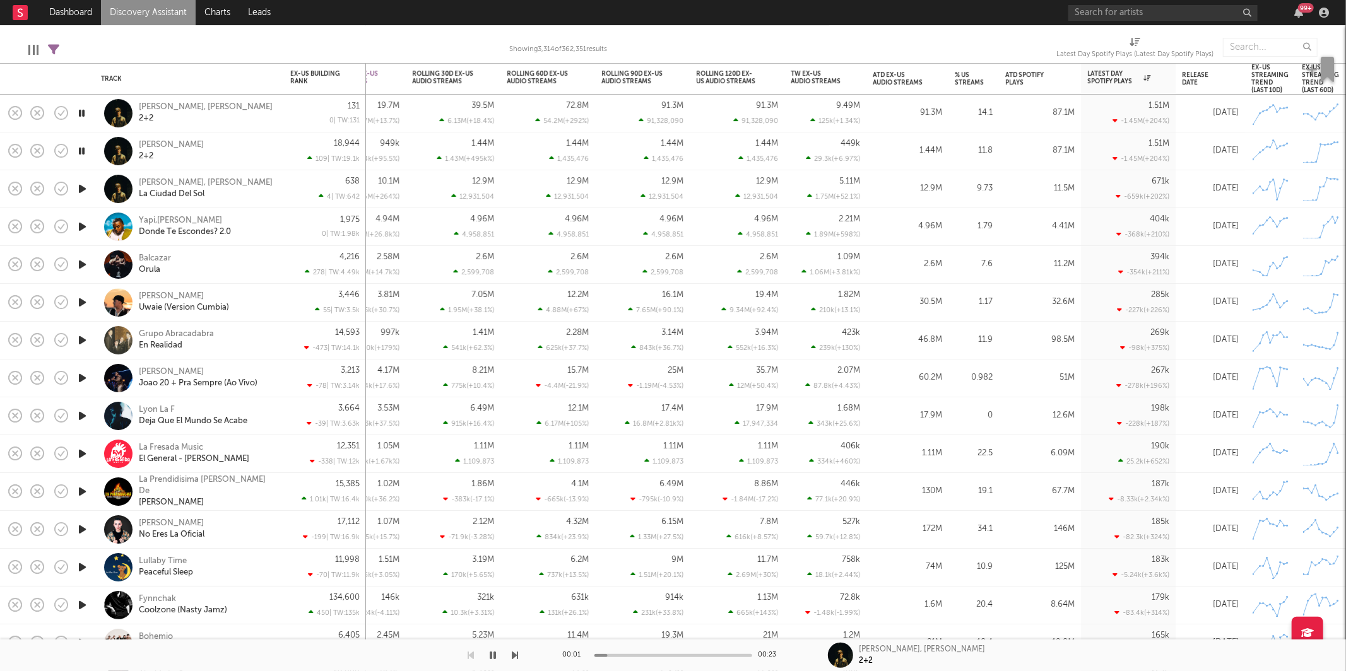
click at [83, 228] on icon "button" at bounding box center [82, 227] width 13 height 16
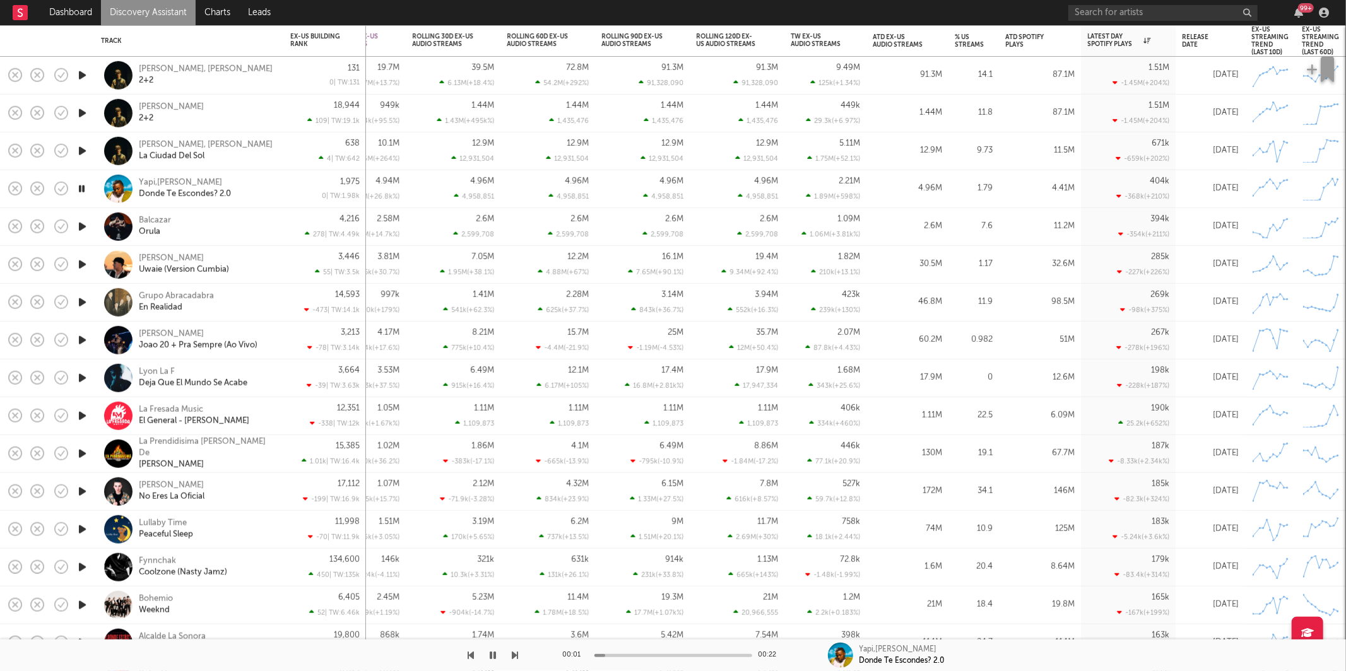
click at [517, 604] on icon "button" at bounding box center [515, 655] width 6 height 10
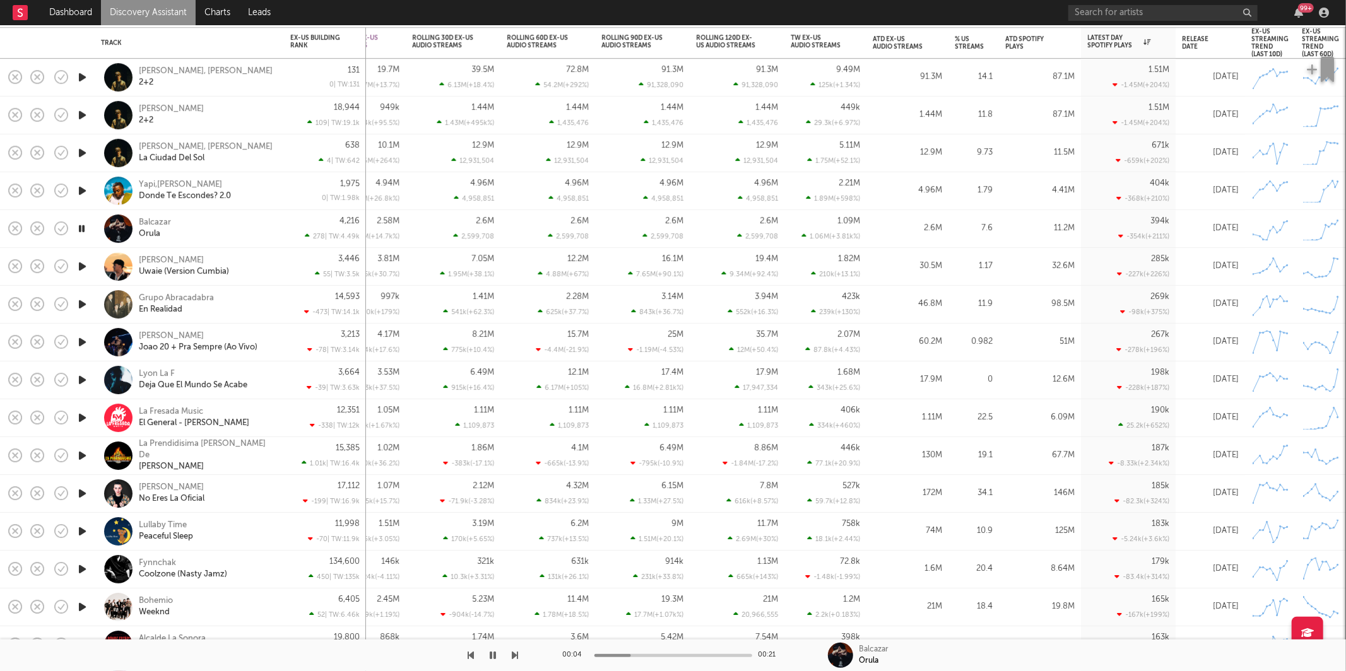
click at [262, 228] on div "Balcazar Orula" at bounding box center [207, 229] width 136 height 23
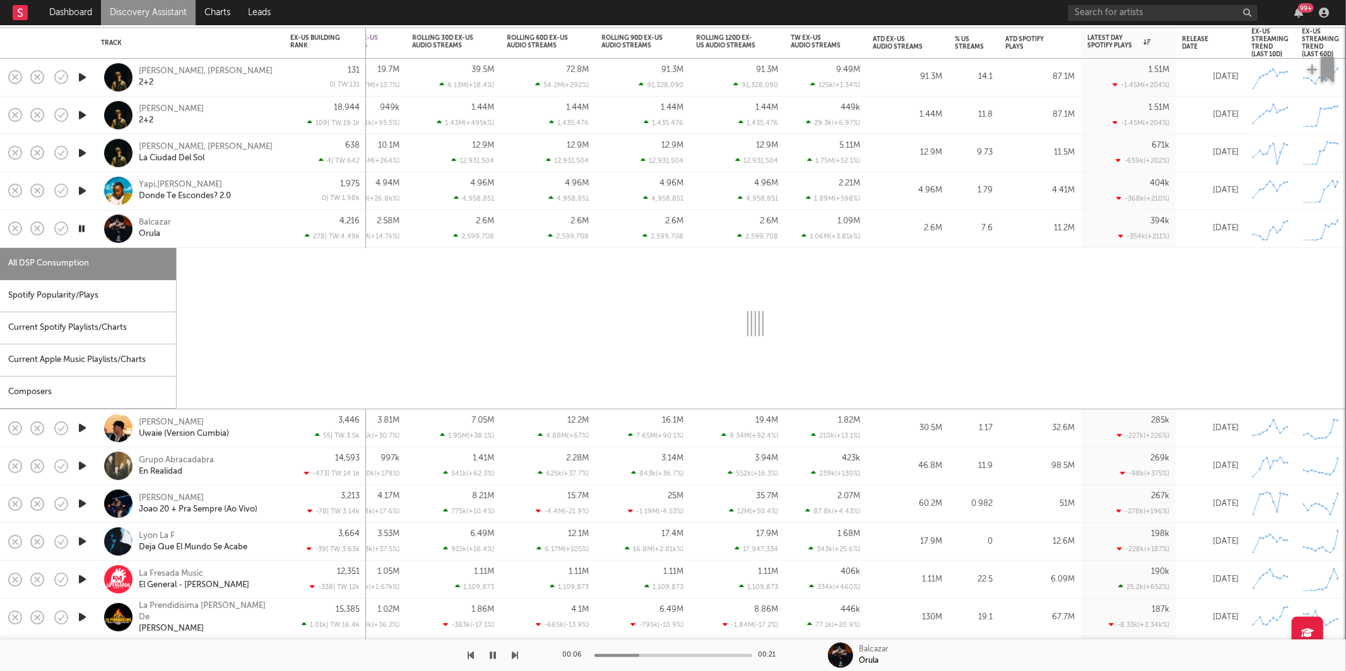
click at [120, 296] on div "Spotify Popularity/Plays" at bounding box center [88, 296] width 176 height 32
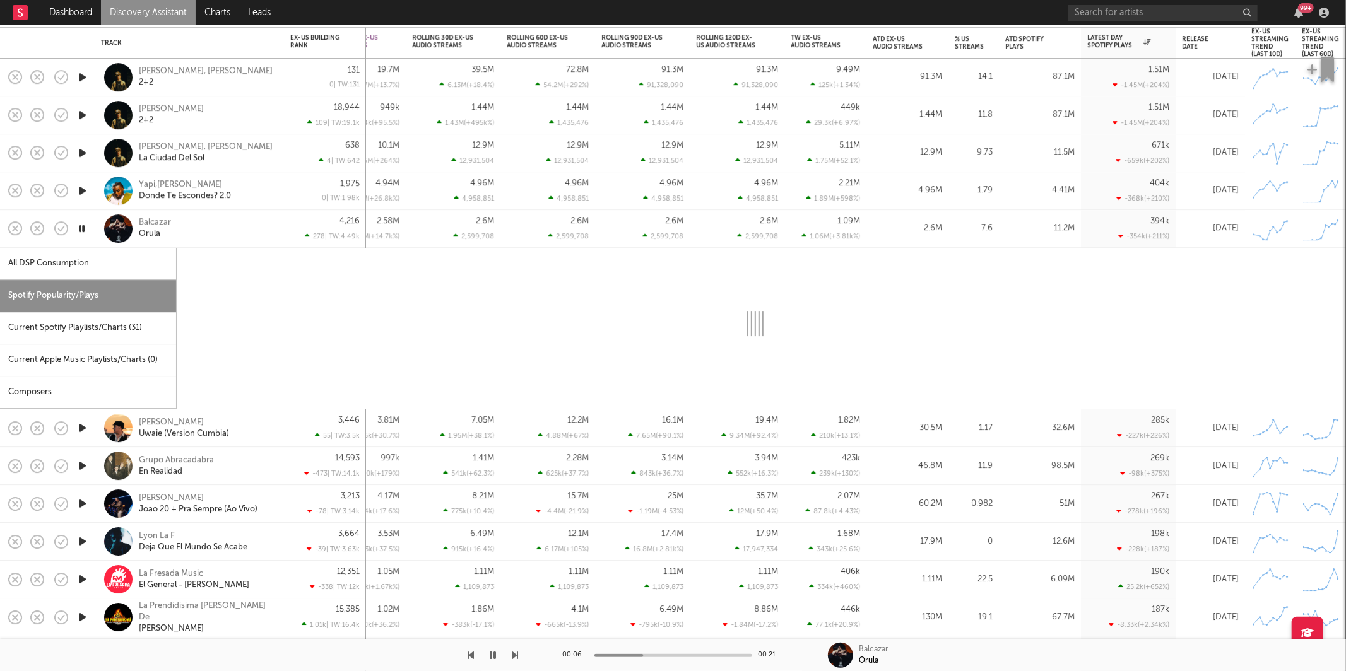
select select "1w"
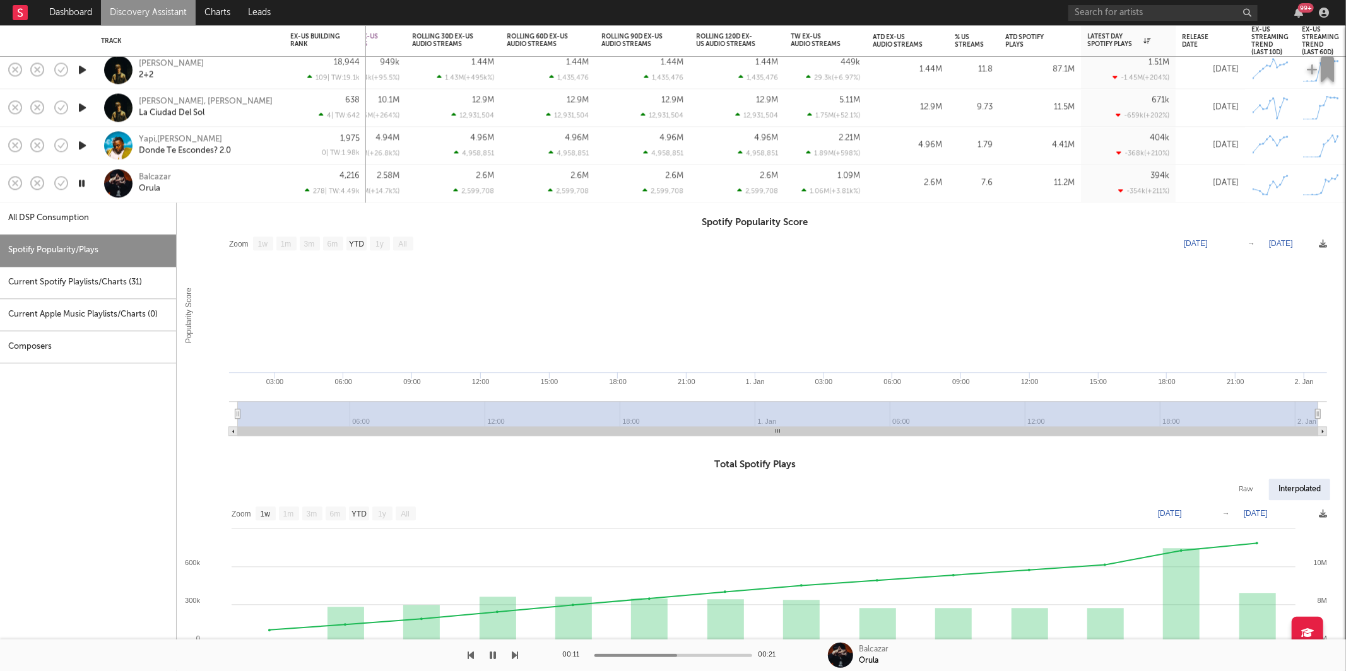
click at [226, 187] on div "Balcazar Orula" at bounding box center [207, 183] width 136 height 23
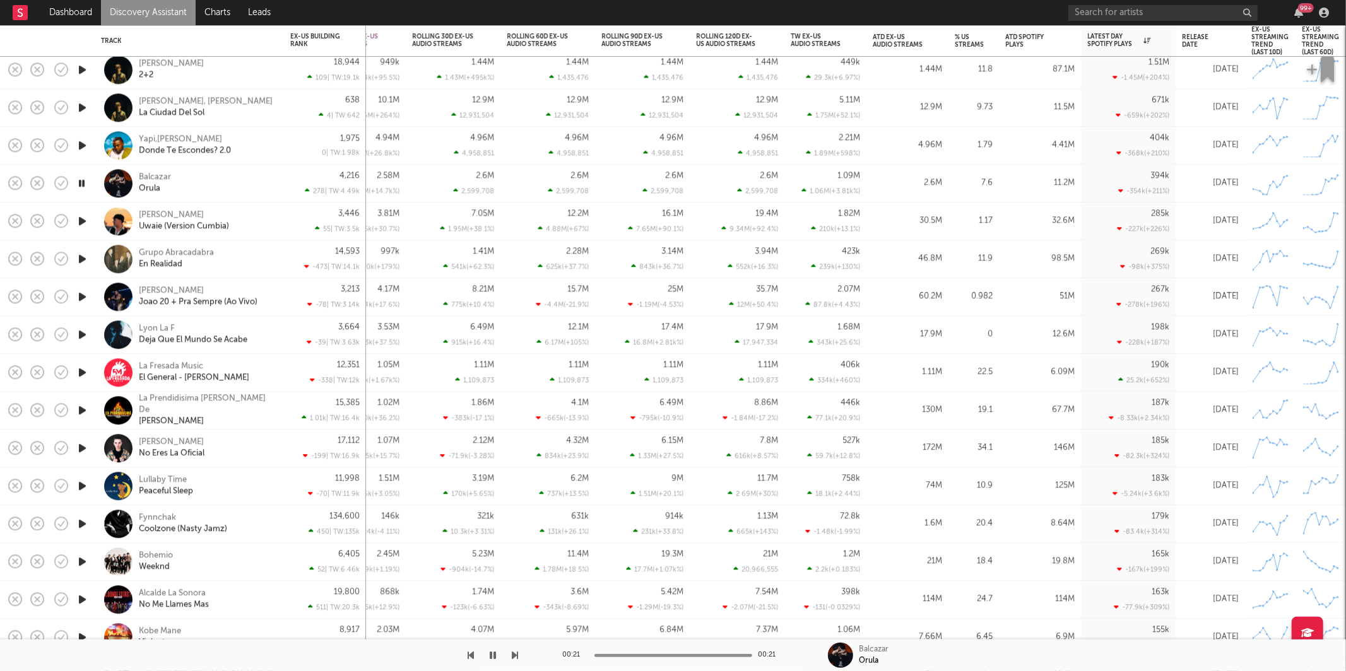
click at [514, 604] on icon "button" at bounding box center [515, 655] width 6 height 10
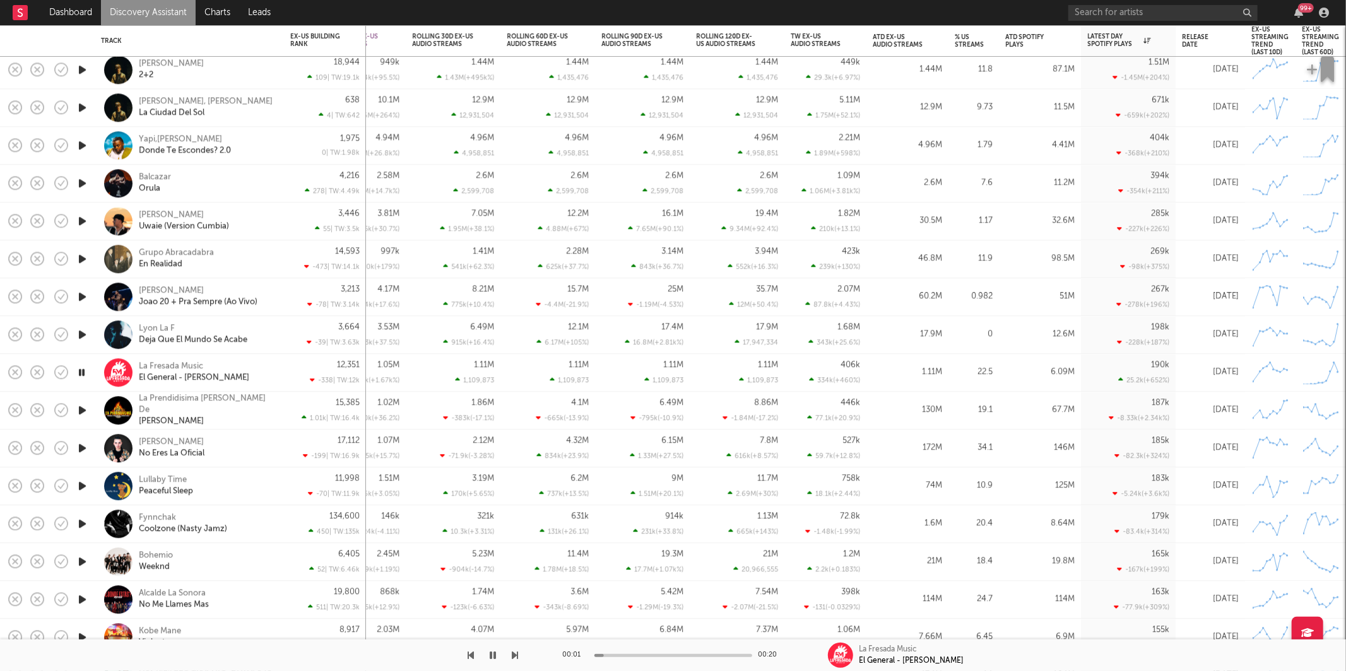
click at [514, 604] on icon "button" at bounding box center [515, 655] width 6 height 10
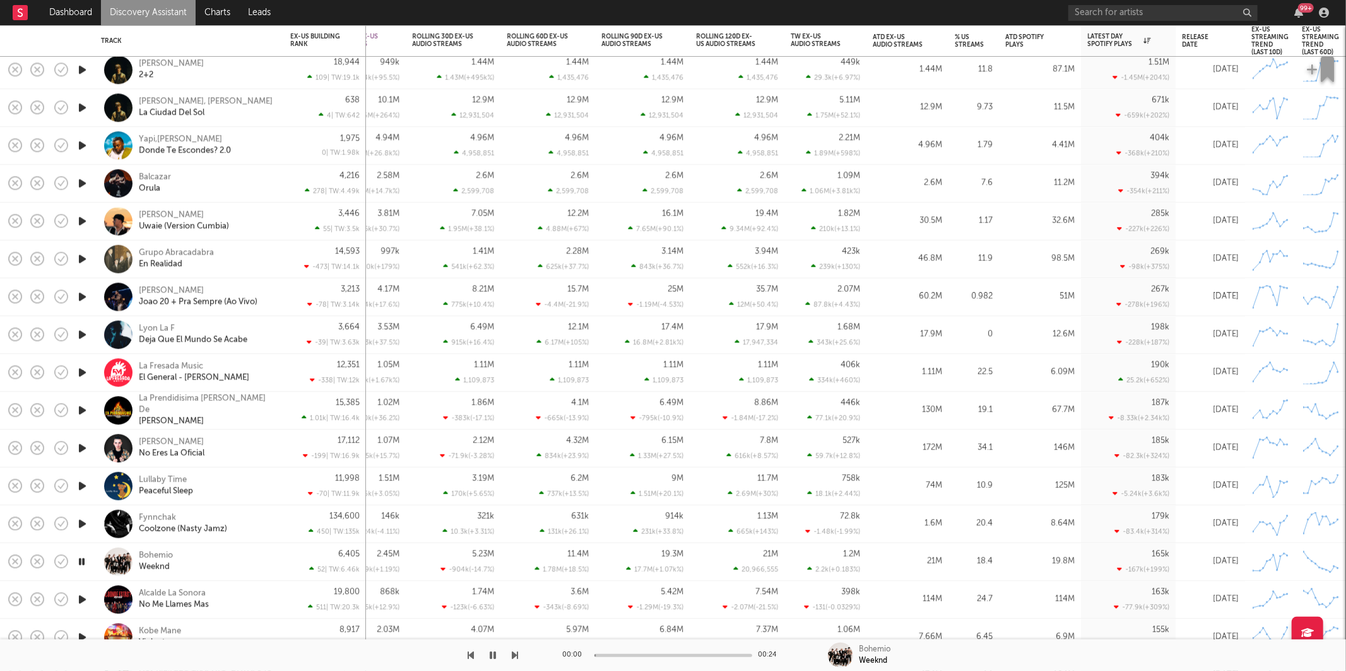
click at [514, 604] on icon "button" at bounding box center [515, 655] width 6 height 10
click at [518, 604] on icon "button" at bounding box center [515, 655] width 6 height 10
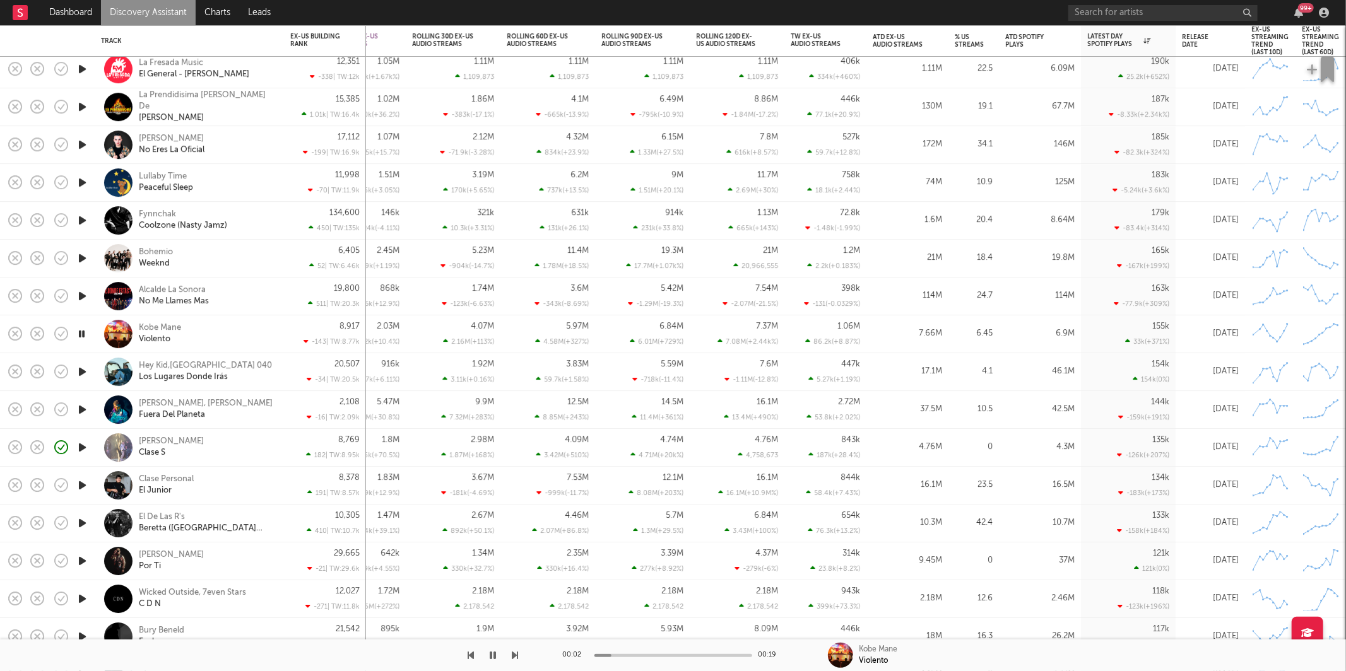
click at [510, 604] on div at bounding box center [259, 656] width 519 height 32
click at [514, 604] on icon "button" at bounding box center [515, 655] width 6 height 10
click at [513, 604] on icon "button" at bounding box center [515, 655] width 6 height 10
click at [236, 262] on div "Bohemio Weeknd" at bounding box center [207, 258] width 136 height 23
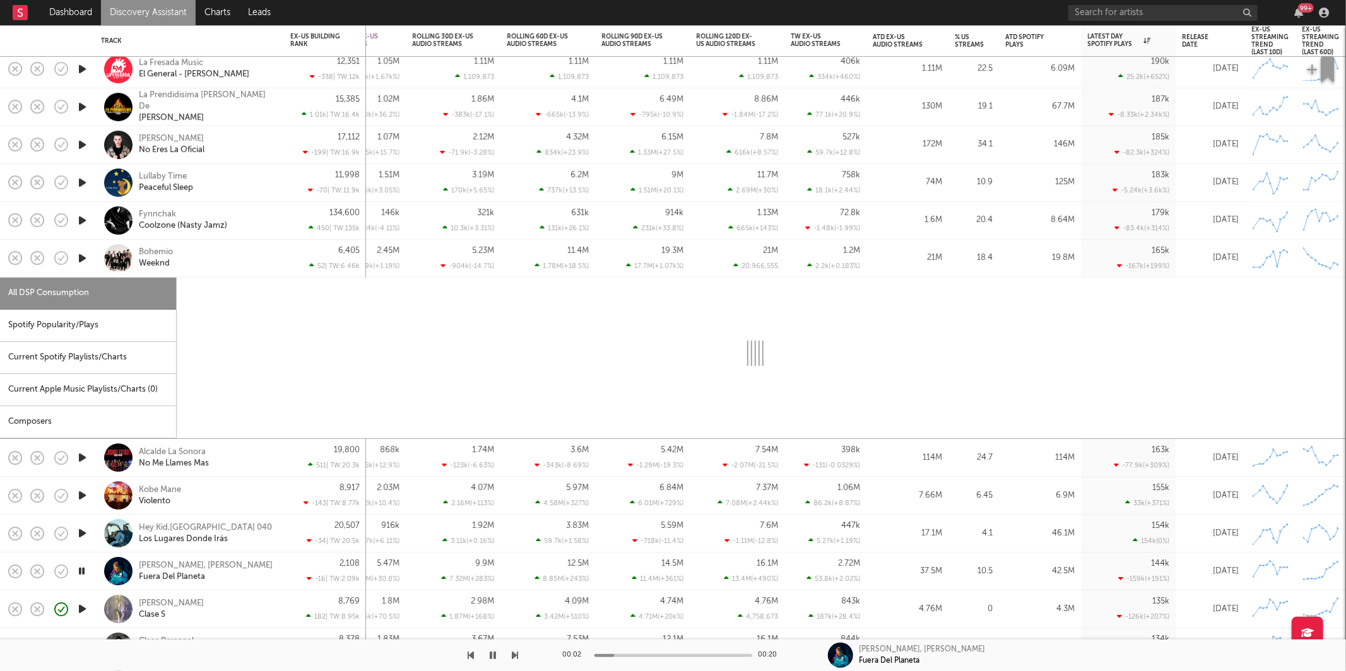
select select "1w"
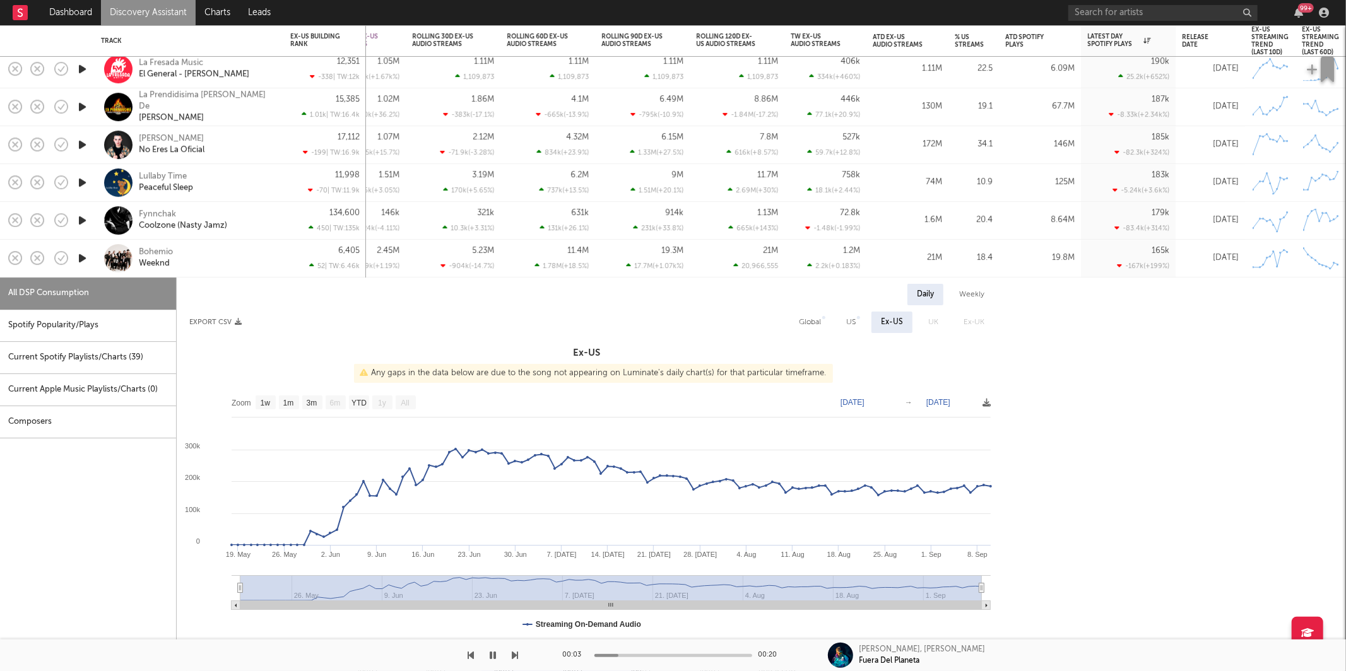
drag, startPoint x: 115, startPoint y: 332, endPoint x: 138, endPoint y: 331, distance: 22.8
click at [115, 332] on div "Spotify Popularity/Plays" at bounding box center [88, 326] width 176 height 32
select select "1w"
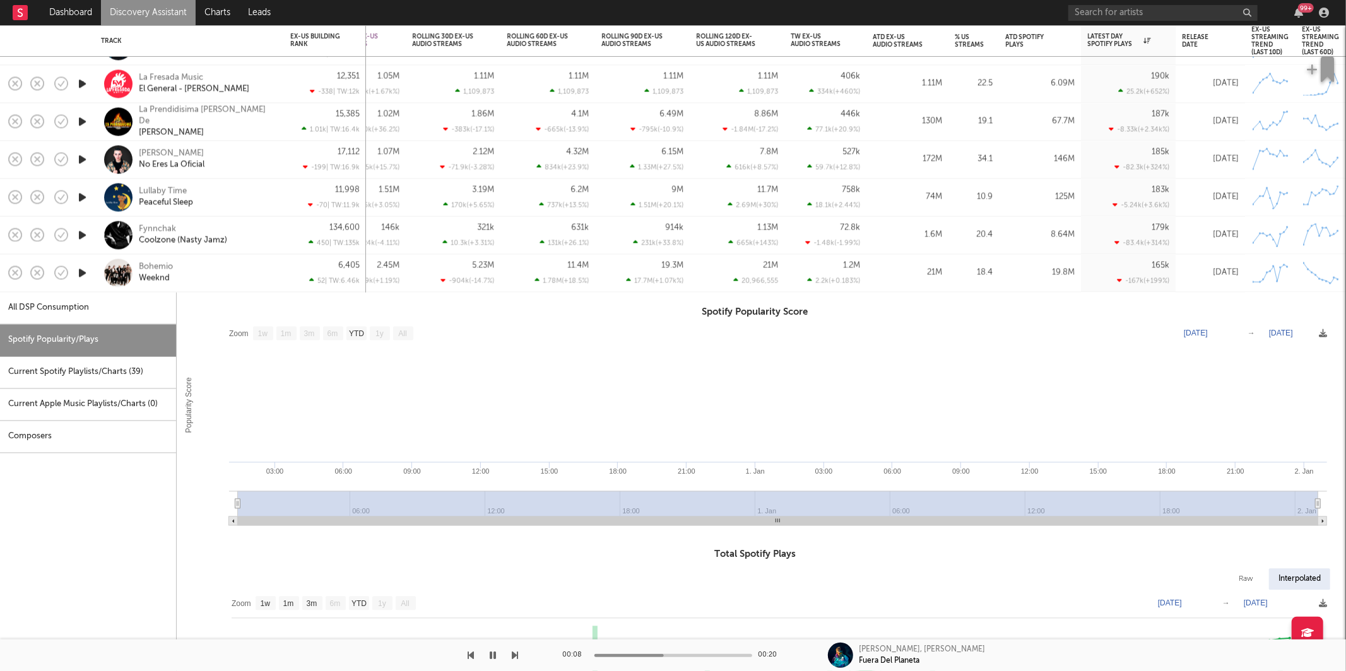
click at [232, 281] on div "Bohemio Weeknd" at bounding box center [207, 273] width 136 height 23
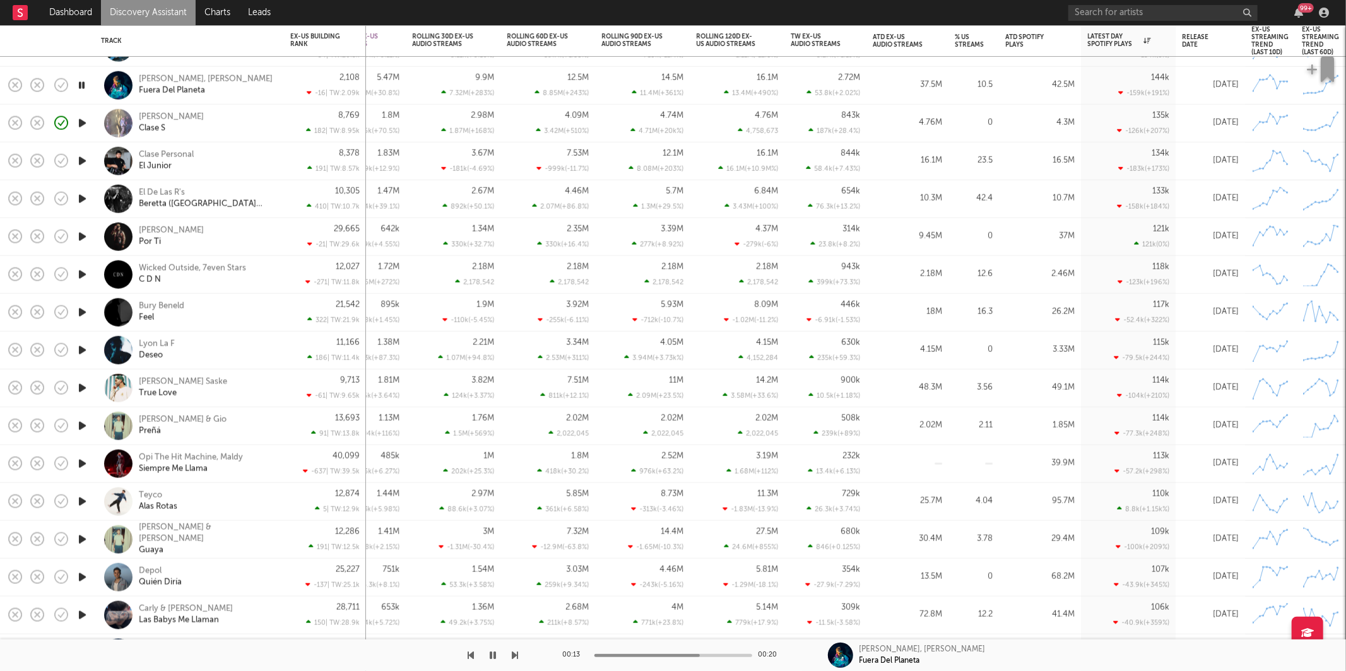
click at [517, 604] on icon "button" at bounding box center [515, 655] width 6 height 10
click at [514, 604] on icon "button" at bounding box center [515, 655] width 6 height 10
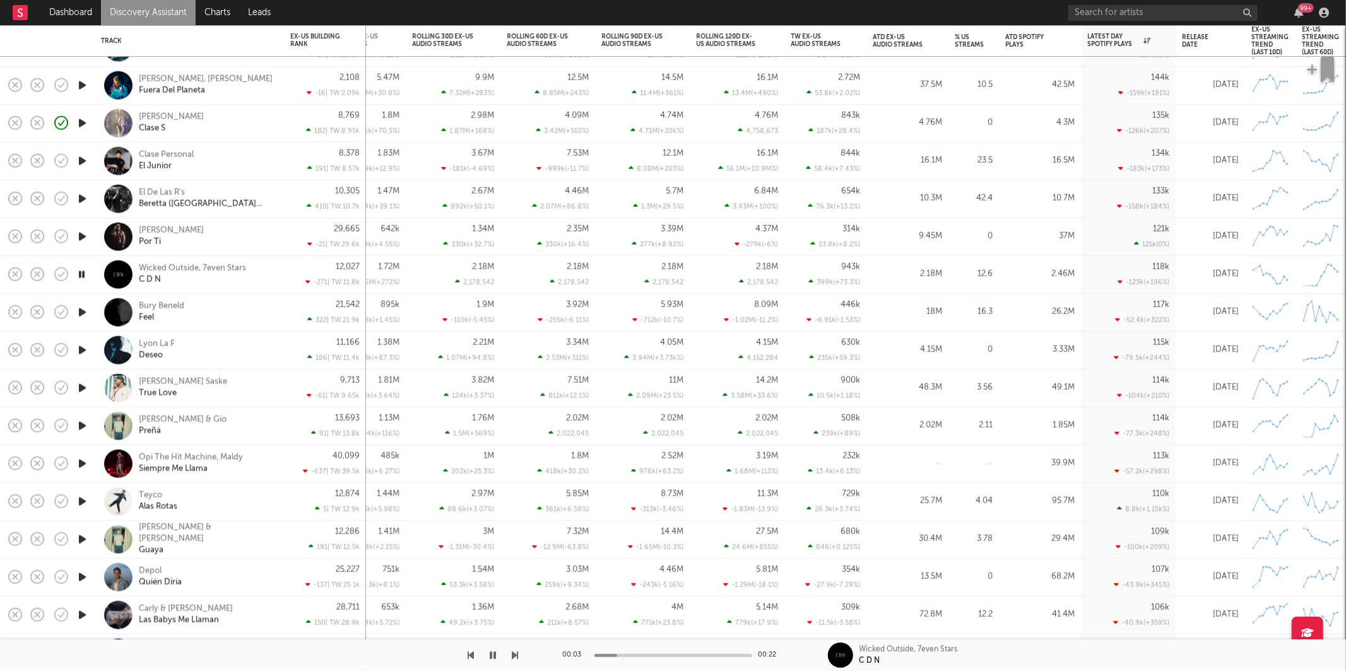
click at [514, 604] on icon "button" at bounding box center [515, 655] width 6 height 10
drag, startPoint x: 214, startPoint y: 310, endPoint x: 264, endPoint y: 319, distance: 51.2
click at [214, 310] on div "Bury Beneld Feel" at bounding box center [207, 312] width 136 height 23
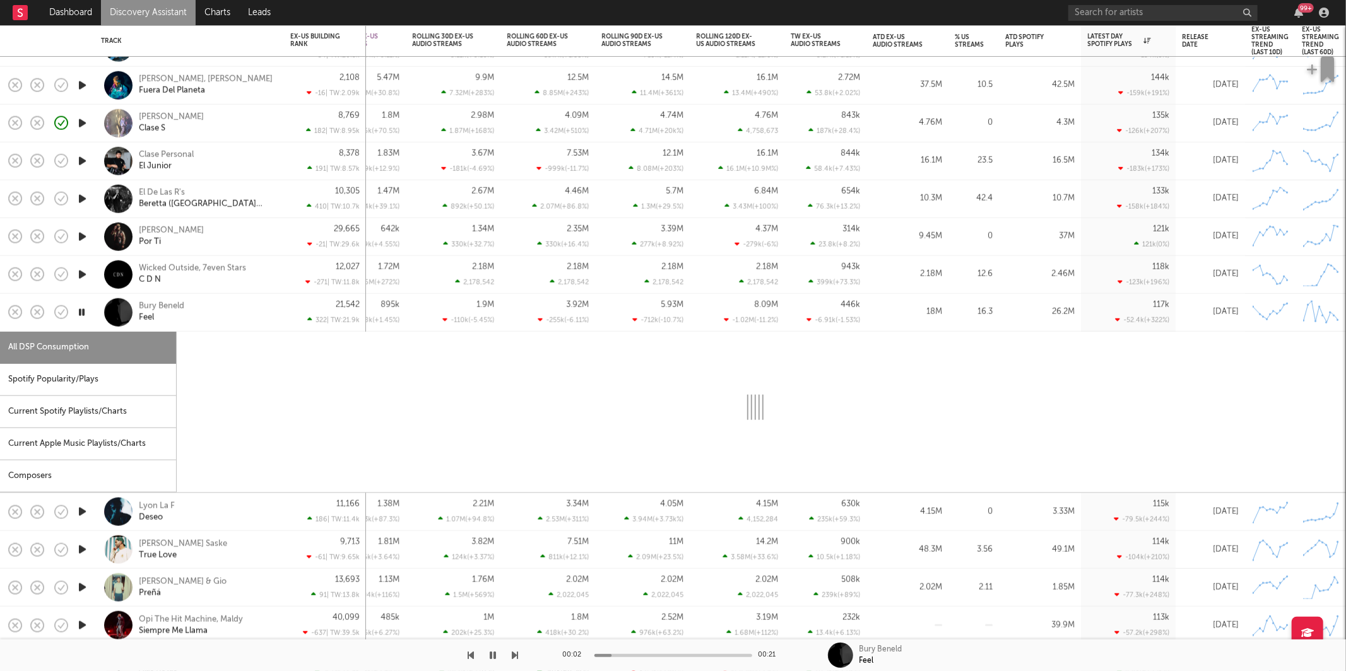
click at [264, 319] on div "Bury Beneld Feel" at bounding box center [207, 312] width 136 height 23
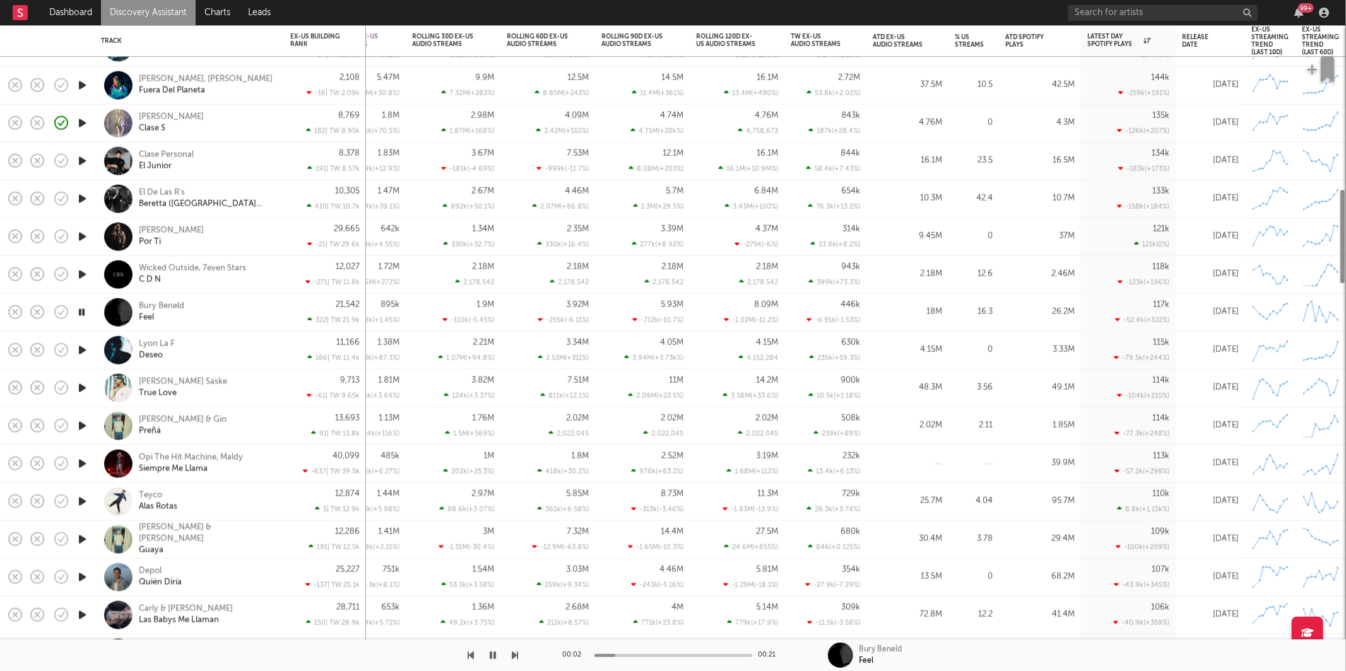
click at [272, 317] on div "Bury Beneld Feel" at bounding box center [207, 312] width 136 height 23
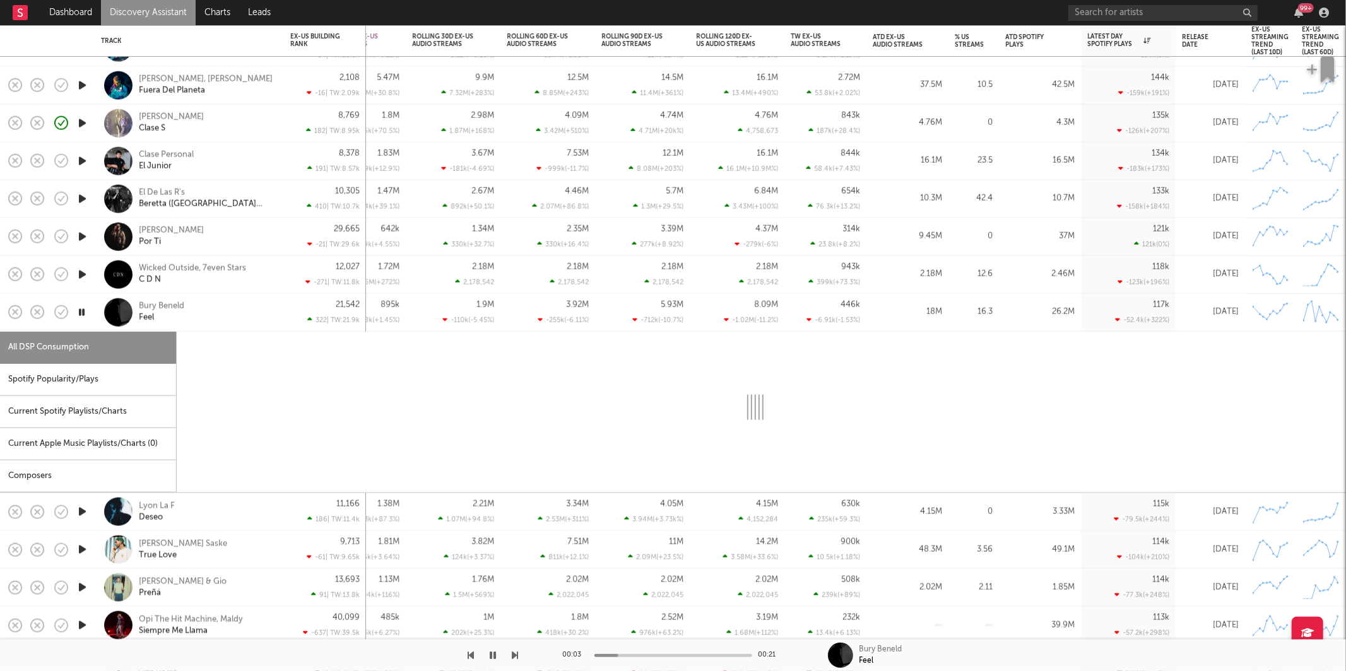
select select "6m"
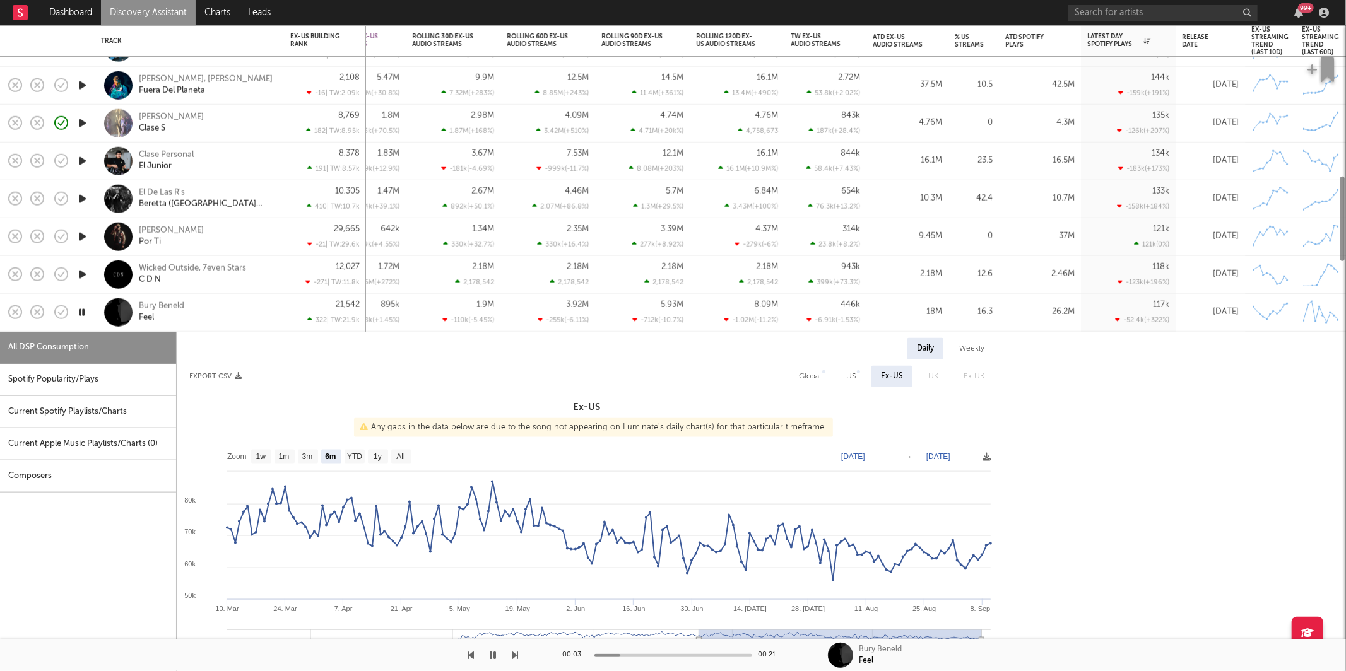
click at [83, 377] on div "Spotify Popularity/Plays" at bounding box center [88, 380] width 176 height 32
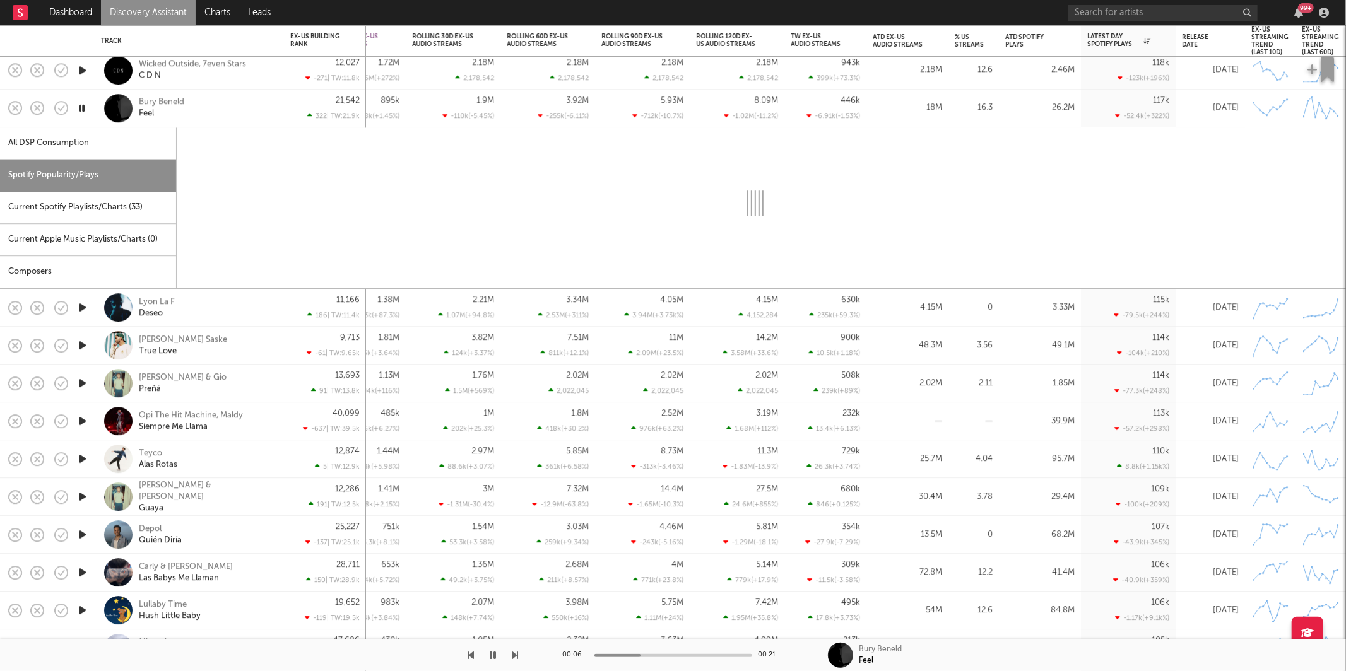
select select "1w"
select select "6m"
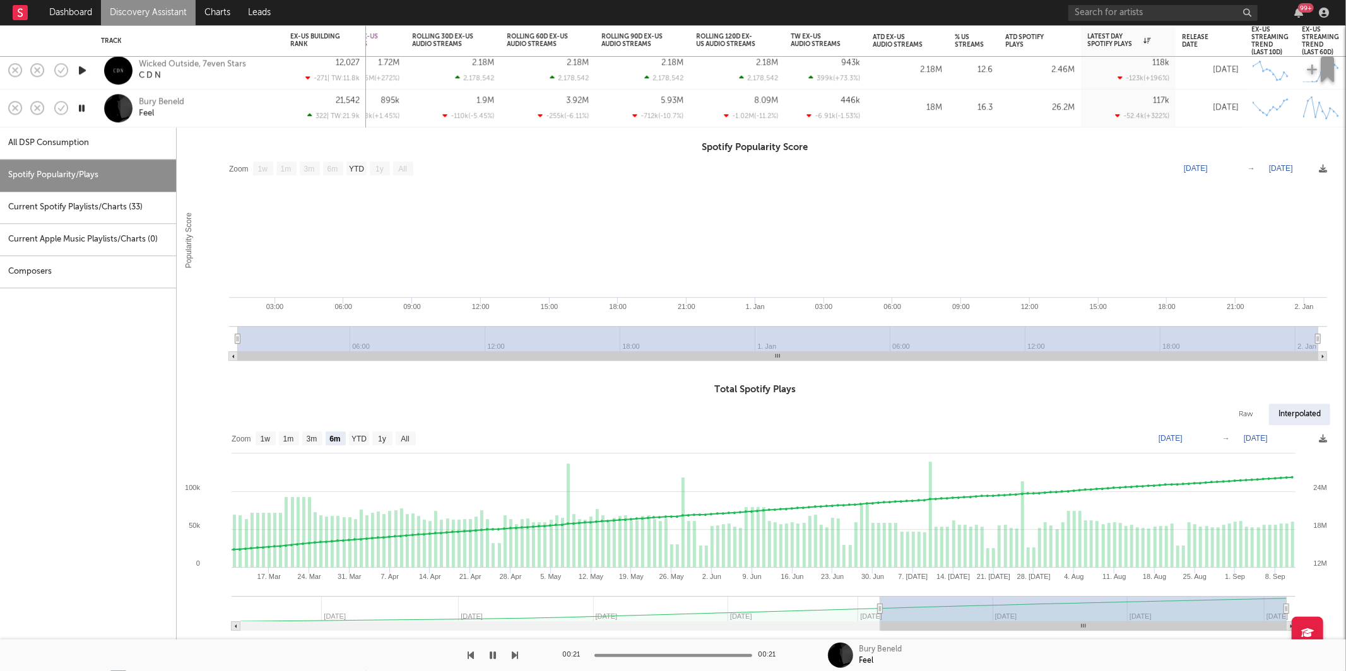
click at [238, 97] on div "Bury Beneld Feel" at bounding box center [207, 108] width 136 height 23
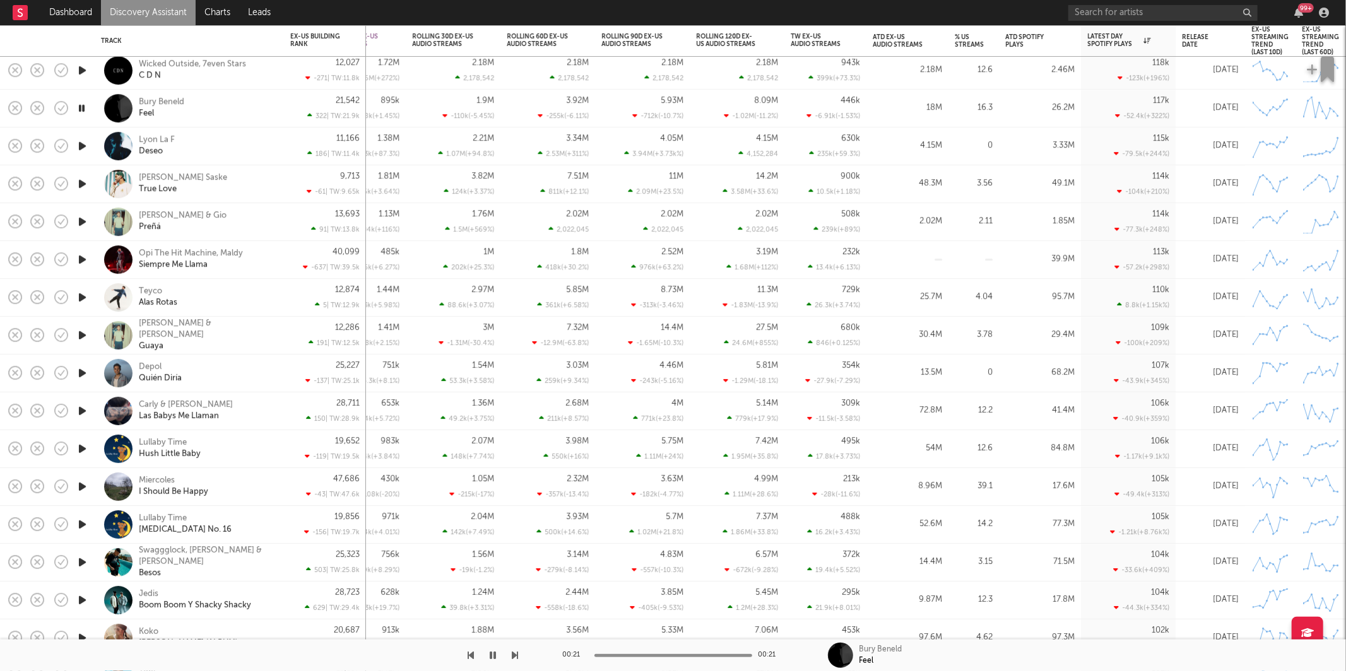
click at [515, 604] on icon "button" at bounding box center [515, 655] width 6 height 10
click at [515, 604] on button "button" at bounding box center [515, 656] width 6 height 32
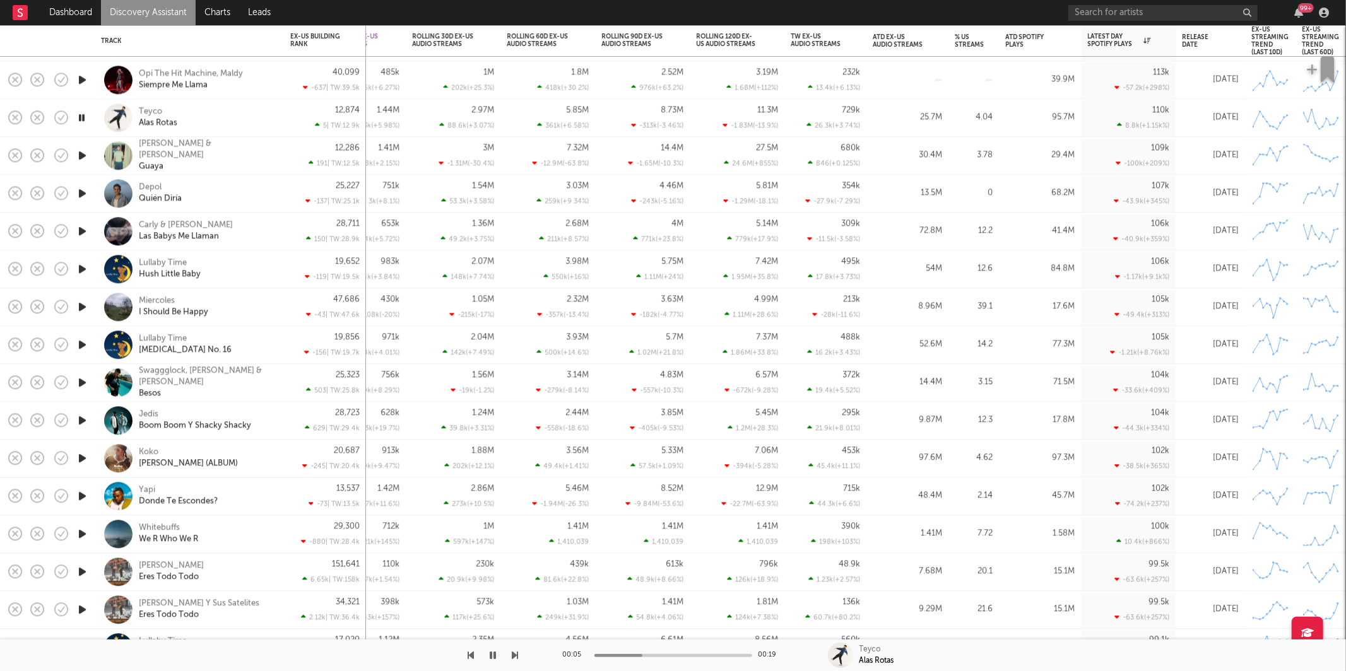
click at [513, 604] on icon "button" at bounding box center [515, 655] width 6 height 10
click at [512, 604] on icon "button" at bounding box center [515, 655] width 6 height 10
click at [517, 604] on icon "button" at bounding box center [515, 655] width 6 height 10
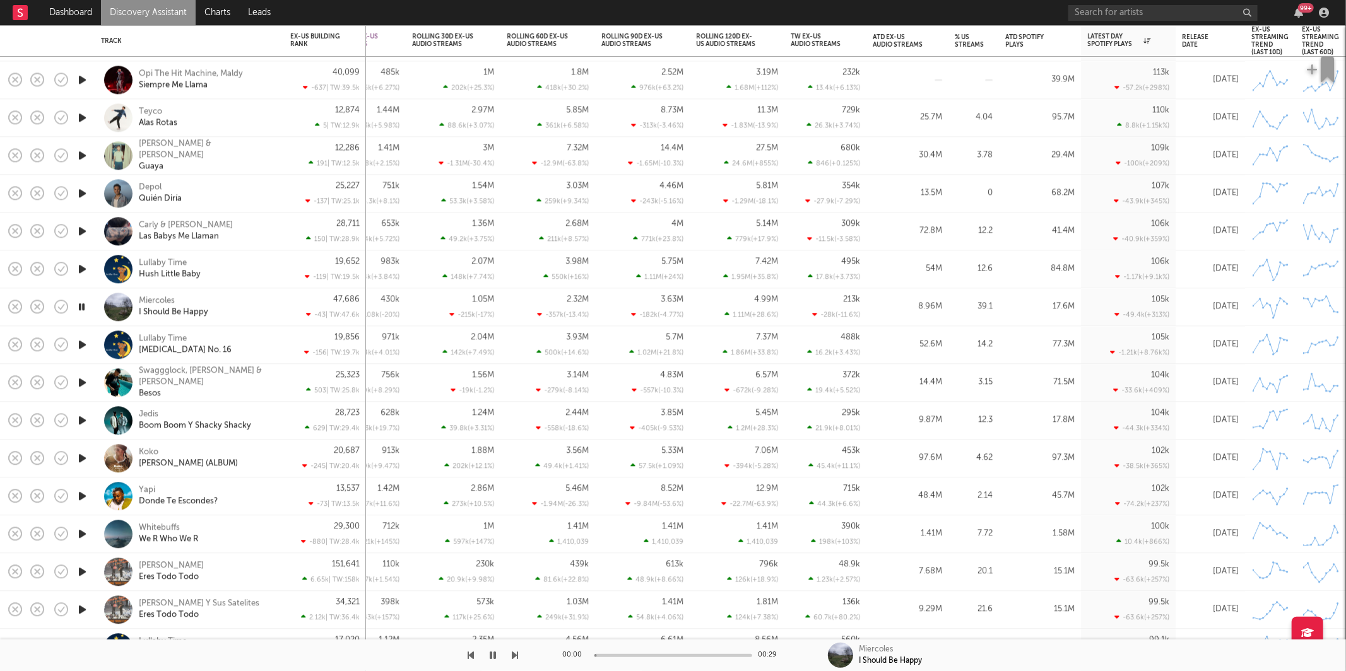
click at [520, 604] on div "00:00 00:29 Miercoles I Should Be Happy" at bounding box center [673, 656] width 1346 height 32
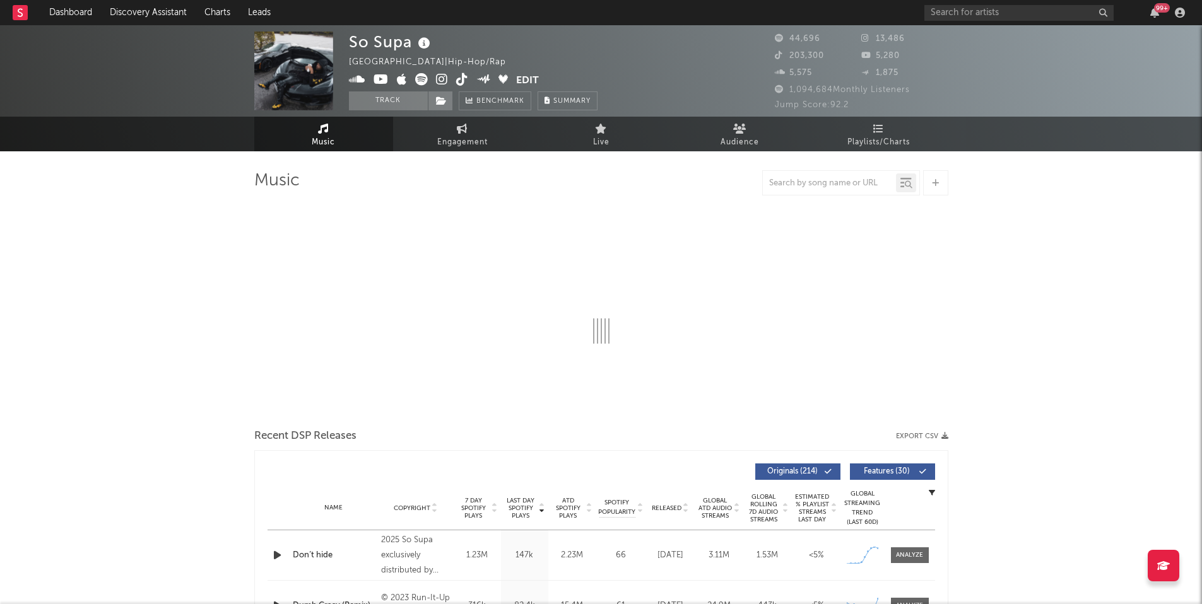
select select "6m"
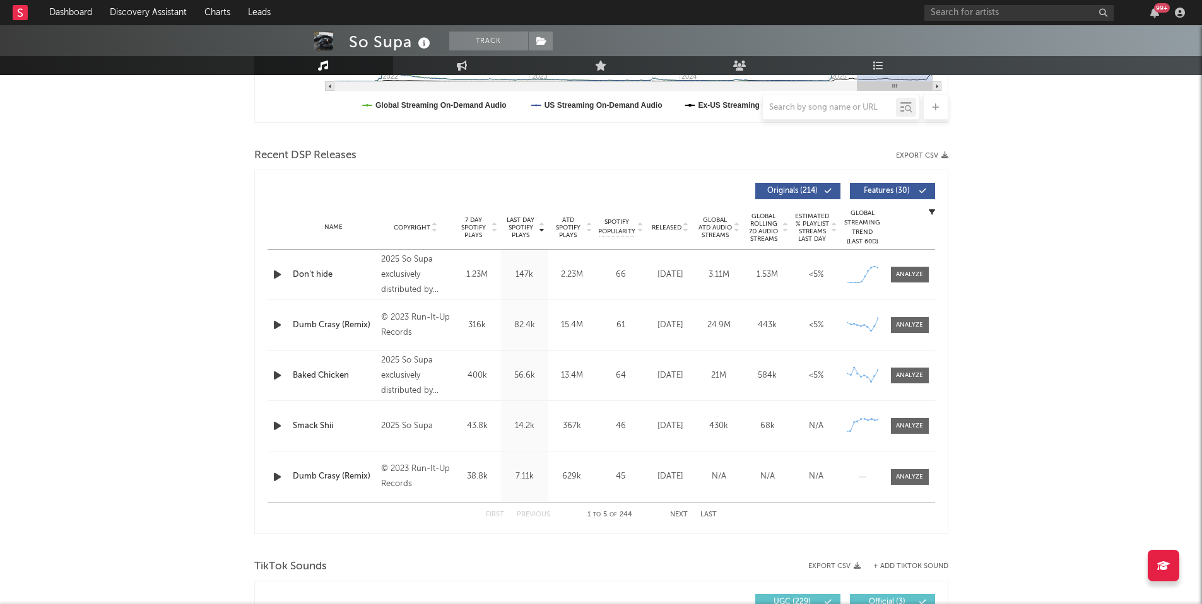
scroll to position [392, 0]
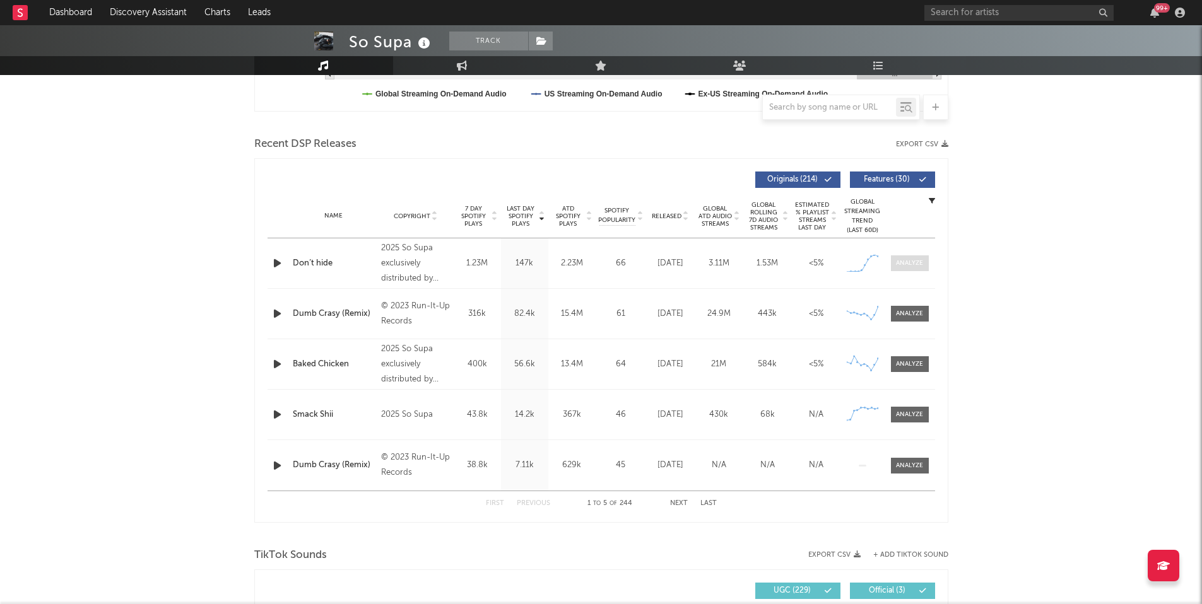
click at [899, 262] on div at bounding box center [909, 263] width 27 height 9
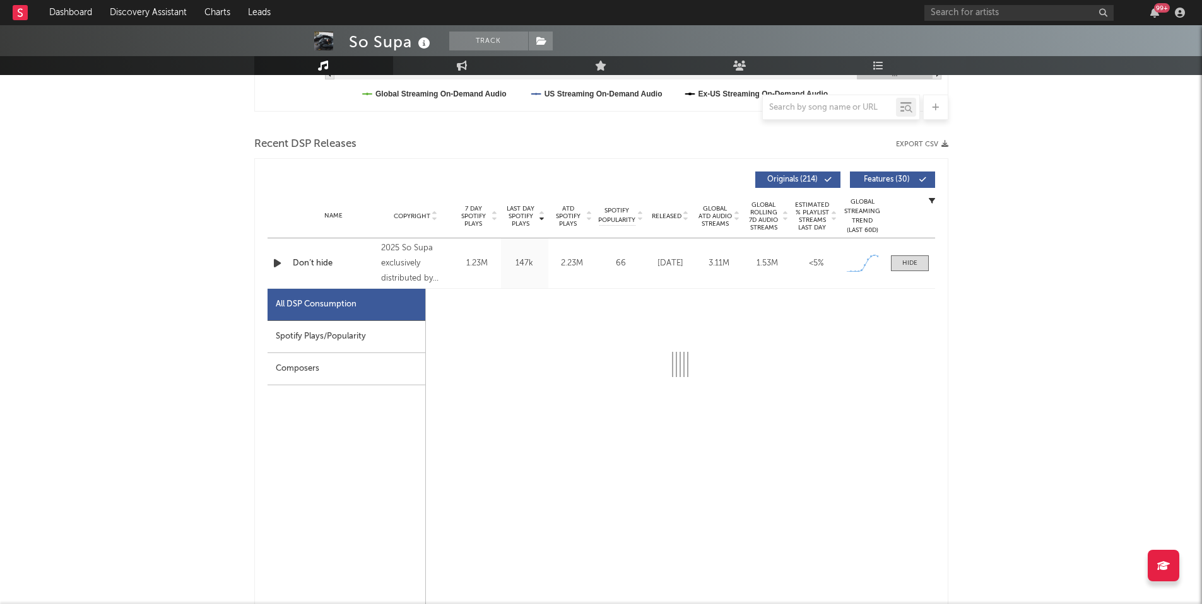
select select "1w"
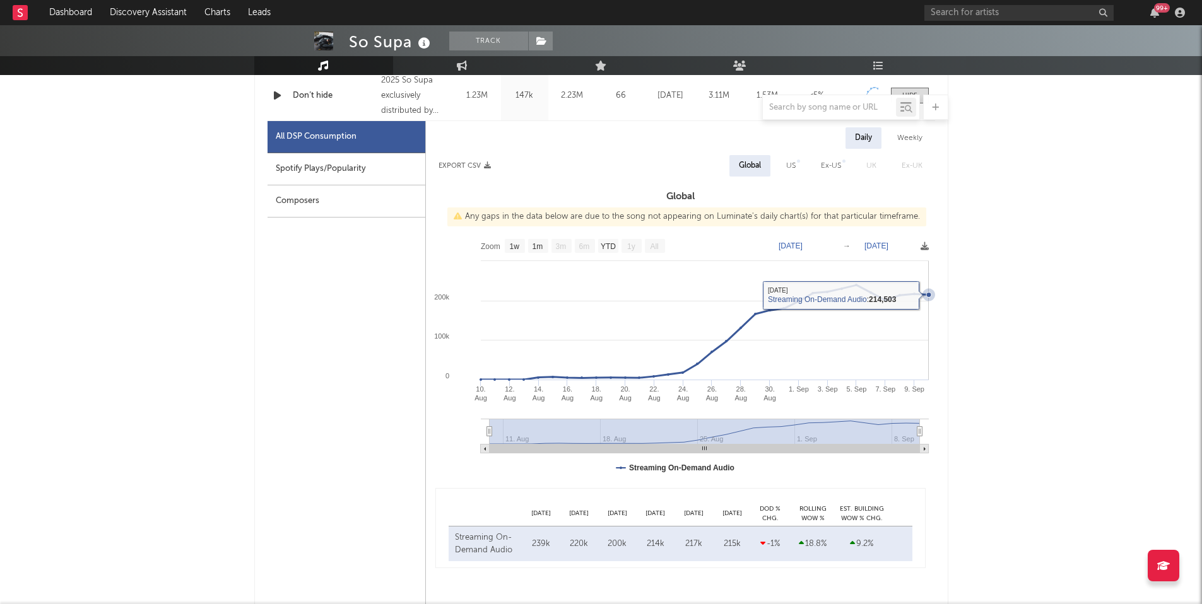
scroll to position [562, 0]
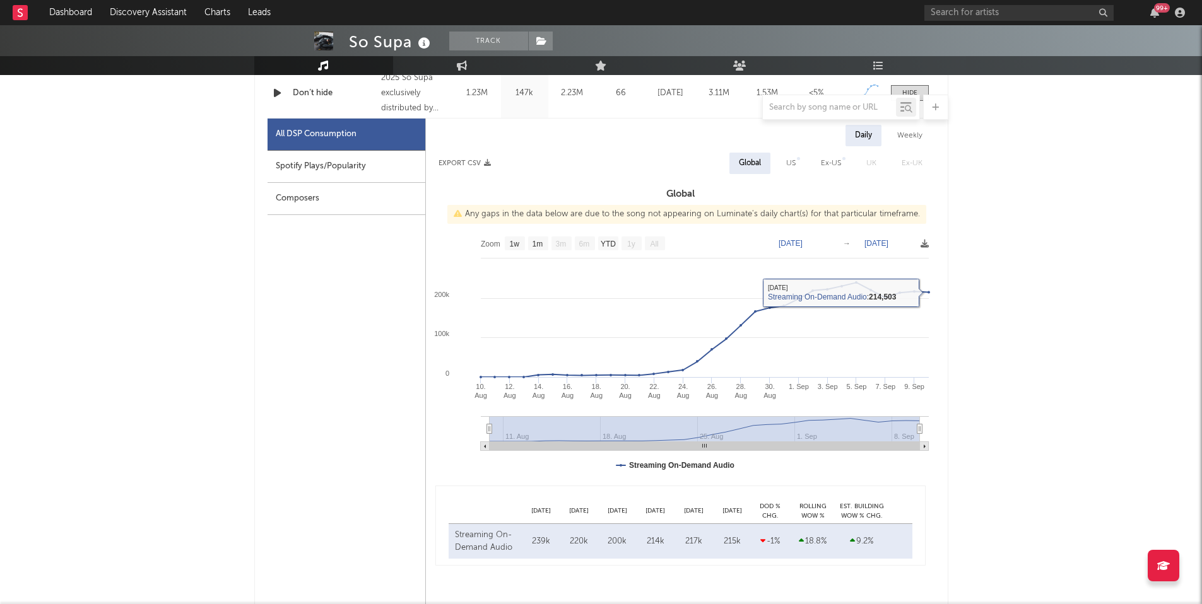
click at [801, 162] on div "US" at bounding box center [791, 163] width 28 height 21
select select "1w"
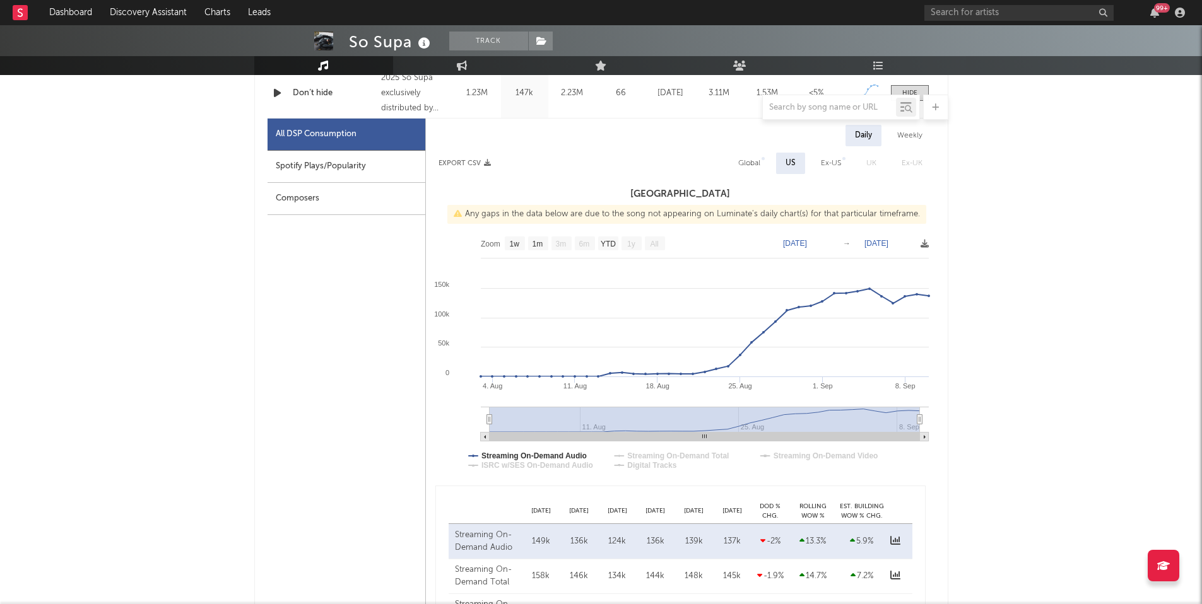
click at [739, 157] on div "Global" at bounding box center [749, 163] width 22 height 15
select select "1w"
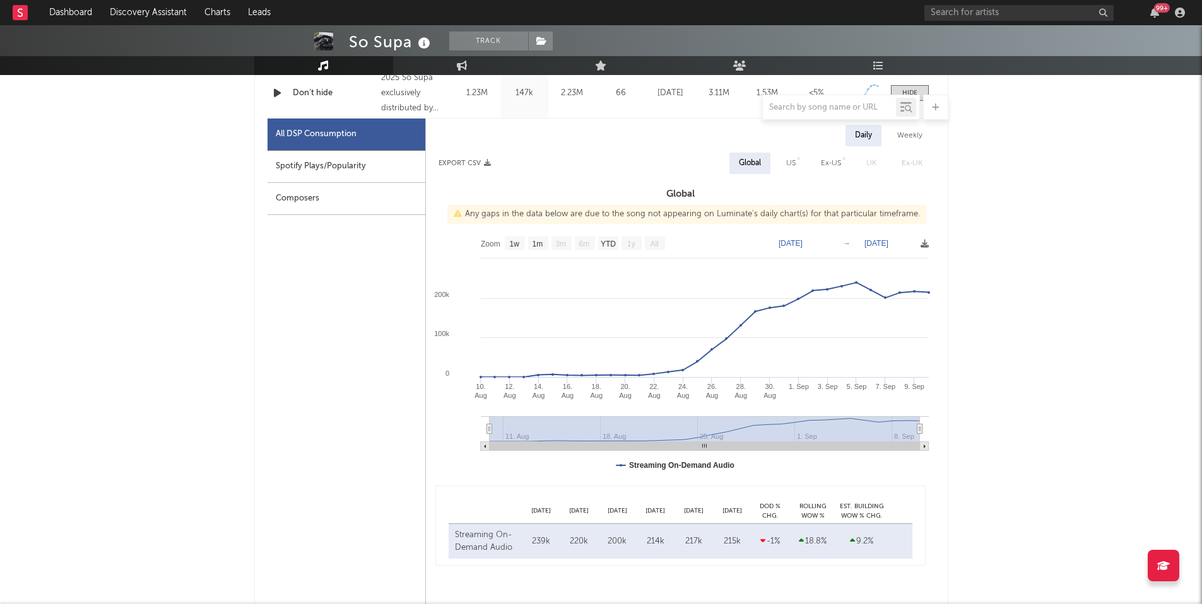
click at [336, 162] on div "Spotify Plays/Popularity" at bounding box center [346, 167] width 158 height 32
select select "1w"
